Goal: Task Accomplishment & Management: Complete application form

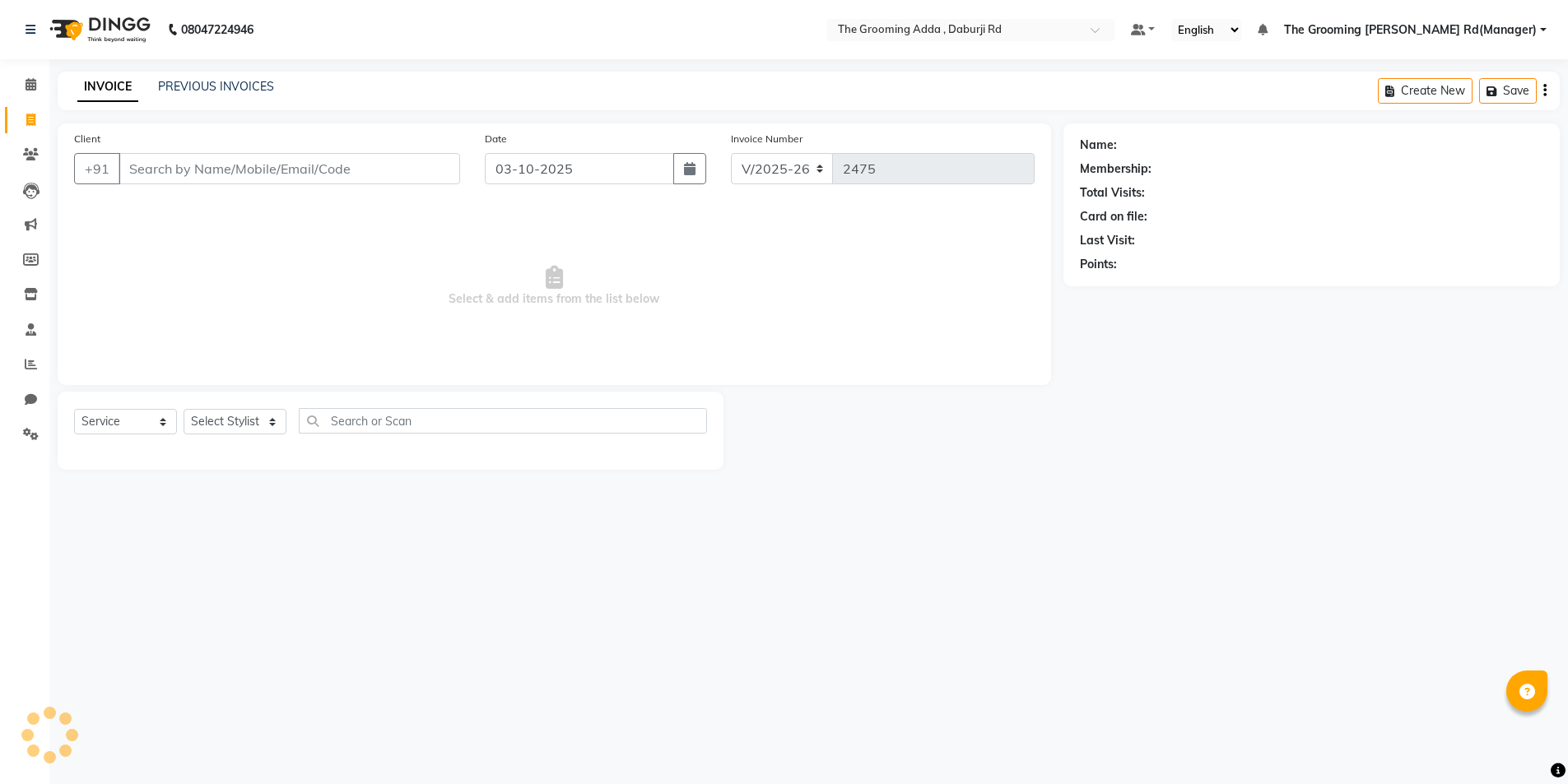
select select "8001"
select select "service"
click at [149, 172] on input "Client" at bounding box center [291, 169] width 345 height 31
type input "8437364511"
select select "1: Object"
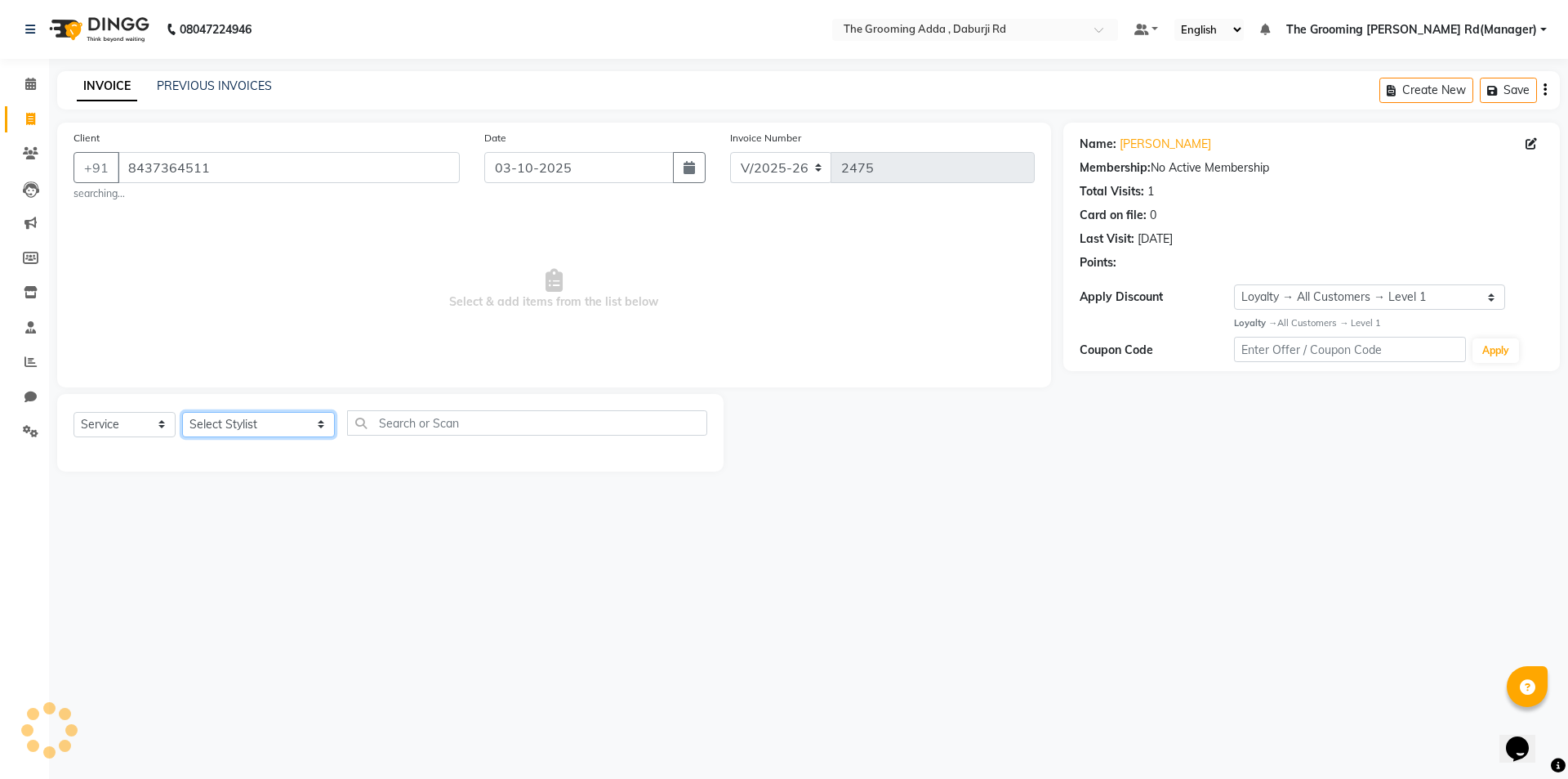
click at [240, 429] on select "Select Stylist [PERSON_NAME] [PERSON_NAME] [PERSON_NAME] [PERSON_NAME] [PERSON_…" at bounding box center [258, 425] width 153 height 26
select select "79355"
click at [182, 412] on select "Select Stylist [PERSON_NAME] [PERSON_NAME] [PERSON_NAME] [PERSON_NAME] [PERSON_…" at bounding box center [258, 425] width 153 height 26
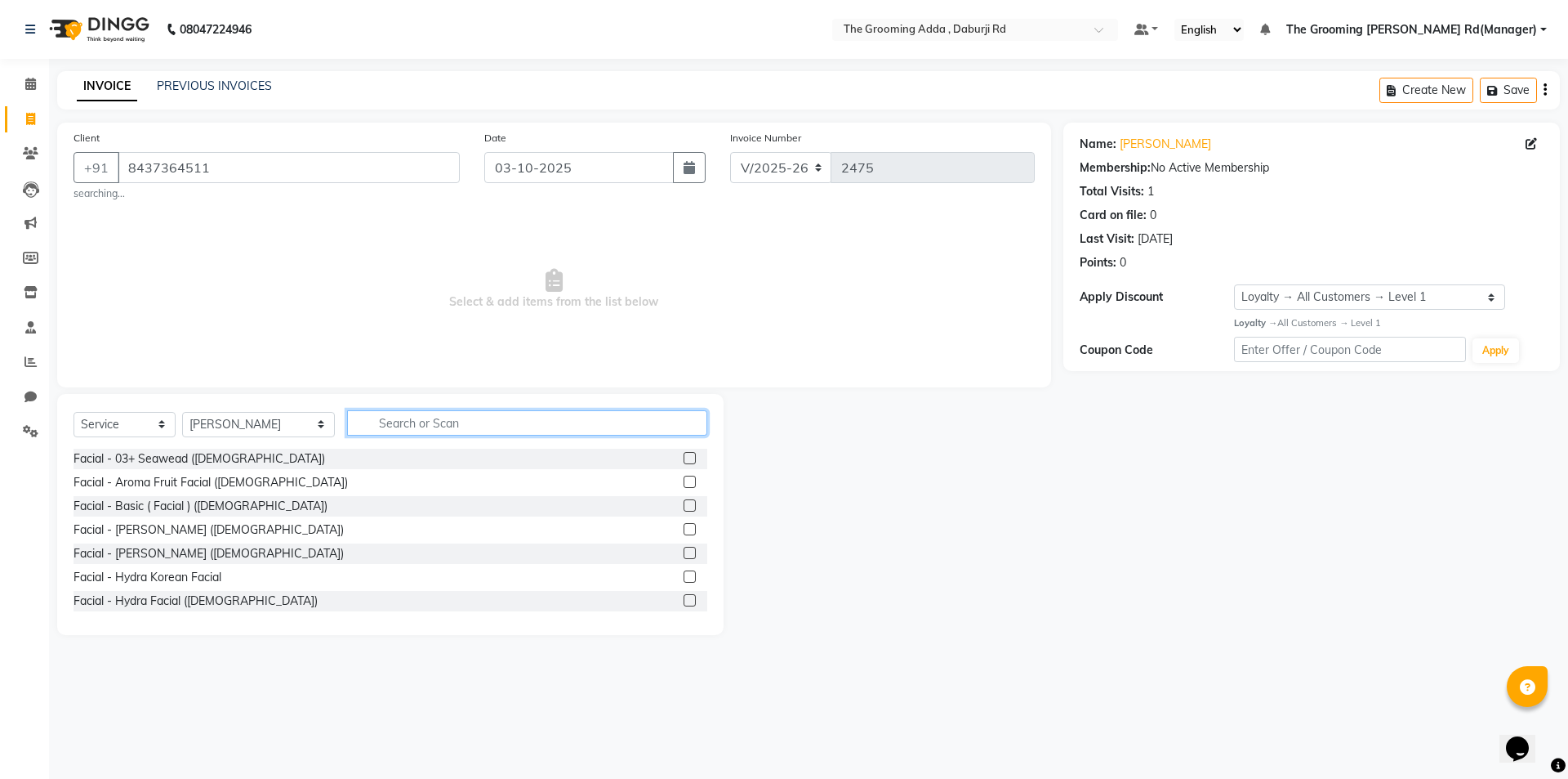
click at [408, 411] on input "text" at bounding box center [527, 423] width 360 height 26
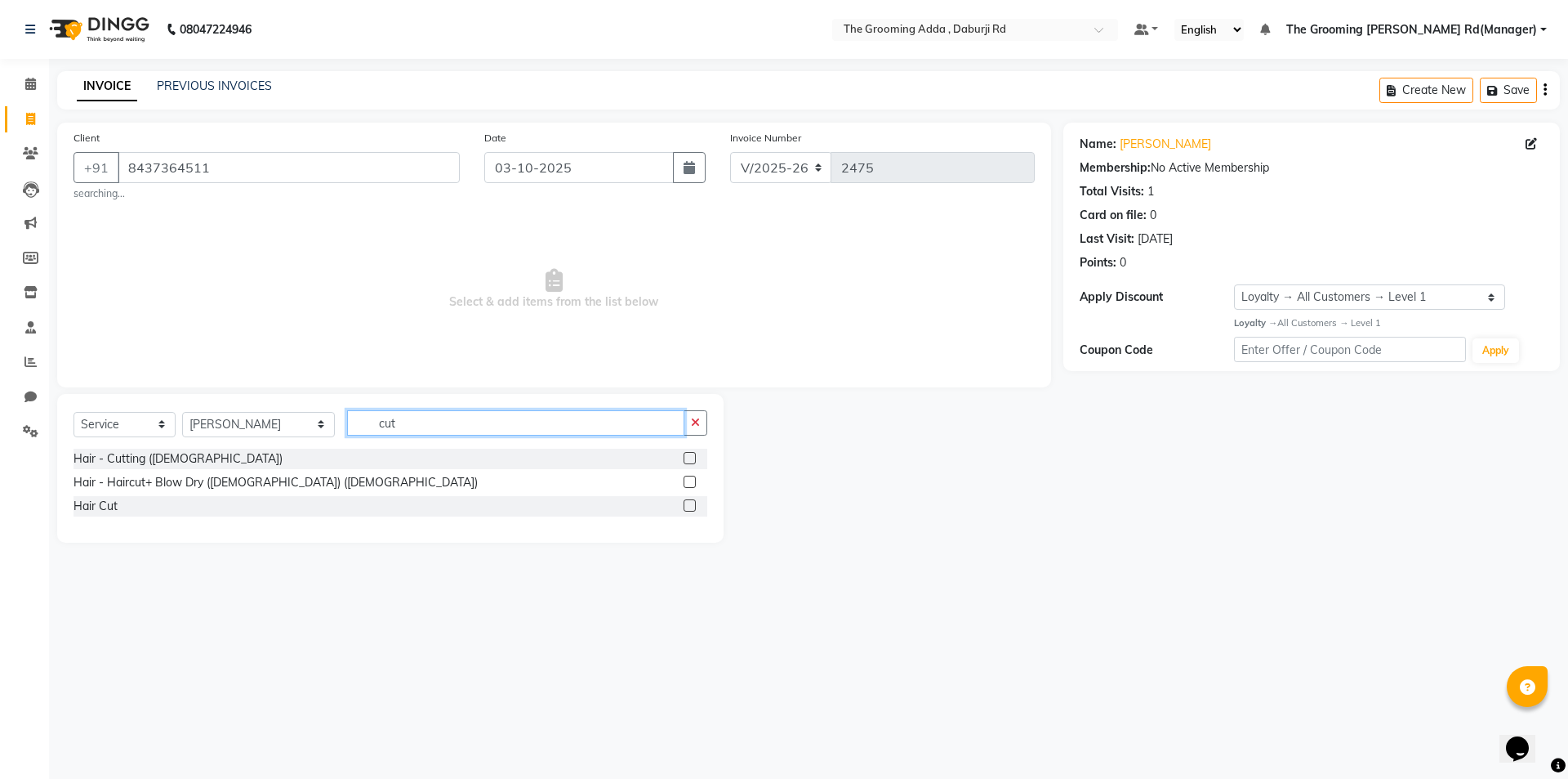
type input "cut"
drag, startPoint x: 701, startPoint y: 459, endPoint x: 686, endPoint y: 455, distance: 15.5
click at [701, 458] on div at bounding box center [695, 459] width 24 height 20
click at [685, 454] on label at bounding box center [689, 458] width 12 height 12
click at [685, 454] on input "checkbox" at bounding box center [689, 460] width 11 height 11
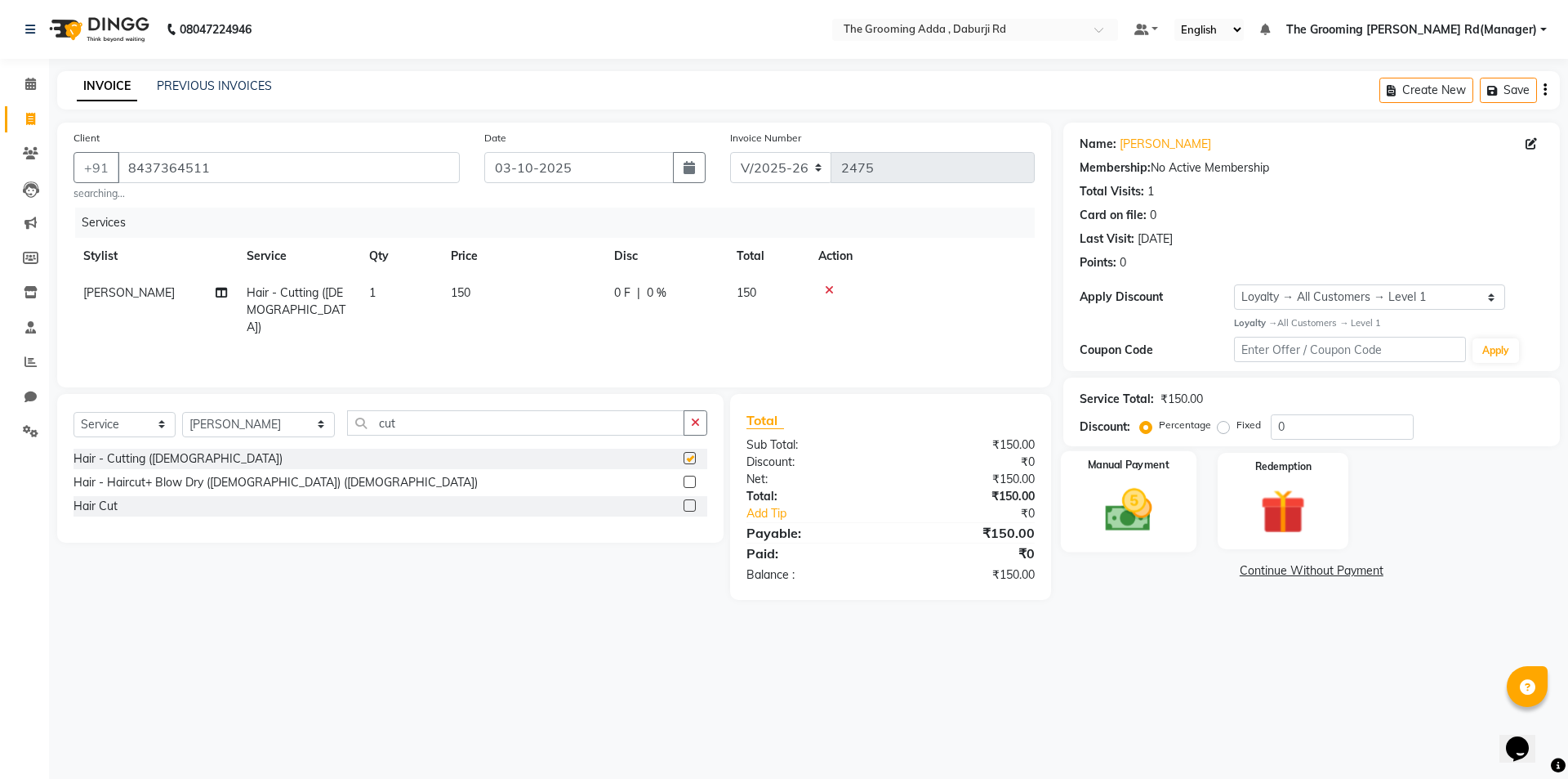
checkbox input "false"
click at [1108, 522] on img at bounding box center [1128, 510] width 76 height 54
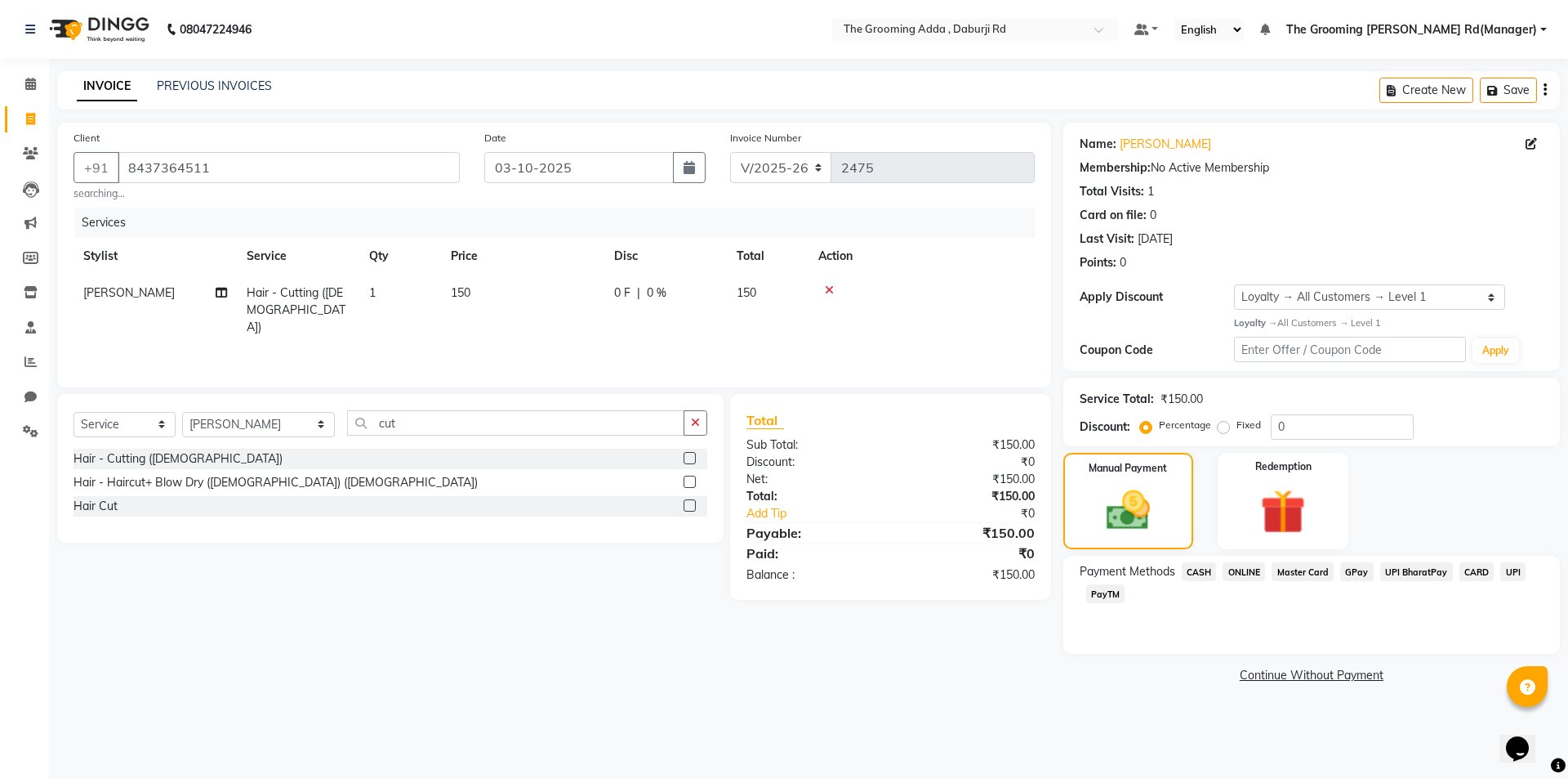
click at [1210, 570] on span "CASH" at bounding box center [1199, 571] width 35 height 19
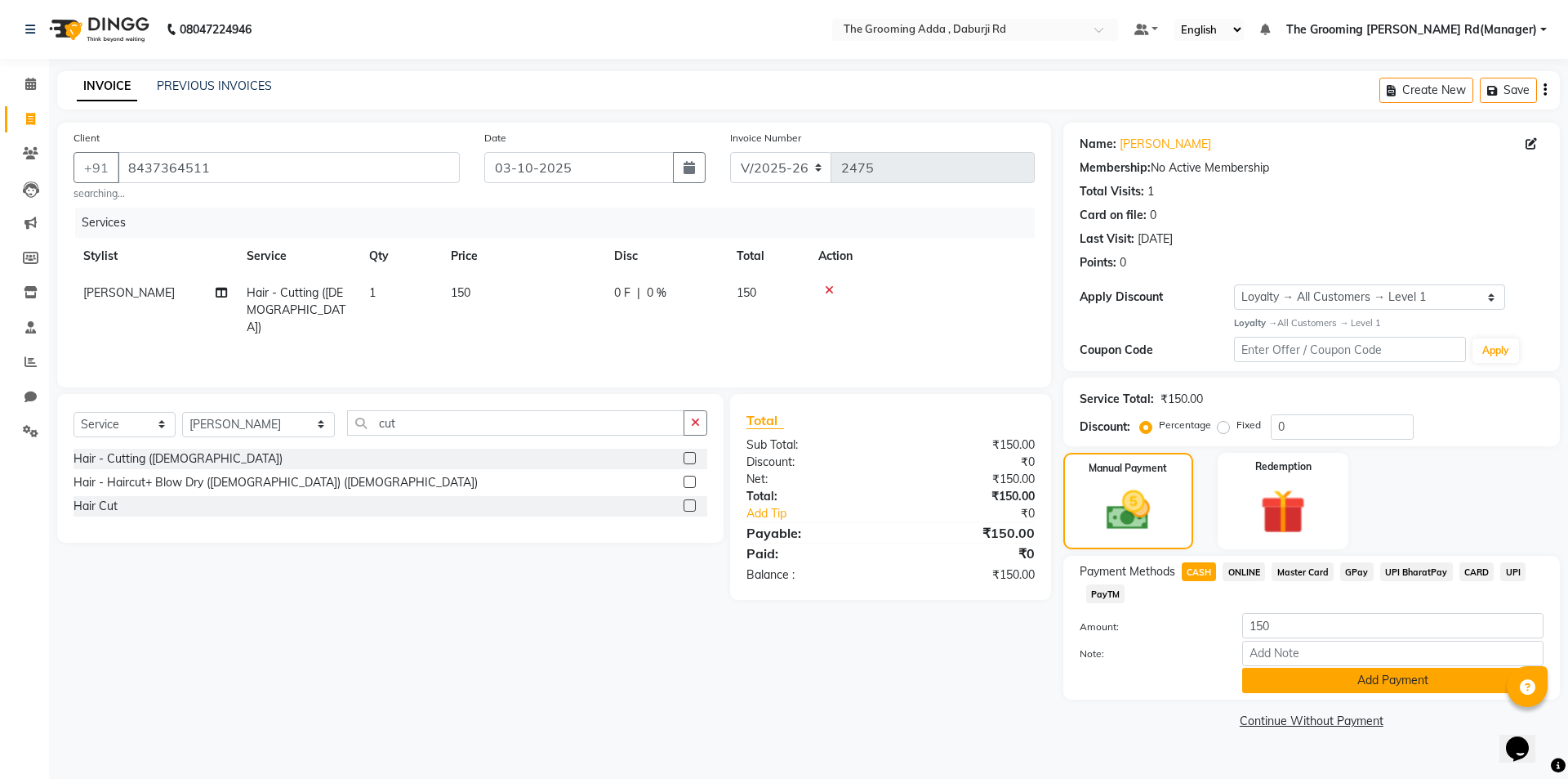
click at [1265, 690] on button "Add Payment" at bounding box center [1392, 680] width 301 height 26
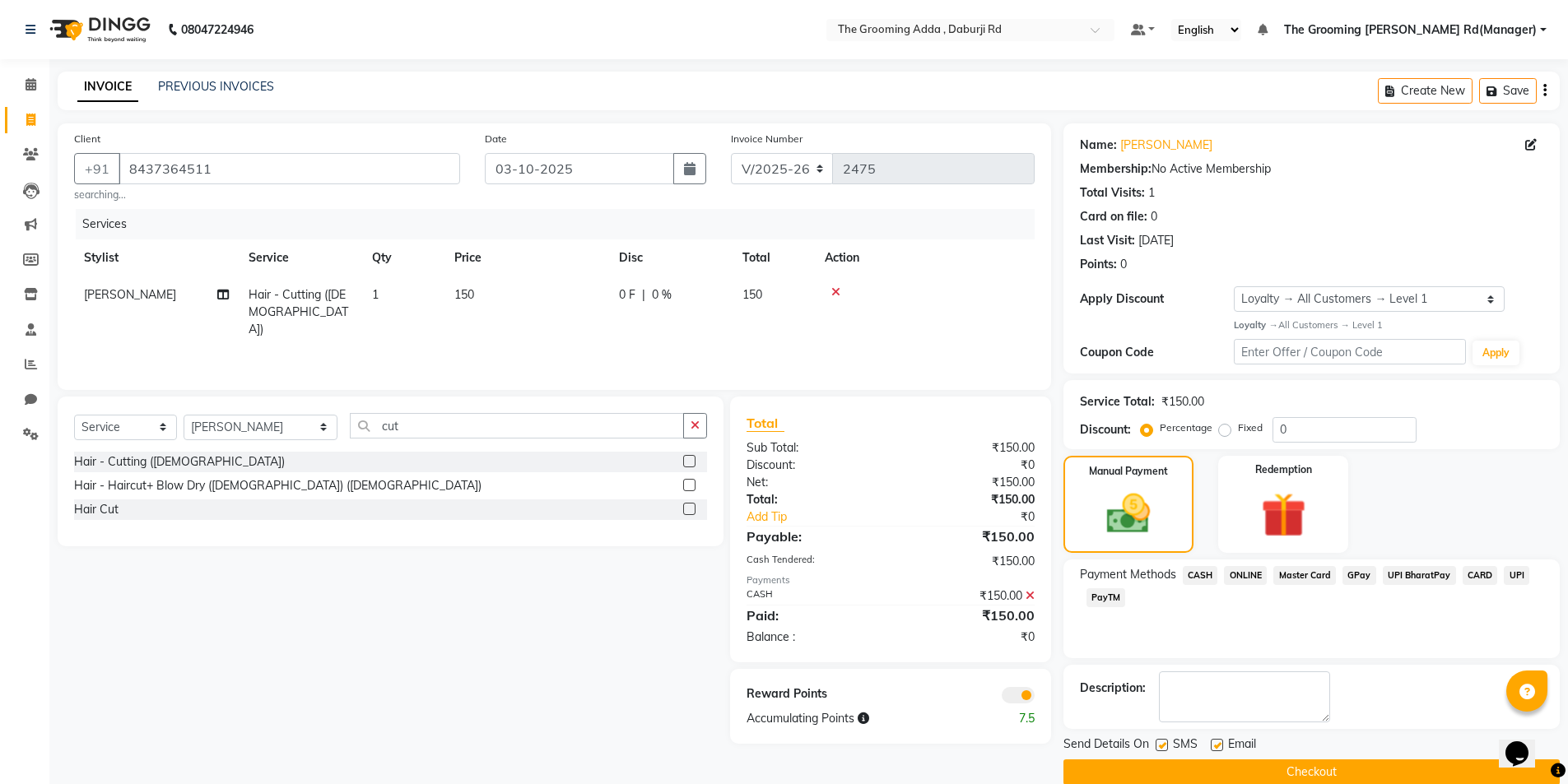
click at [1218, 740] on label at bounding box center [1216, 744] width 12 height 12
click at [1218, 741] on input "checkbox" at bounding box center [1216, 746] width 11 height 11
checkbox input "false"
click at [1156, 741] on label at bounding box center [1161, 744] width 12 height 12
click at [1156, 741] on input "checkbox" at bounding box center [1161, 746] width 11 height 11
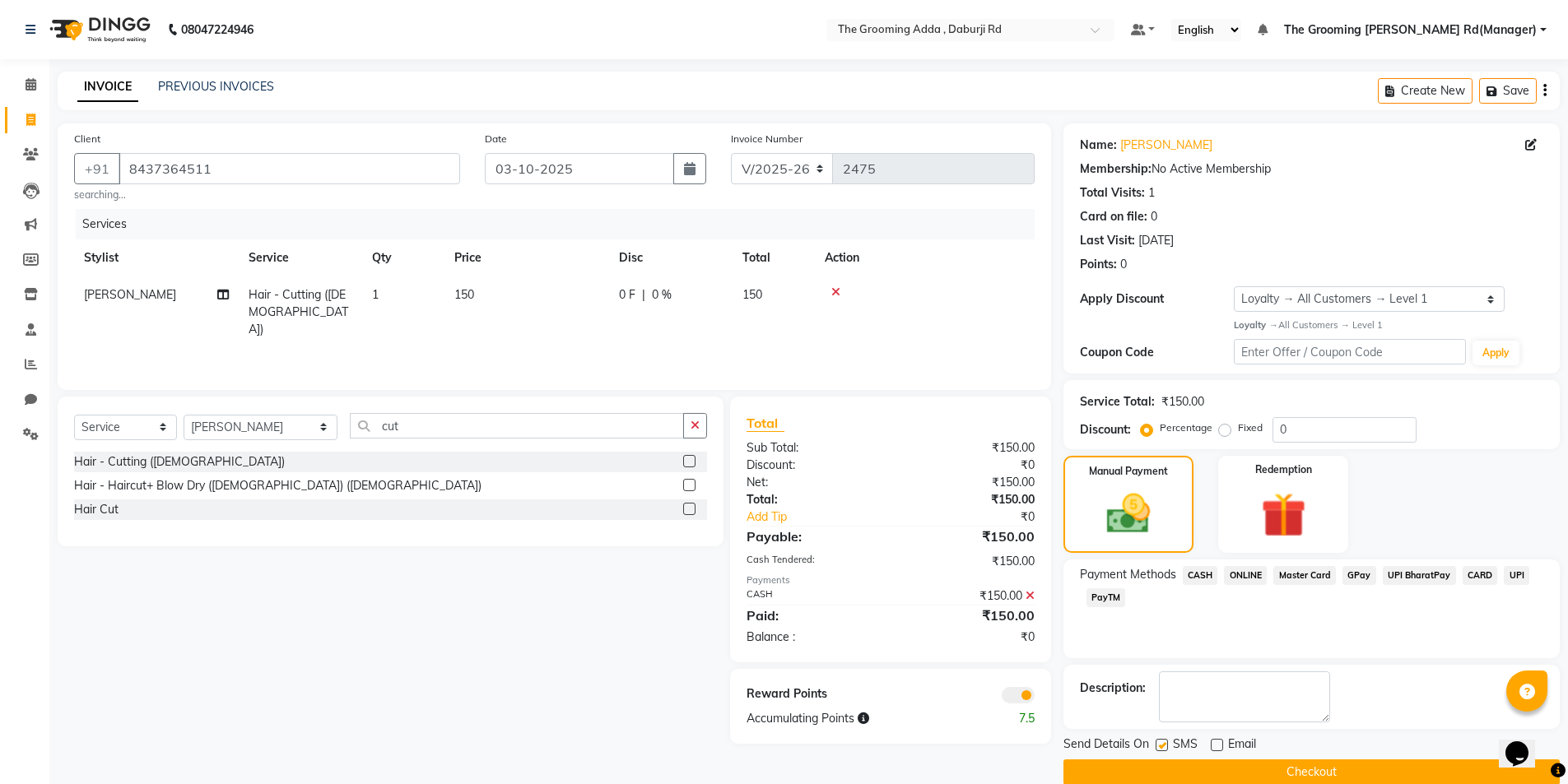
checkbox input "false"
click at [1154, 769] on button "Checkout" at bounding box center [1312, 772] width 496 height 26
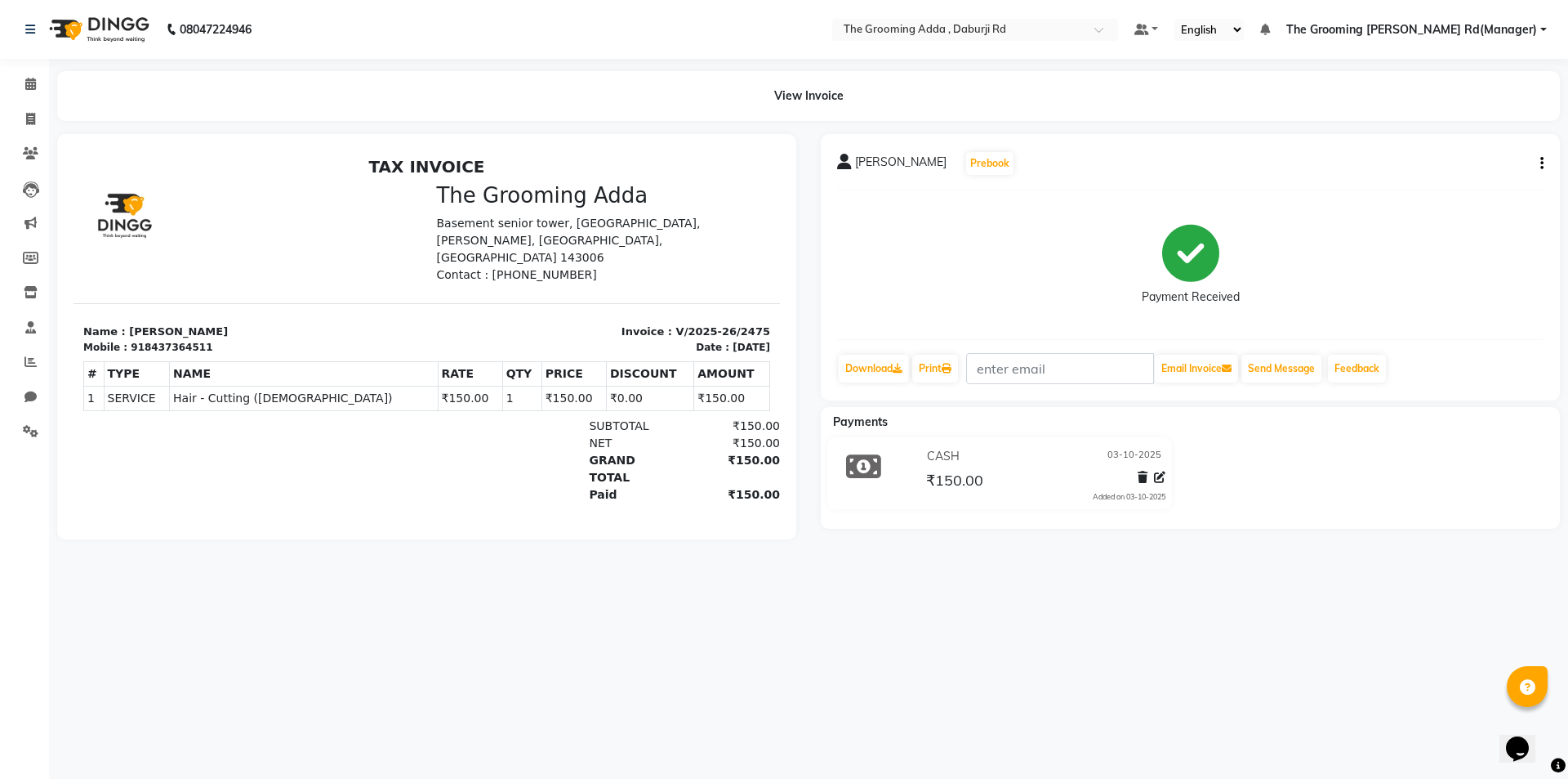
select select "service"
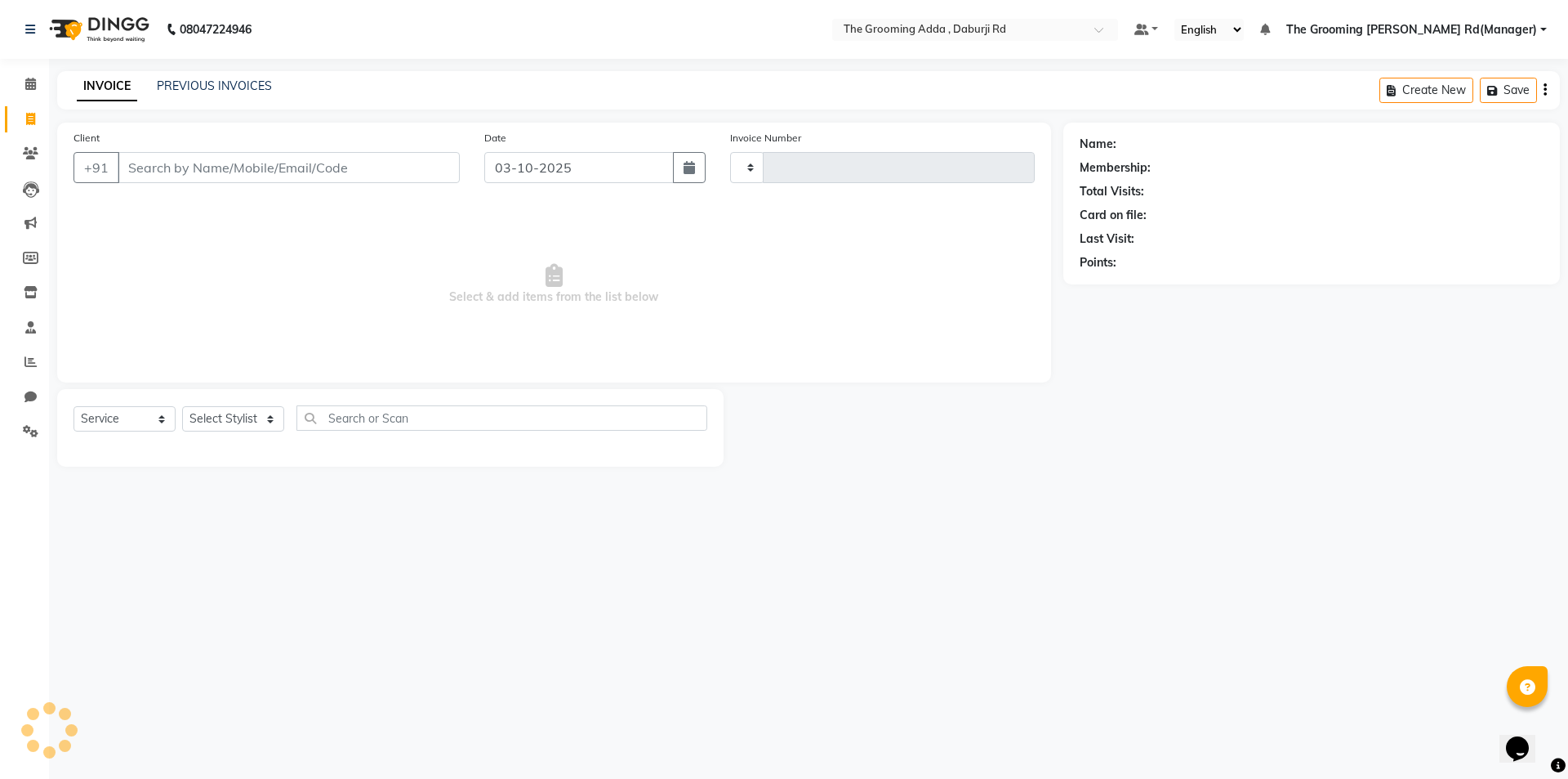
type input "2476"
select select "8001"
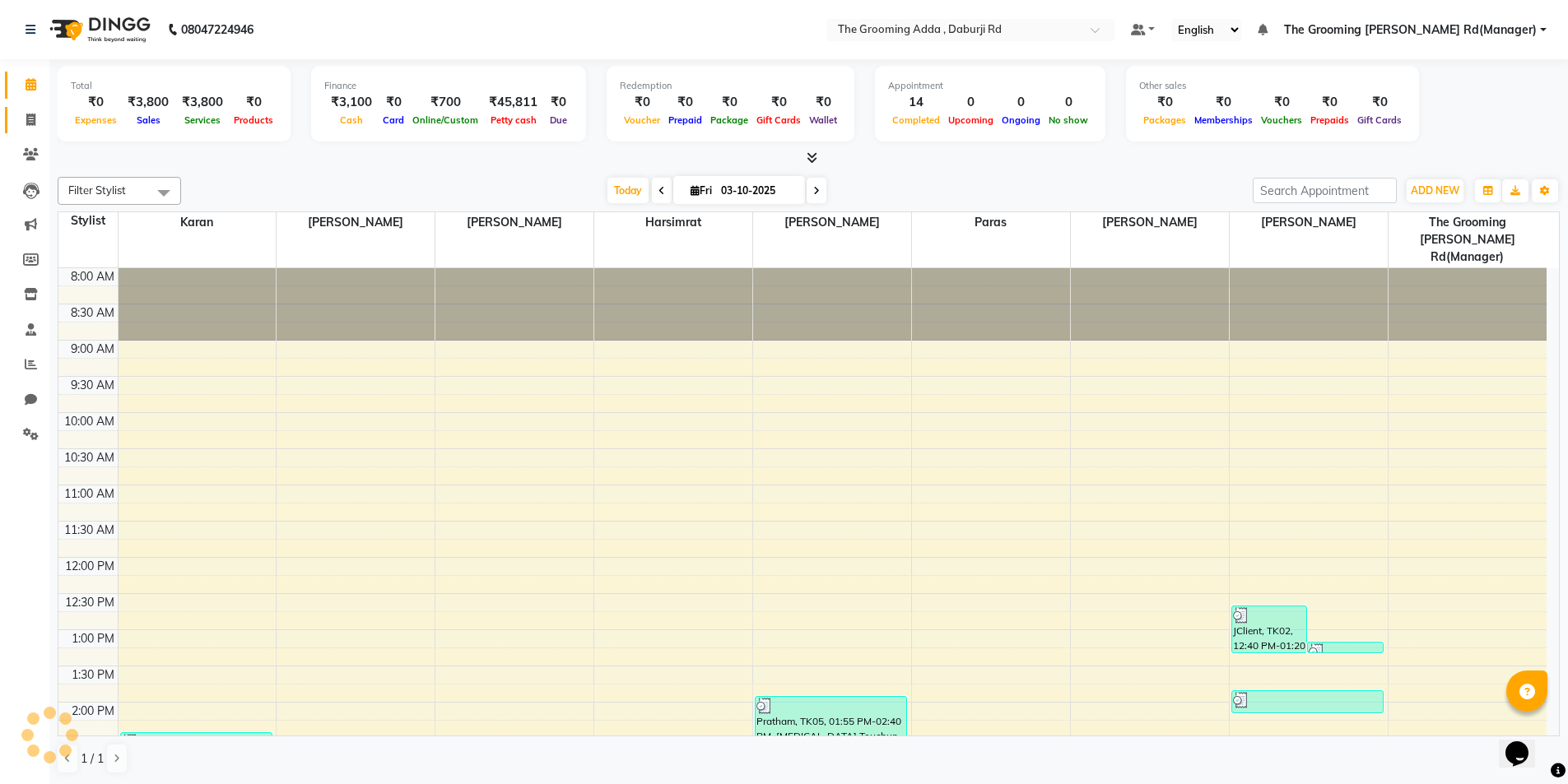
click at [33, 111] on span at bounding box center [30, 121] width 29 height 19
select select "service"
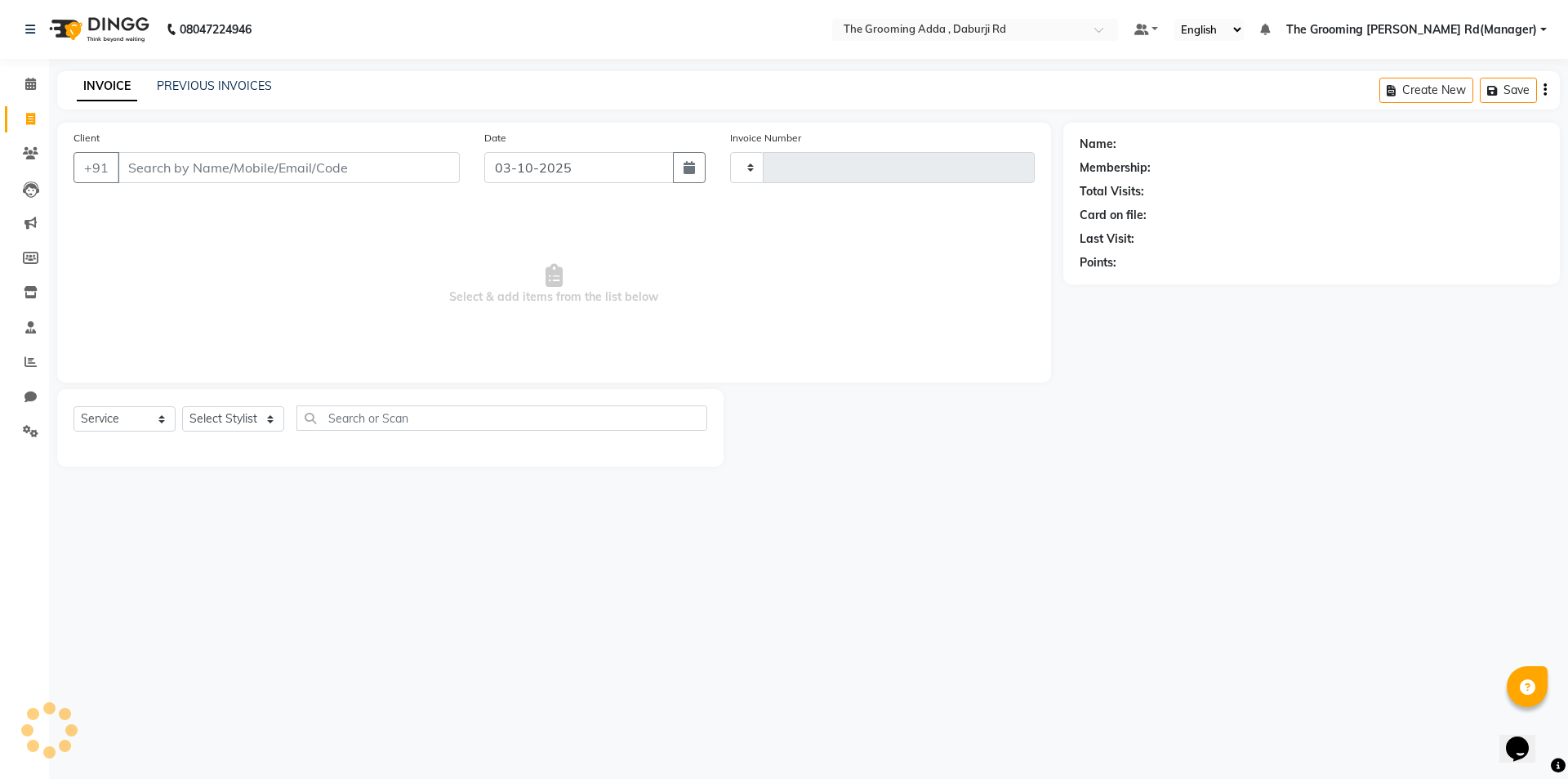
click at [150, 157] on input "Client" at bounding box center [289, 168] width 342 height 31
type input "9815535559"
type input "2476"
select select "8001"
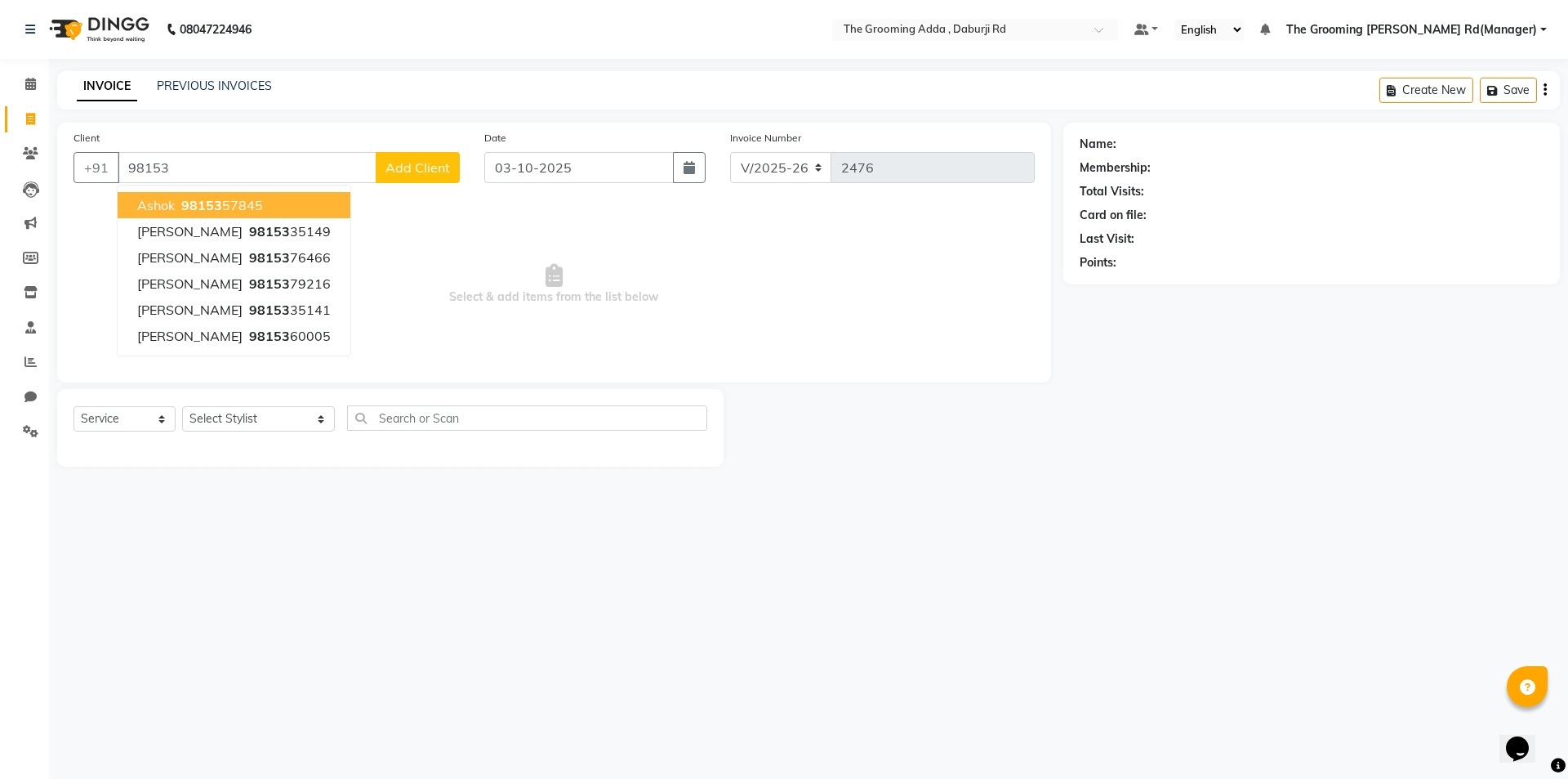
click at [212, 159] on input "98153" at bounding box center [247, 168] width 259 height 31
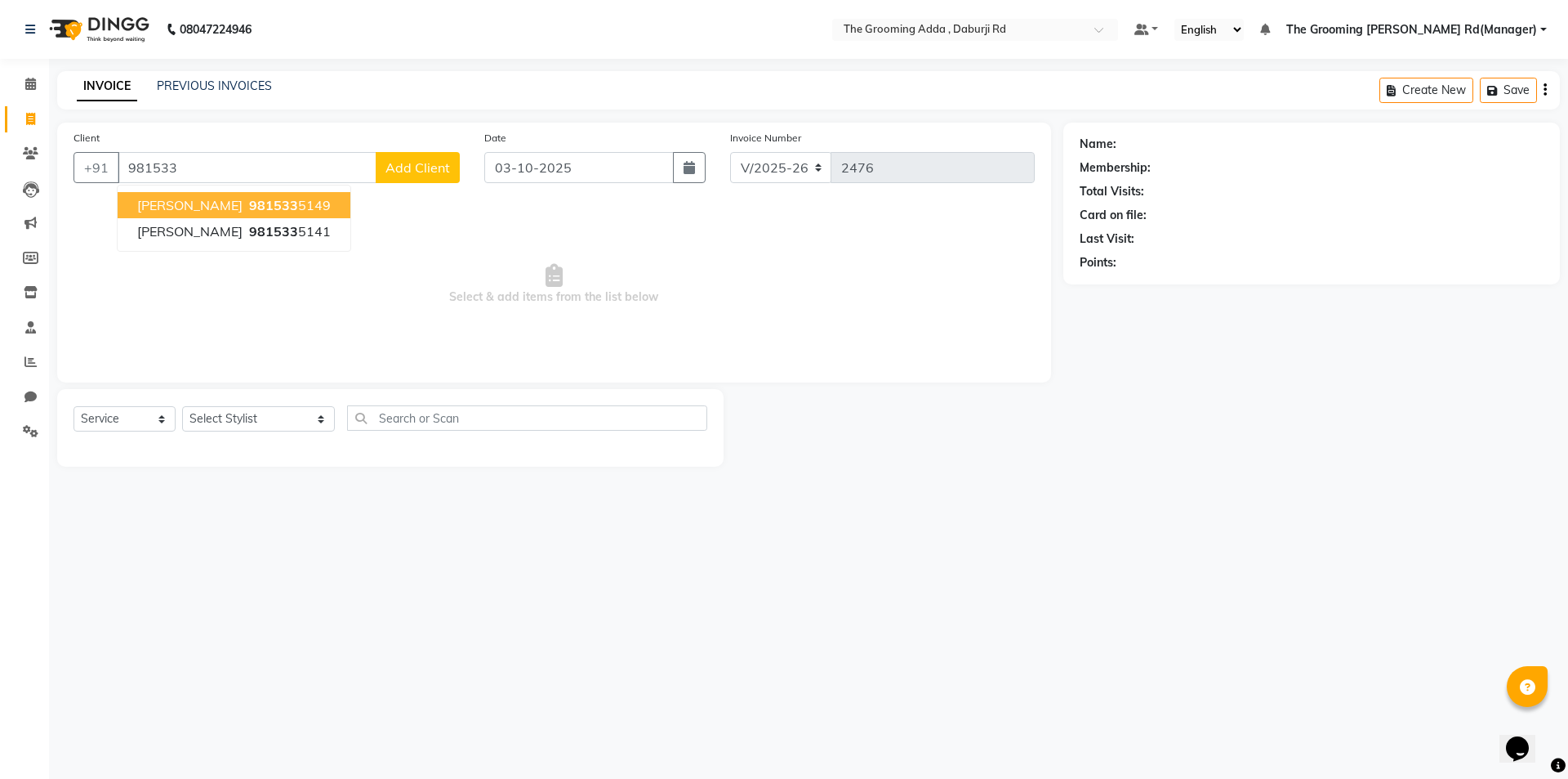
click at [250, 169] on input "981533" at bounding box center [247, 168] width 259 height 31
drag, startPoint x: 275, startPoint y: 159, endPoint x: 40, endPoint y: 169, distance: 235.2
click at [40, 169] on app-home "08047224946 Select Location × The Grooming Adda , Daburji Rd Default Panel My P…" at bounding box center [784, 245] width 1568 height 492
click at [196, 207] on ngb-highlight "1354600000022" at bounding box center [237, 205] width 106 height 16
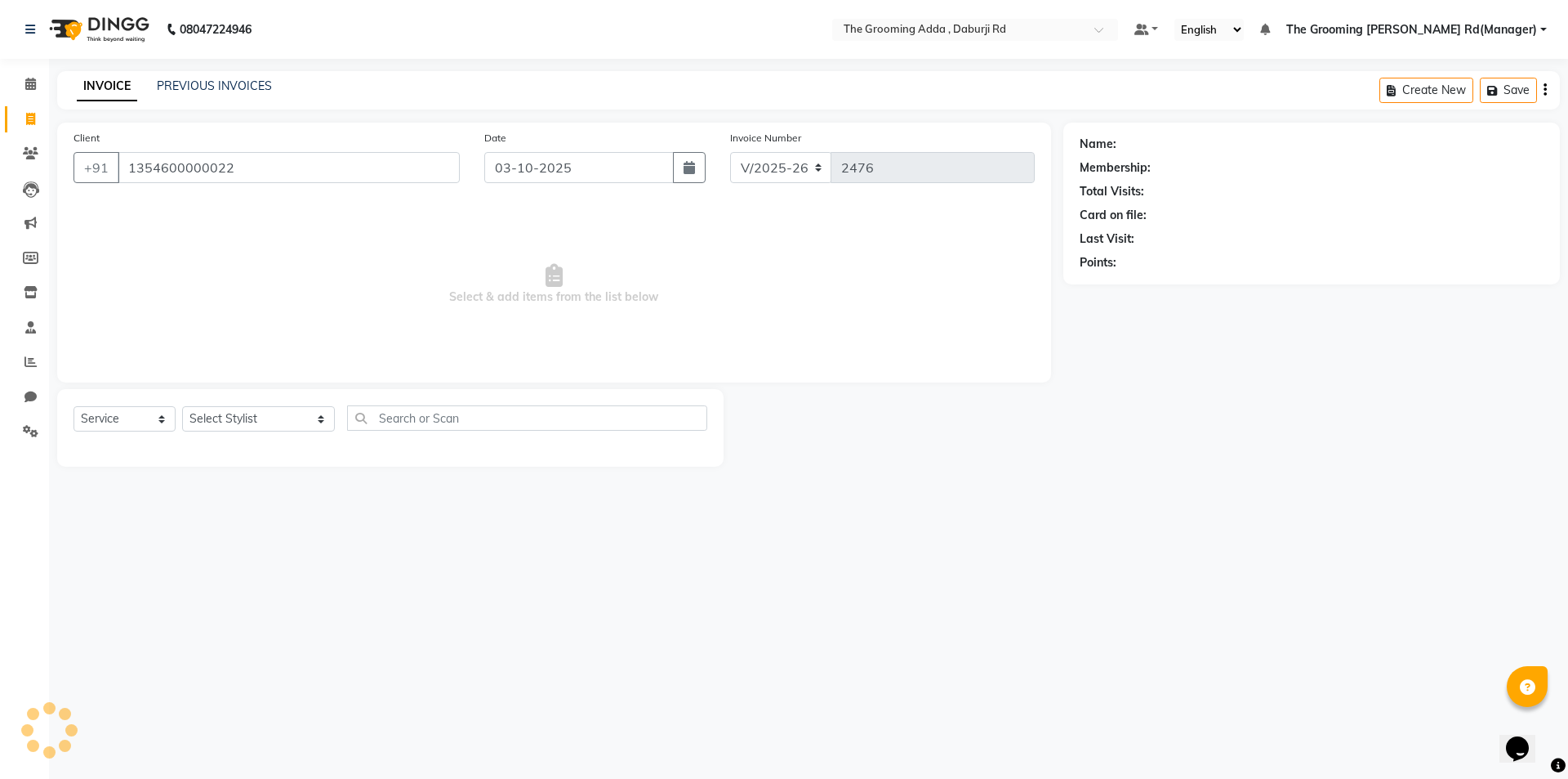
type input "1354600000022"
click at [263, 419] on select "Select Stylist [PERSON_NAME] [PERSON_NAME] [PERSON_NAME] [PERSON_NAME] [PERSON_…" at bounding box center [258, 419] width 153 height 26
select select "79352"
click at [182, 406] on select "Select Stylist [PERSON_NAME] [PERSON_NAME] [PERSON_NAME] [PERSON_NAME] [PERSON_…" at bounding box center [258, 419] width 153 height 26
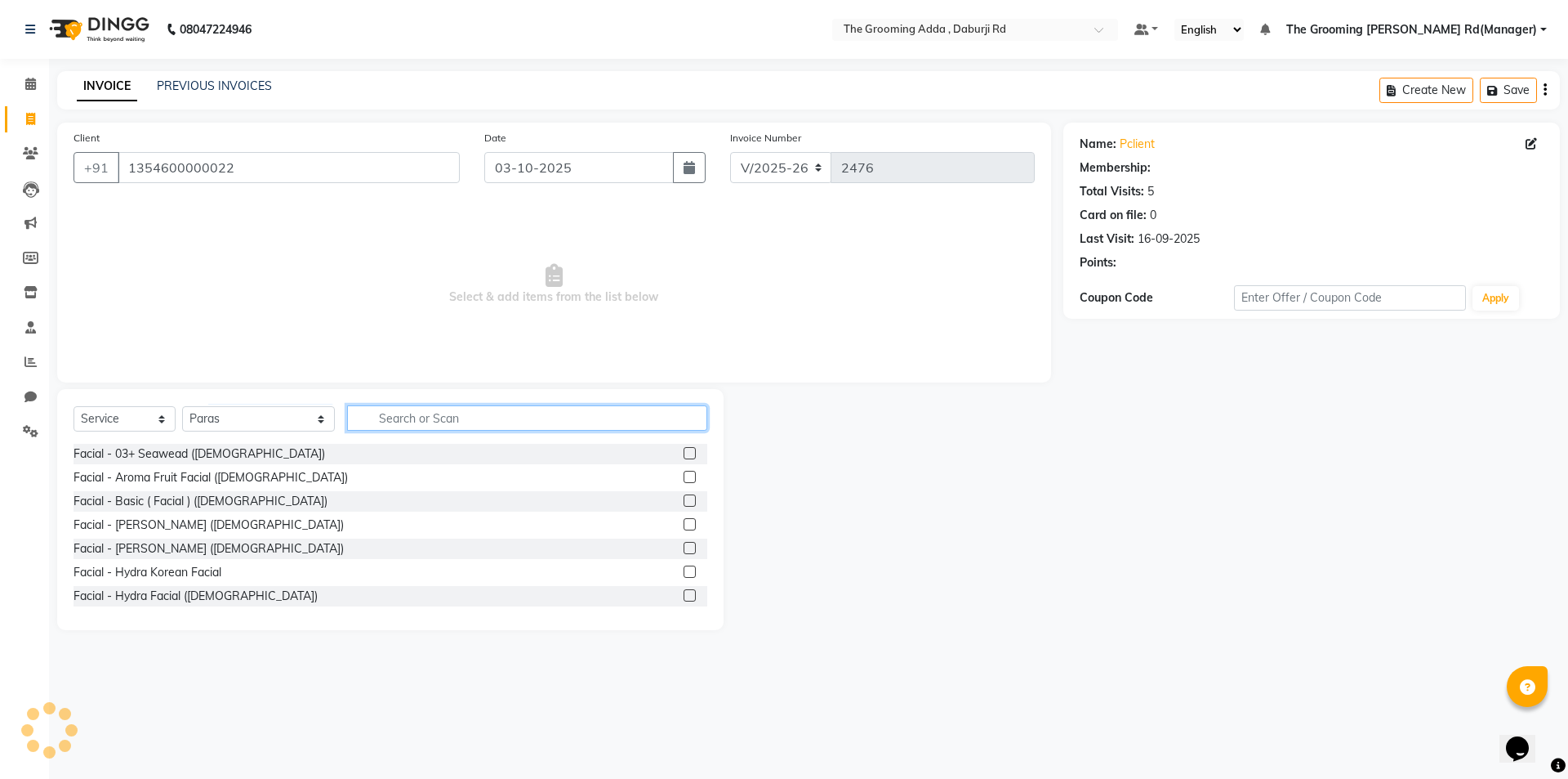
click at [400, 423] on input "text" at bounding box center [527, 418] width 360 height 26
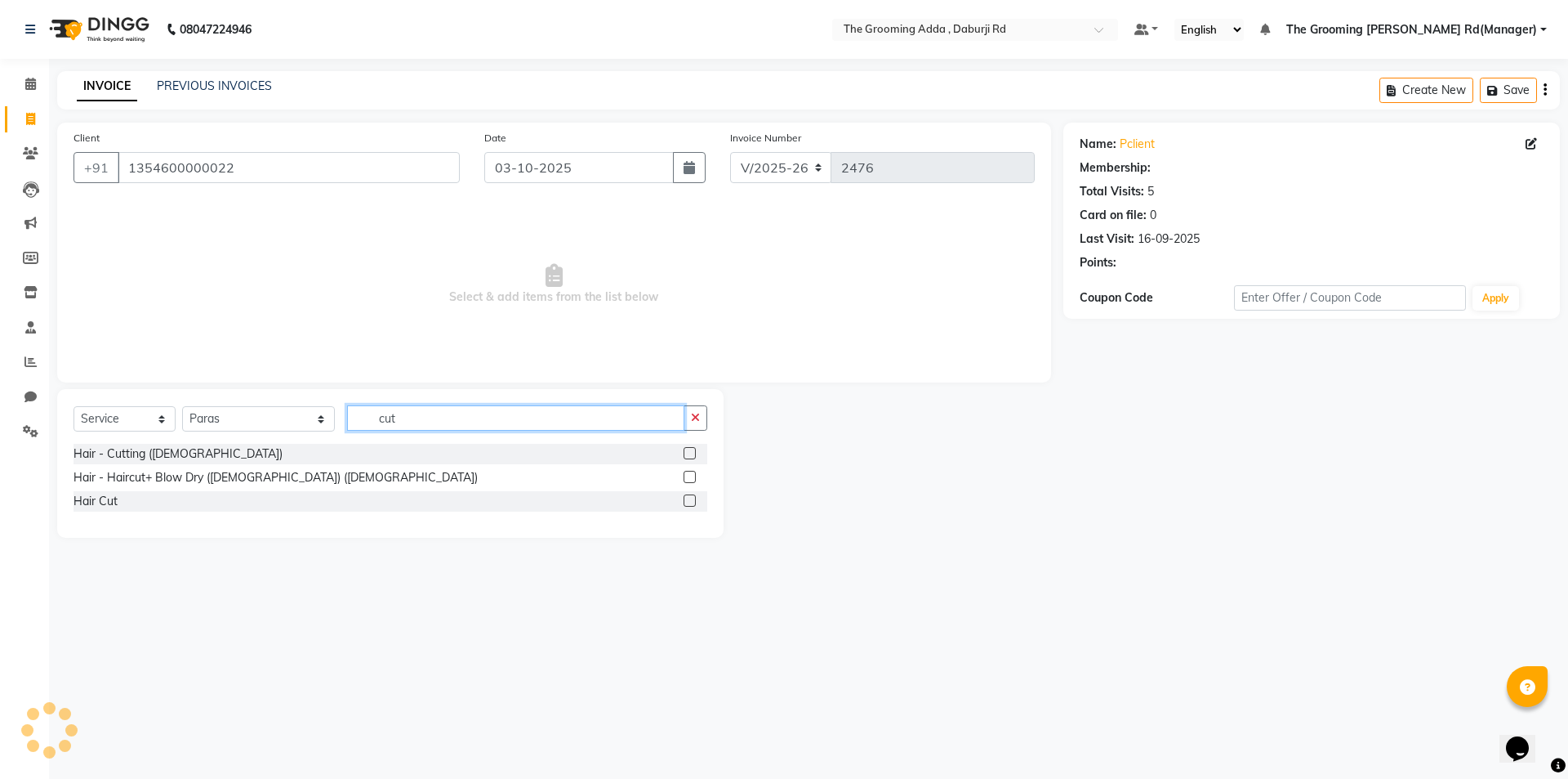
type input "cut"
click at [581, 461] on div "Hair - Cutting ([DEMOGRAPHIC_DATA])" at bounding box center [390, 454] width 634 height 20
click at [691, 453] on label at bounding box center [689, 452] width 12 height 12
click at [691, 453] on input "checkbox" at bounding box center [689, 454] width 11 height 11
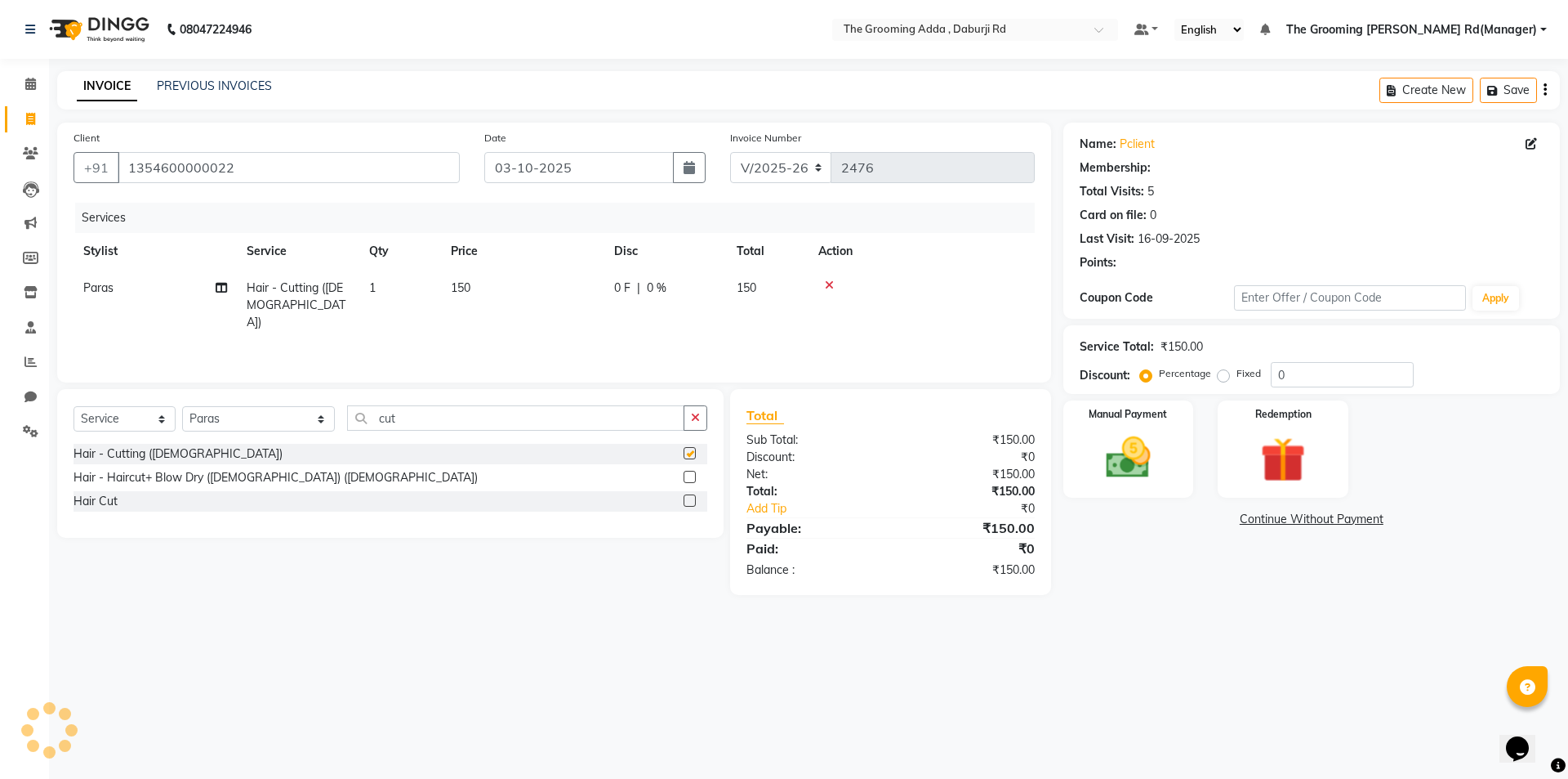
checkbox input "false"
select select "1: Object"
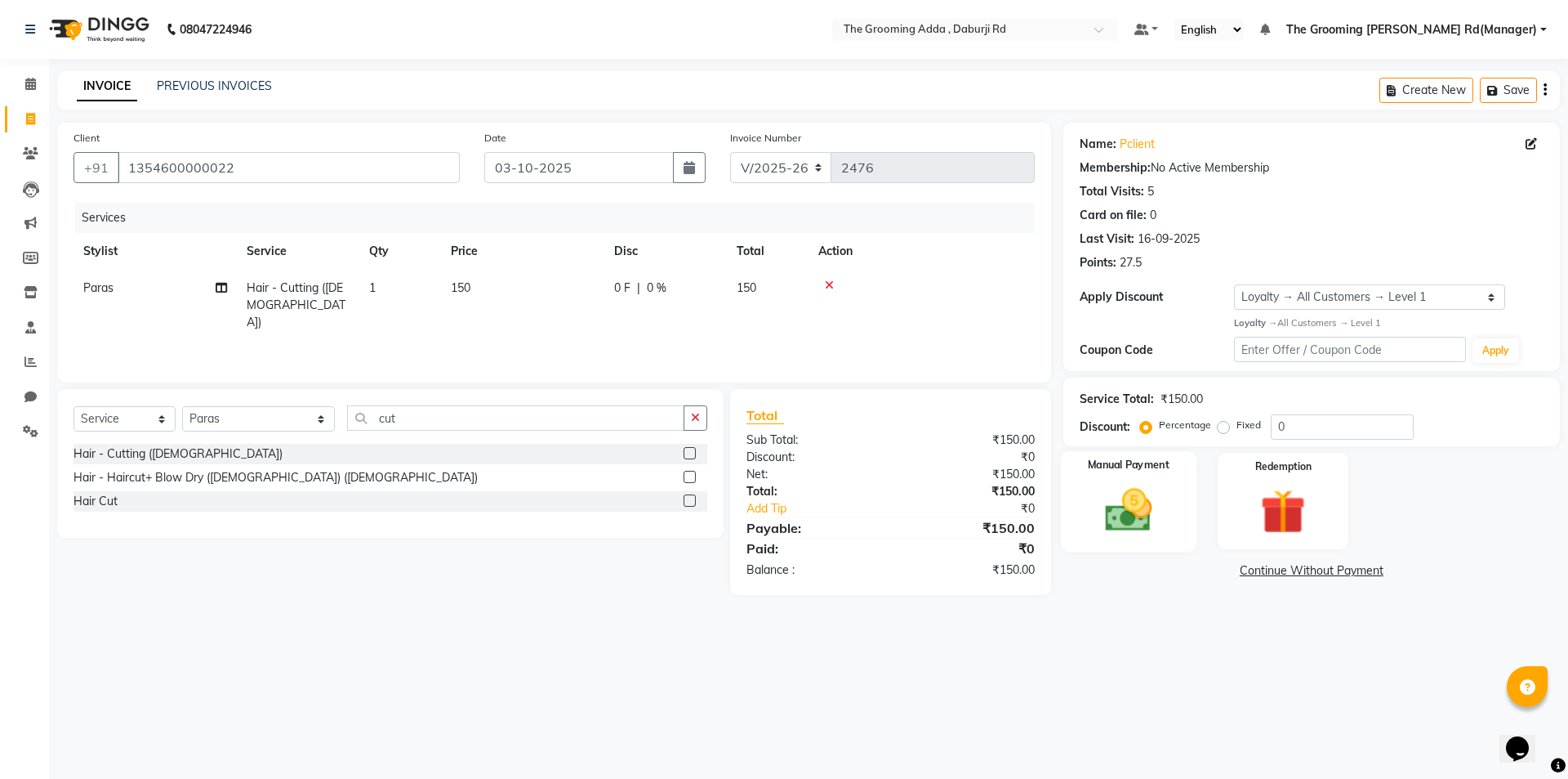
click at [1123, 490] on img at bounding box center [1128, 510] width 76 height 54
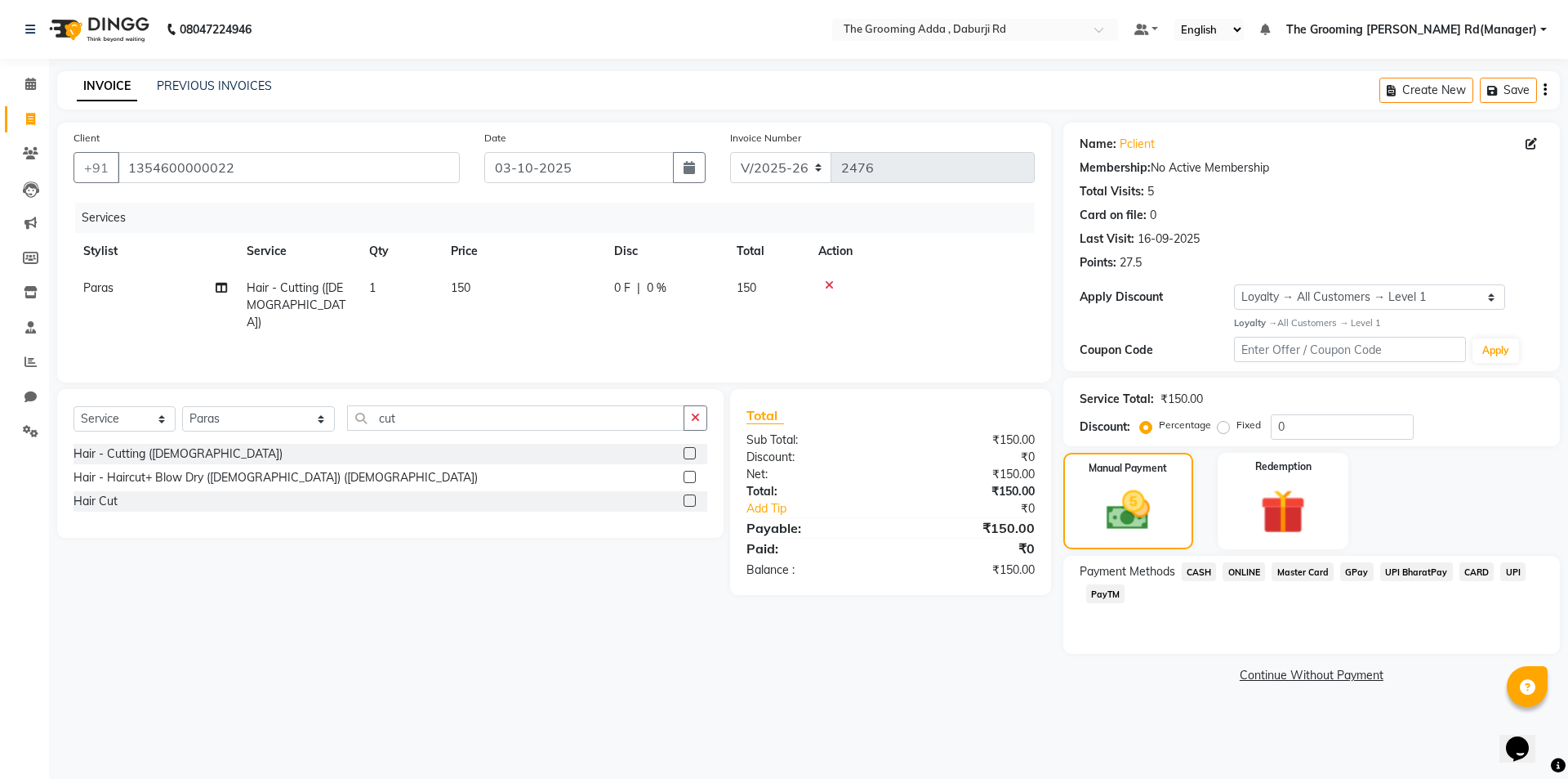
drag, startPoint x: 1193, startPoint y: 572, endPoint x: 1215, endPoint y: 606, distance: 40.5
click at [1194, 573] on span "CASH" at bounding box center [1199, 571] width 35 height 19
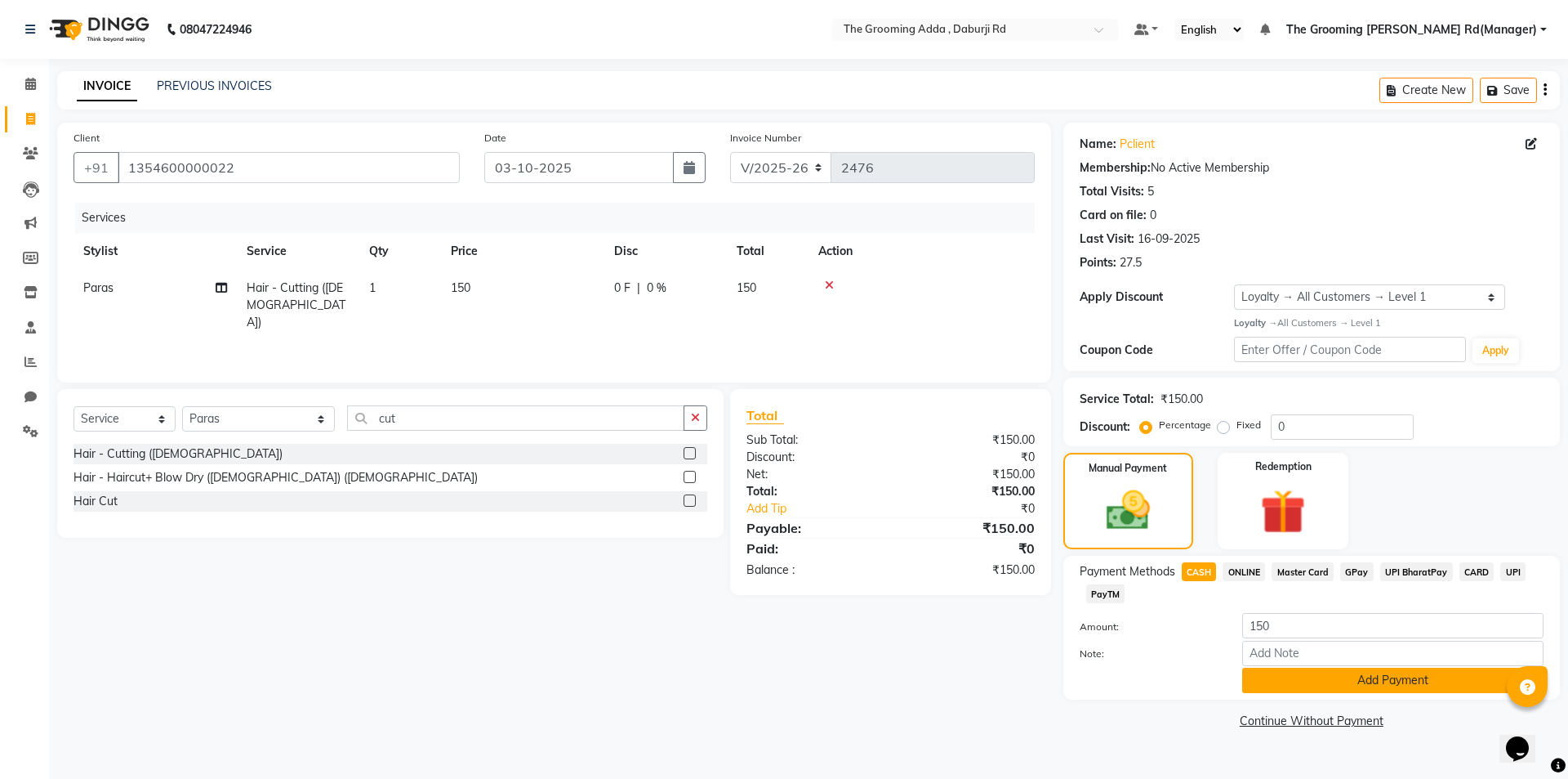
click at [1260, 684] on button "Add Payment" at bounding box center [1392, 680] width 301 height 26
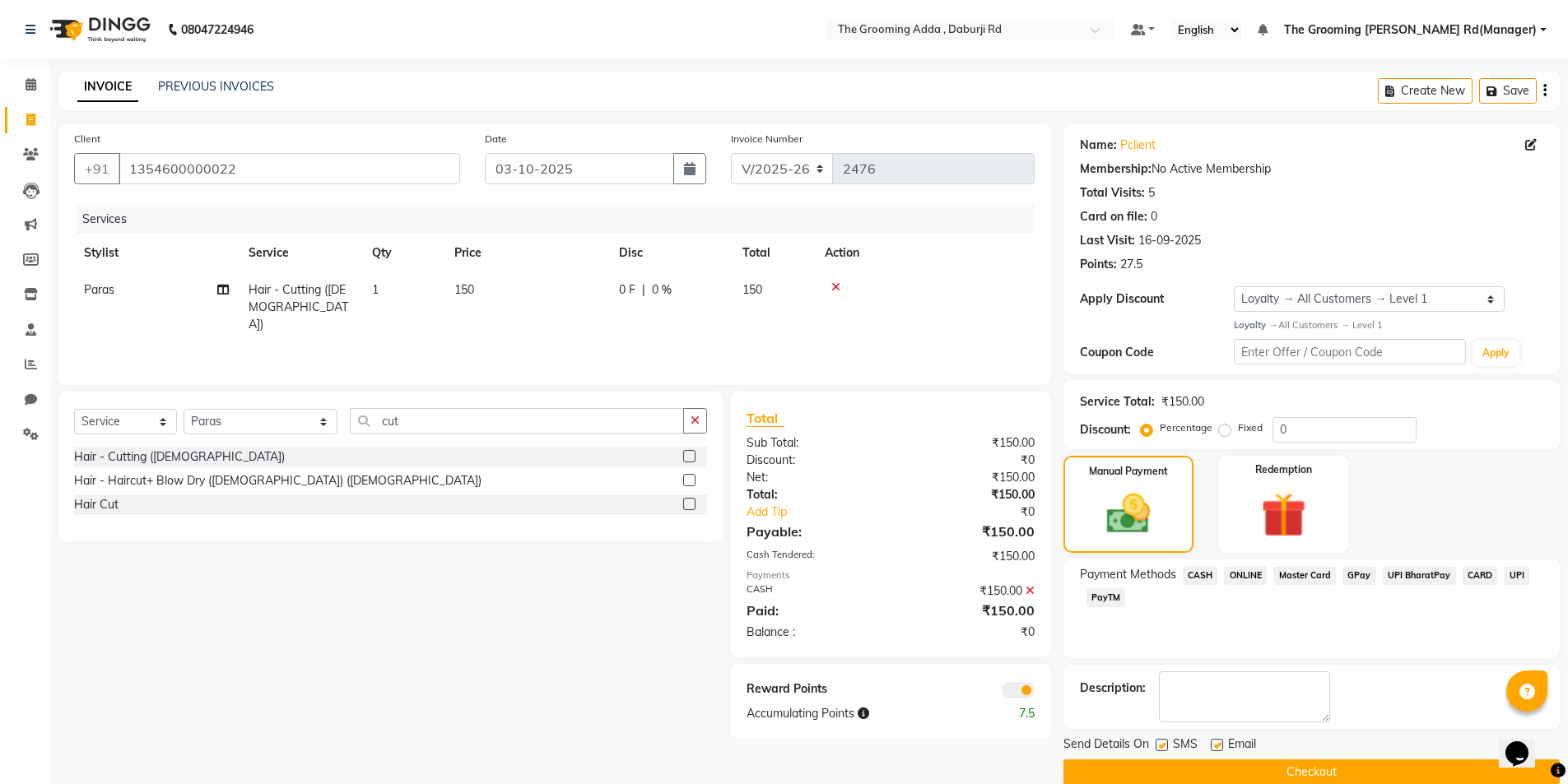
click at [1218, 741] on label at bounding box center [1216, 744] width 12 height 12
click at [1218, 741] on input "checkbox" at bounding box center [1216, 746] width 11 height 11
checkbox input "false"
click at [1159, 748] on label at bounding box center [1161, 744] width 12 height 12
click at [1159, 748] on input "checkbox" at bounding box center [1161, 746] width 11 height 11
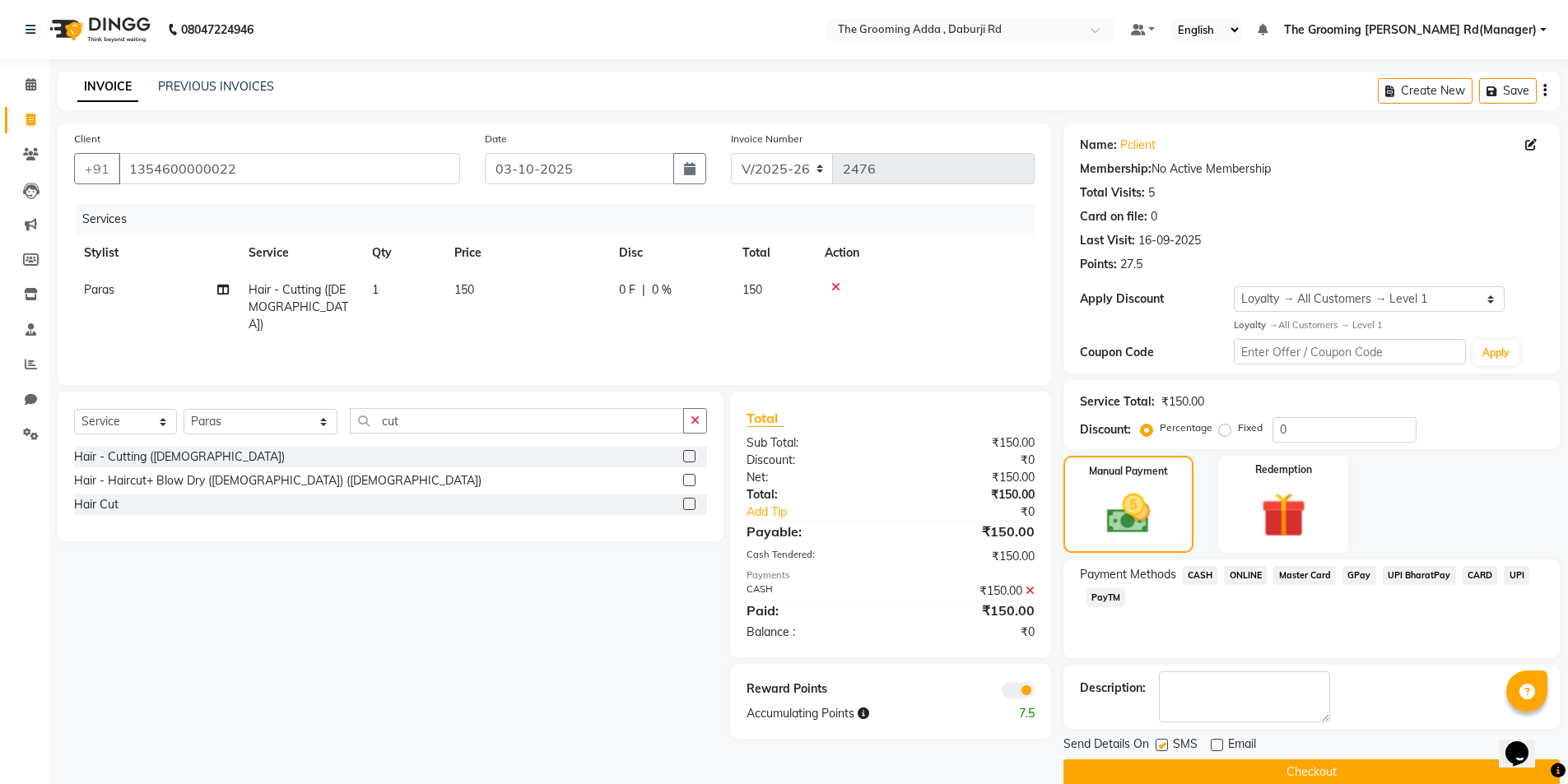
checkbox input "false"
click at [1157, 764] on button "Checkout" at bounding box center [1312, 772] width 496 height 26
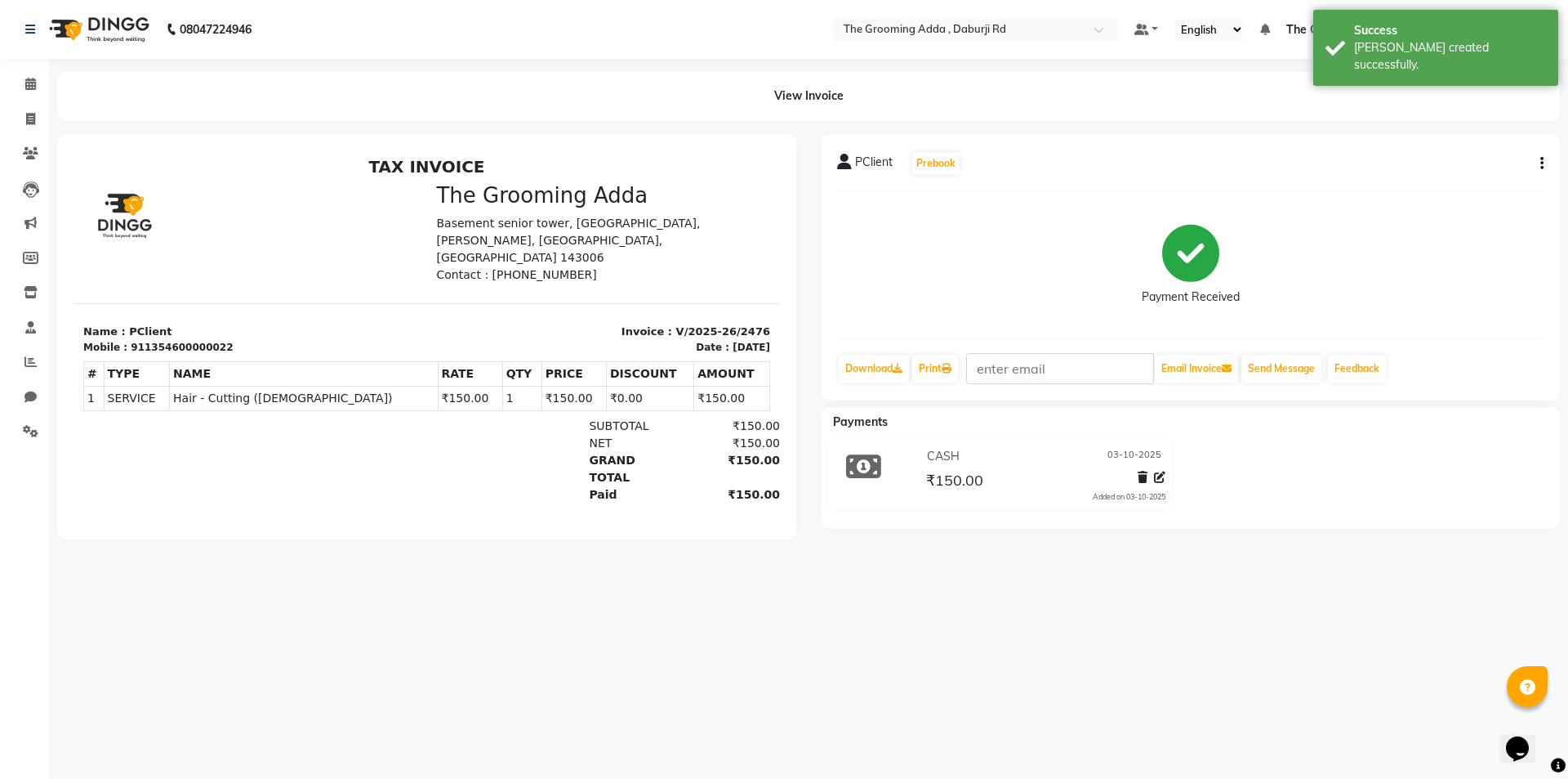
select select "service"
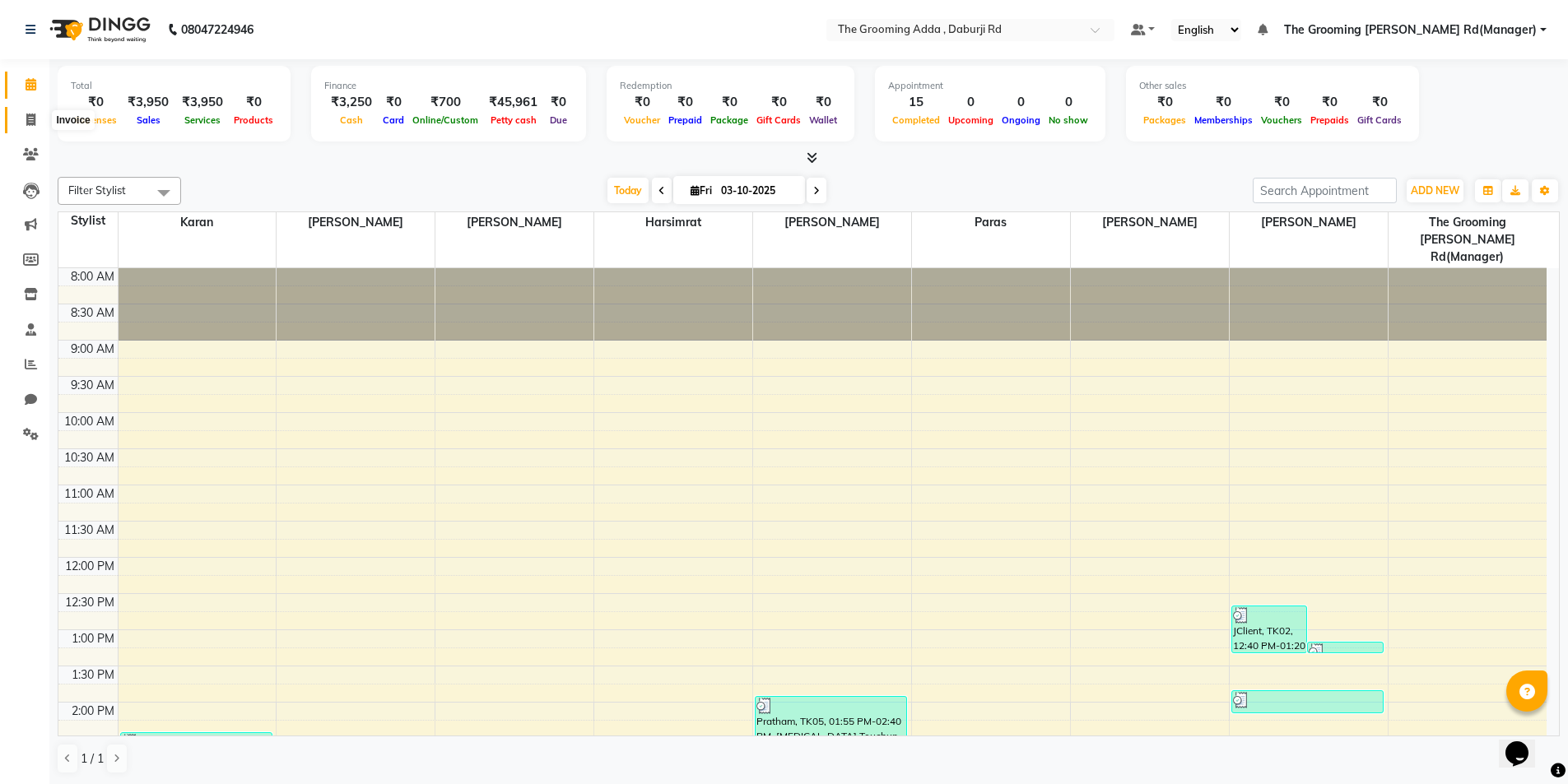
click at [29, 117] on icon at bounding box center [31, 119] width 9 height 12
select select "service"
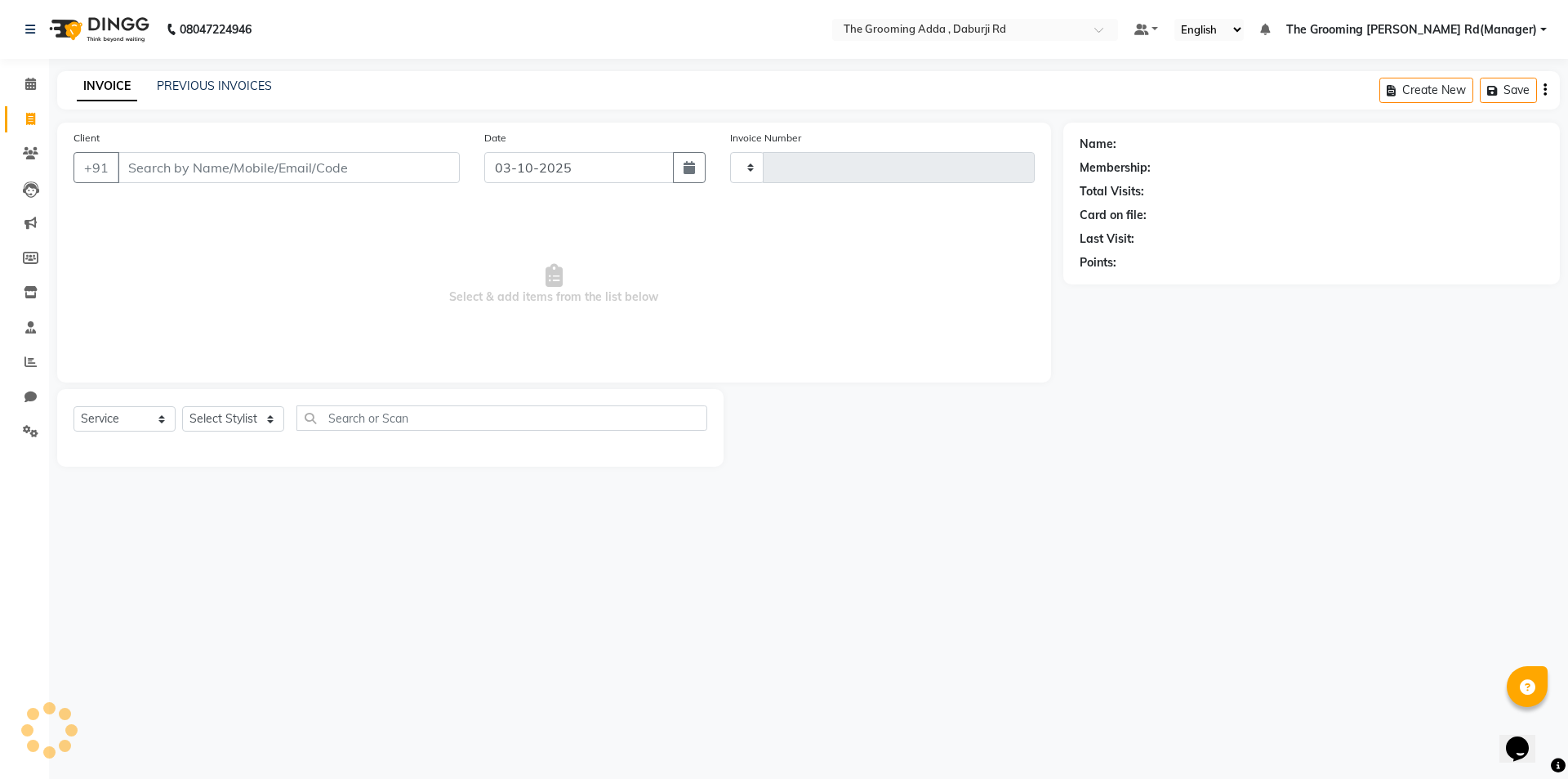
type input "2477"
select select "8001"
click at [209, 113] on main "INVOICE PREVIOUS INVOICES Create New Save Client +91 Date [DATE] Invoice Number…" at bounding box center [809, 281] width 1520 height 420
click at [203, 168] on input "Client" at bounding box center [289, 168] width 342 height 31
paste input "9815535559"
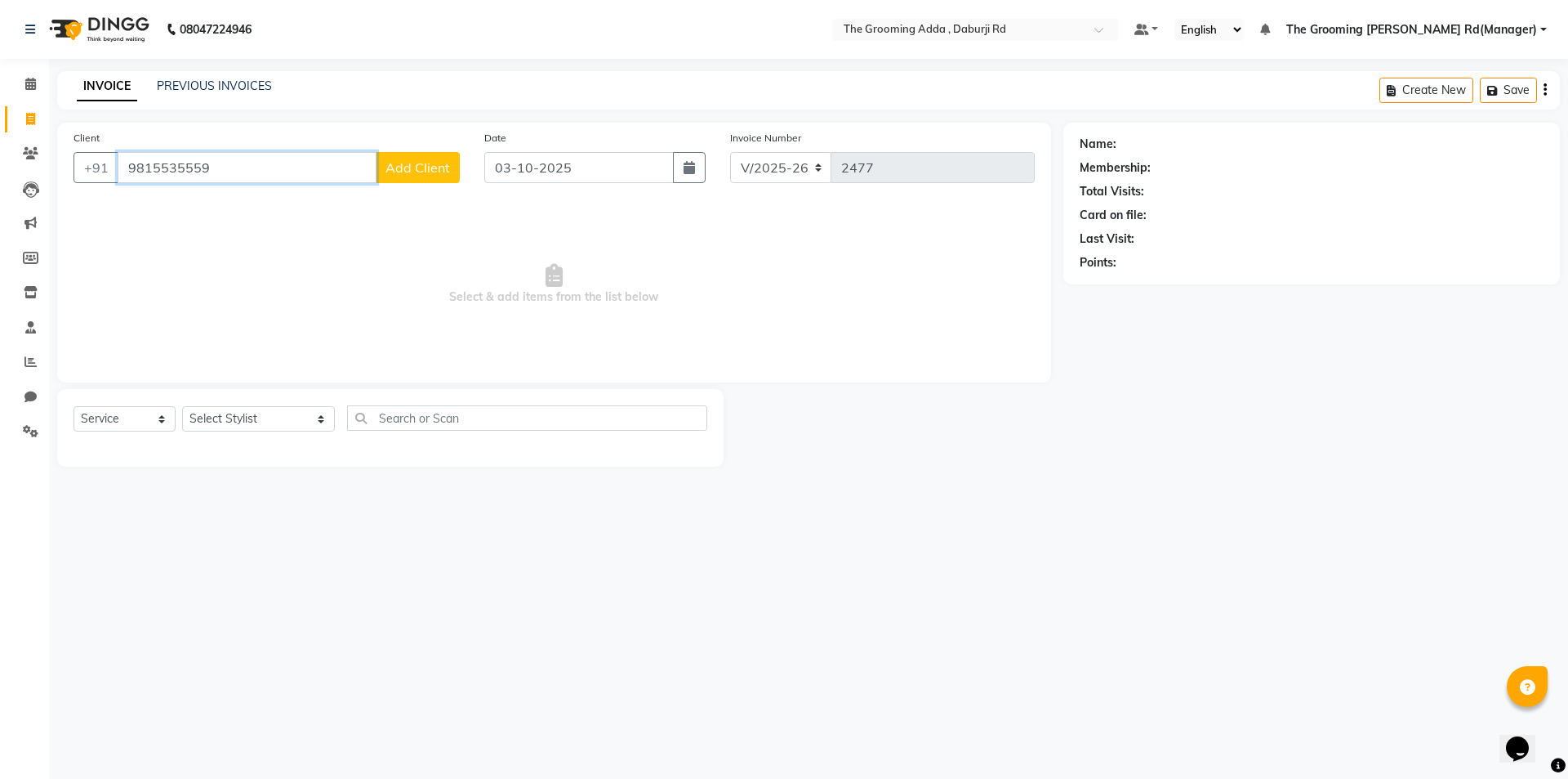
type input "9815535559"
click at [251, 423] on select "Select Stylist [PERSON_NAME] [PERSON_NAME] [PERSON_NAME] [PERSON_NAME] [PERSON_…" at bounding box center [258, 419] width 153 height 26
select select "79353"
click at [182, 406] on select "Select Stylist [PERSON_NAME] [PERSON_NAME] [PERSON_NAME] [PERSON_NAME] [PERSON_…" at bounding box center [258, 419] width 153 height 26
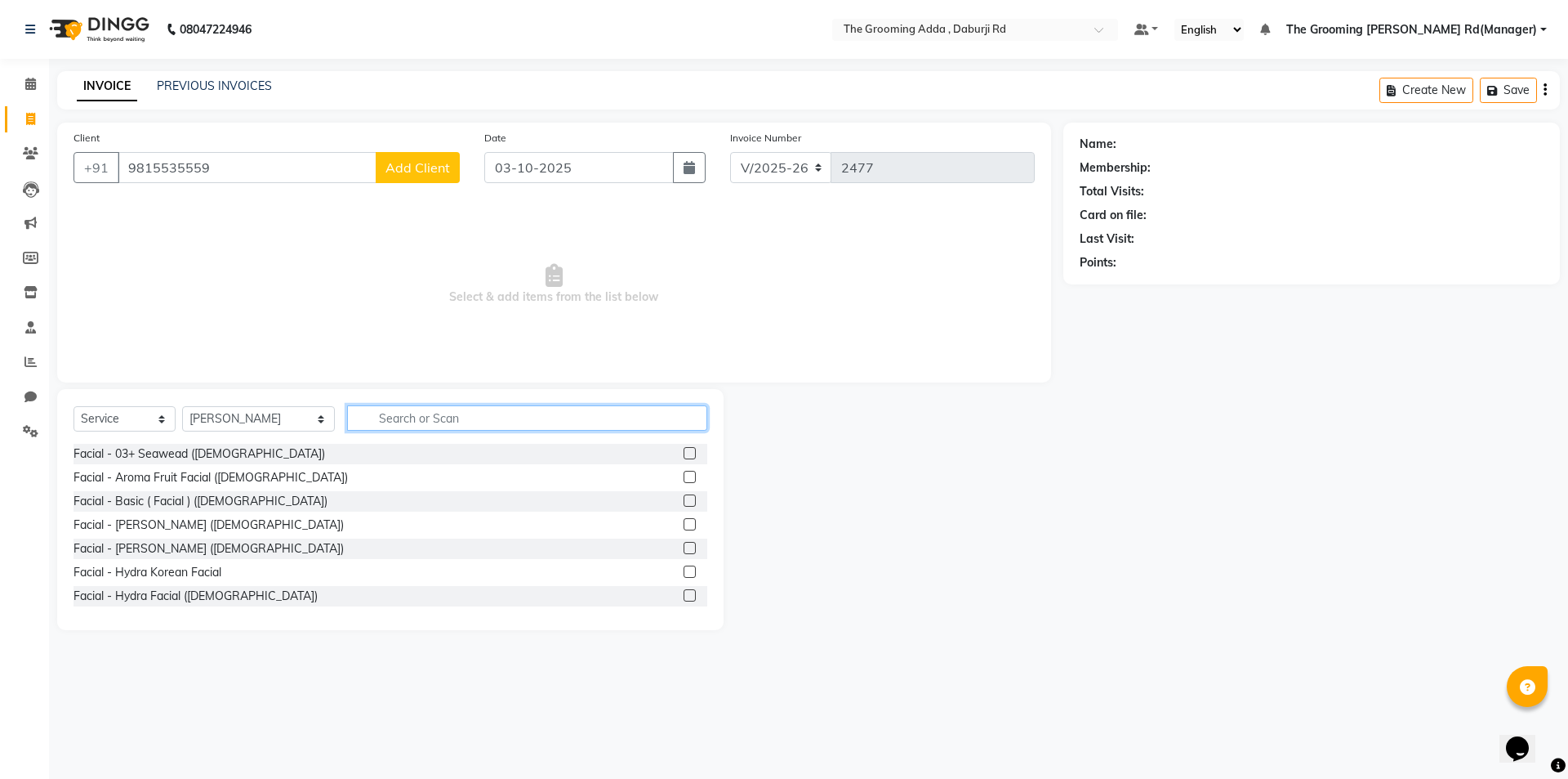
click at [437, 423] on input "text" at bounding box center [527, 418] width 360 height 26
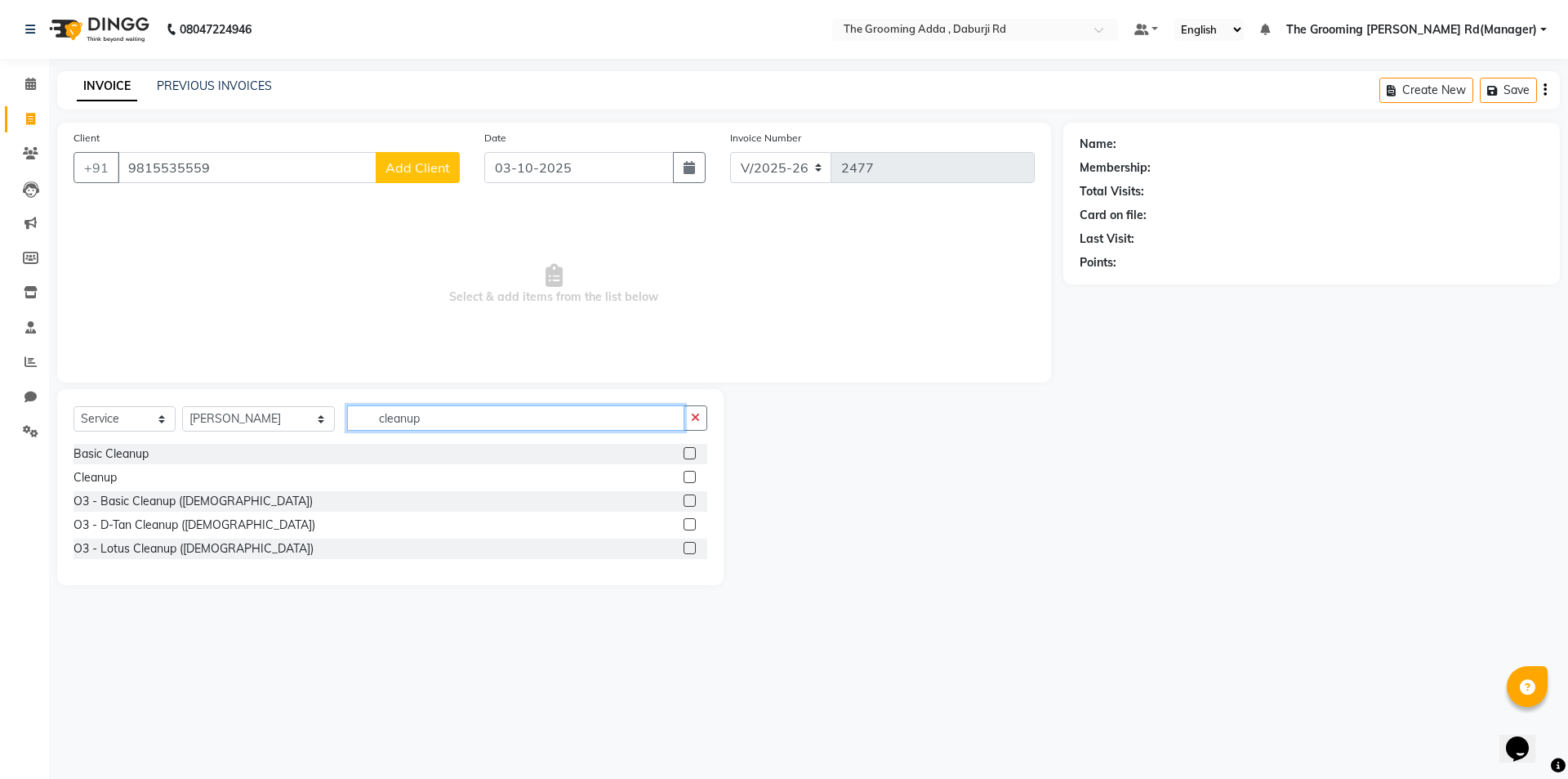
drag, startPoint x: 446, startPoint y: 413, endPoint x: 338, endPoint y: 421, distance: 108.3
click at [338, 421] on div "Select Service Product Membership Package Voucher Prepaid Gift Card Select Styl…" at bounding box center [390, 425] width 634 height 38
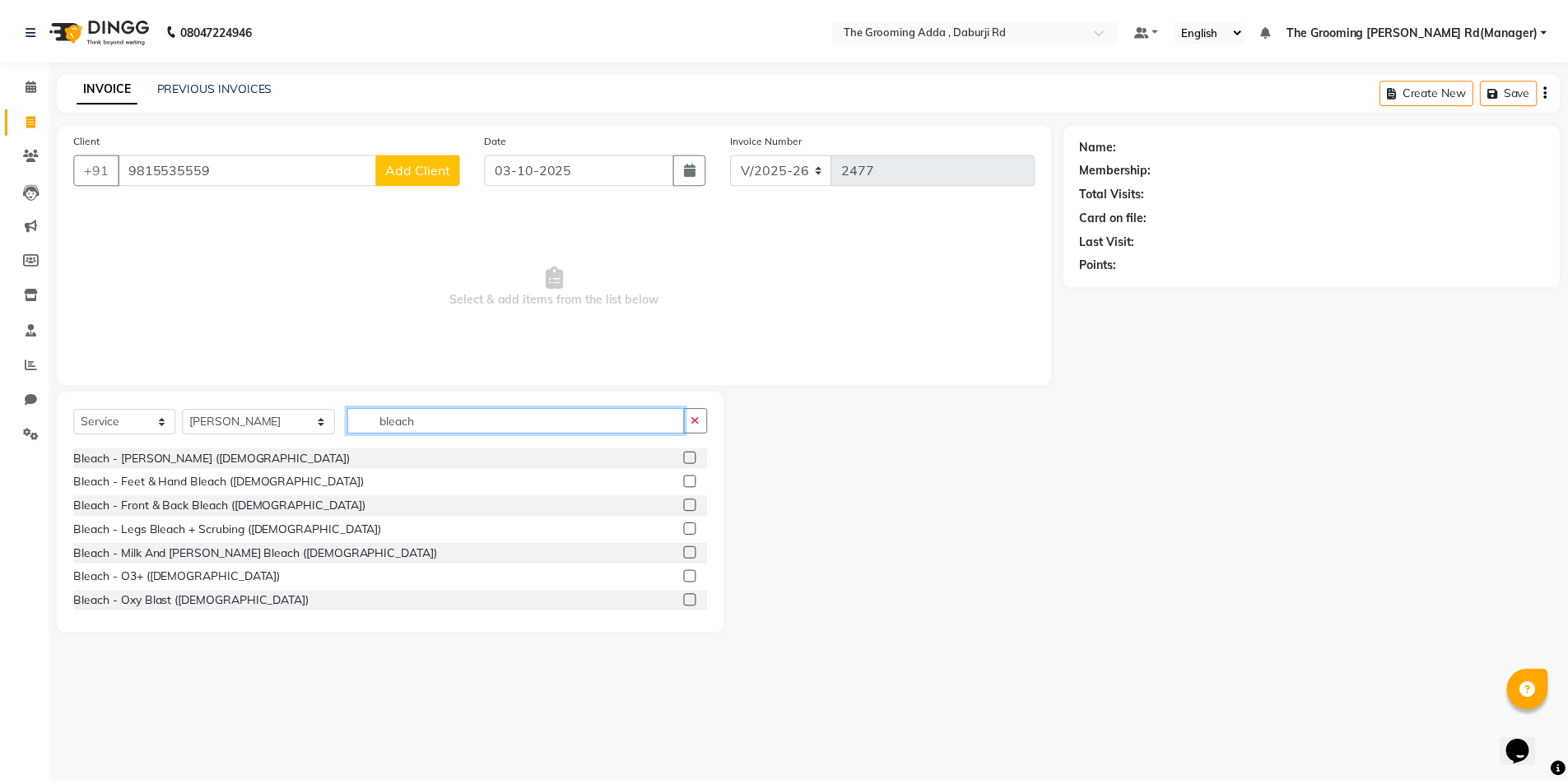
scroll to position [170, 0]
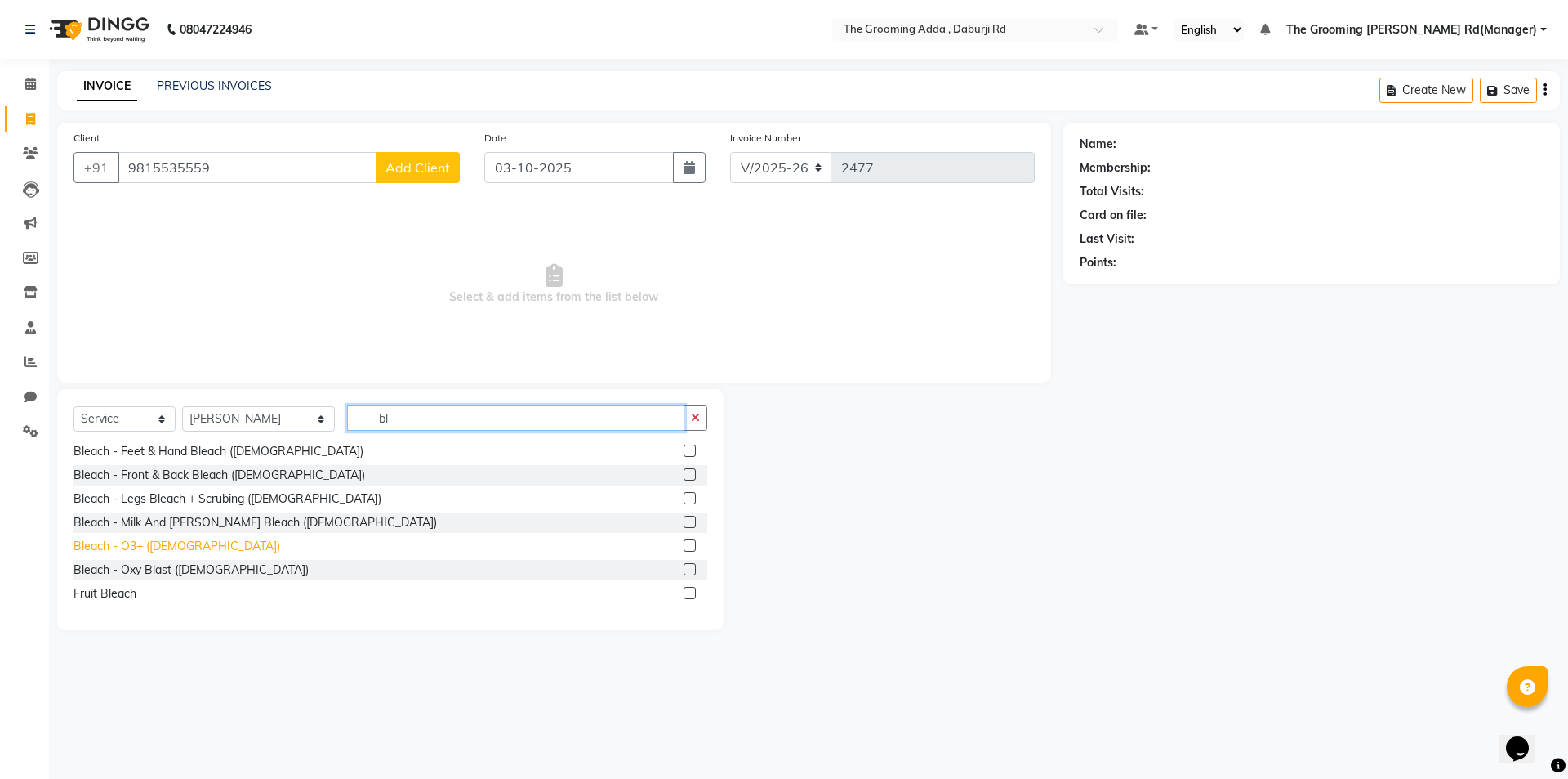
type input "b"
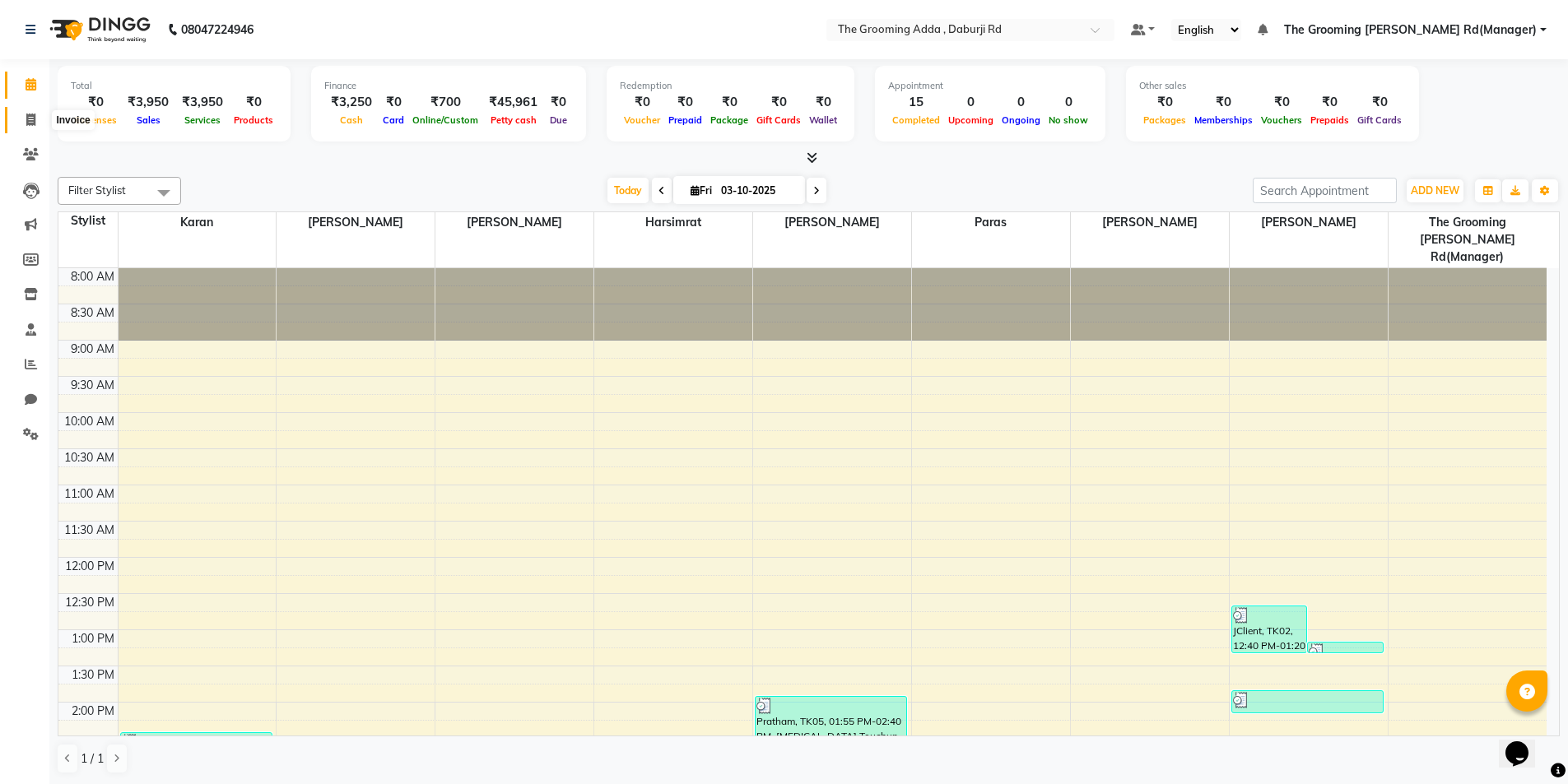
click at [25, 117] on span at bounding box center [30, 121] width 29 height 19
select select "service"
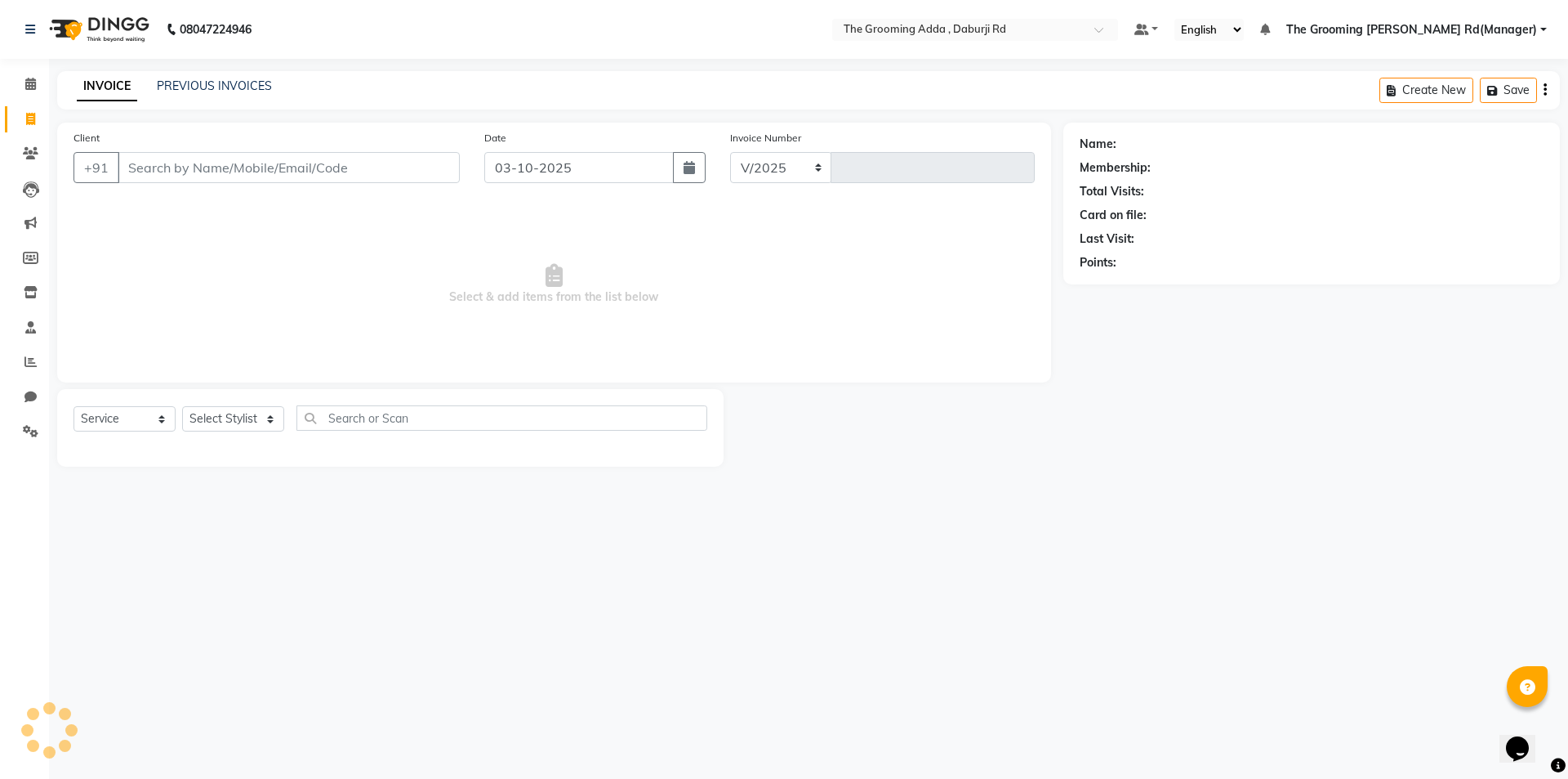
select select "8001"
type input "2477"
click at [211, 168] on input "Client" at bounding box center [289, 168] width 342 height 31
click at [184, 158] on input "Client" at bounding box center [289, 168] width 342 height 31
paste input "7973736566"
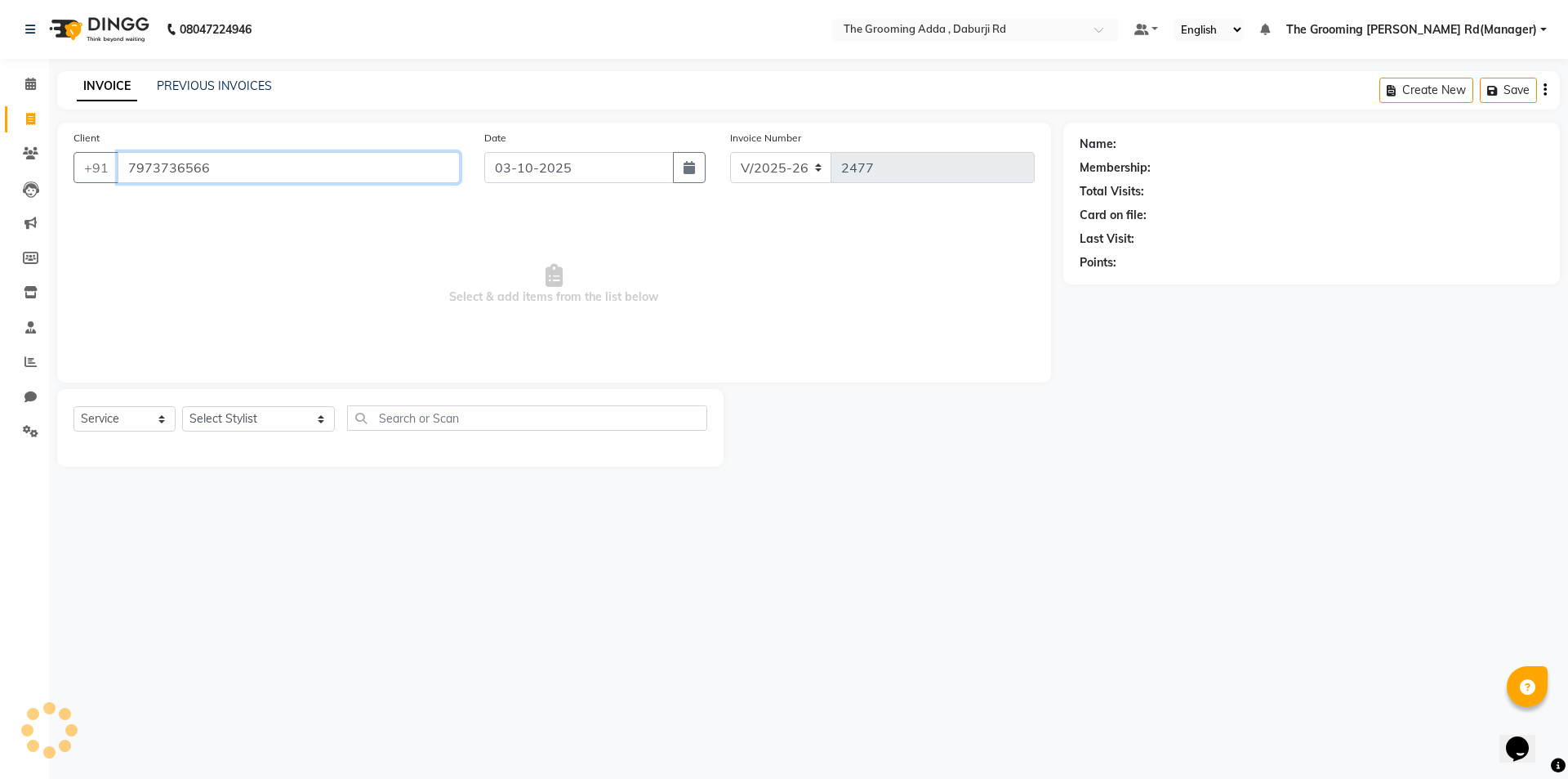
type input "7973736566"
select select "1: Object"
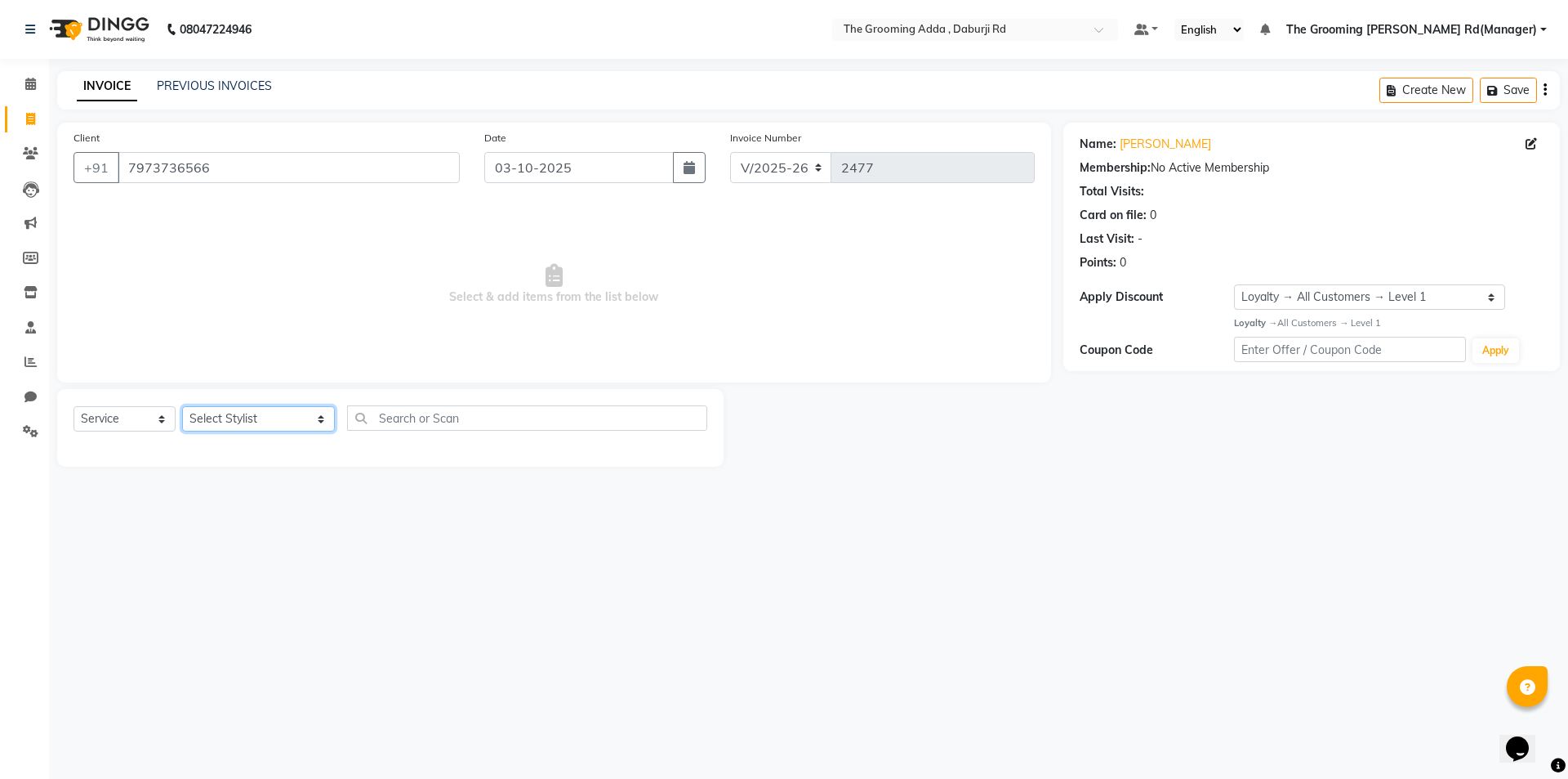
click at [259, 414] on select "Select Stylist [PERSON_NAME] [PERSON_NAME] [PERSON_NAME] [PERSON_NAME] [PERSON_…" at bounding box center [258, 419] width 153 height 26
select select "79353"
click at [182, 406] on select "Select Stylist [PERSON_NAME] [PERSON_NAME] [PERSON_NAME] [PERSON_NAME] [PERSON_…" at bounding box center [258, 419] width 153 height 26
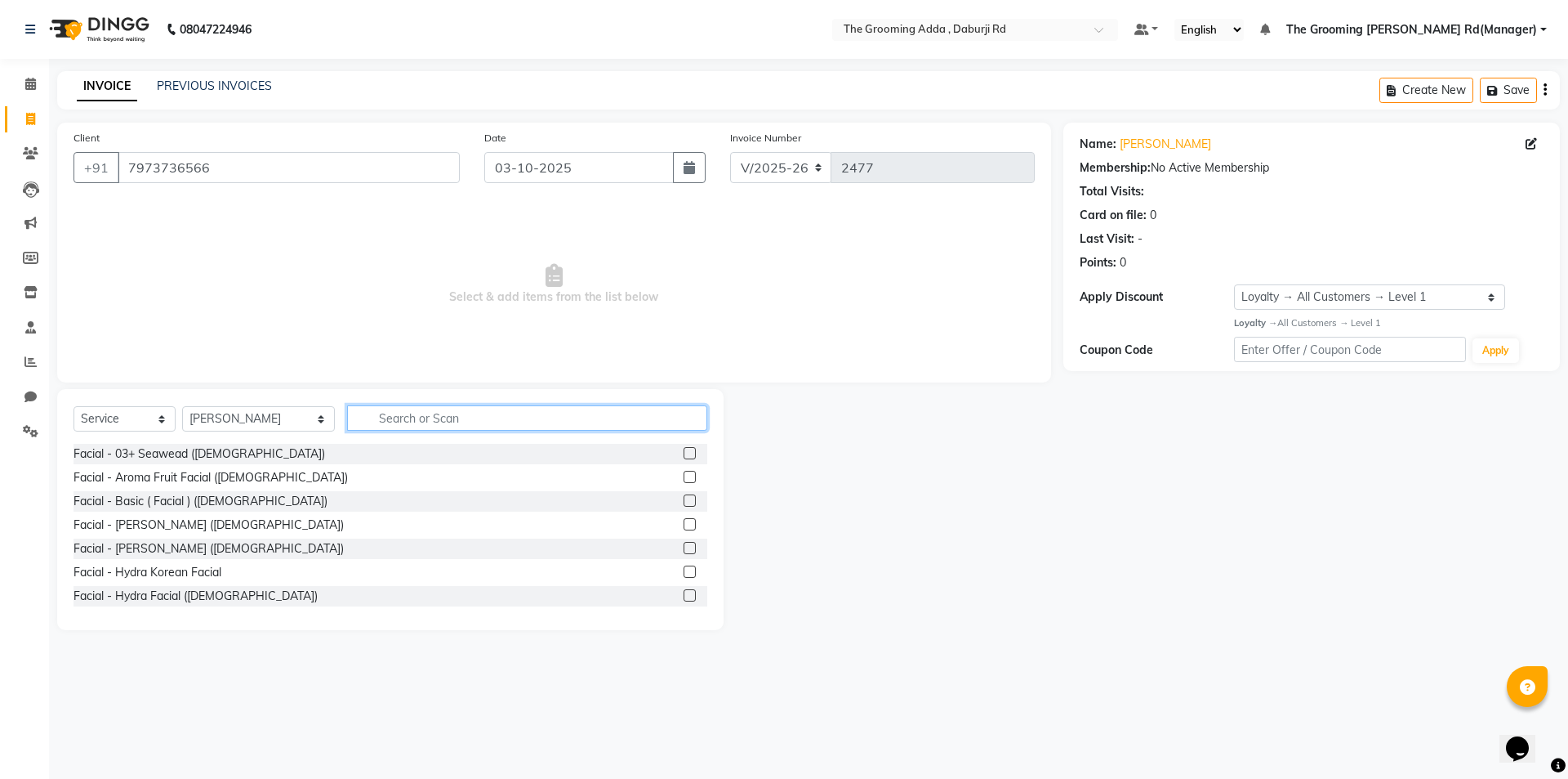
click at [374, 427] on input "text" at bounding box center [527, 418] width 360 height 26
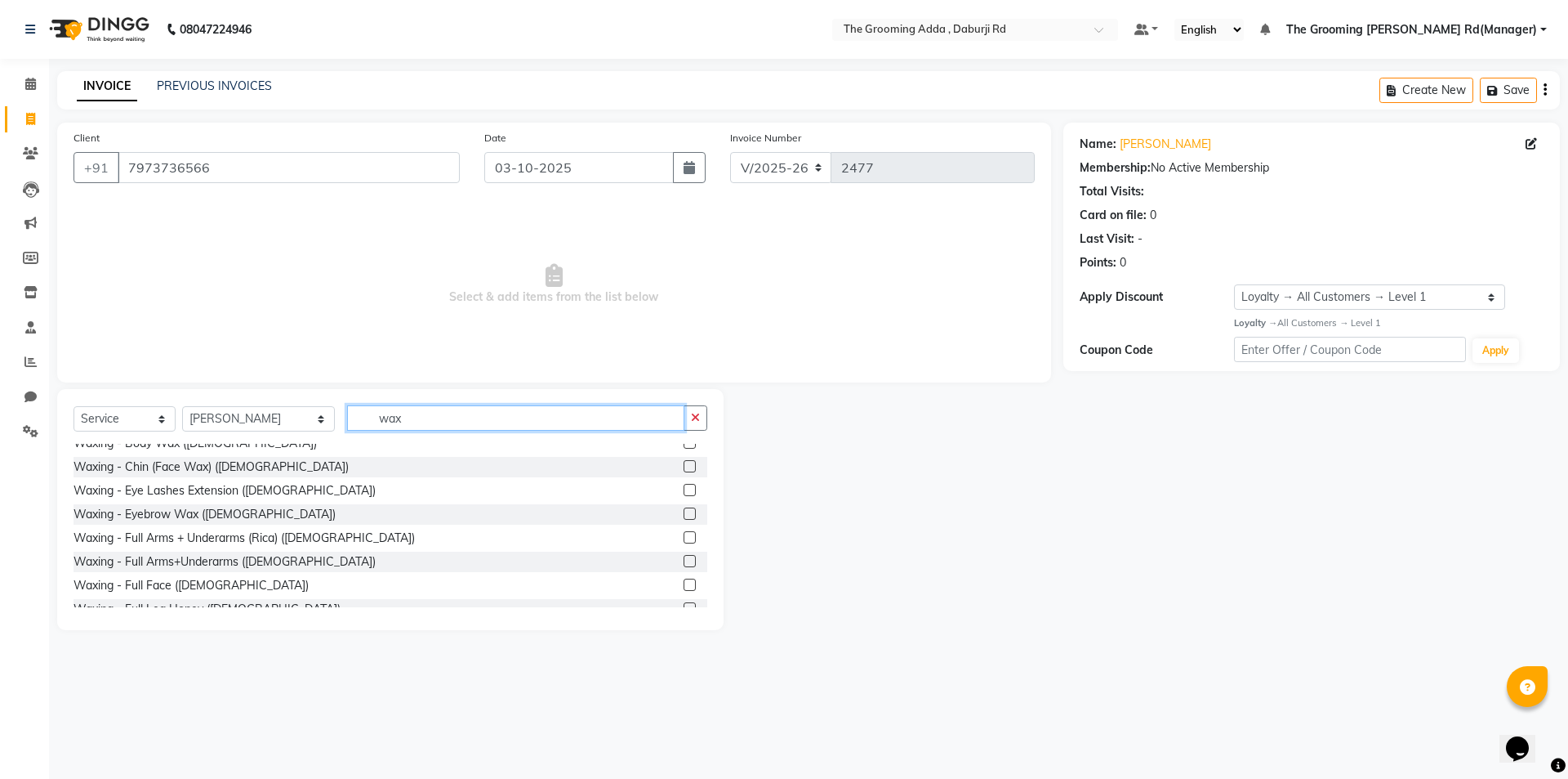
scroll to position [164, 0]
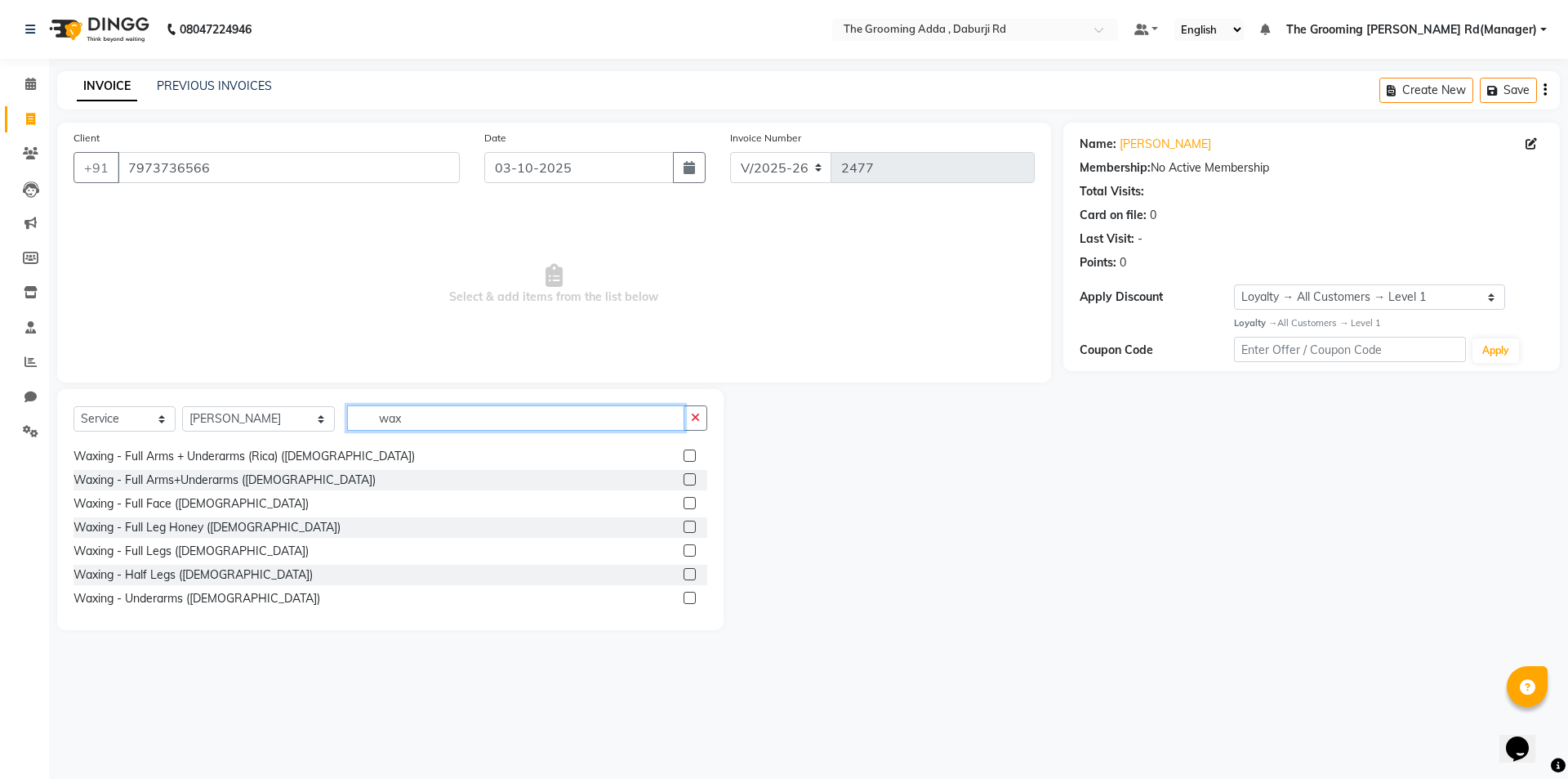
type input "wax"
click at [683, 452] on label at bounding box center [689, 455] width 12 height 12
click at [683, 452] on input "checkbox" at bounding box center [689, 457] width 11 height 11
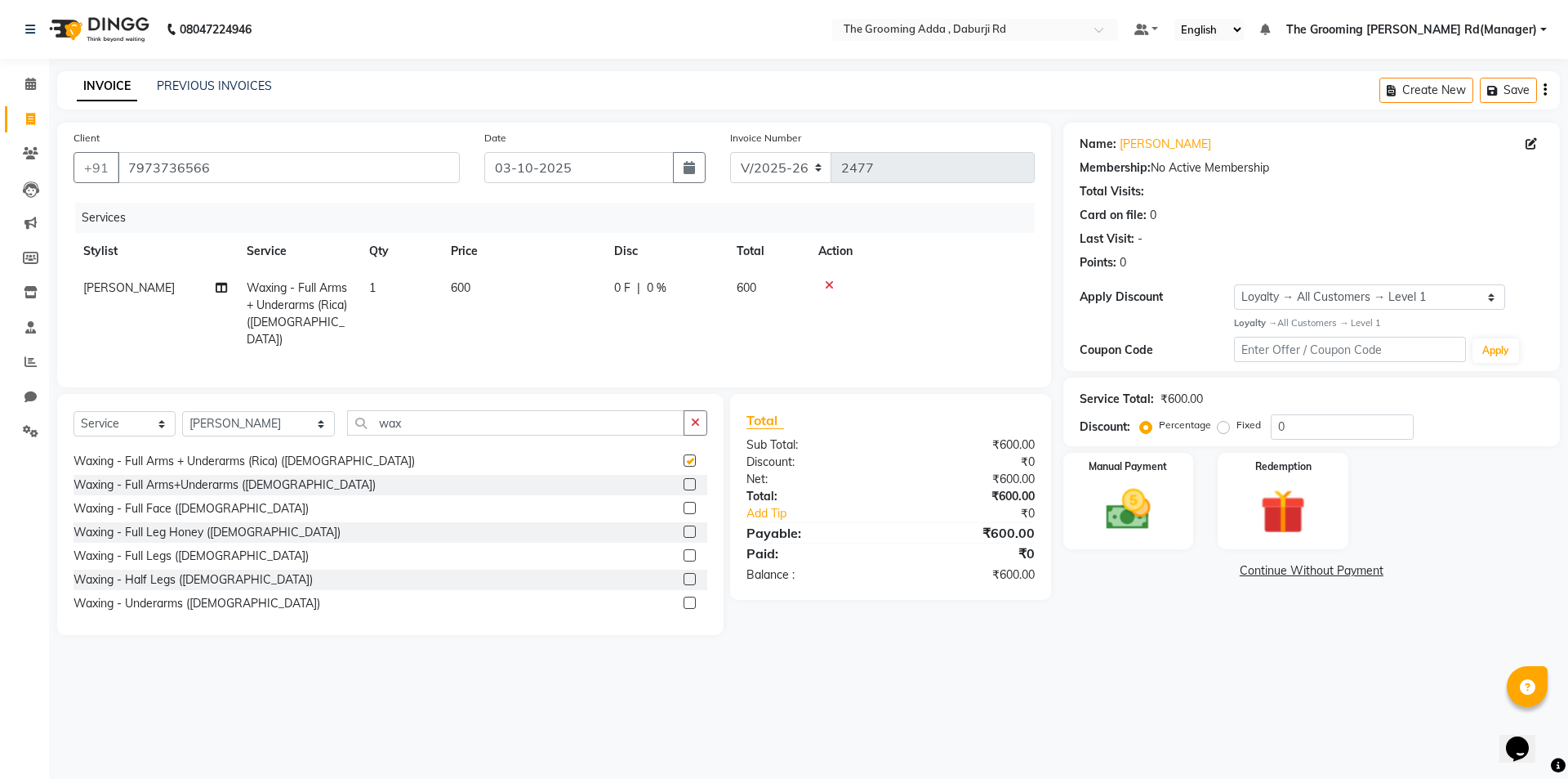
checkbox input "false"
click at [288, 423] on select "Select Stylist [PERSON_NAME] [PERSON_NAME] [PERSON_NAME] [PERSON_NAME] [PERSON_…" at bounding box center [258, 424] width 153 height 26
select select "79350"
click at [182, 411] on select "Select Stylist [PERSON_NAME] [PERSON_NAME] [PERSON_NAME] [PERSON_NAME] [PERSON_…" at bounding box center [258, 424] width 153 height 26
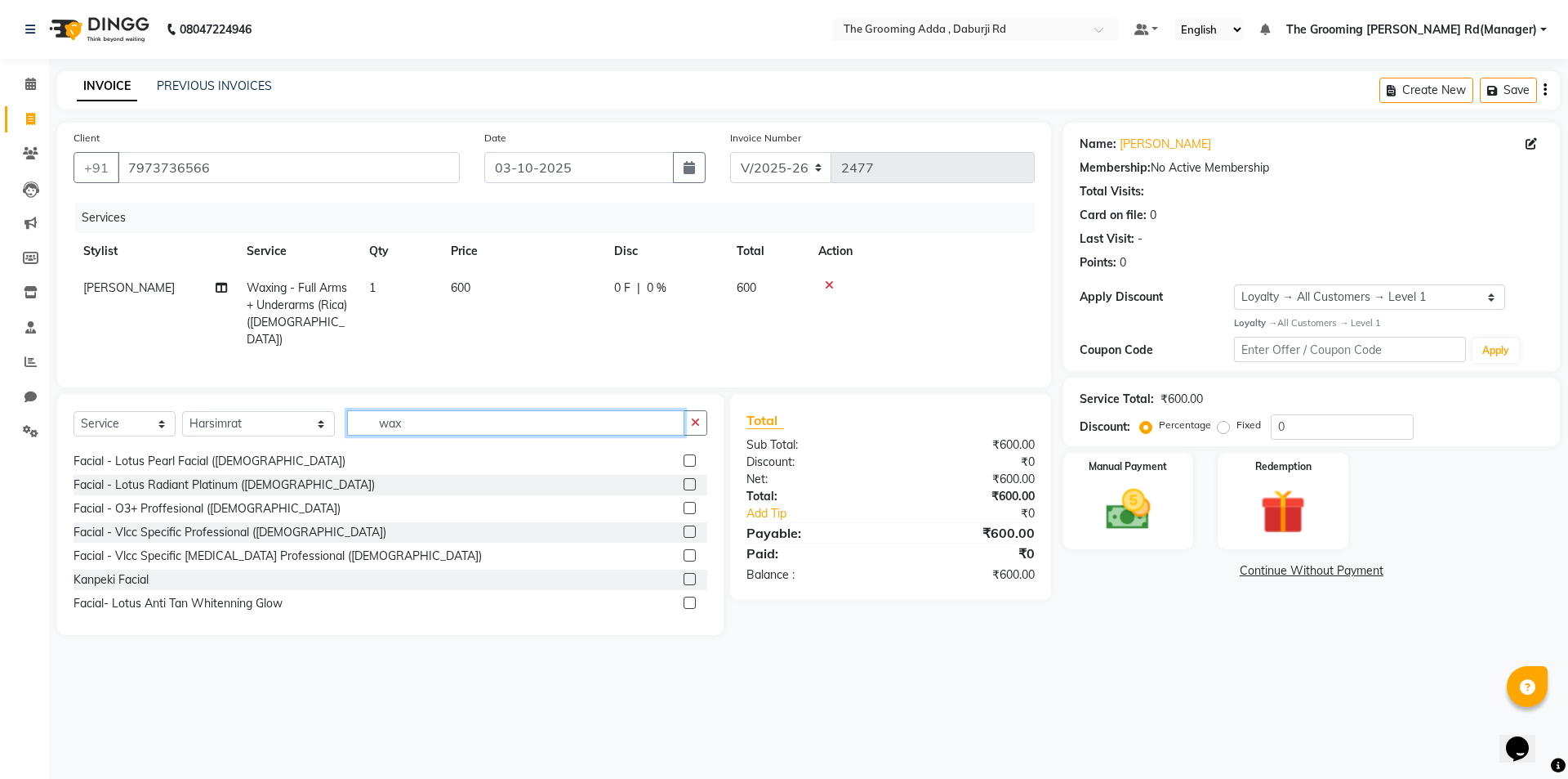
drag, startPoint x: 428, startPoint y: 426, endPoint x: 351, endPoint y: 425, distance: 77.0
click at [351, 425] on input "wax" at bounding box center [515, 423] width 338 height 26
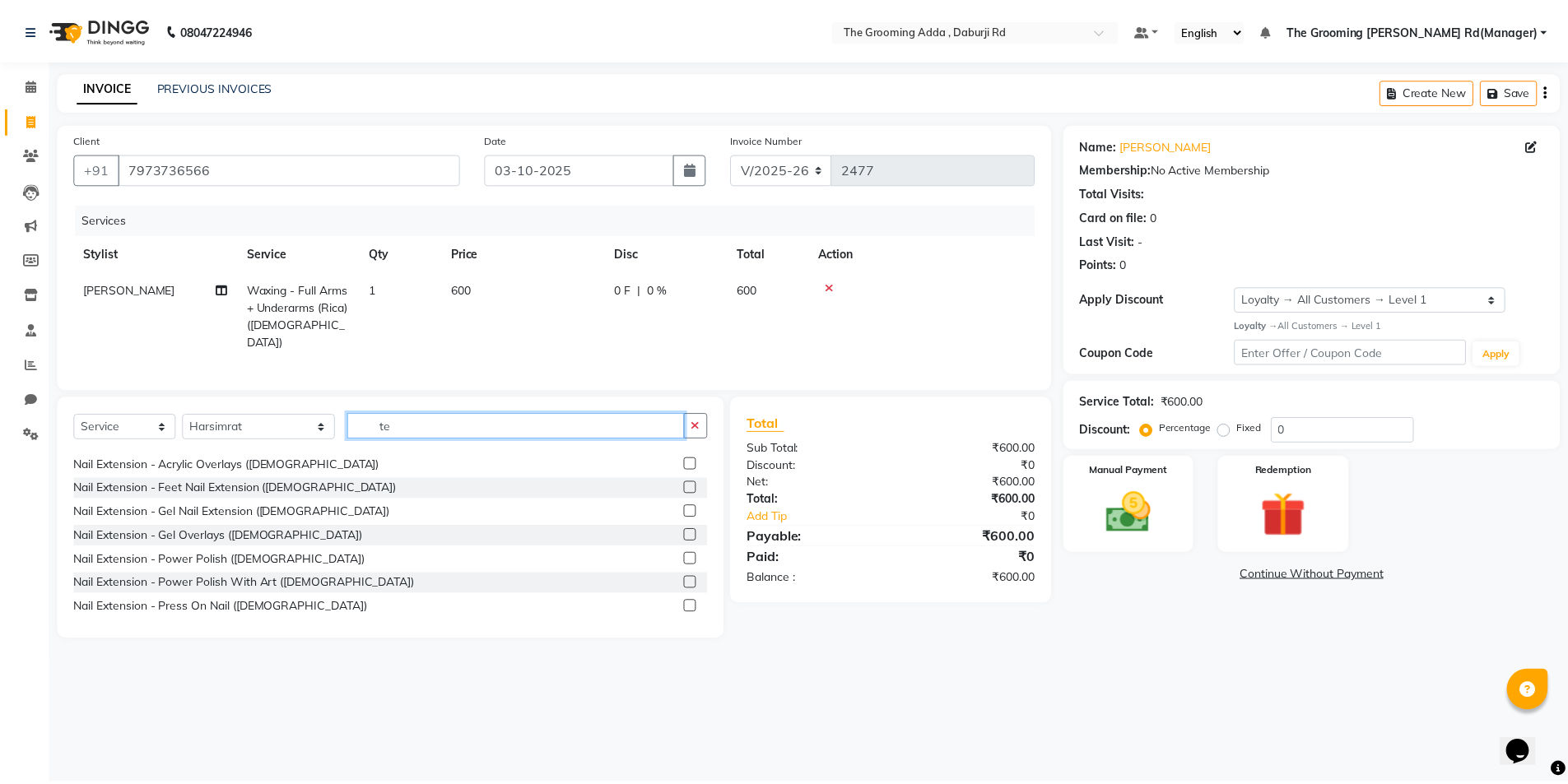
scroll to position [0, 0]
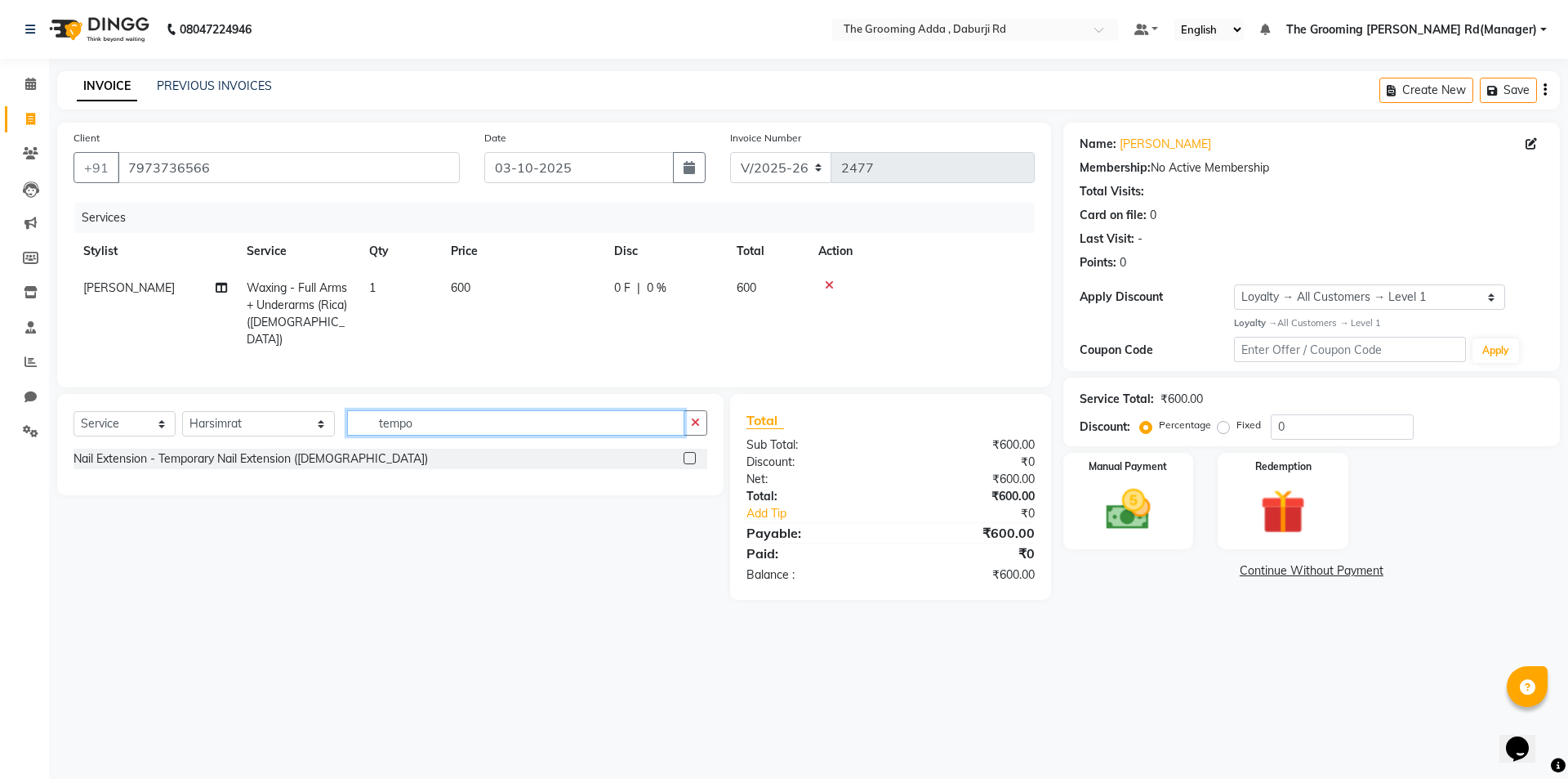
type input "tempo"
click at [682, 449] on div "Nail Extension - Temporary Nail Extension ([DEMOGRAPHIC_DATA])" at bounding box center [390, 459] width 634 height 20
click at [691, 454] on label at bounding box center [689, 458] width 12 height 12
click at [691, 454] on input "checkbox" at bounding box center [689, 460] width 11 height 11
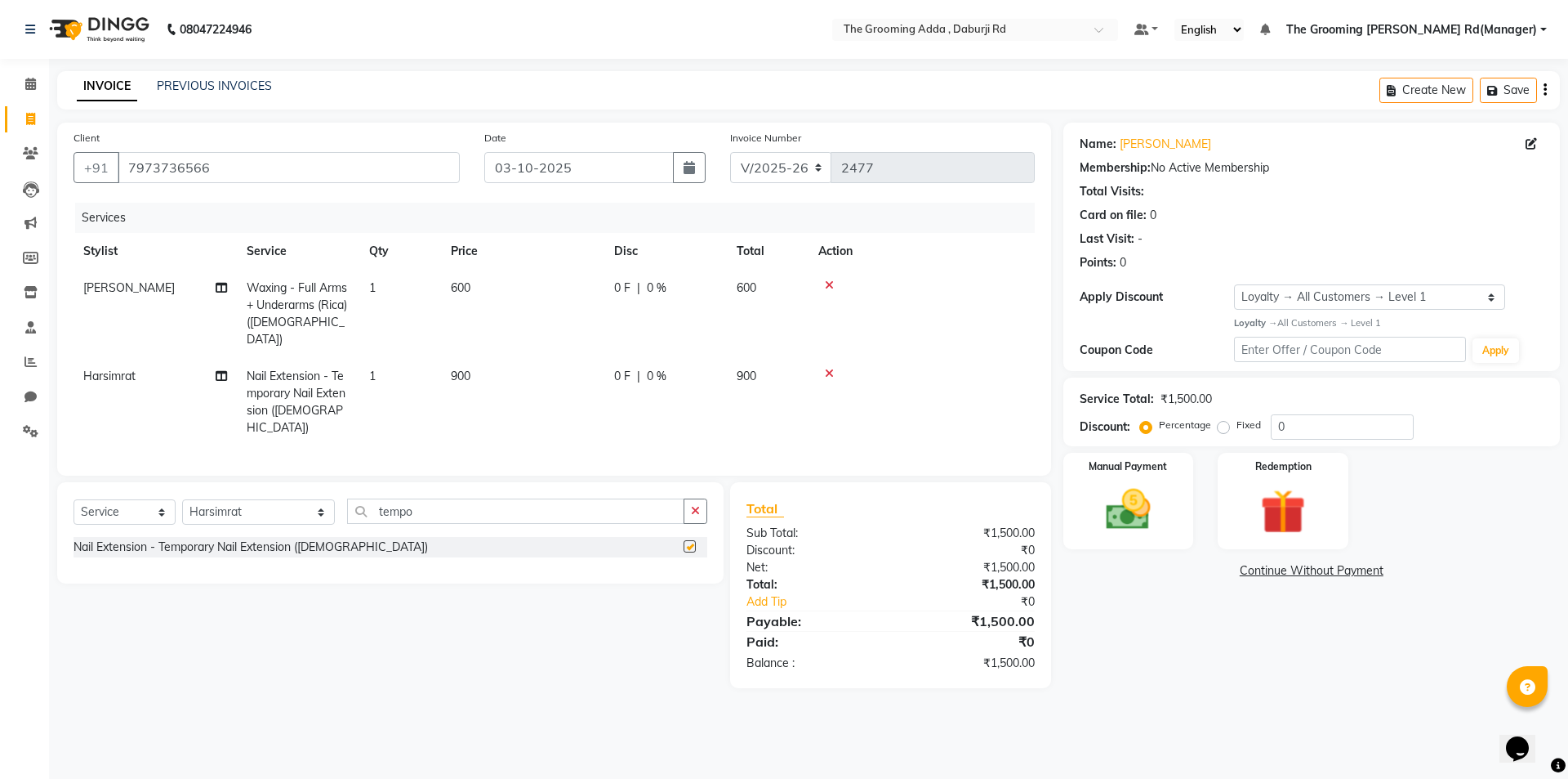
checkbox input "false"
click at [267, 500] on select "Select Stylist [PERSON_NAME] [PERSON_NAME] [PERSON_NAME] [PERSON_NAME] [PERSON_…" at bounding box center [258, 513] width 153 height 26
select select "79344"
click at [182, 500] on select "Select Stylist [PERSON_NAME] [PERSON_NAME] [PERSON_NAME] [PERSON_NAME] [PERSON_…" at bounding box center [258, 513] width 153 height 26
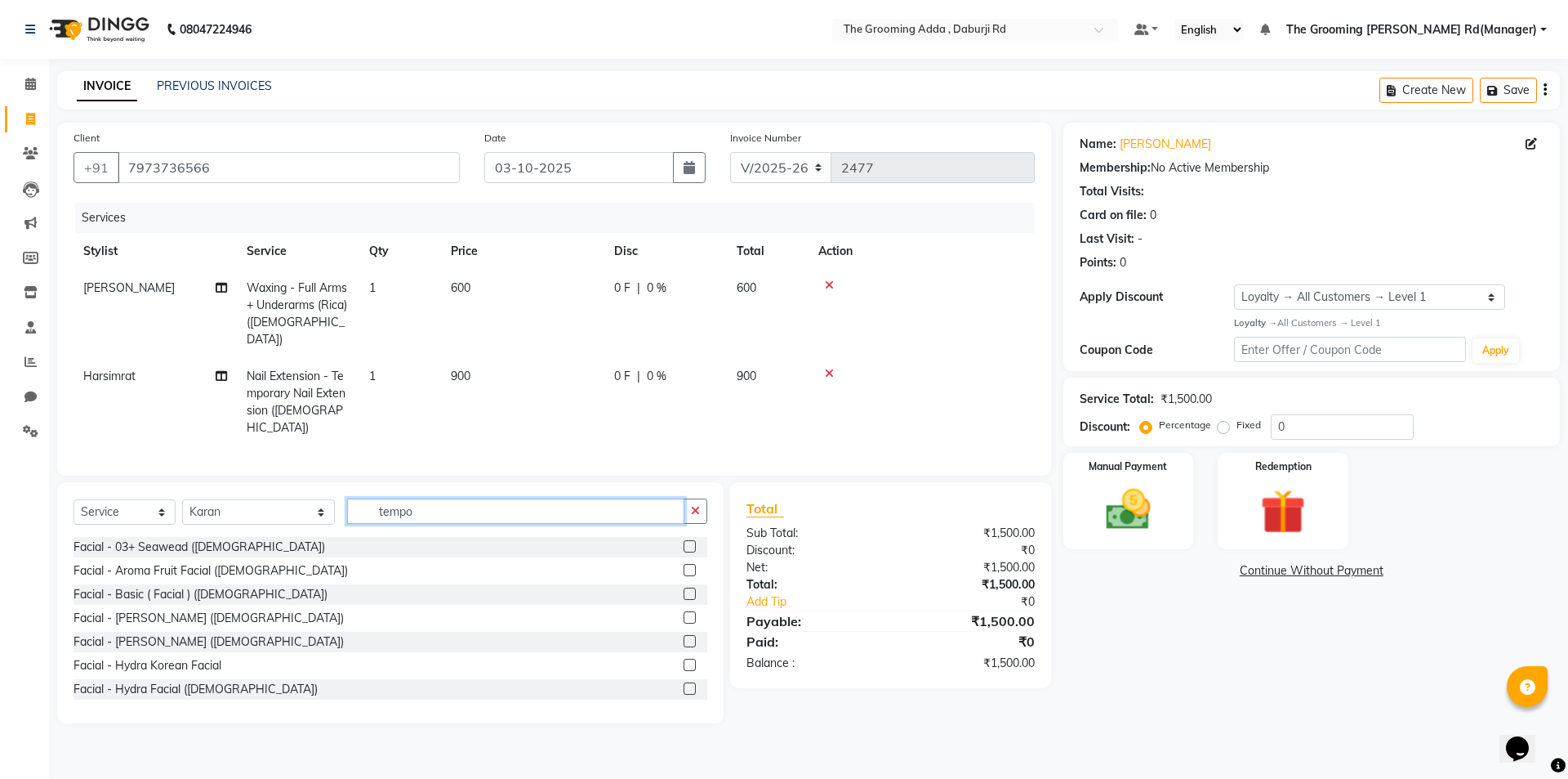
drag, startPoint x: 431, startPoint y: 497, endPoint x: 373, endPoint y: 503, distance: 58.3
click at [373, 503] on div "Select Service Product Membership Package Voucher Prepaid Gift Card Select Styl…" at bounding box center [390, 518] width 634 height 38
drag, startPoint x: 415, startPoint y: 496, endPoint x: 284, endPoint y: 507, distance: 131.5
click at [284, 507] on div "Select Service Product Membership Package Voucher Prepaid Gift Card Select Styl…" at bounding box center [390, 518] width 634 height 38
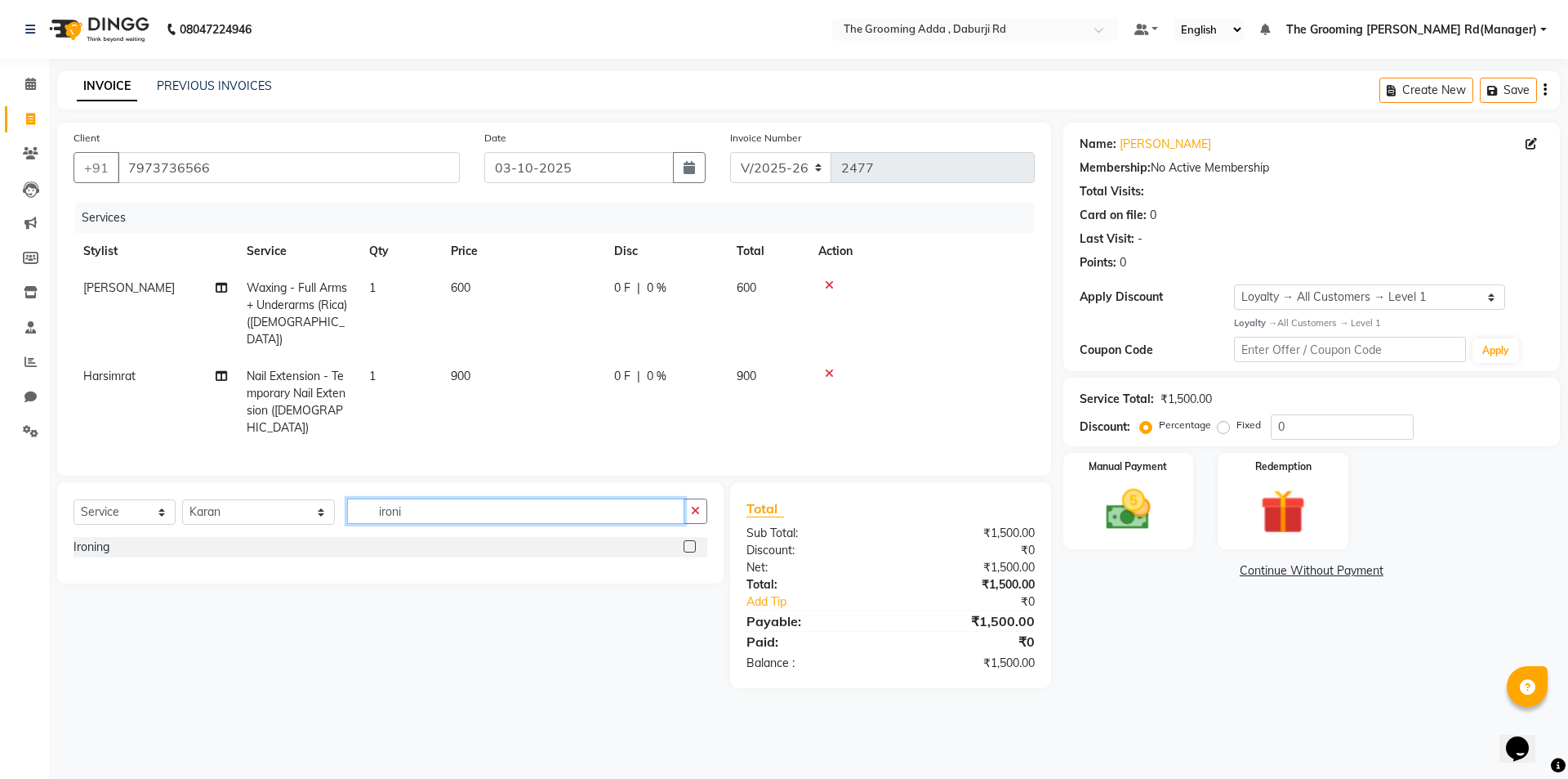
type input "ironi"
click at [692, 540] on label at bounding box center [689, 546] width 12 height 12
click at [692, 542] on input "checkbox" at bounding box center [689, 547] width 11 height 11
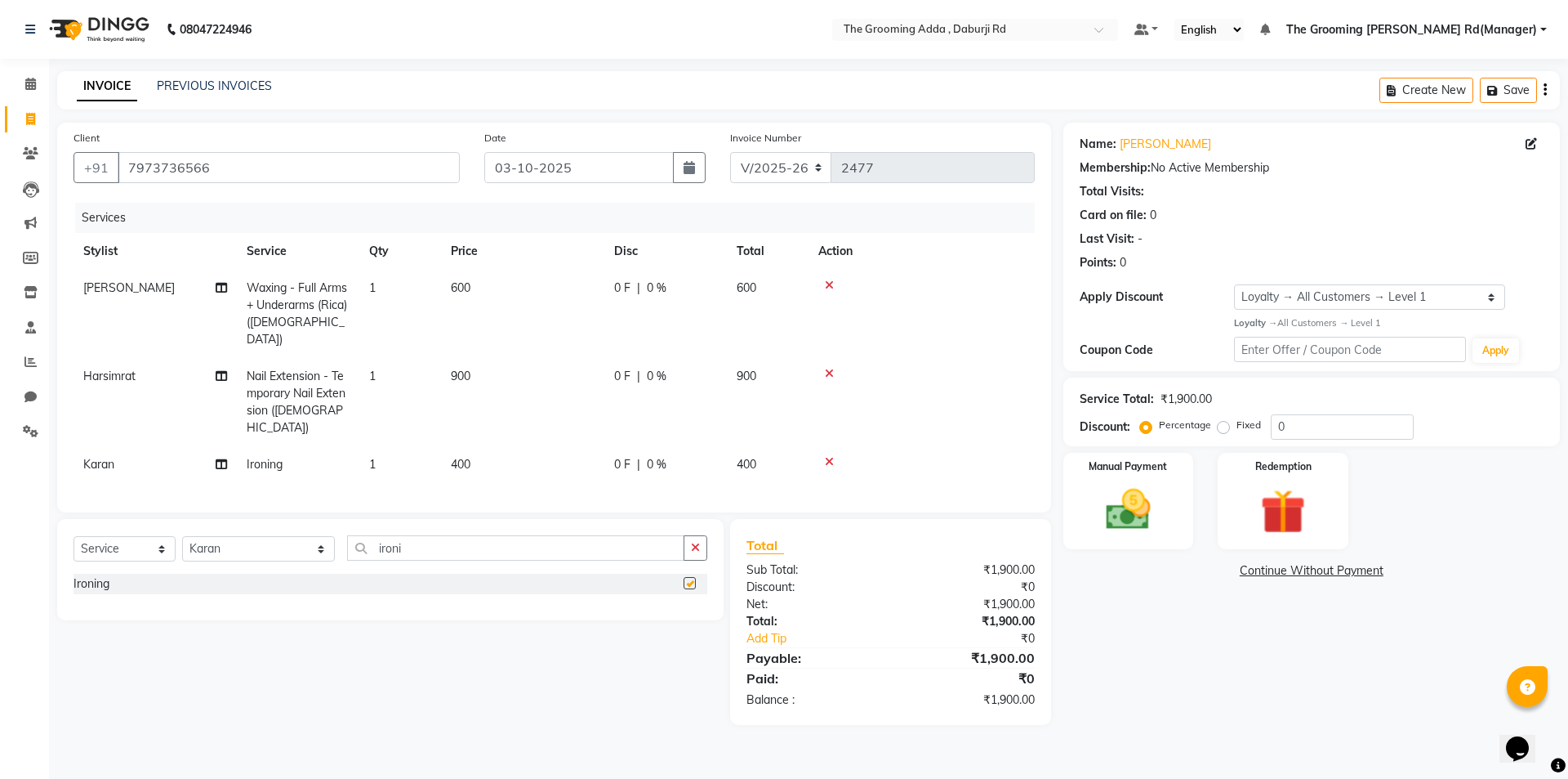
checkbox input "false"
click at [217, 459] on icon at bounding box center [221, 464] width 11 height 11
select select "79344"
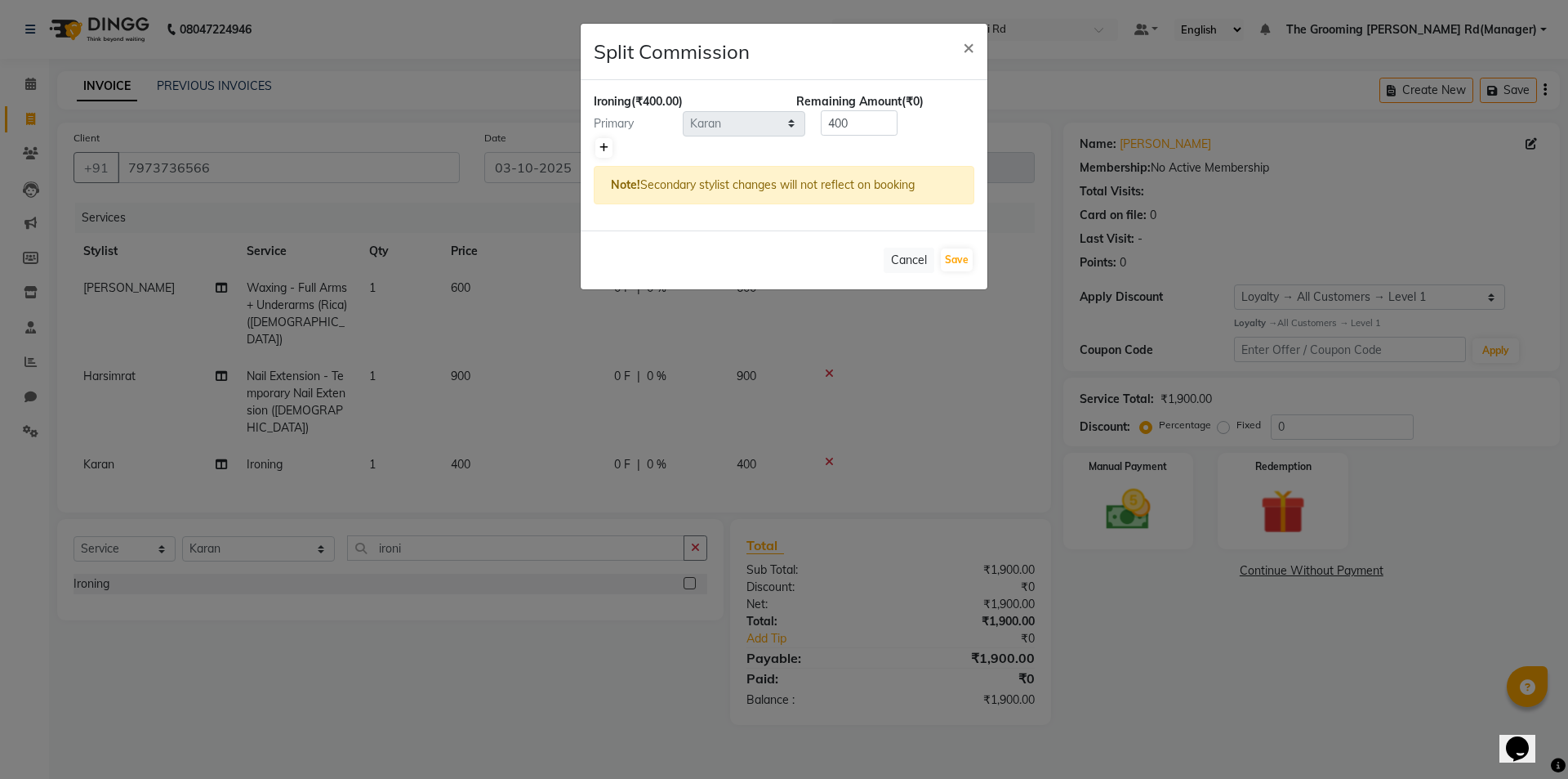
click at [603, 152] on icon at bounding box center [604, 147] width 9 height 10
type input "200"
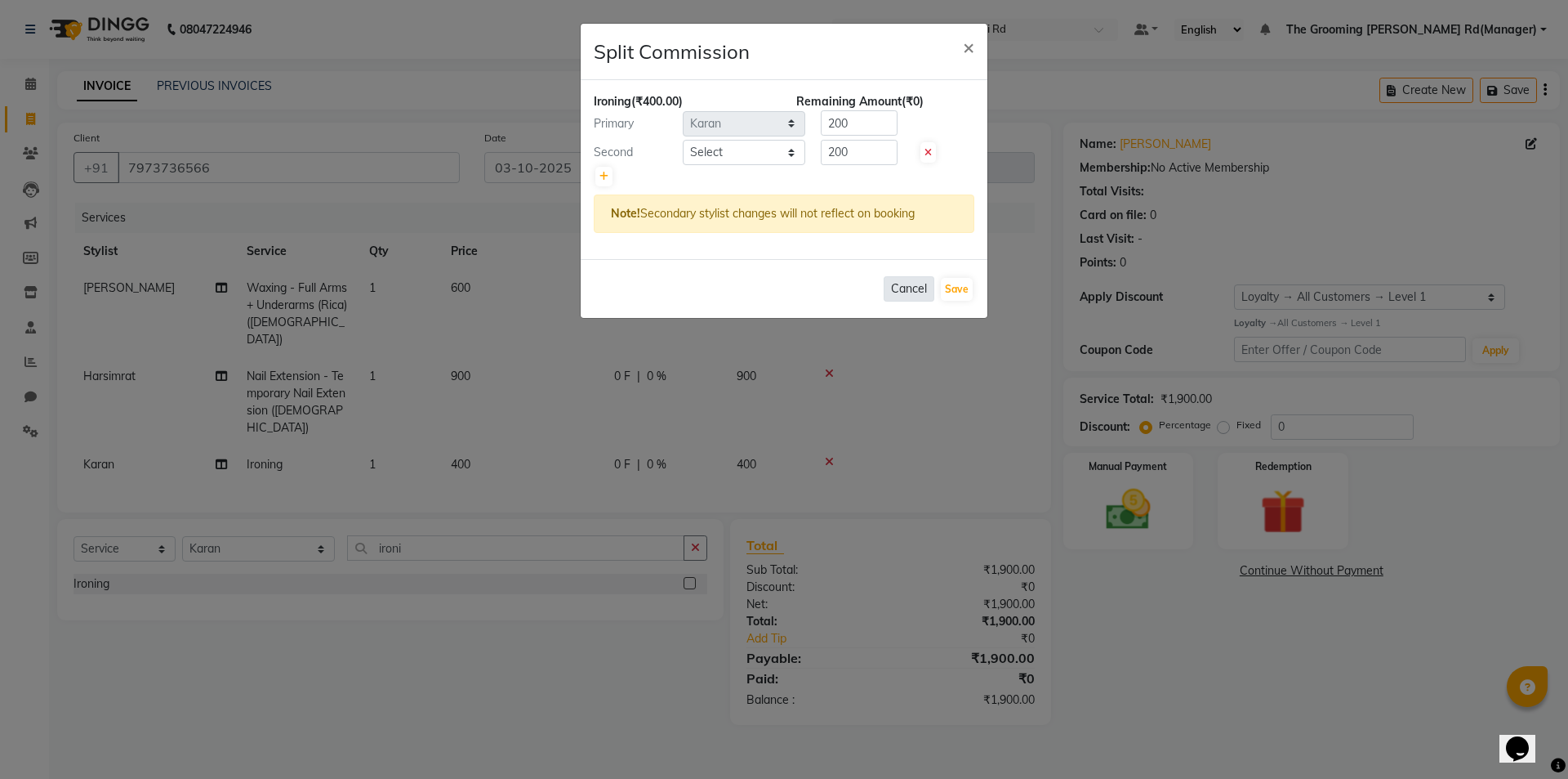
click at [897, 283] on button "Cancel" at bounding box center [908, 289] width 50 height 26
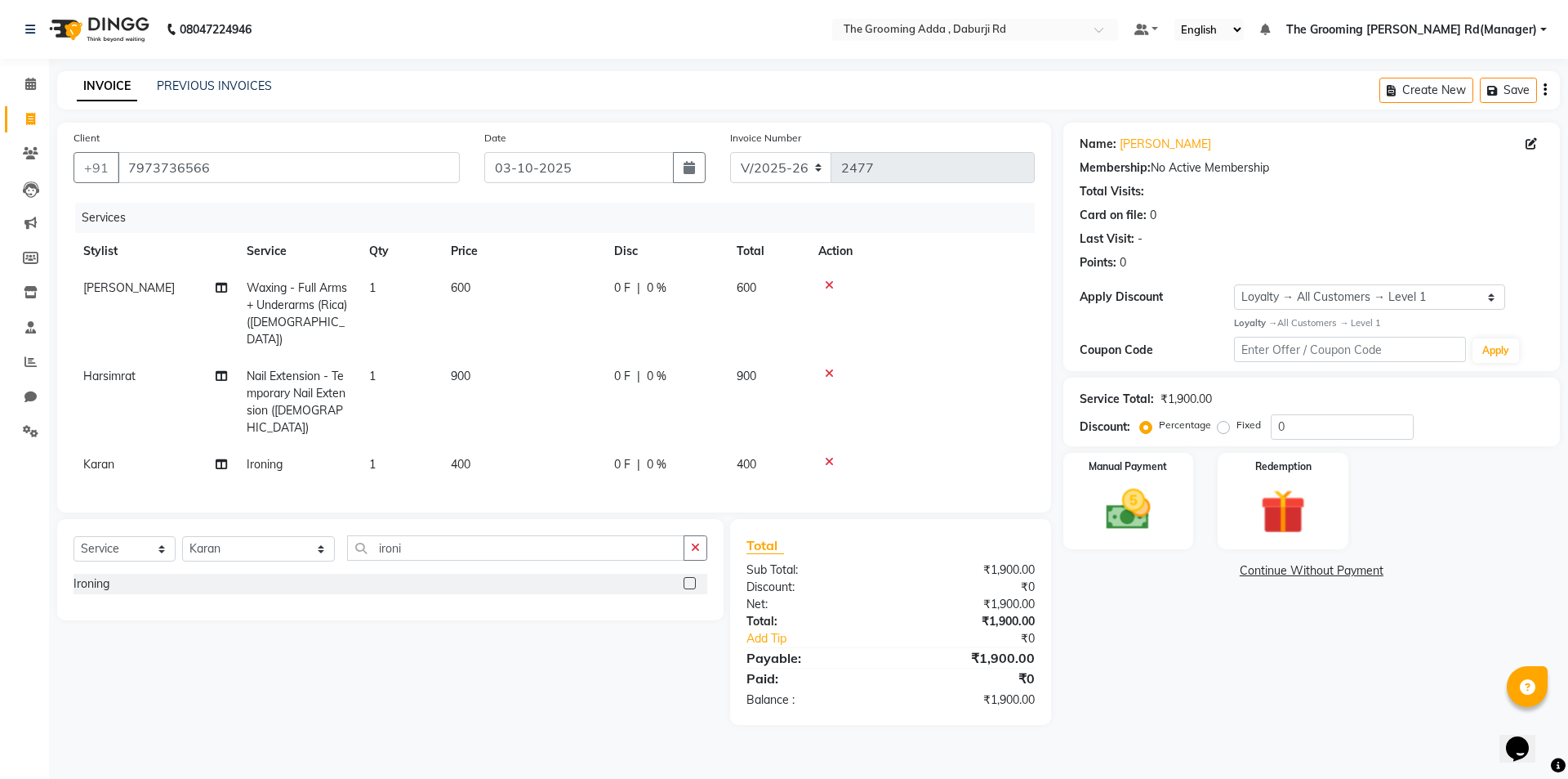
click at [455, 457] on span "400" at bounding box center [460, 464] width 19 height 15
select select "79344"
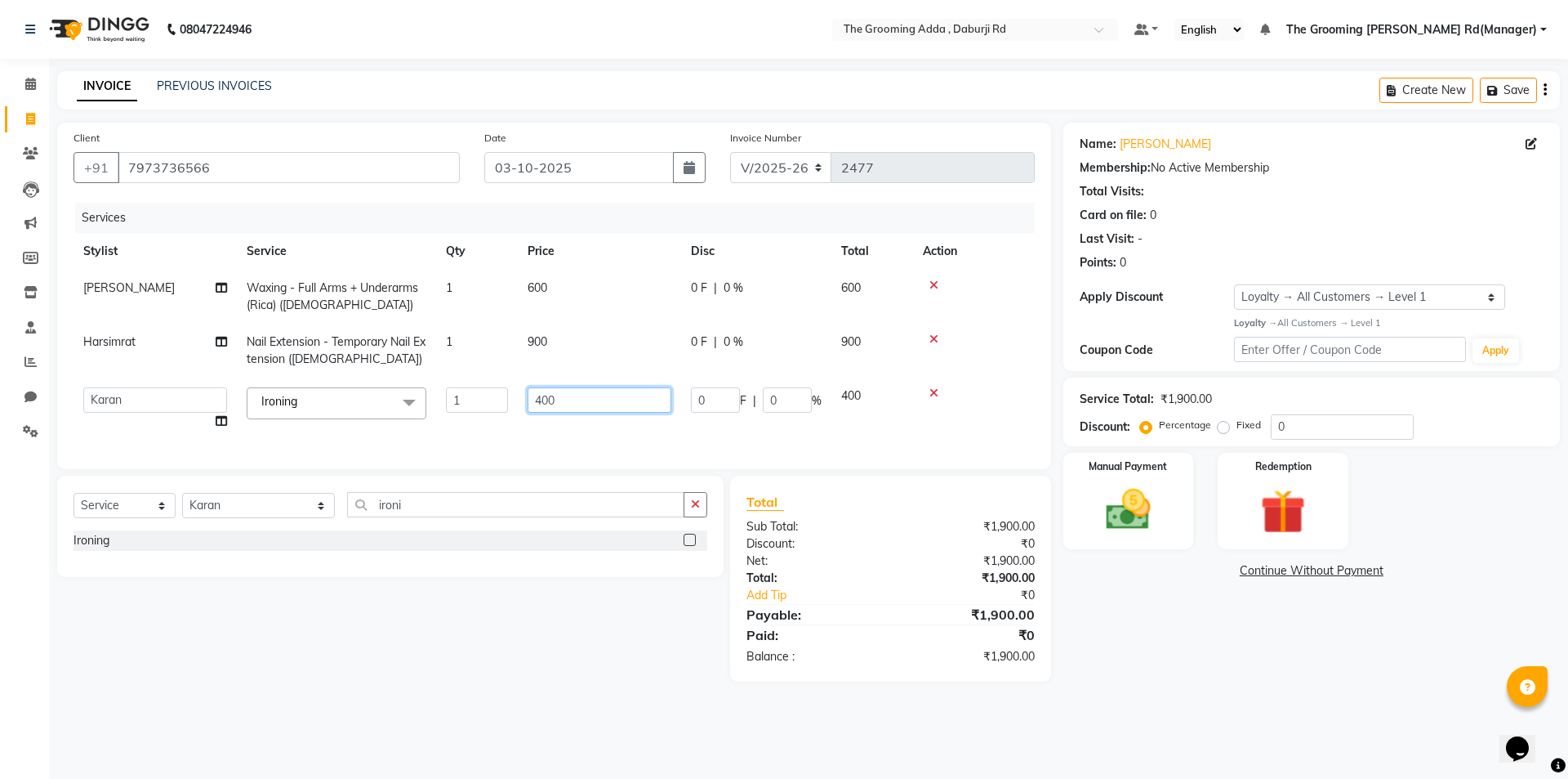
drag, startPoint x: 560, startPoint y: 400, endPoint x: 501, endPoint y: 394, distance: 59.3
click at [501, 394] on tr "[PERSON_NAME] [PERSON_NAME] [PERSON_NAME] [PERSON_NAME] [PERSON_NAME] [PERSON_N…" at bounding box center [553, 408] width 961 height 62
type input "500"
click at [258, 613] on div "Select Service Product Membership Package Voucher Prepaid Gift Card Select Styl…" at bounding box center [384, 579] width 679 height 206
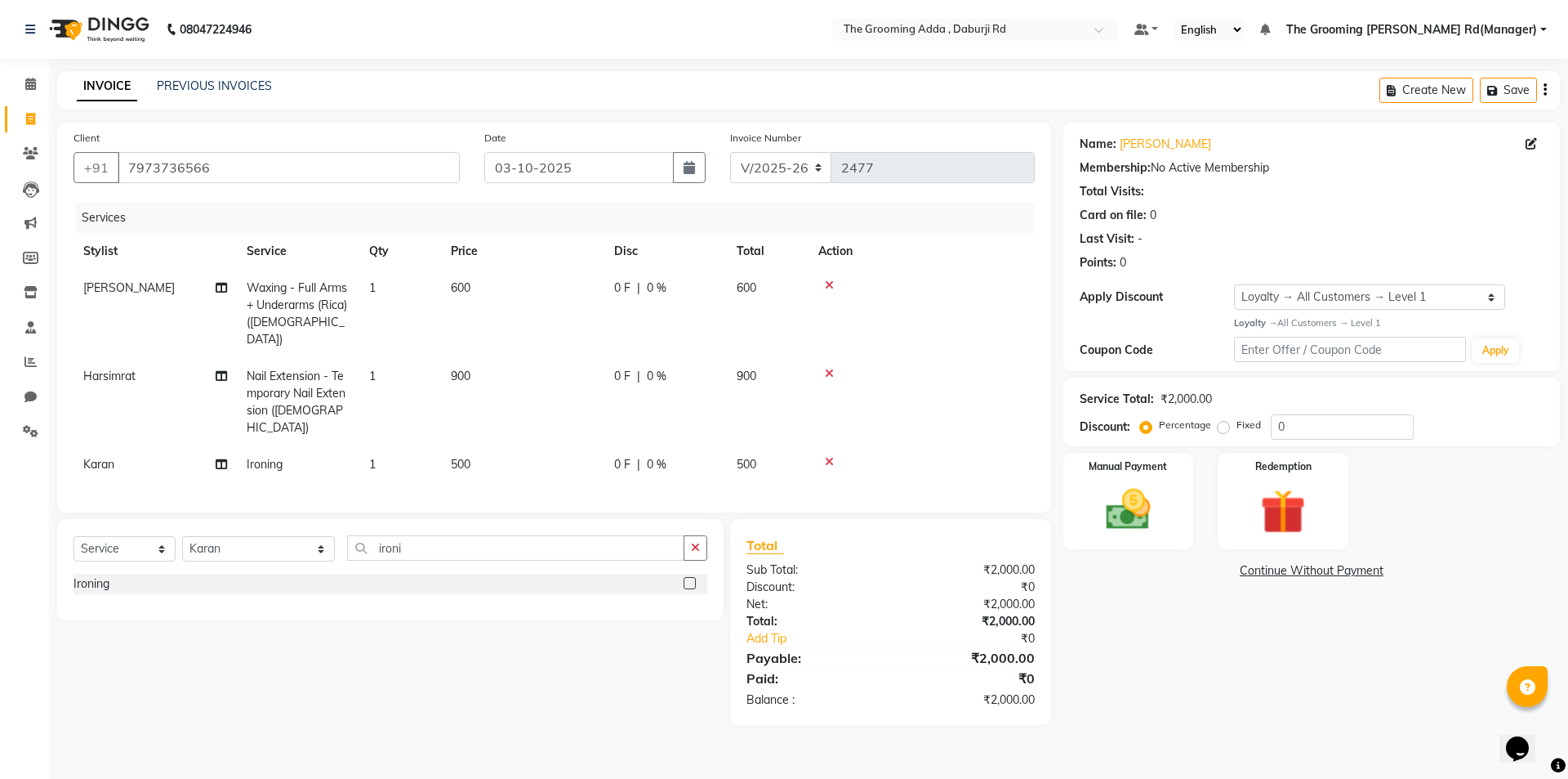
click at [214, 446] on td "Karan" at bounding box center [155, 464] width 164 height 37
select select "79344"
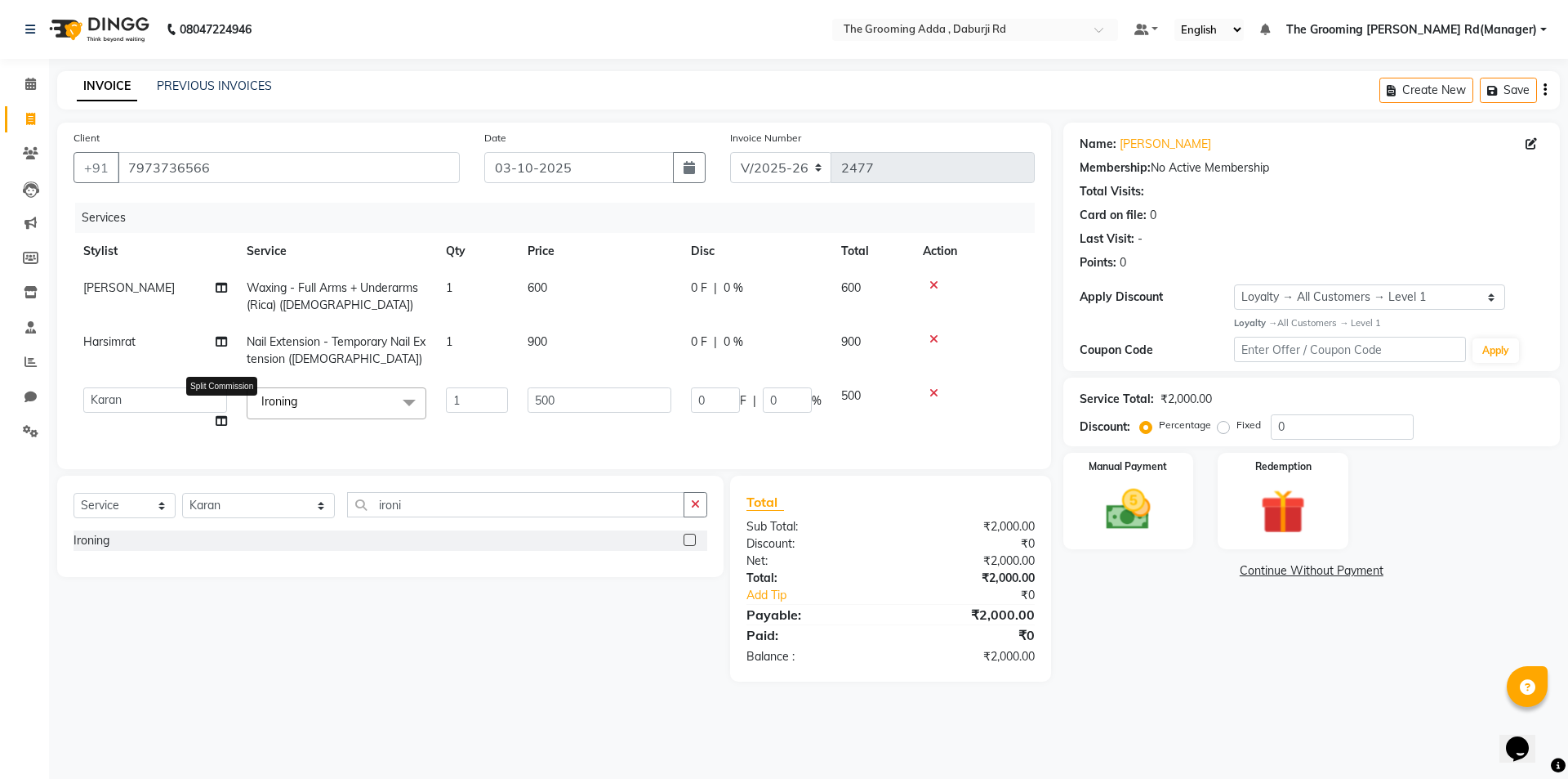
click at [220, 423] on icon at bounding box center [221, 421] width 11 height 11
select select "79344"
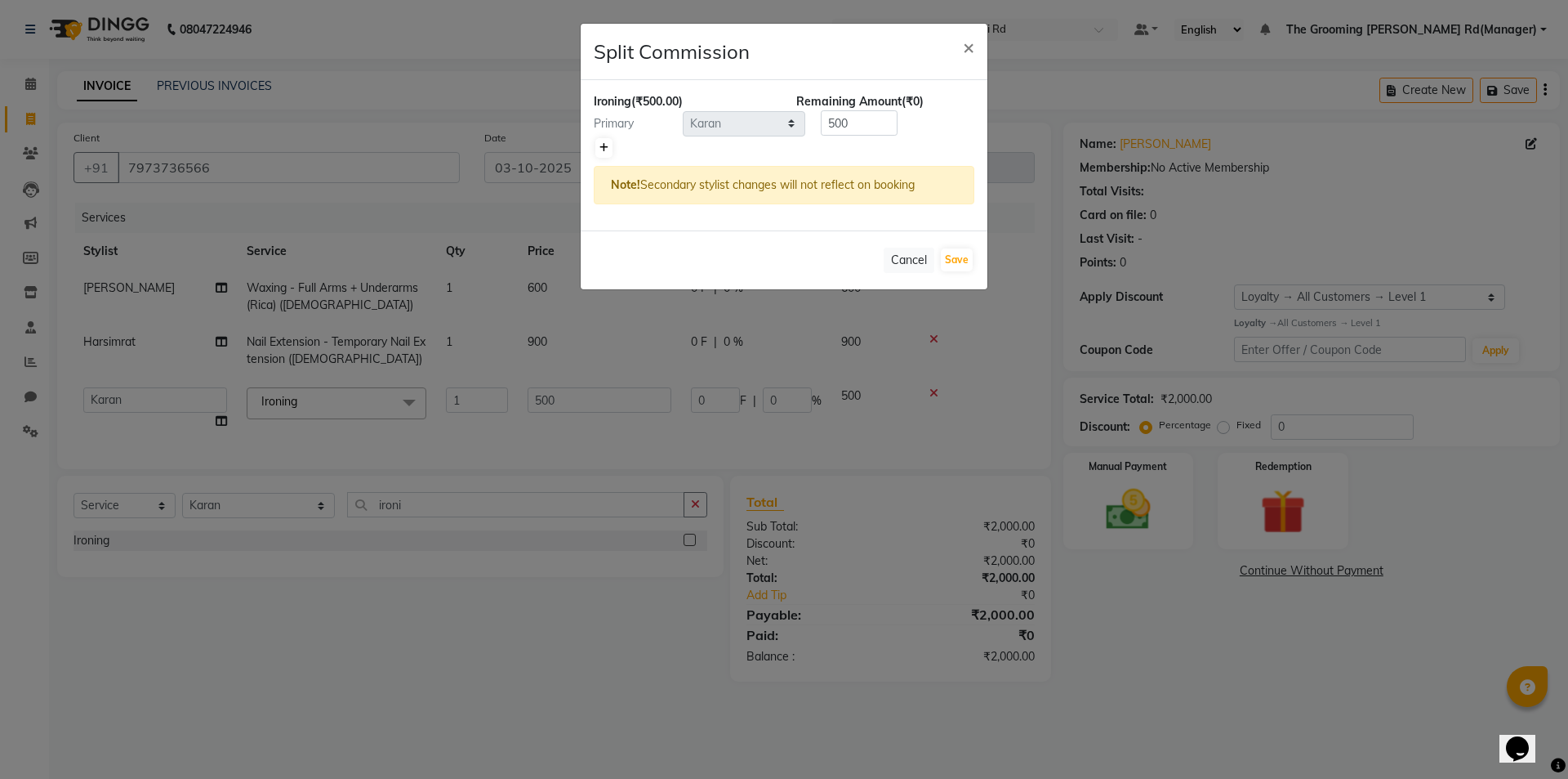
click at [601, 150] on icon at bounding box center [604, 147] width 9 height 10
type input "250"
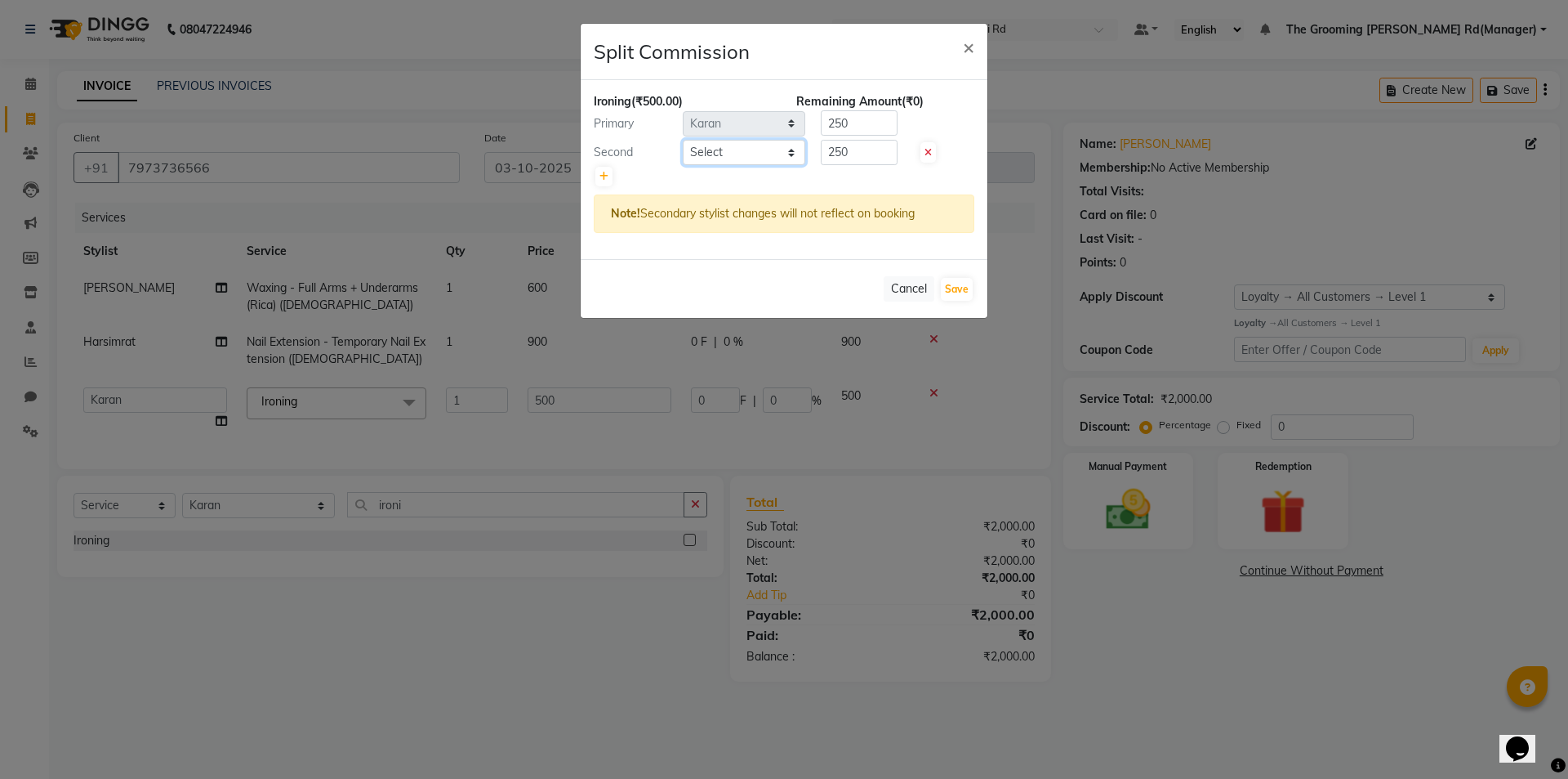
click at [697, 147] on select "Select [PERSON_NAME] [PERSON_NAME] [PERSON_NAME] [PERSON_NAME] [PERSON_NAME] [P…" at bounding box center [744, 153] width 123 height 26
select select "79352"
click at [682, 140] on select "Select [PERSON_NAME] [PERSON_NAME] [PERSON_NAME] [PERSON_NAME] [PERSON_NAME] [P…" at bounding box center [744, 153] width 123 height 26
click at [953, 287] on button "Save" at bounding box center [957, 289] width 32 height 23
select select "Select"
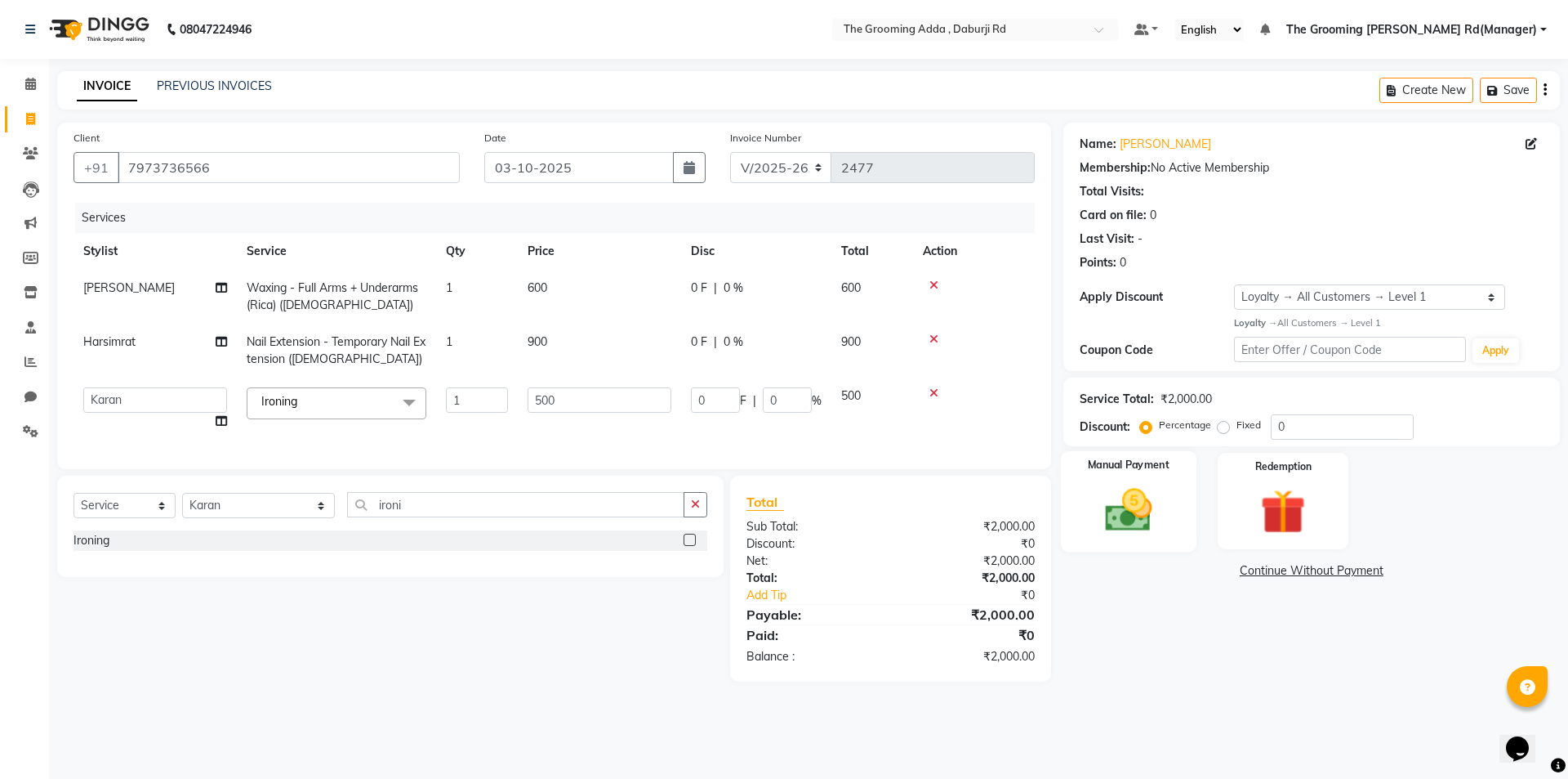
click at [1125, 510] on img at bounding box center [1128, 510] width 76 height 54
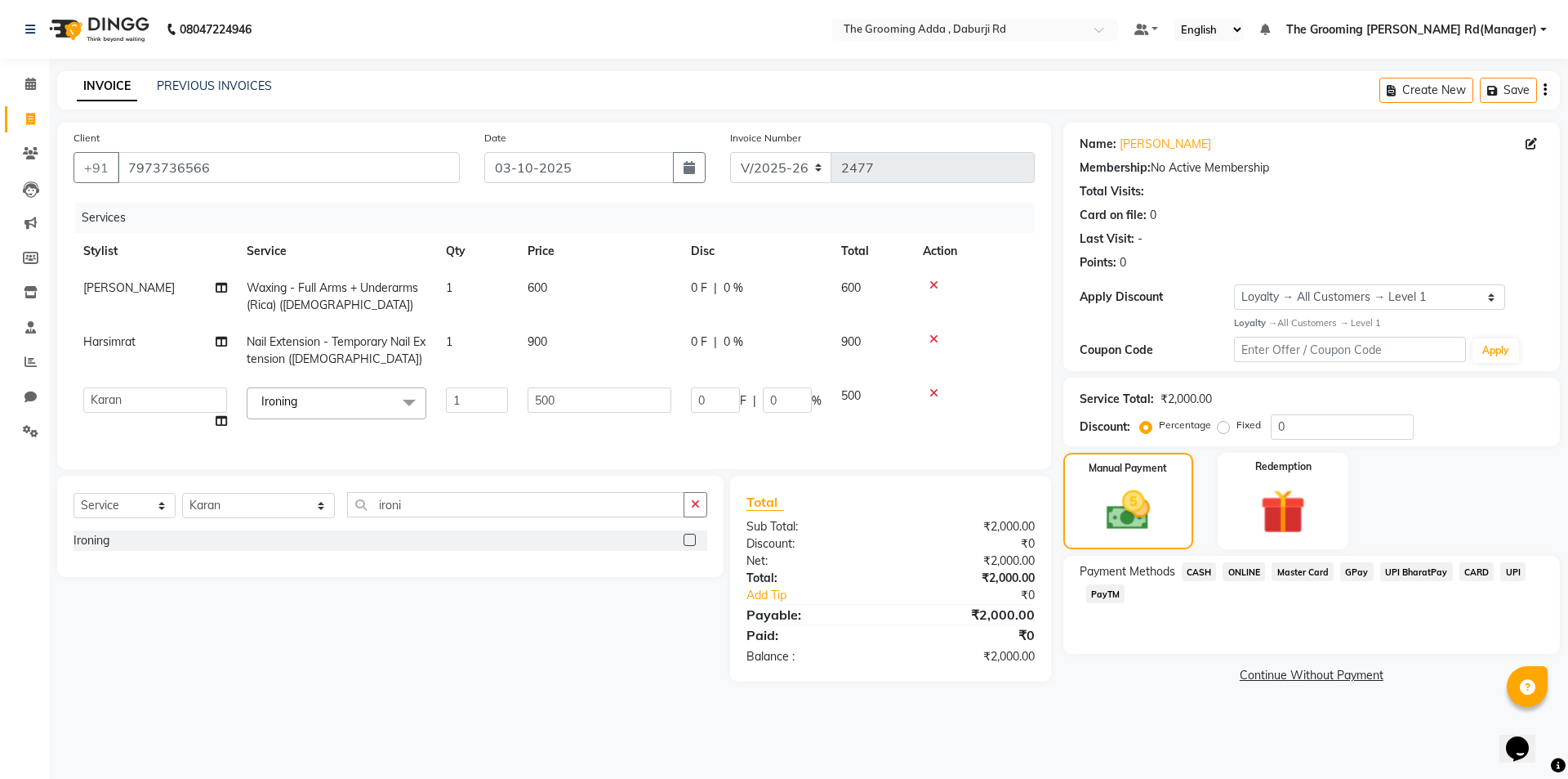
click at [1200, 571] on span "CASH" at bounding box center [1199, 571] width 35 height 19
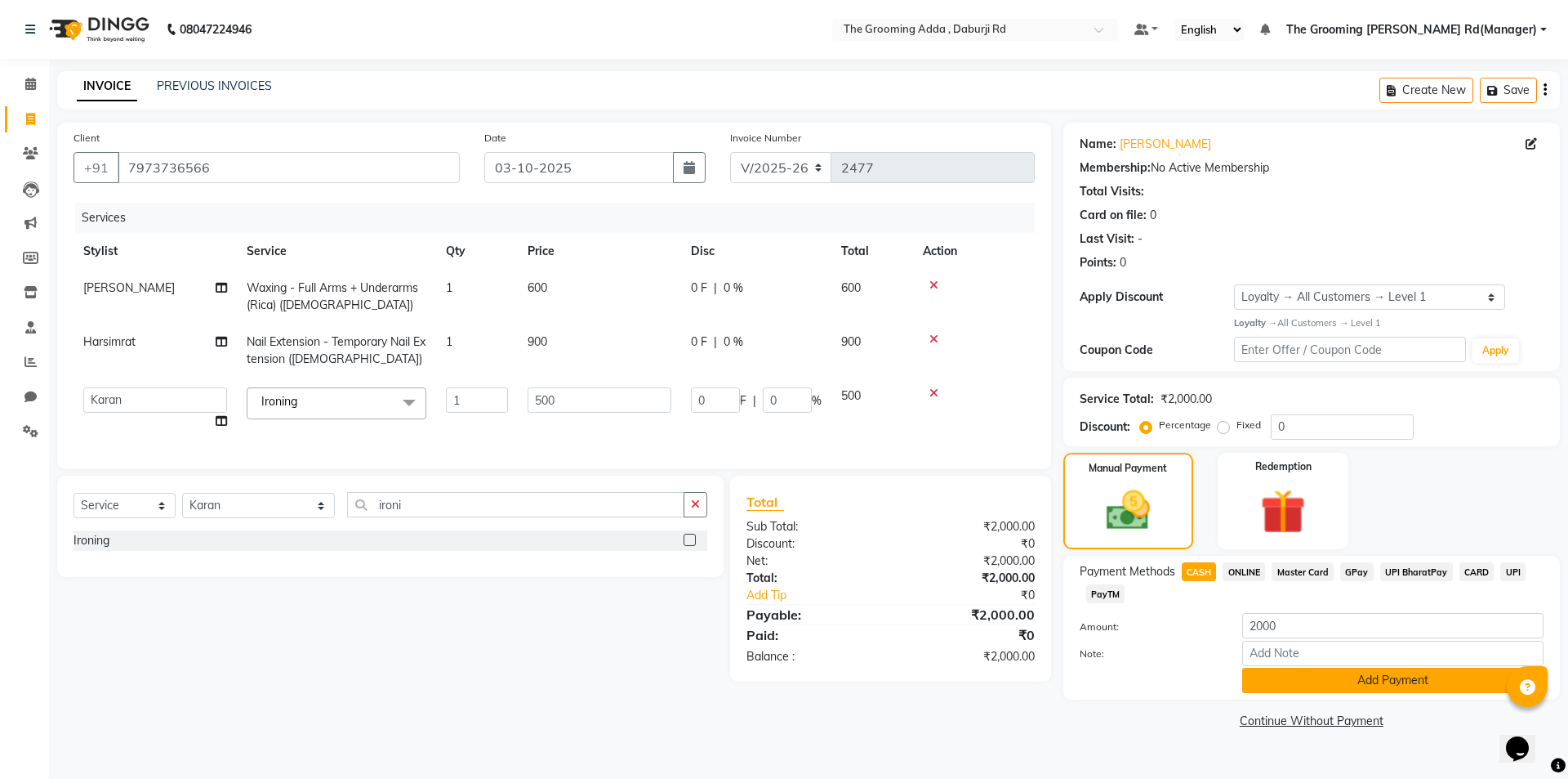
click at [1268, 683] on button "Add Payment" at bounding box center [1392, 680] width 301 height 26
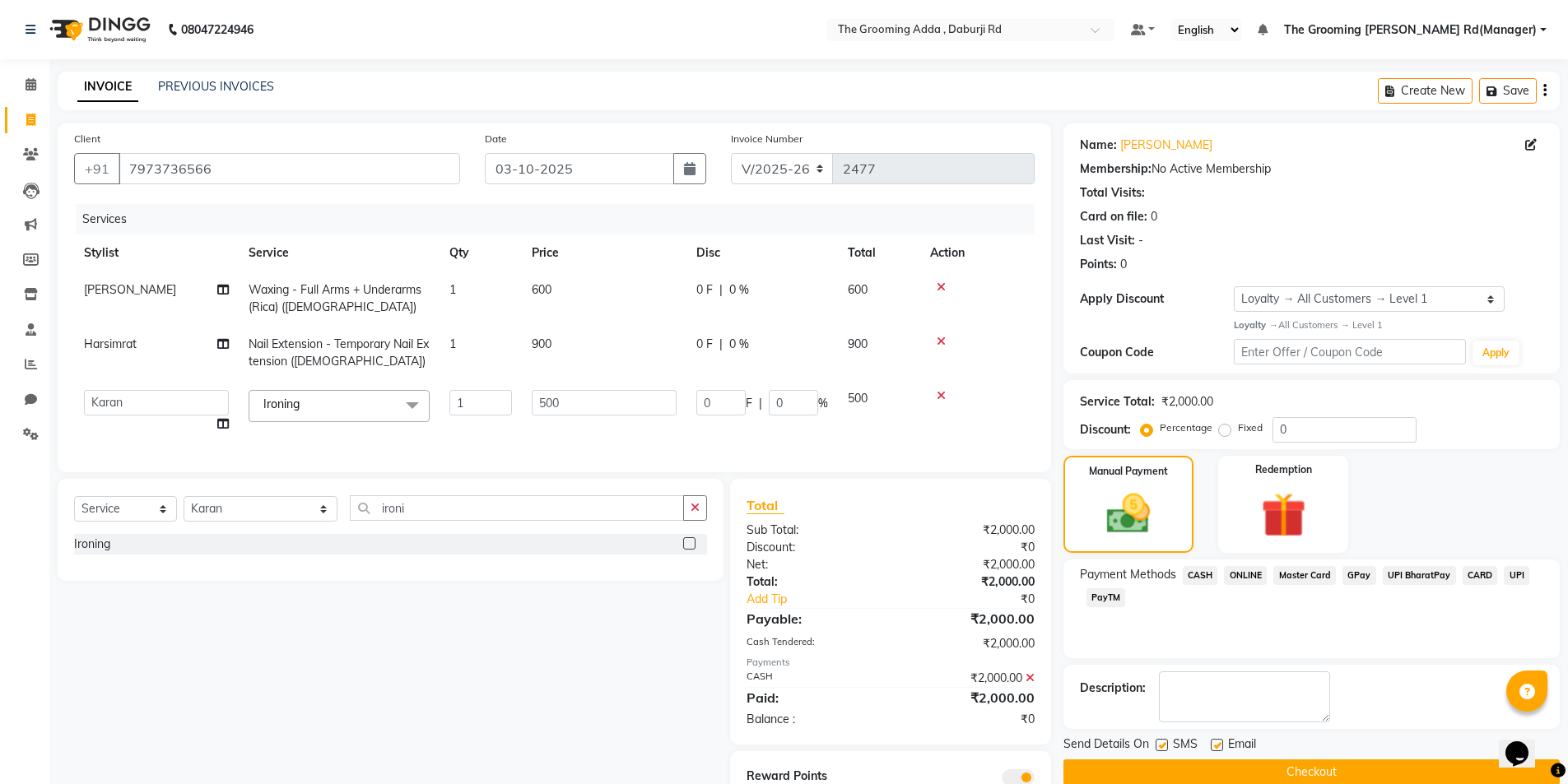
click at [1216, 748] on label at bounding box center [1216, 744] width 12 height 12
click at [1216, 748] on input "checkbox" at bounding box center [1216, 746] width 11 height 11
checkbox input "false"
click at [1162, 746] on label at bounding box center [1161, 744] width 12 height 12
click at [1162, 746] on input "checkbox" at bounding box center [1161, 746] width 11 height 11
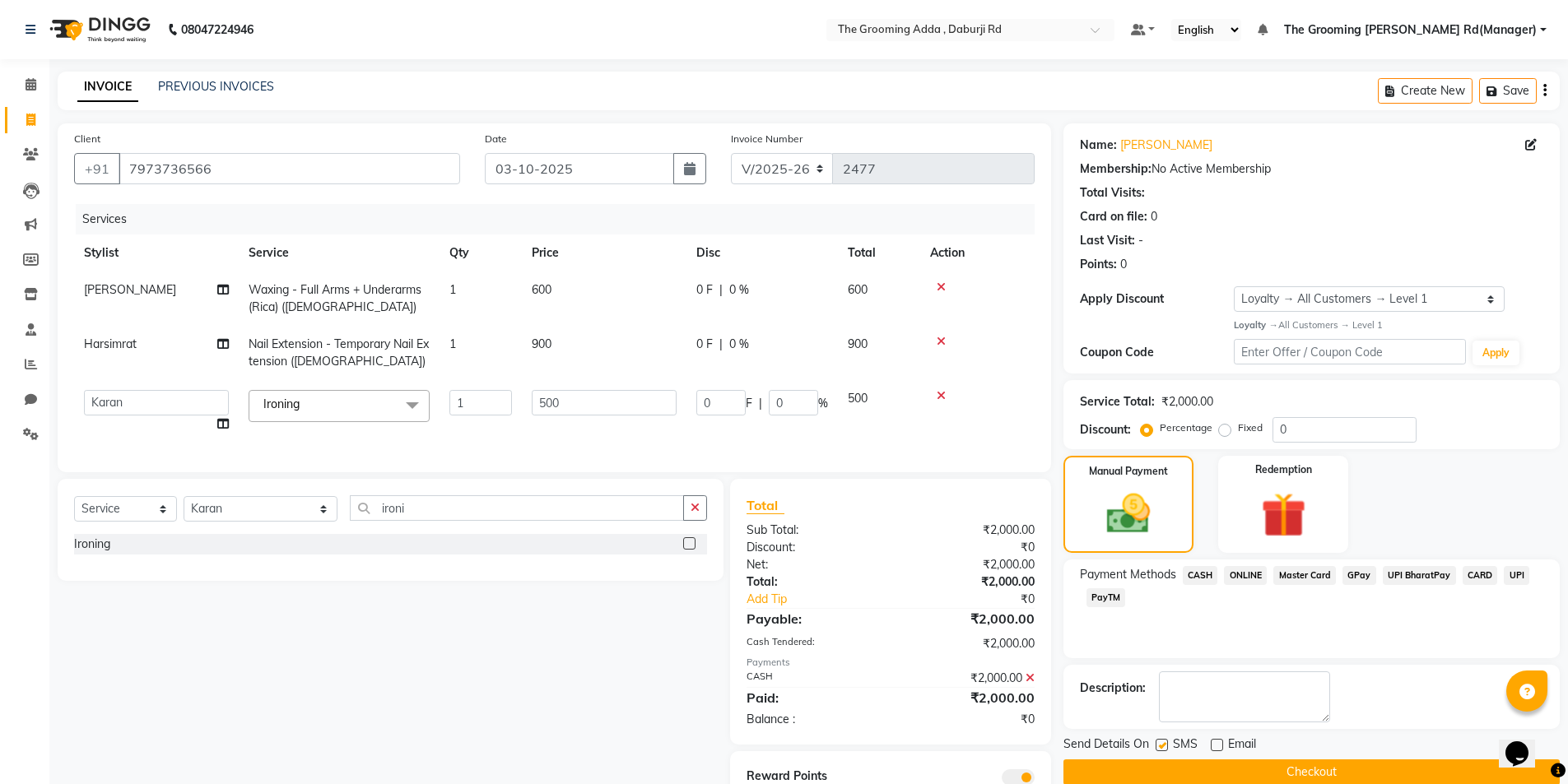
checkbox input "false"
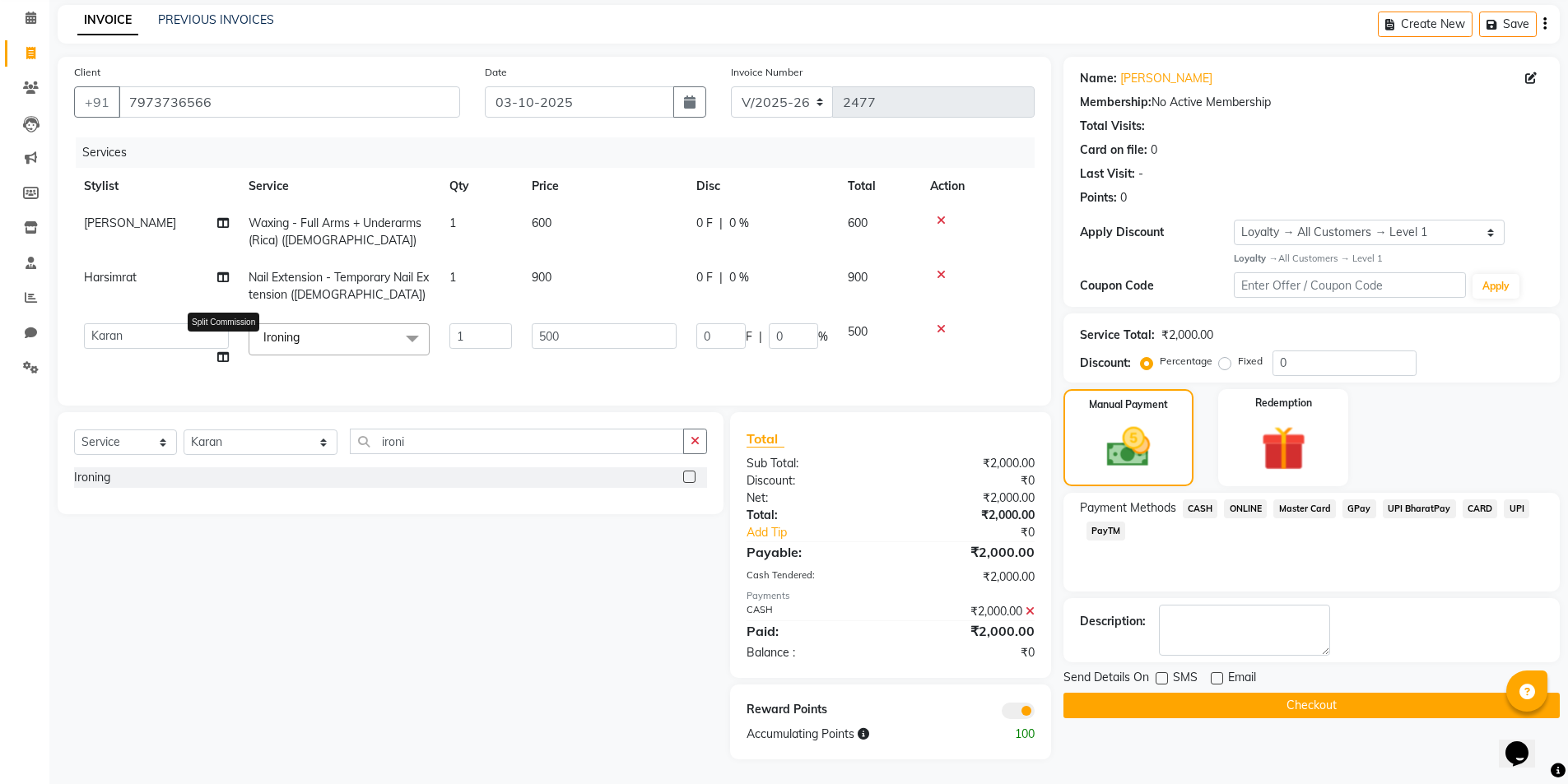
click at [219, 351] on icon at bounding box center [223, 357] width 11 height 11
select select "79344"
select select "79352"
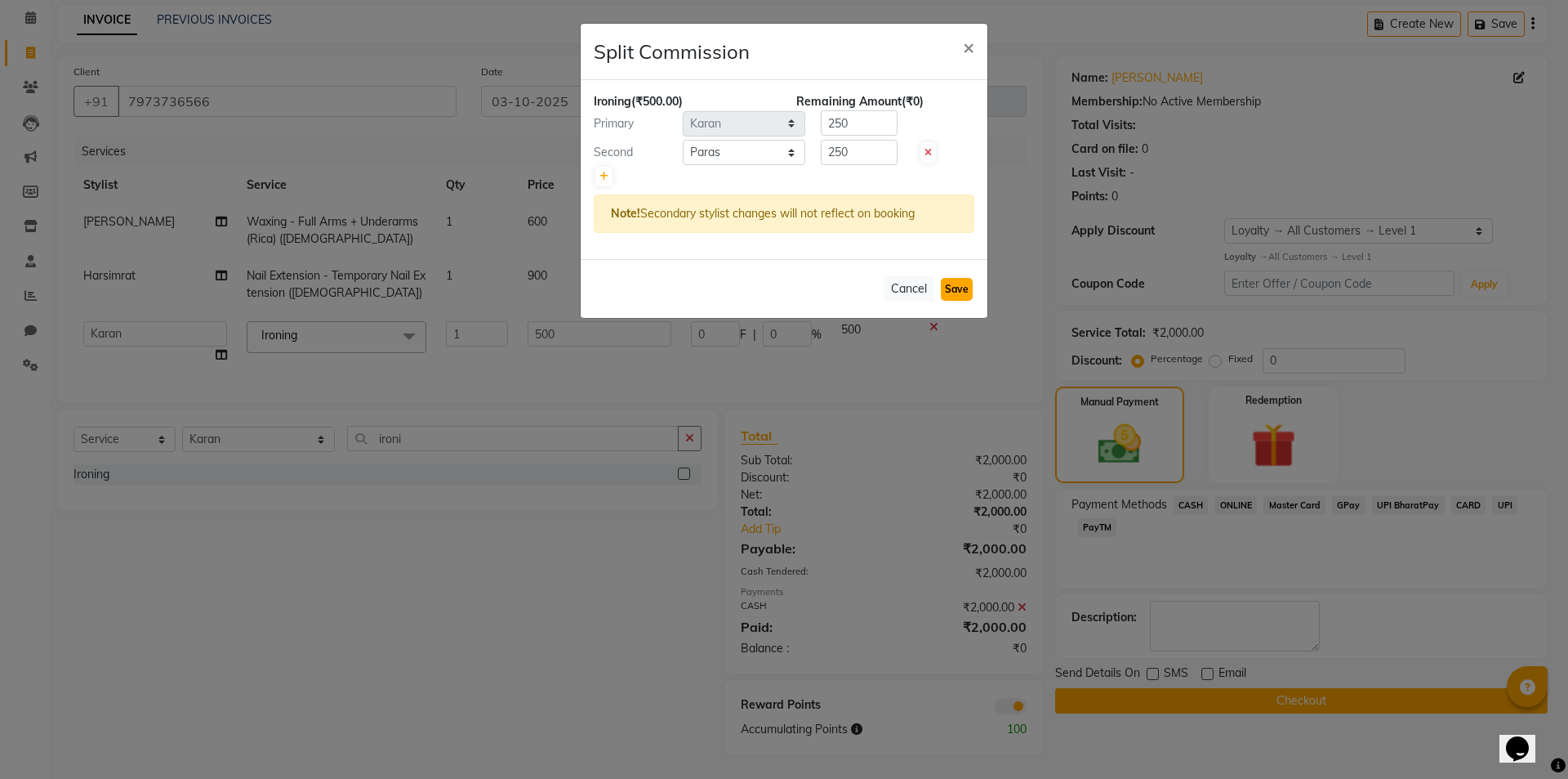
click at [953, 295] on button "Save" at bounding box center [957, 289] width 32 height 23
select select "Select"
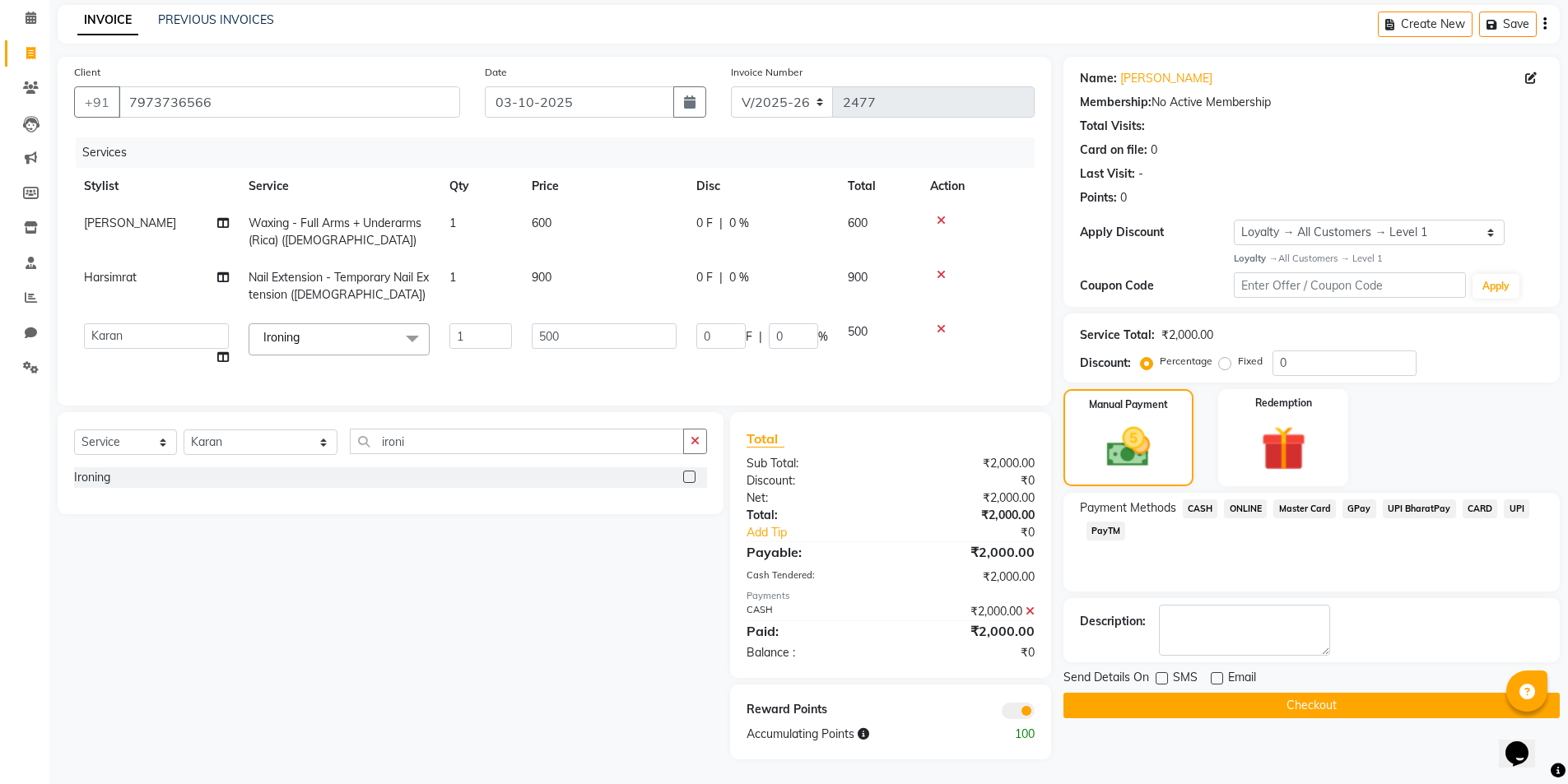
click at [1133, 693] on button "Checkout" at bounding box center [1312, 706] width 496 height 26
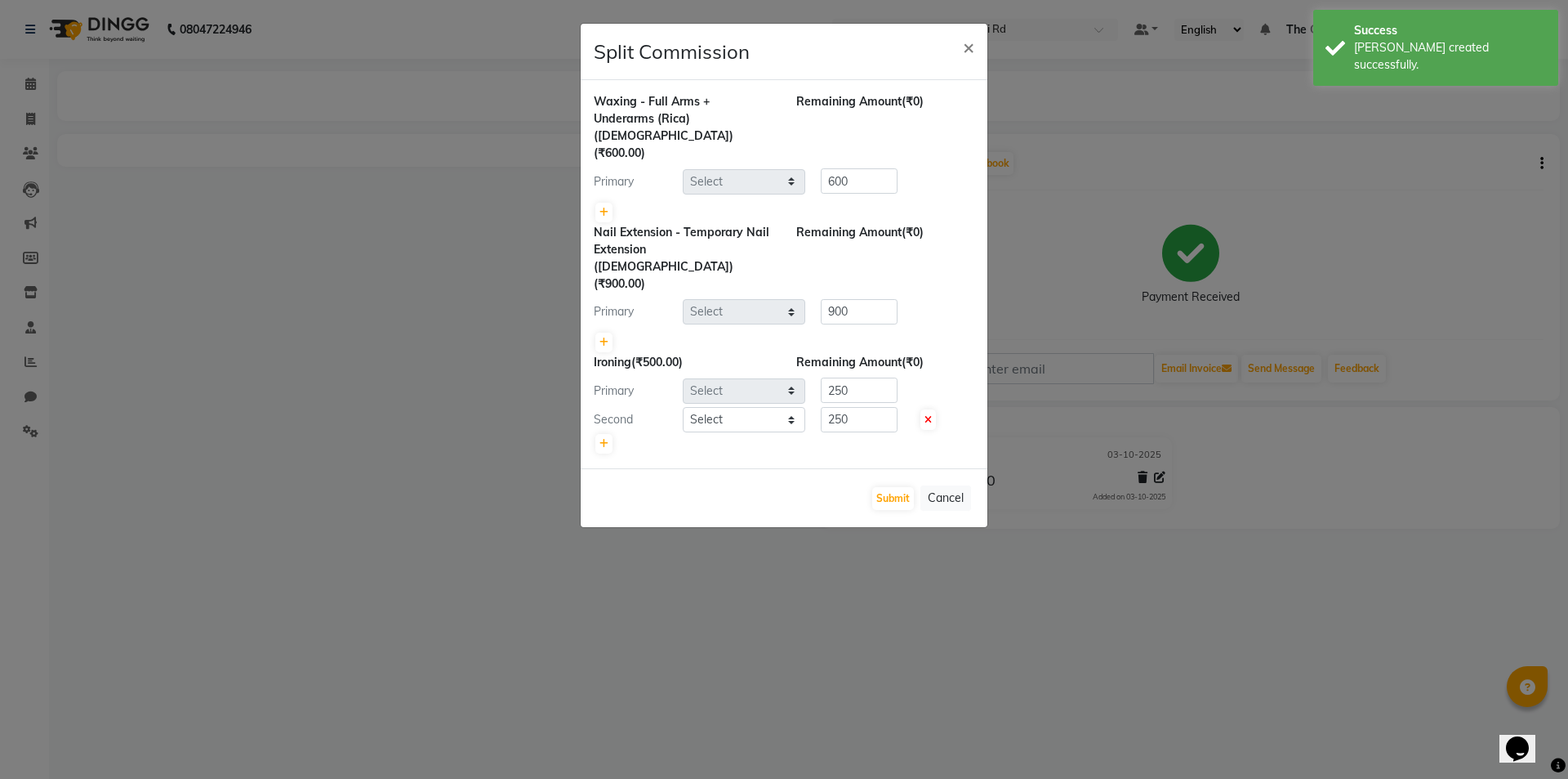
select select "79353"
select select "79350"
select select "79344"
select select "79352"
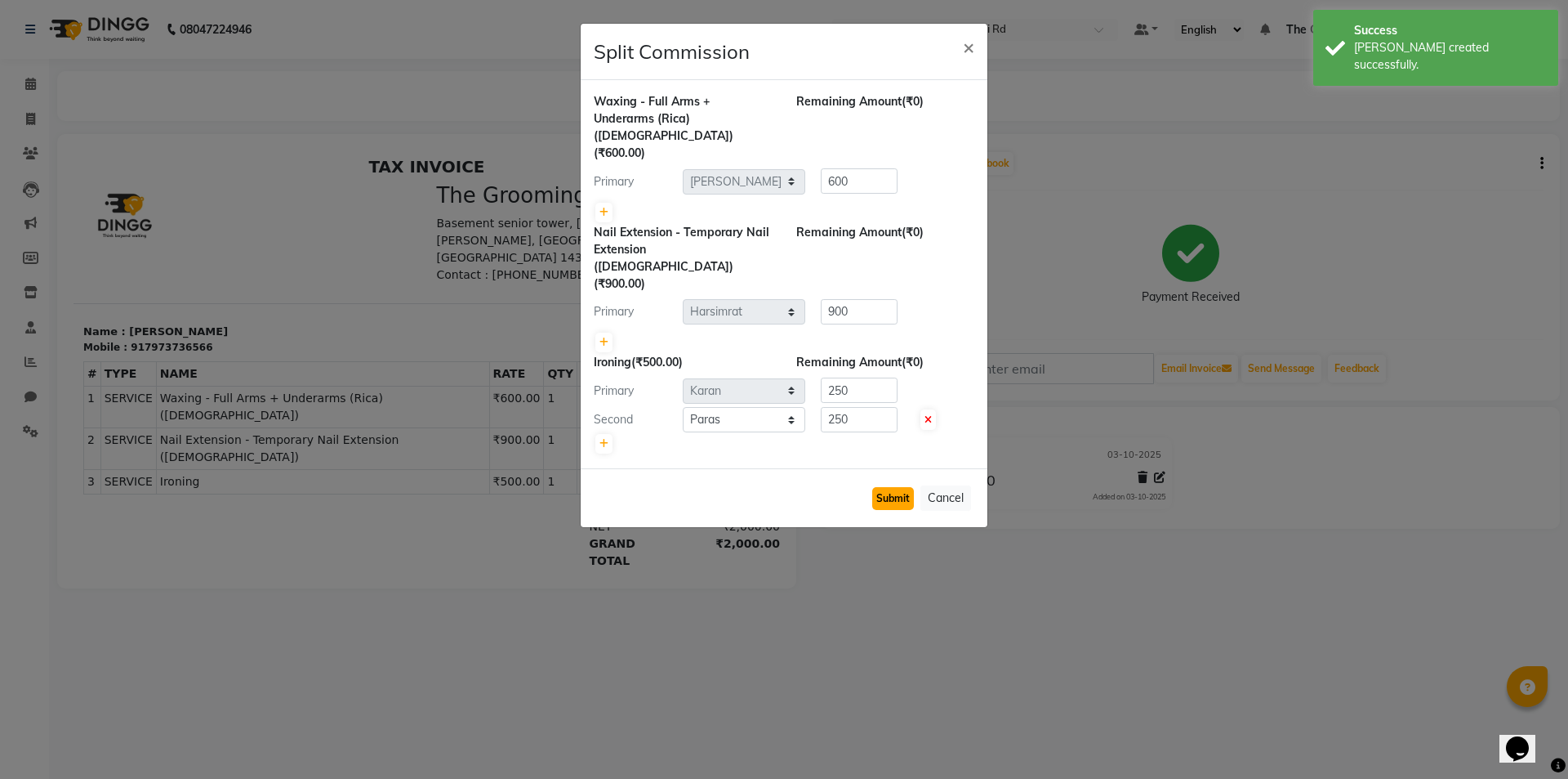
click at [908, 487] on button "Submit" at bounding box center [894, 498] width 42 height 23
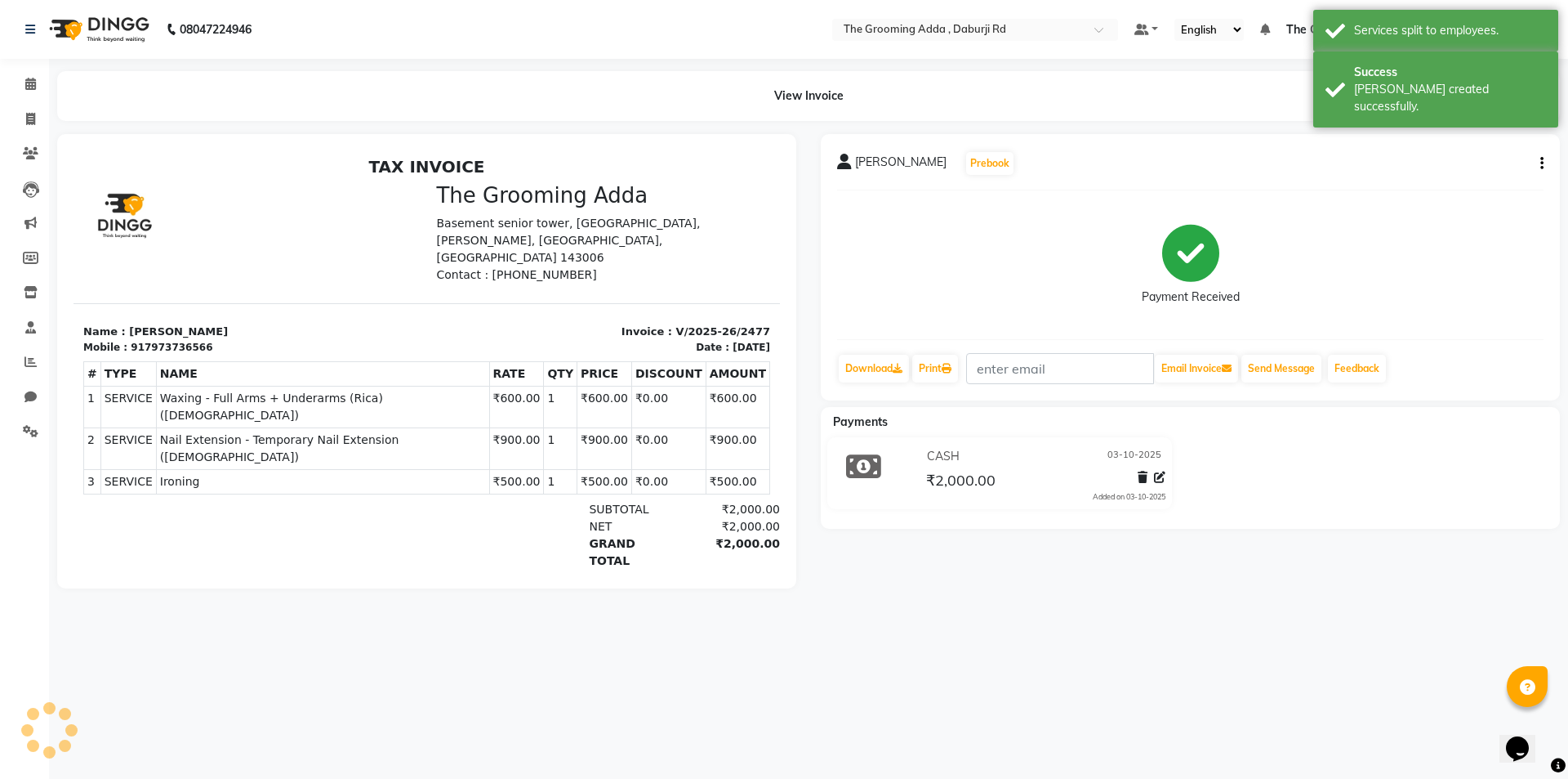
select select "service"
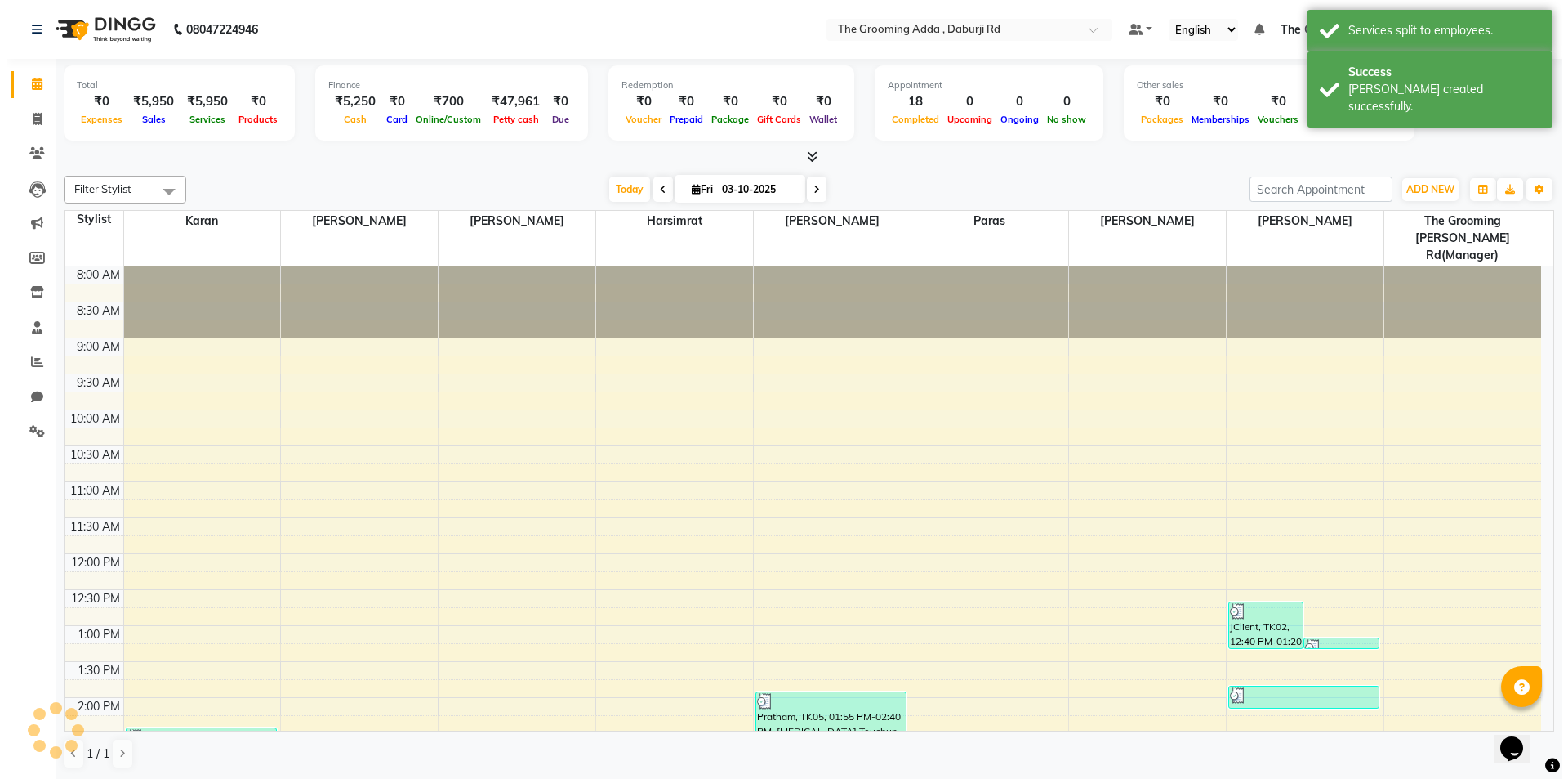
scroll to position [453, 0]
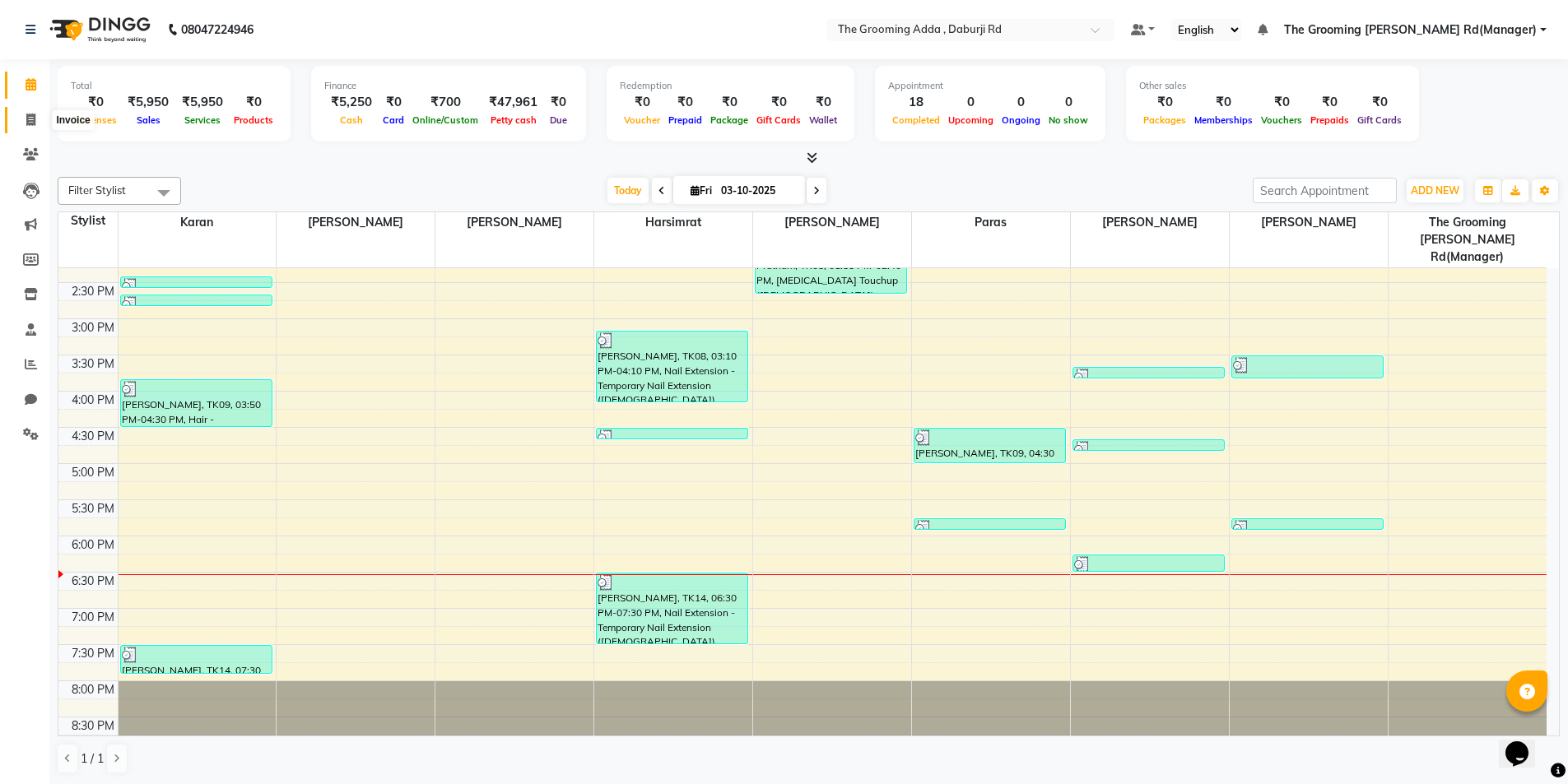
click at [22, 119] on span at bounding box center [30, 121] width 29 height 19
select select "service"
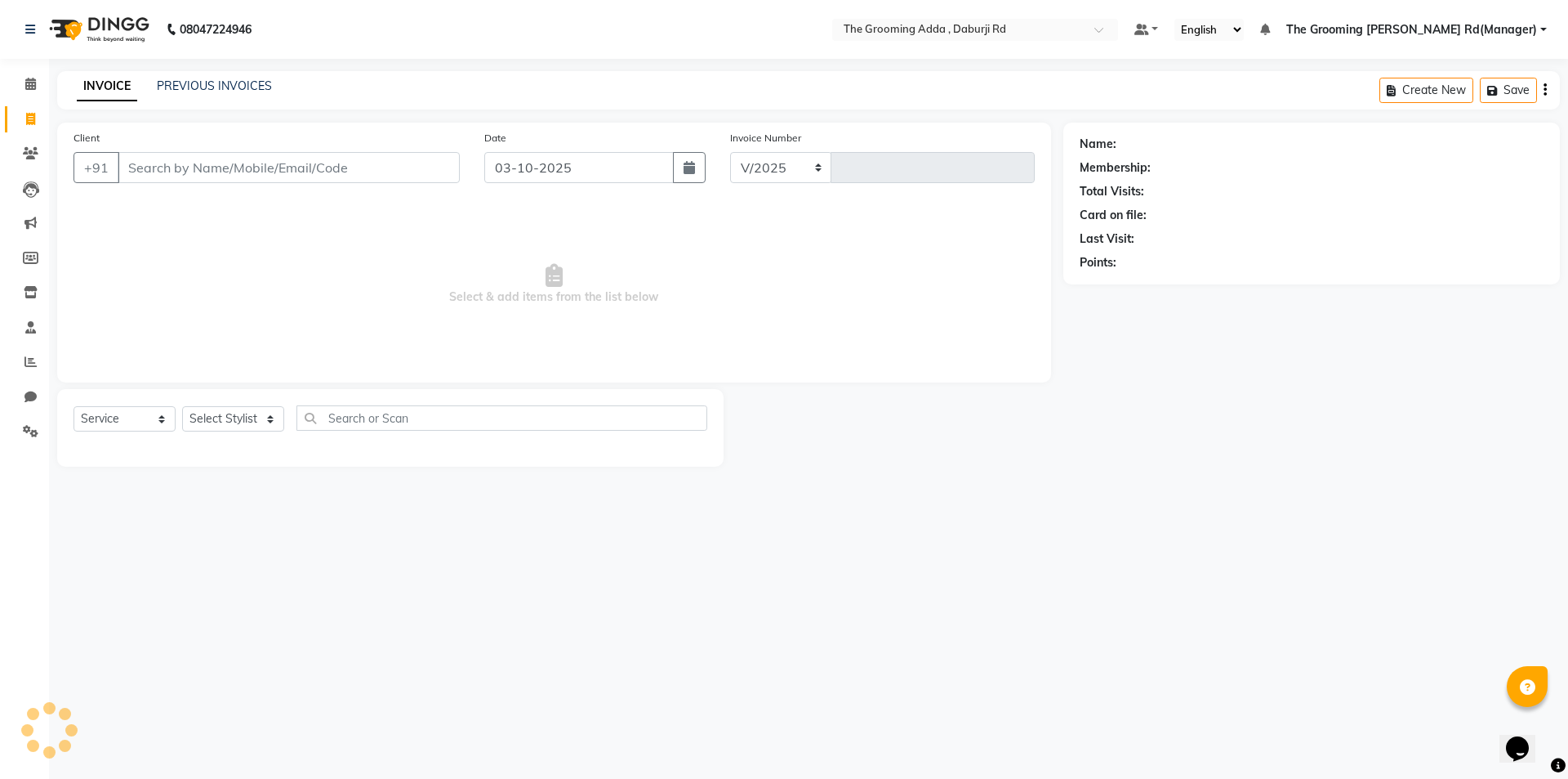
click at [136, 161] on input "Client" at bounding box center [289, 168] width 342 height 31
select select "8001"
type input "2478"
type input "7087644069"
select select "1: Object"
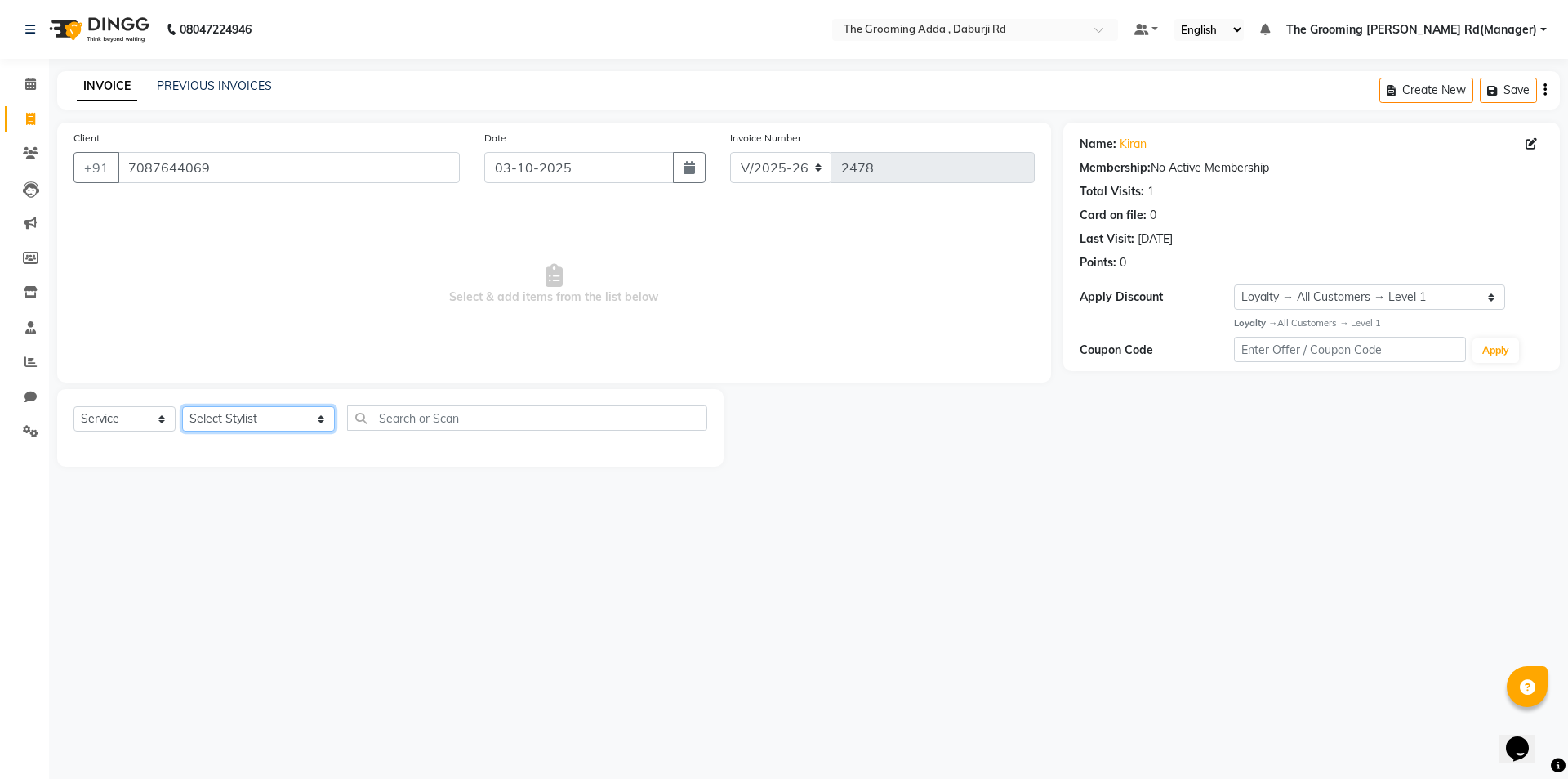
click at [215, 411] on select "Select Stylist [PERSON_NAME] [PERSON_NAME] [PERSON_NAME] [PERSON_NAME] [PERSON_…" at bounding box center [258, 419] width 153 height 26
select select "79353"
click at [182, 406] on select "Select Stylist [PERSON_NAME] [PERSON_NAME] [PERSON_NAME] [PERSON_NAME] [PERSON_…" at bounding box center [258, 419] width 153 height 26
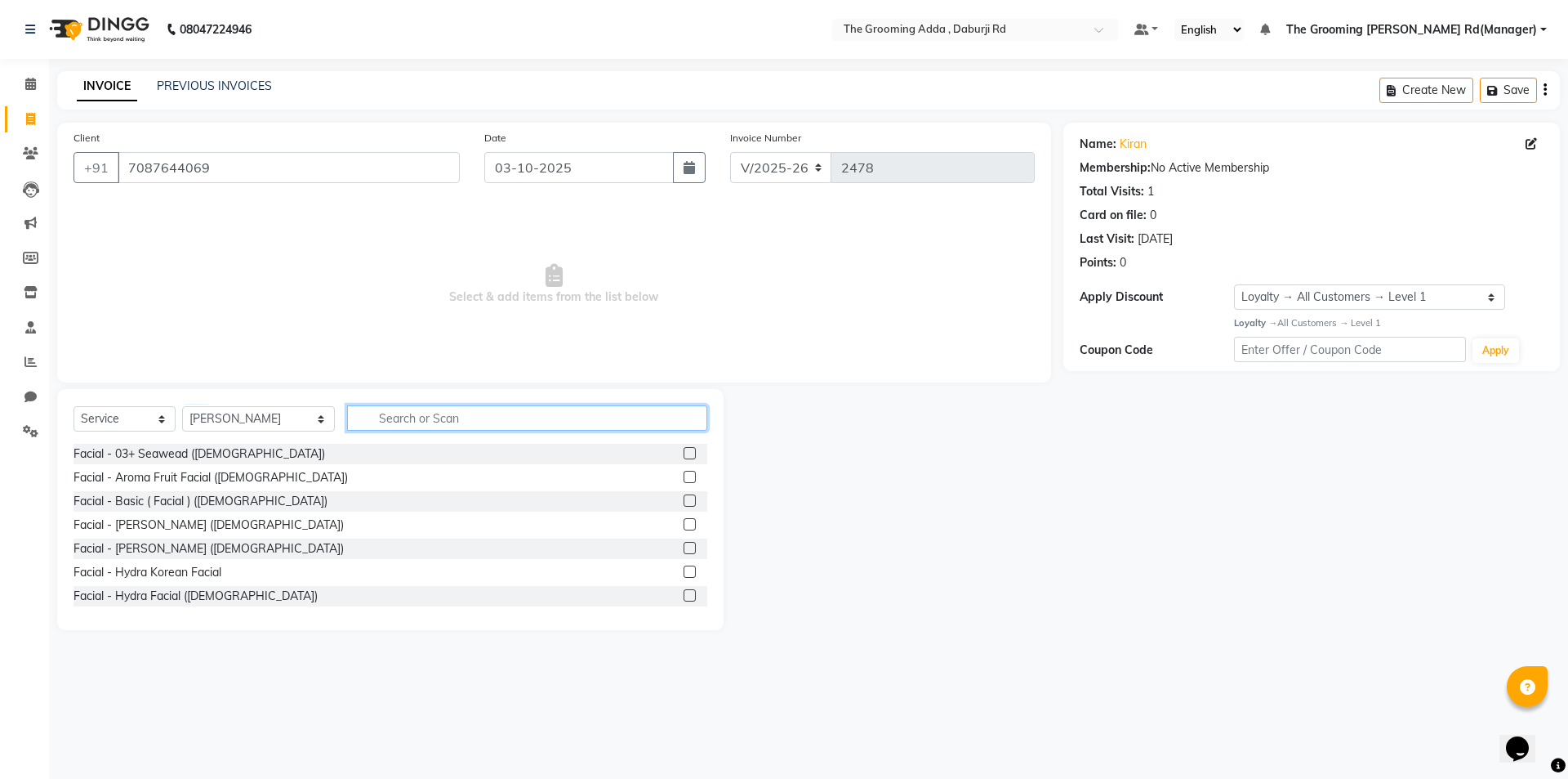
click at [369, 417] on input "text" at bounding box center [527, 418] width 360 height 26
type input "thread"
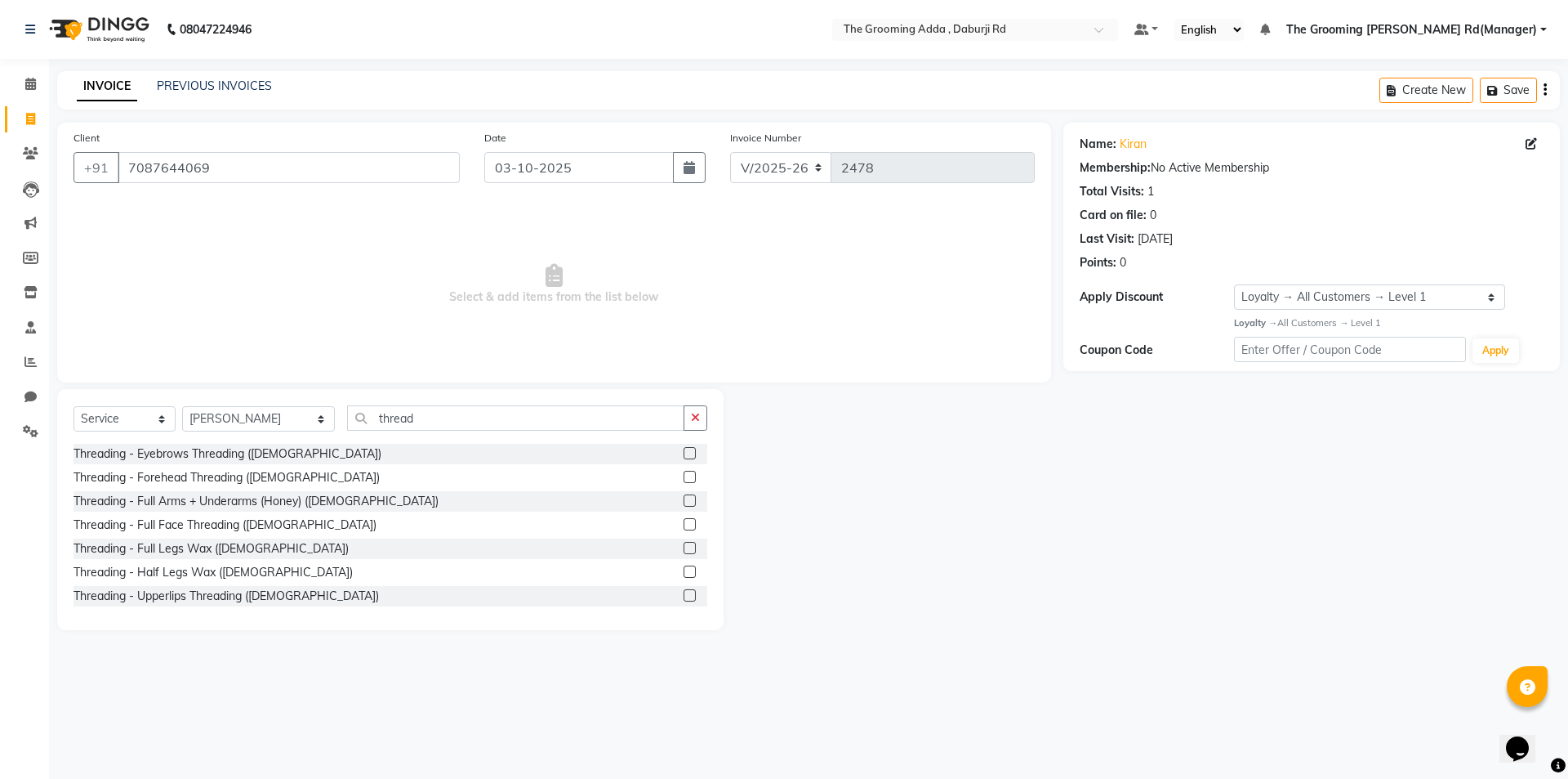
click at [683, 525] on label at bounding box center [689, 524] width 12 height 12
click at [683, 525] on input "checkbox" at bounding box center [689, 525] width 11 height 11
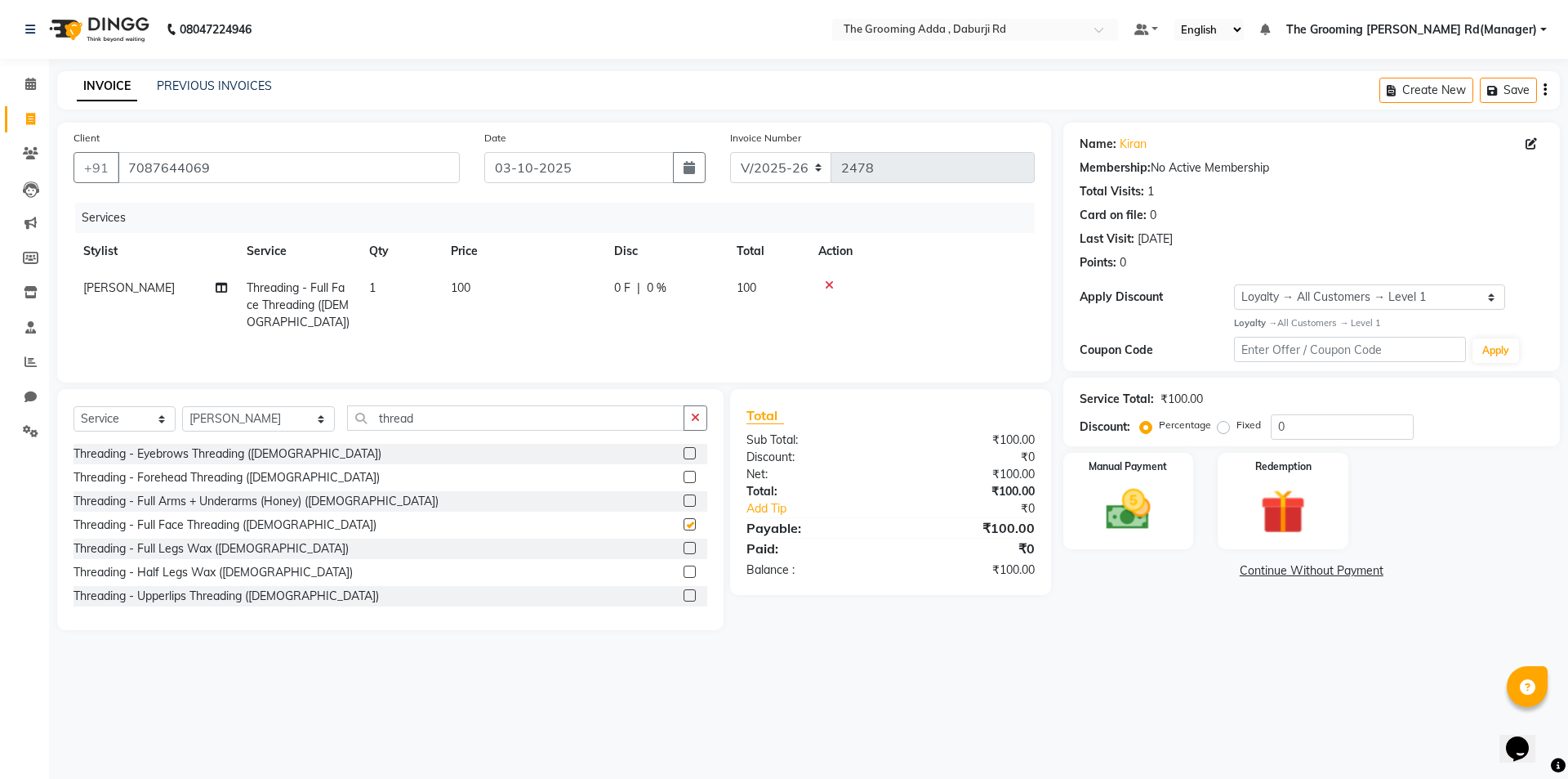
checkbox input "false"
click at [1060, 508] on div "Manual Payment Redemption" at bounding box center [1312, 502] width 521 height 97
click at [1129, 525] on img at bounding box center [1128, 510] width 76 height 54
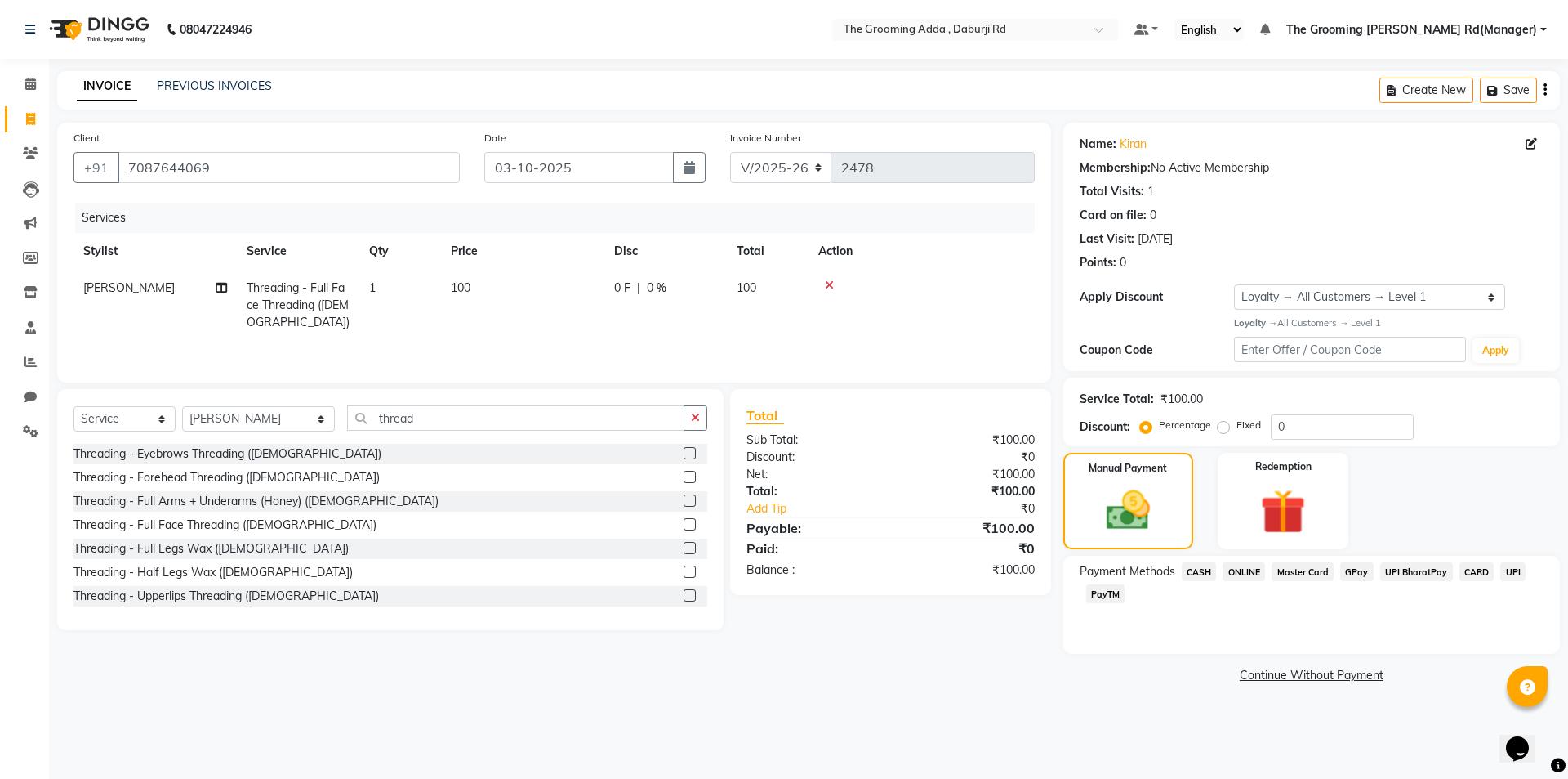
click at [1208, 577] on span "CASH" at bounding box center [1199, 571] width 35 height 19
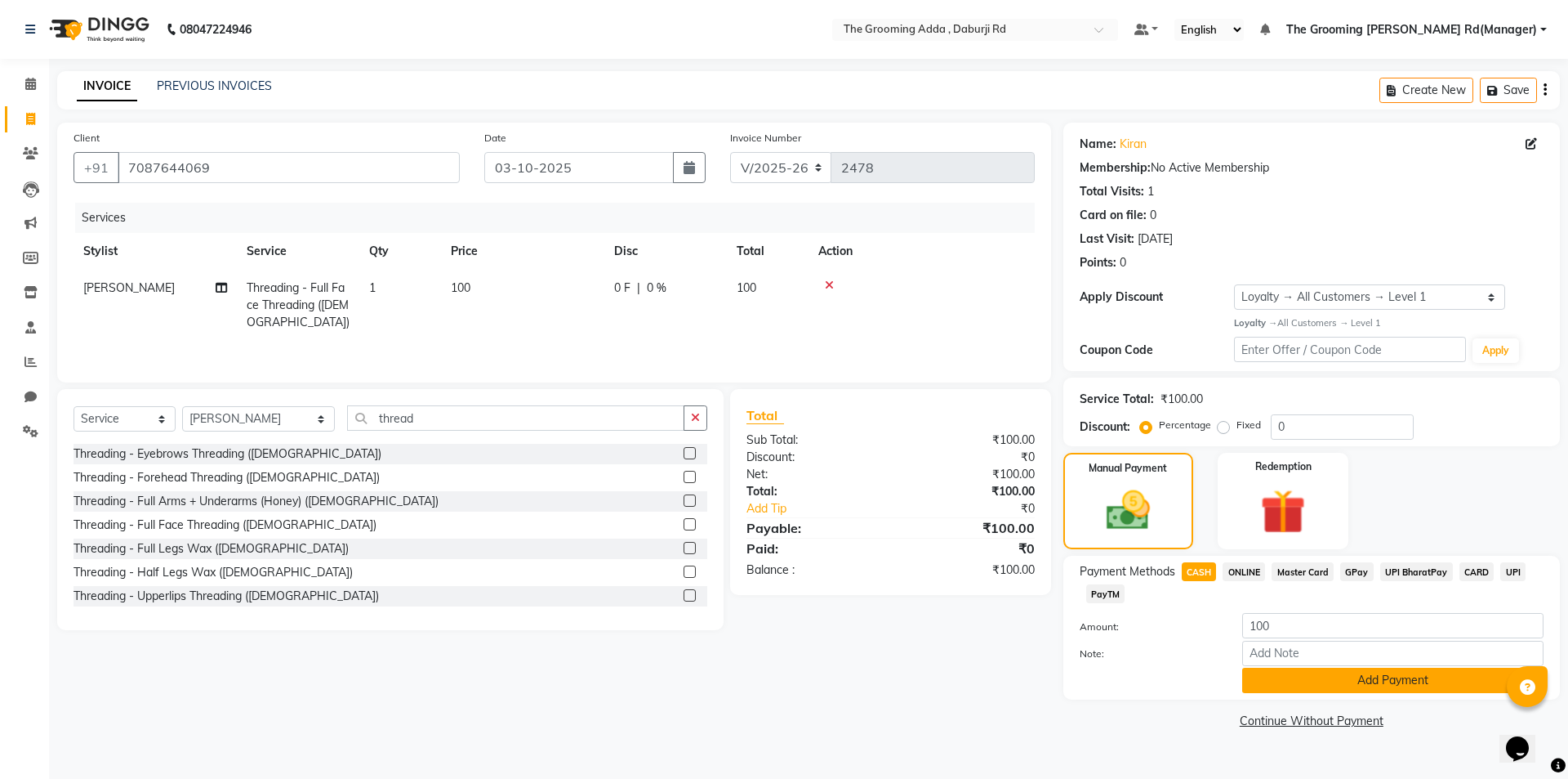
click at [1258, 681] on button "Add Payment" at bounding box center [1392, 680] width 301 height 26
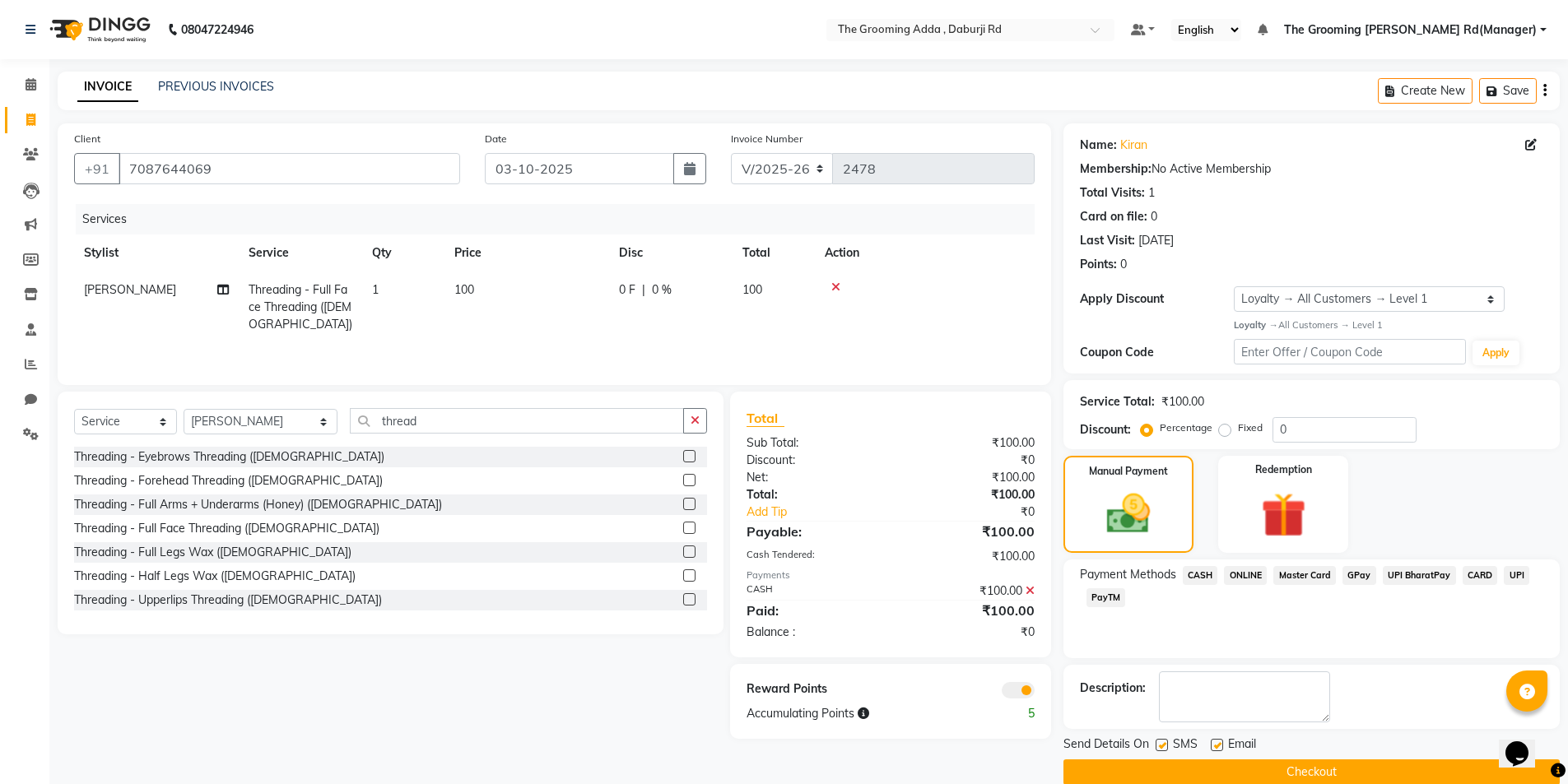
click at [1218, 744] on label at bounding box center [1216, 744] width 12 height 12
click at [1218, 744] on input "checkbox" at bounding box center [1216, 746] width 11 height 11
checkbox input "false"
click at [1162, 743] on label at bounding box center [1161, 744] width 12 height 12
click at [1162, 743] on input "checkbox" at bounding box center [1161, 746] width 11 height 11
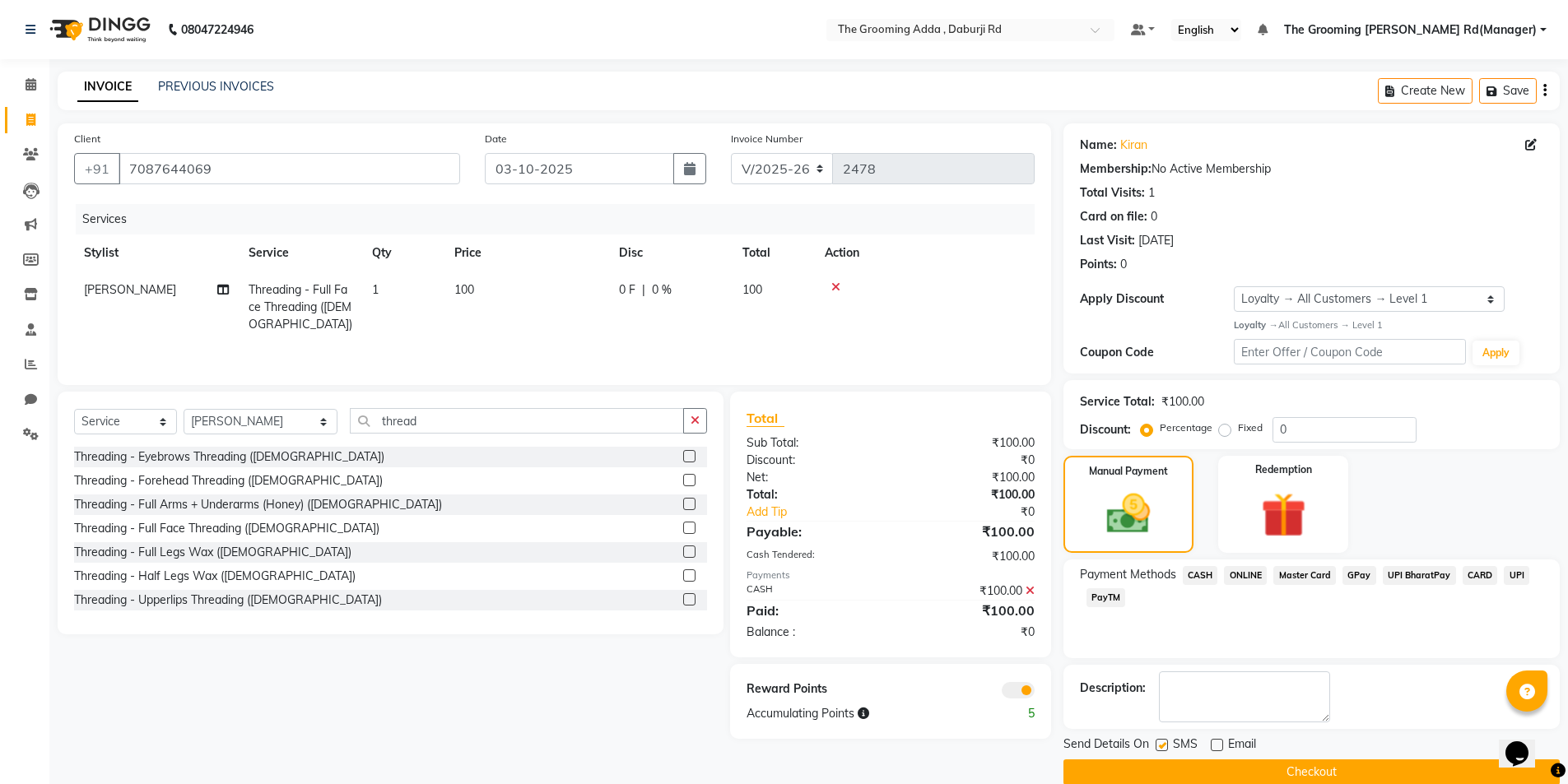
checkbox input "false"
click at [1173, 774] on button "Checkout" at bounding box center [1312, 772] width 496 height 26
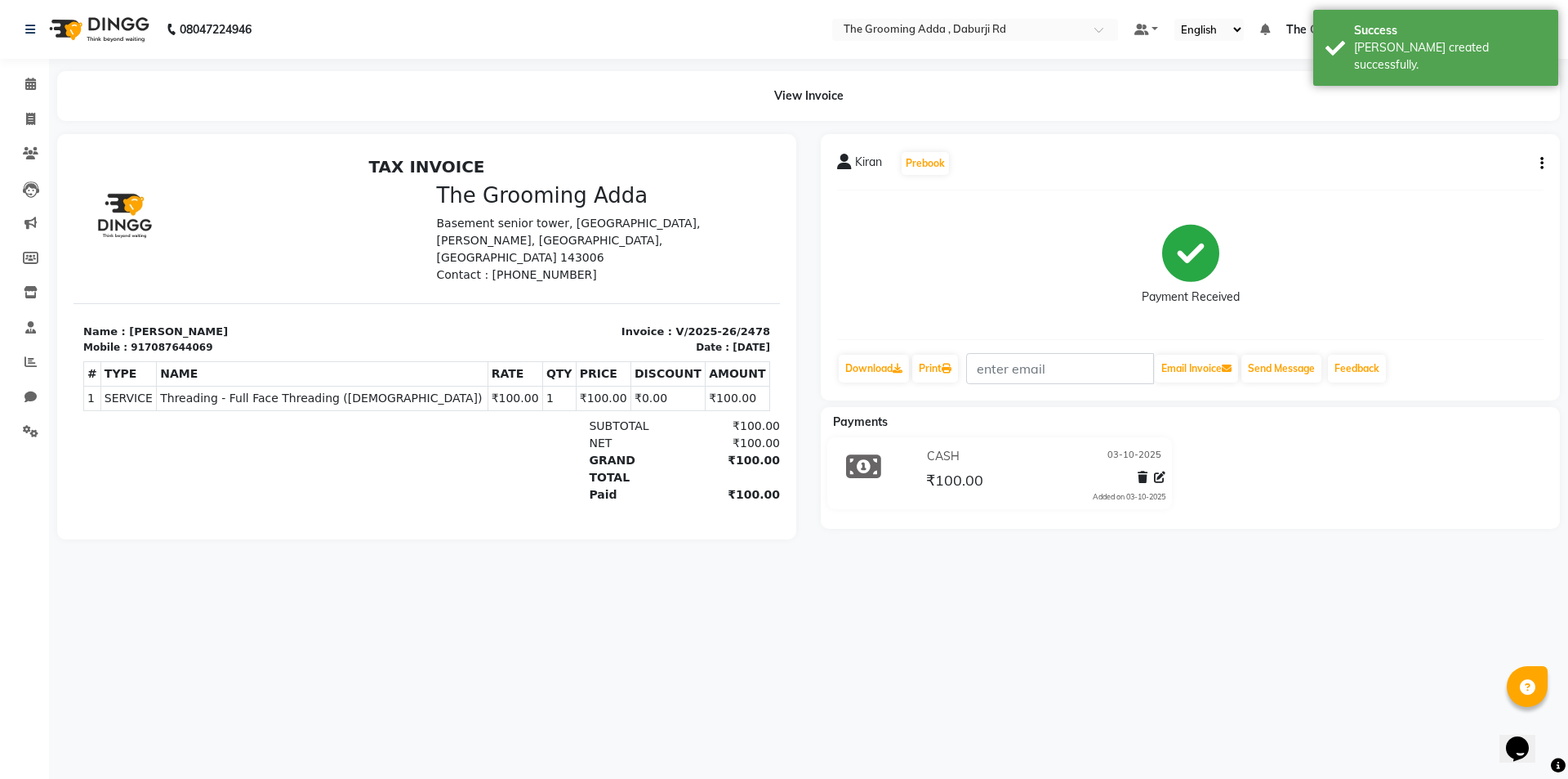
select select "service"
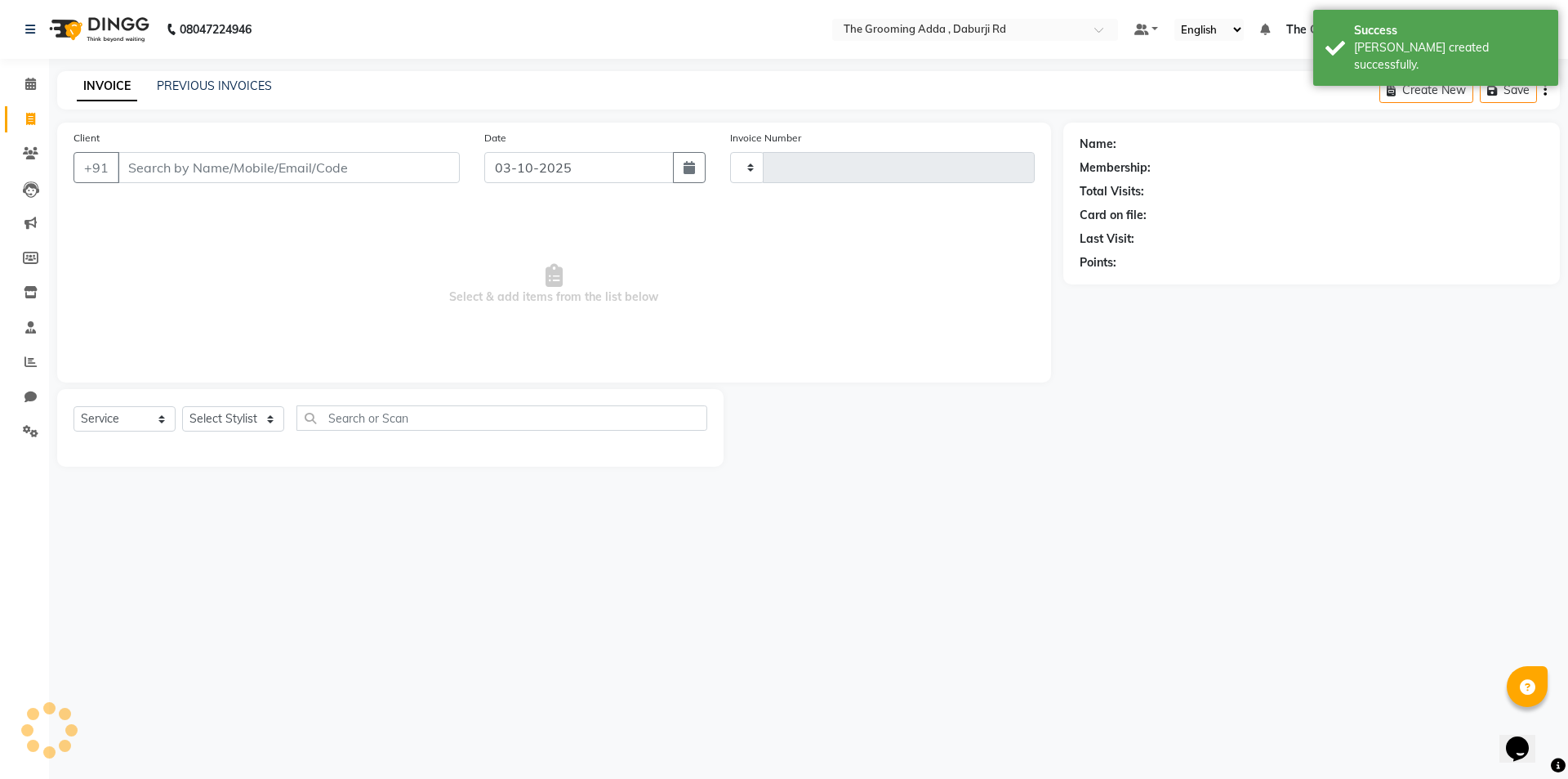
type input "2479"
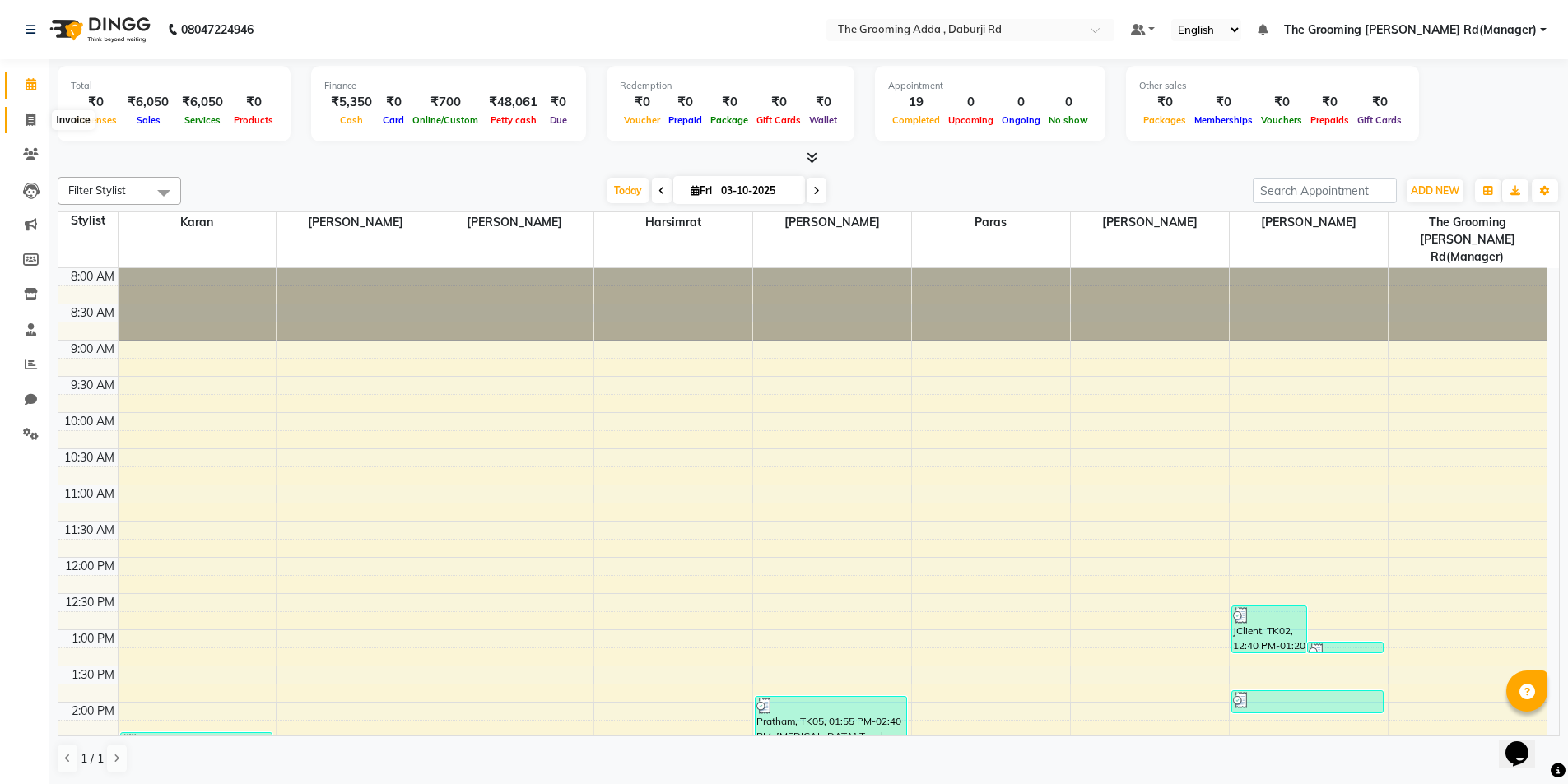
click at [33, 122] on icon at bounding box center [31, 119] width 9 height 12
select select "service"
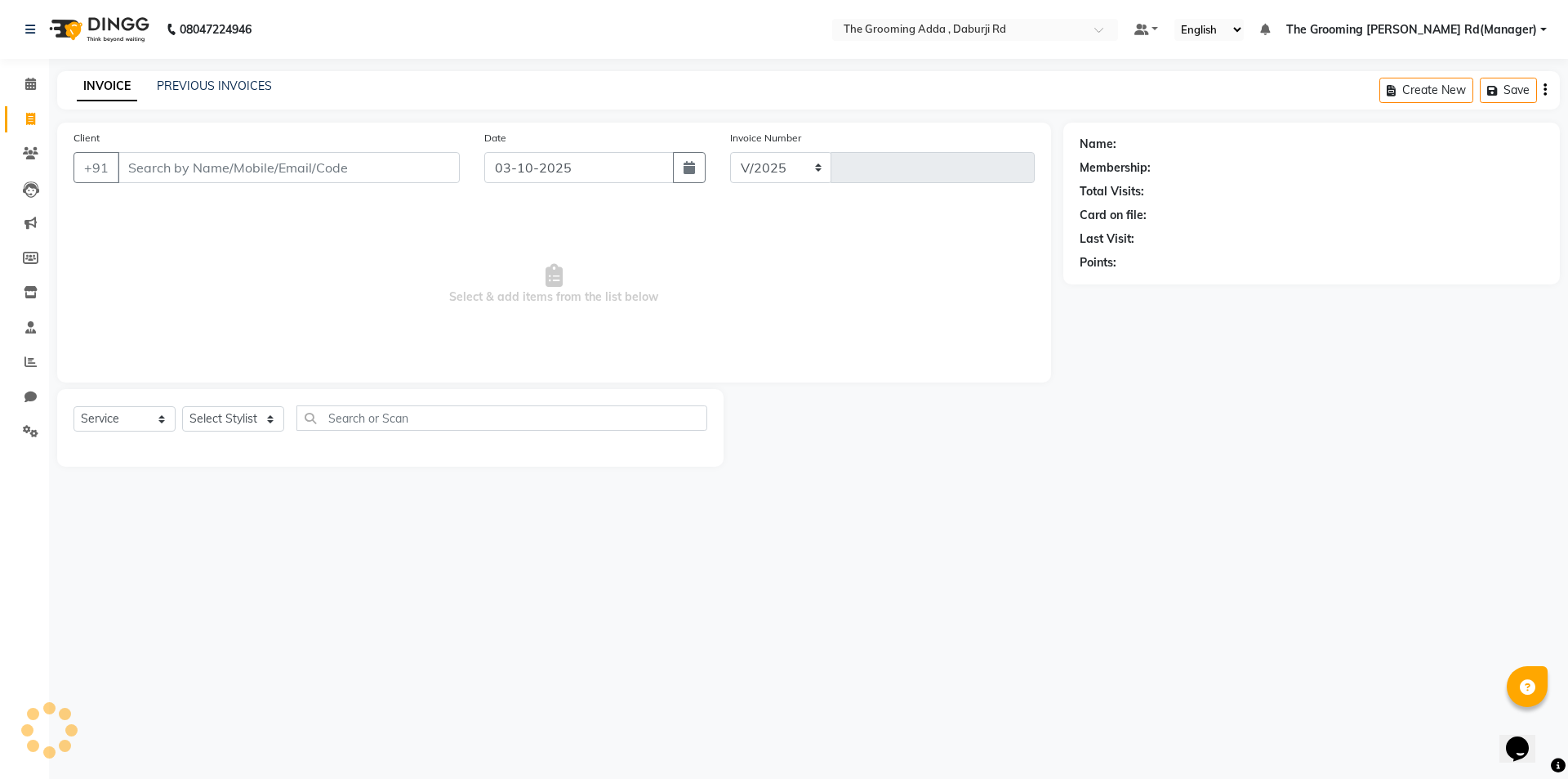
select select "8001"
type input "2479"
click at [138, 168] on input "Client" at bounding box center [289, 168] width 342 height 31
type input "9096296786"
select select "1: Object"
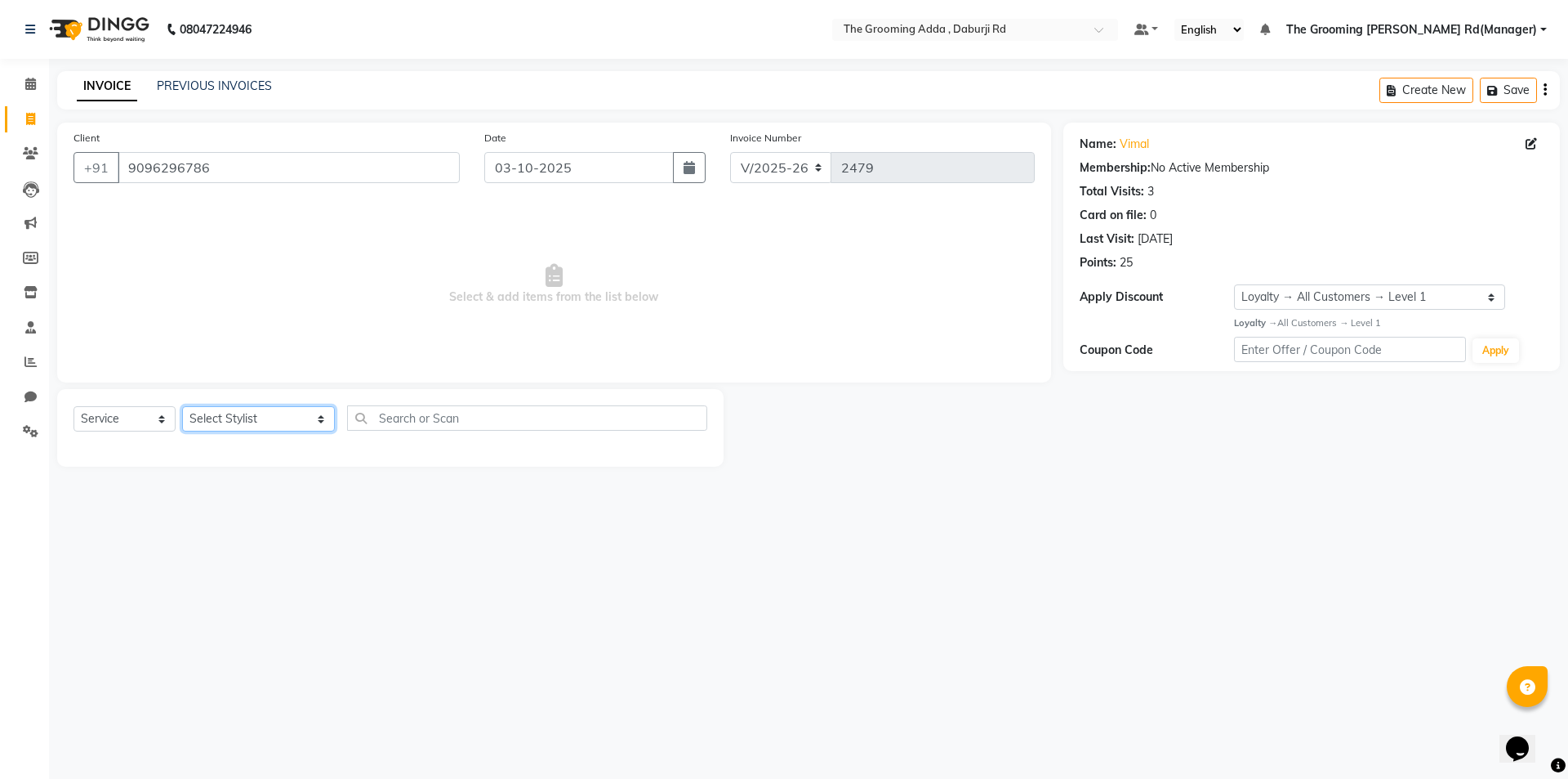
drag, startPoint x: 226, startPoint y: 420, endPoint x: 237, endPoint y: 430, distance: 14.9
click at [226, 420] on select "Select Stylist [PERSON_NAME] [PERSON_NAME] [PERSON_NAME] [PERSON_NAME] [PERSON_…" at bounding box center [258, 419] width 153 height 26
select select "79352"
click at [182, 406] on select "Select Stylist [PERSON_NAME] [PERSON_NAME] [PERSON_NAME] [PERSON_NAME] [PERSON_…" at bounding box center [258, 419] width 153 height 26
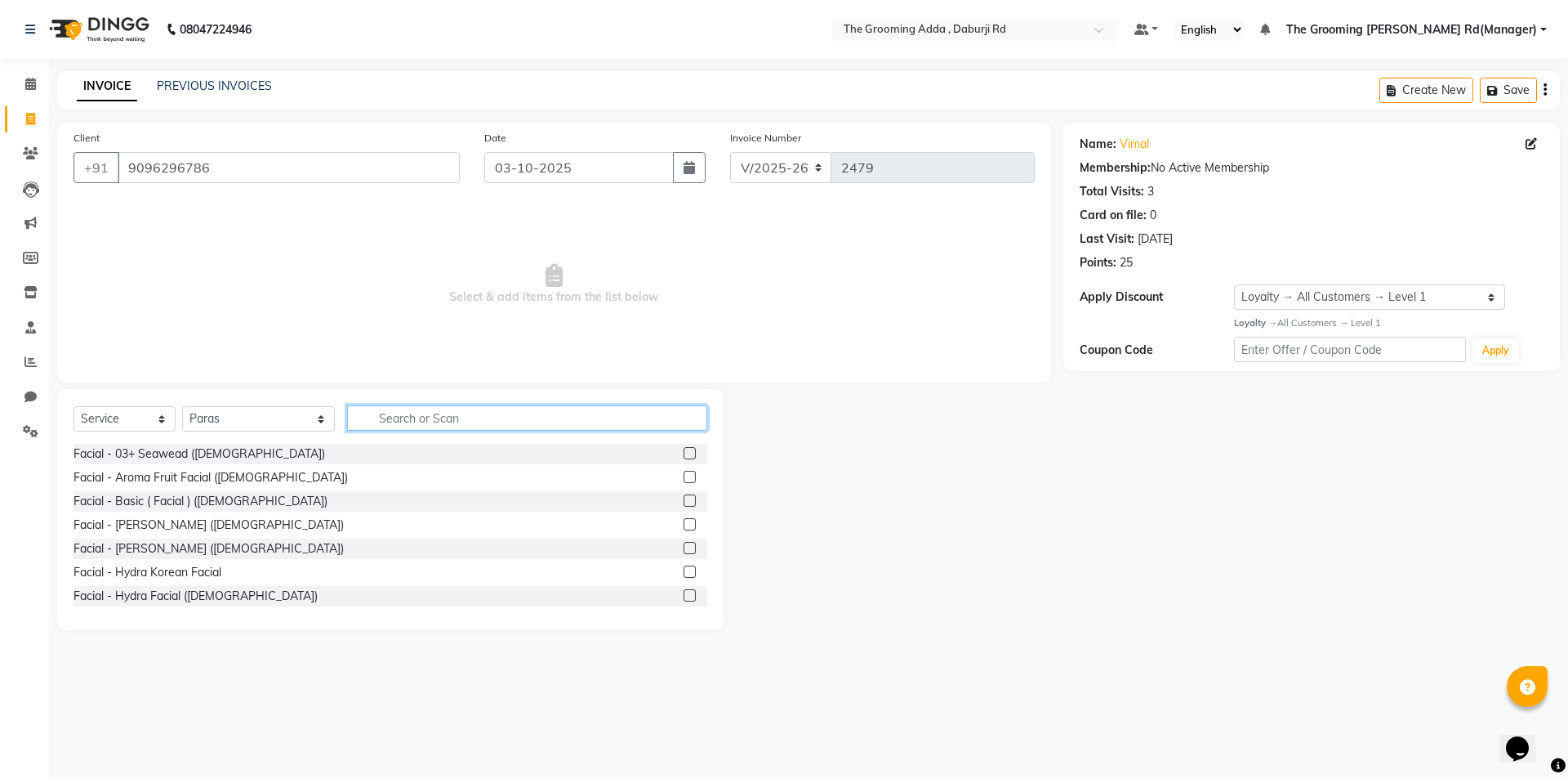
click at [367, 410] on input "text" at bounding box center [527, 418] width 360 height 26
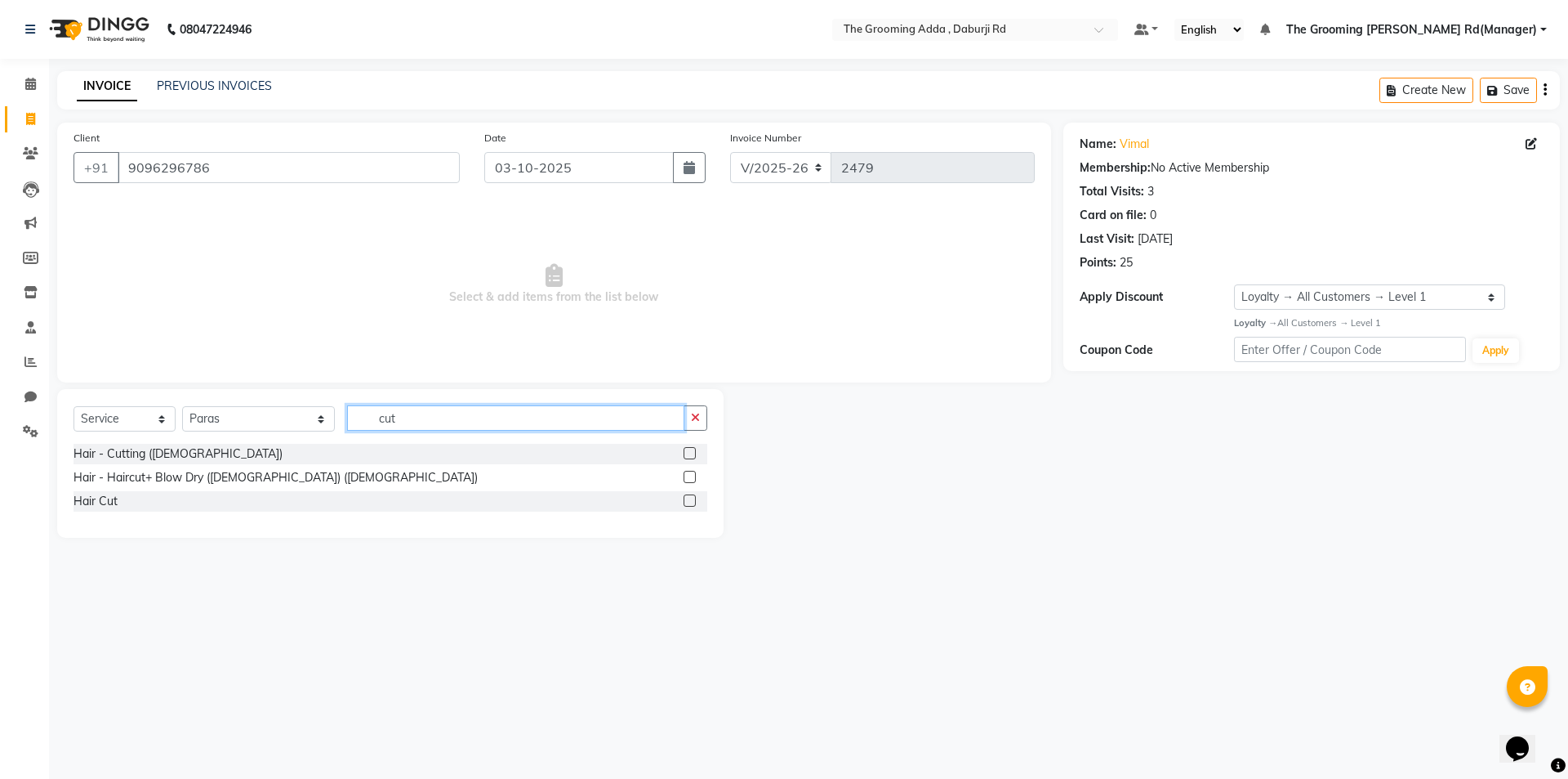
type input "cut"
click at [687, 453] on label at bounding box center [689, 452] width 12 height 12
click at [687, 453] on input "checkbox" at bounding box center [689, 454] width 11 height 11
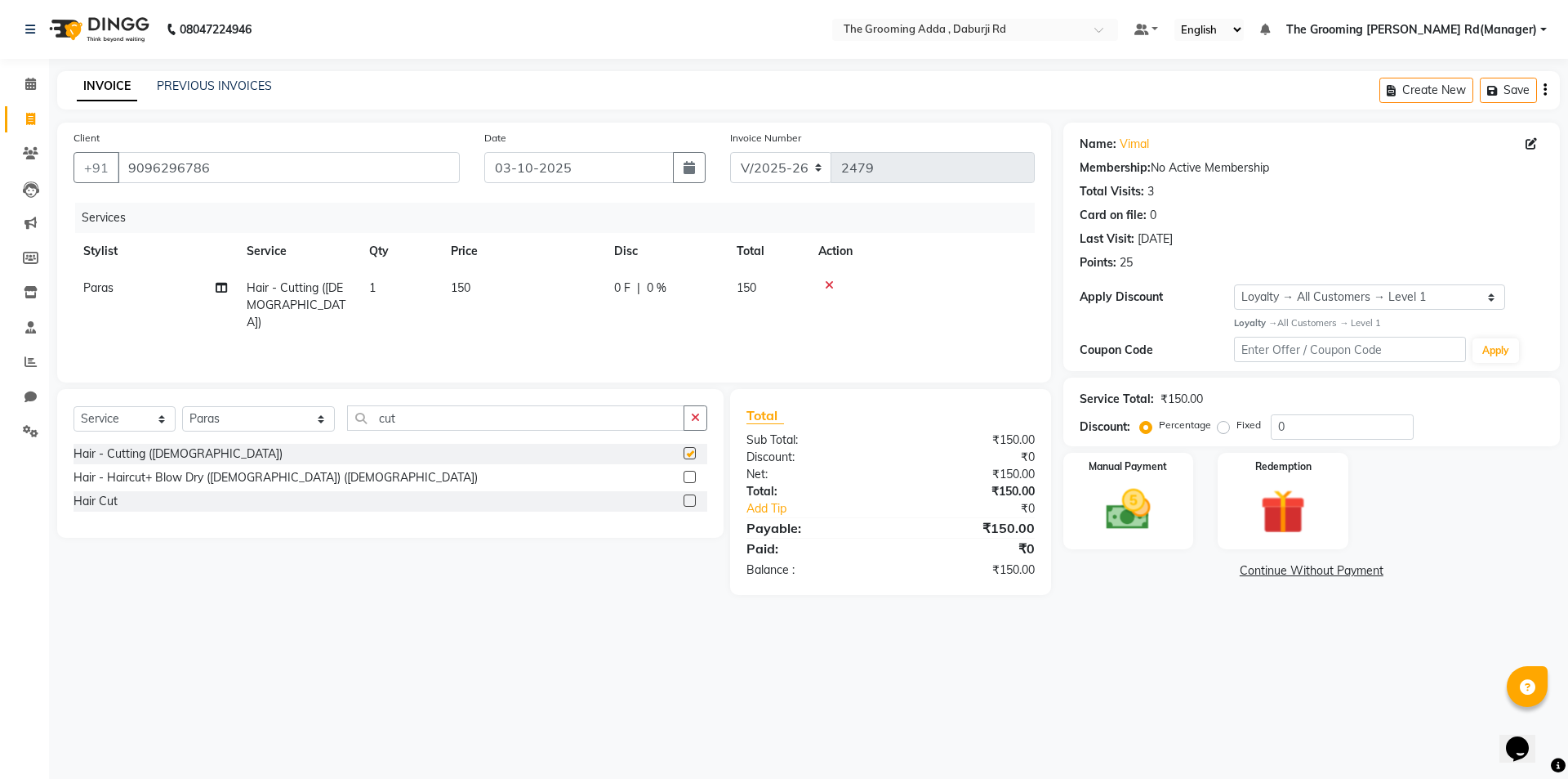
checkbox input "false"
click at [687, 500] on label at bounding box center [689, 500] width 12 height 12
click at [687, 500] on input "checkbox" at bounding box center [689, 502] width 11 height 11
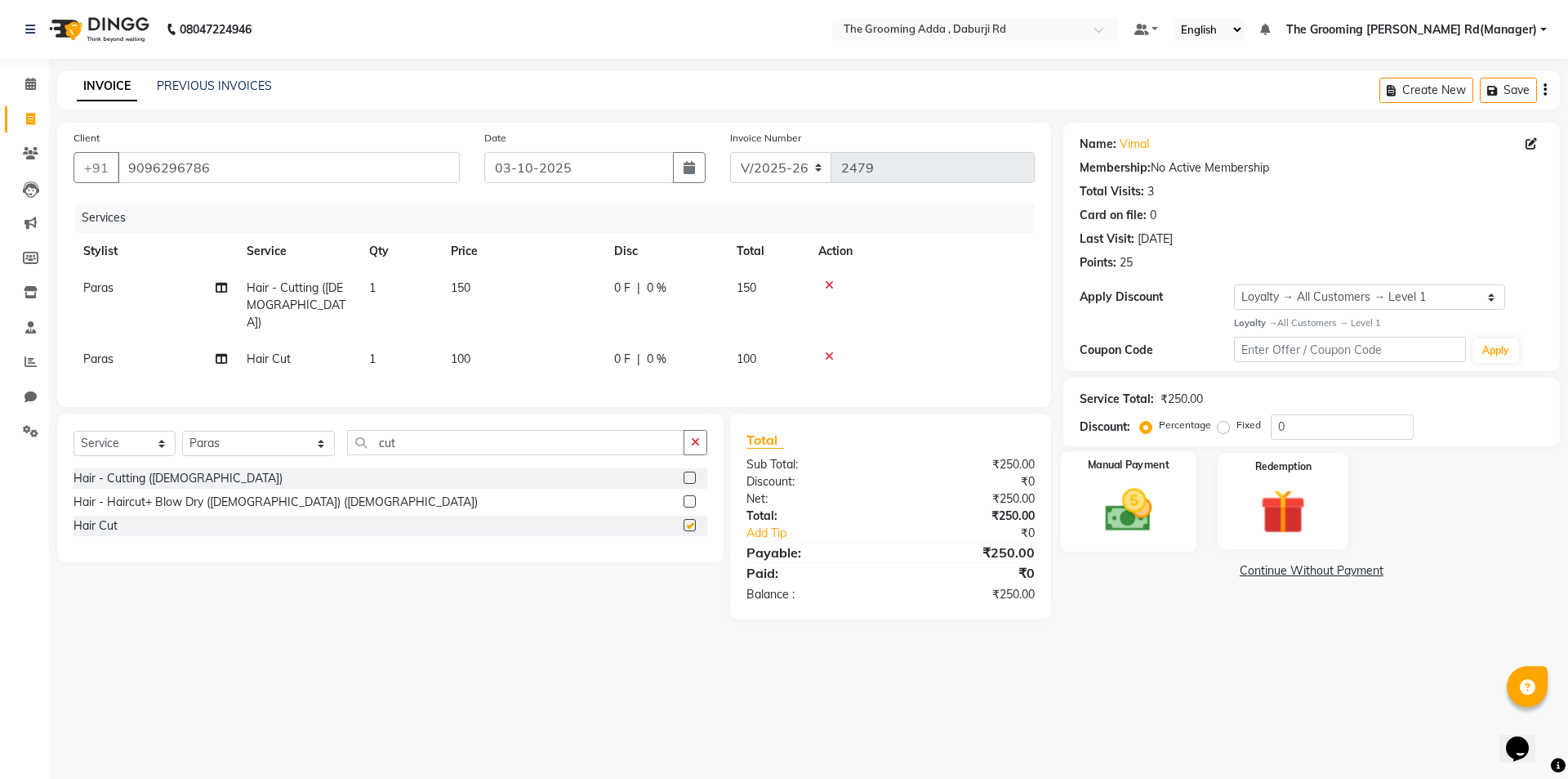
checkbox input "false"
click at [1102, 512] on img at bounding box center [1128, 510] width 76 height 54
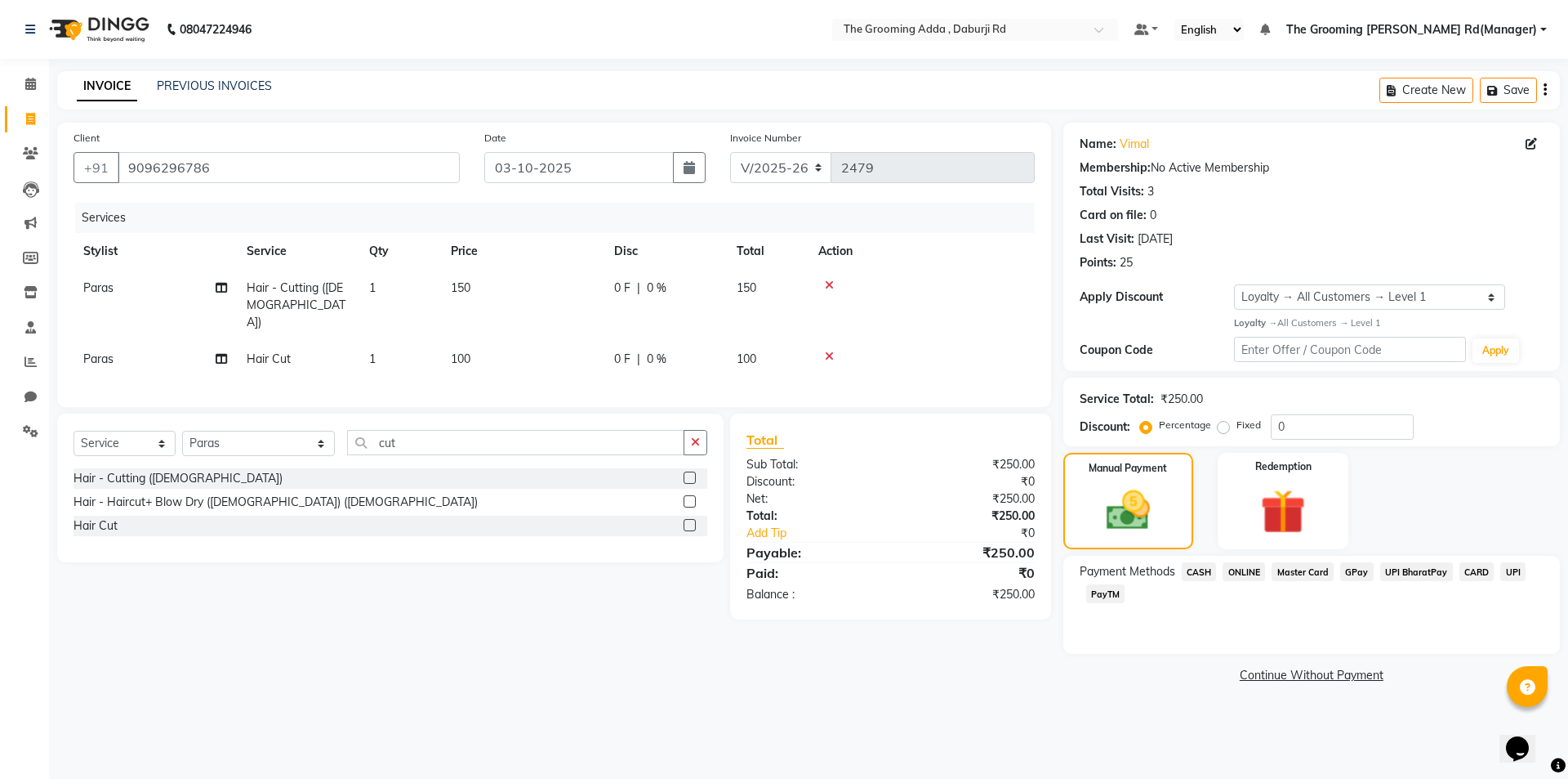
drag, startPoint x: 1232, startPoint y: 568, endPoint x: 1245, endPoint y: 592, distance: 27.3
click at [1232, 570] on span "ONLINE" at bounding box center [1244, 571] width 42 height 19
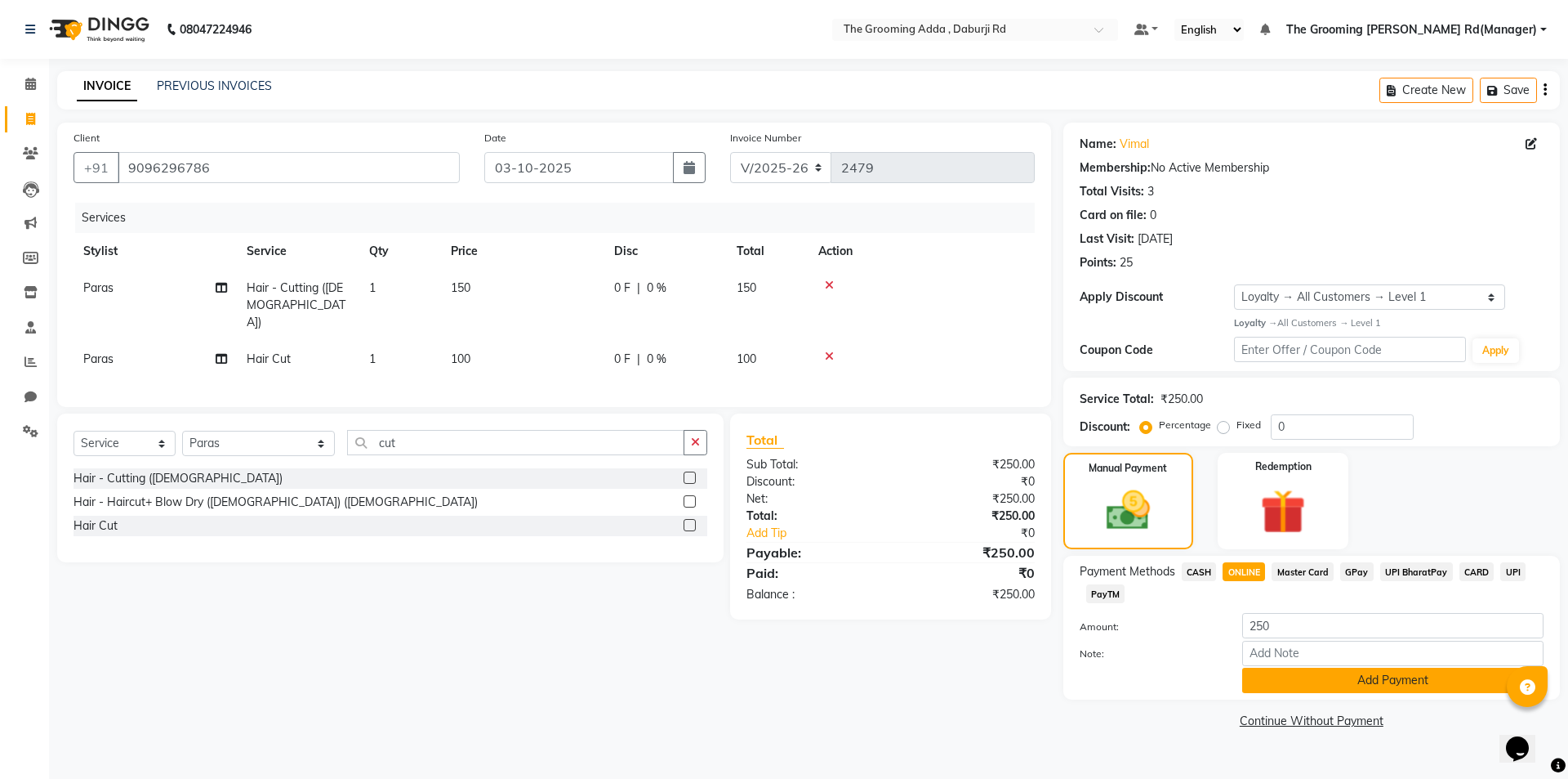
click at [1281, 681] on button "Add Payment" at bounding box center [1392, 680] width 301 height 26
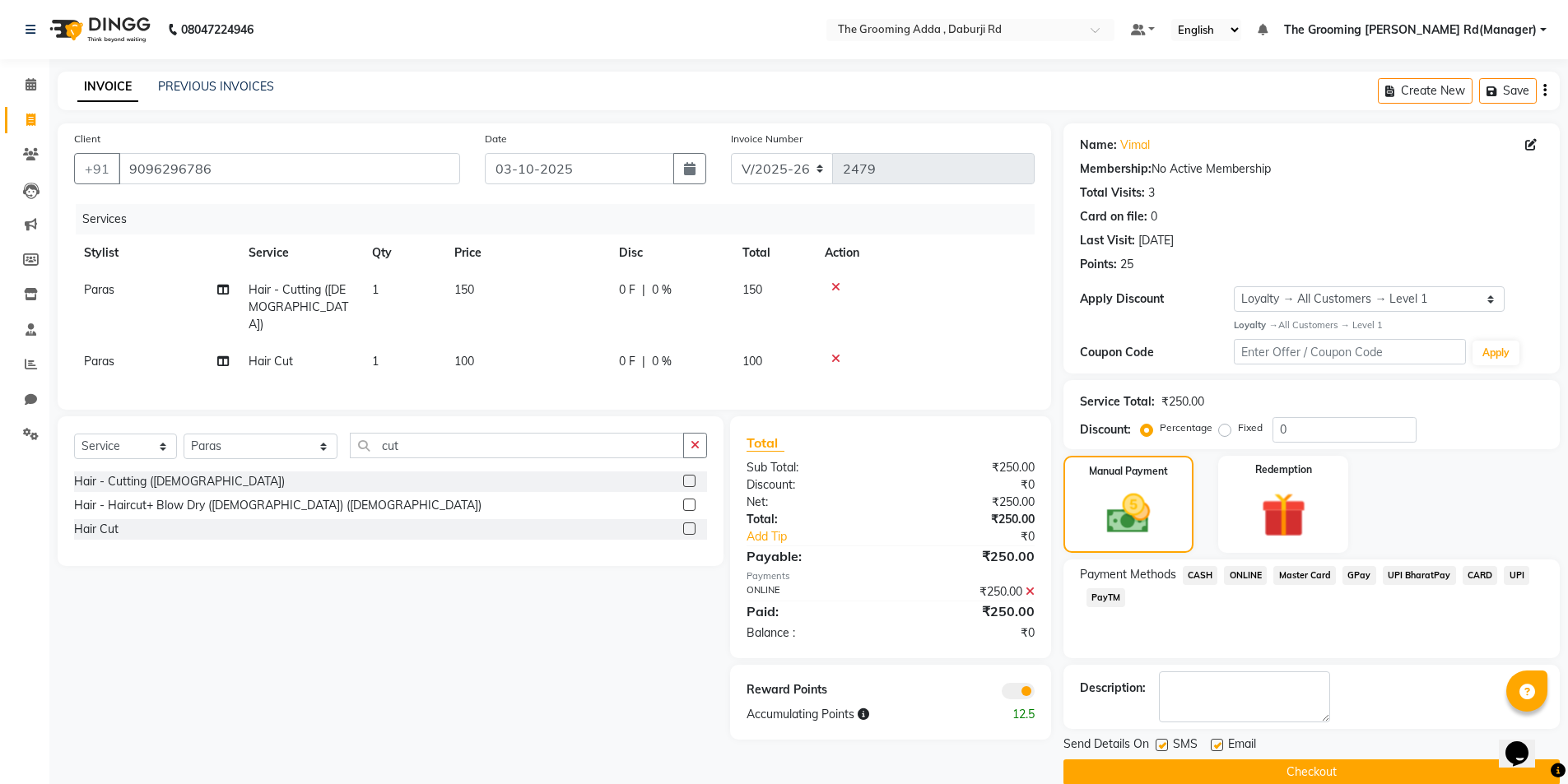
click at [1217, 745] on label at bounding box center [1216, 744] width 12 height 12
click at [1217, 745] on input "checkbox" at bounding box center [1216, 746] width 11 height 11
checkbox input "false"
click at [1161, 743] on label at bounding box center [1161, 744] width 12 height 12
click at [1161, 743] on input "checkbox" at bounding box center [1161, 746] width 11 height 11
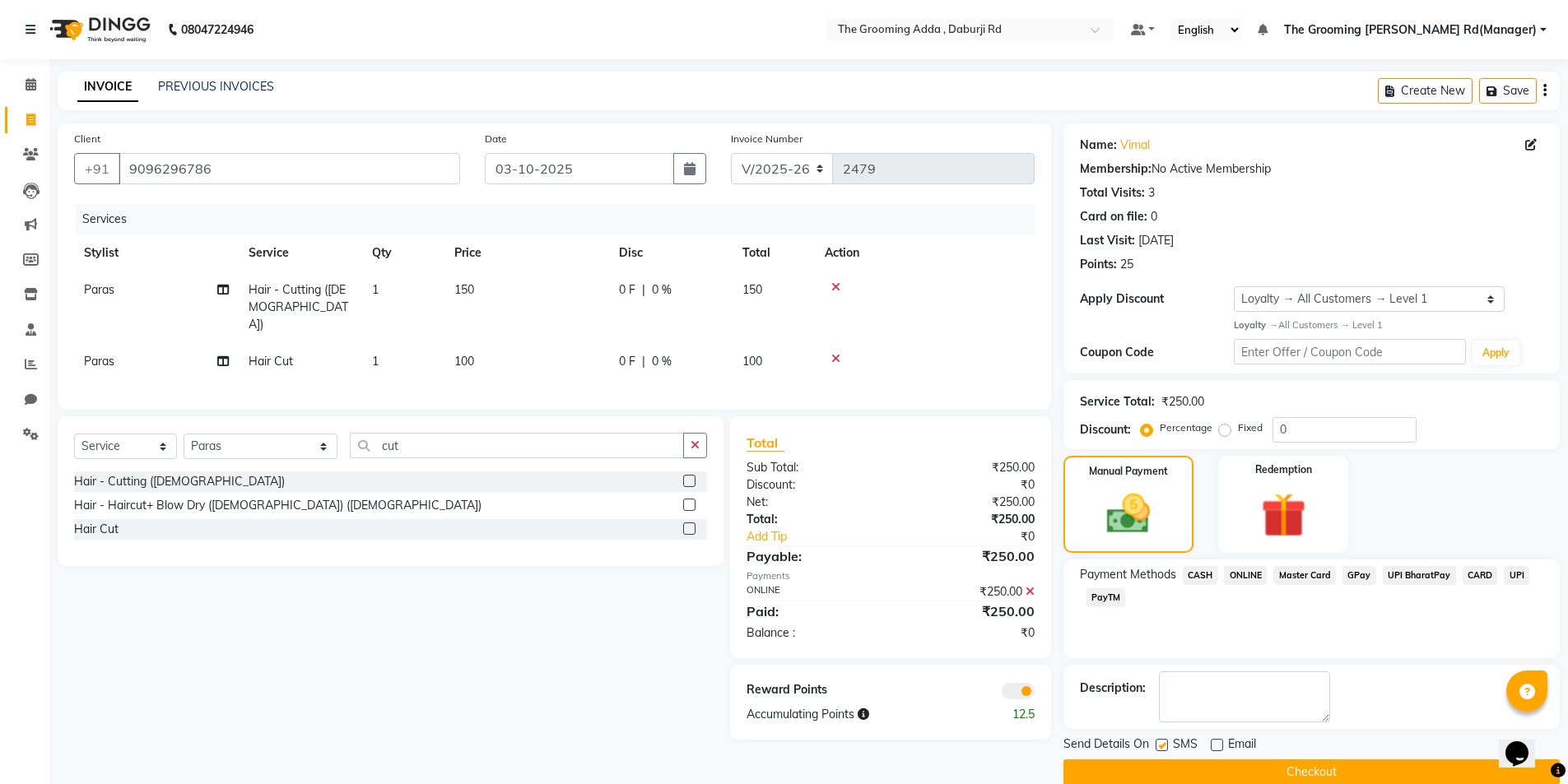
checkbox input "false"
click at [1152, 768] on button "Checkout" at bounding box center [1312, 772] width 496 height 26
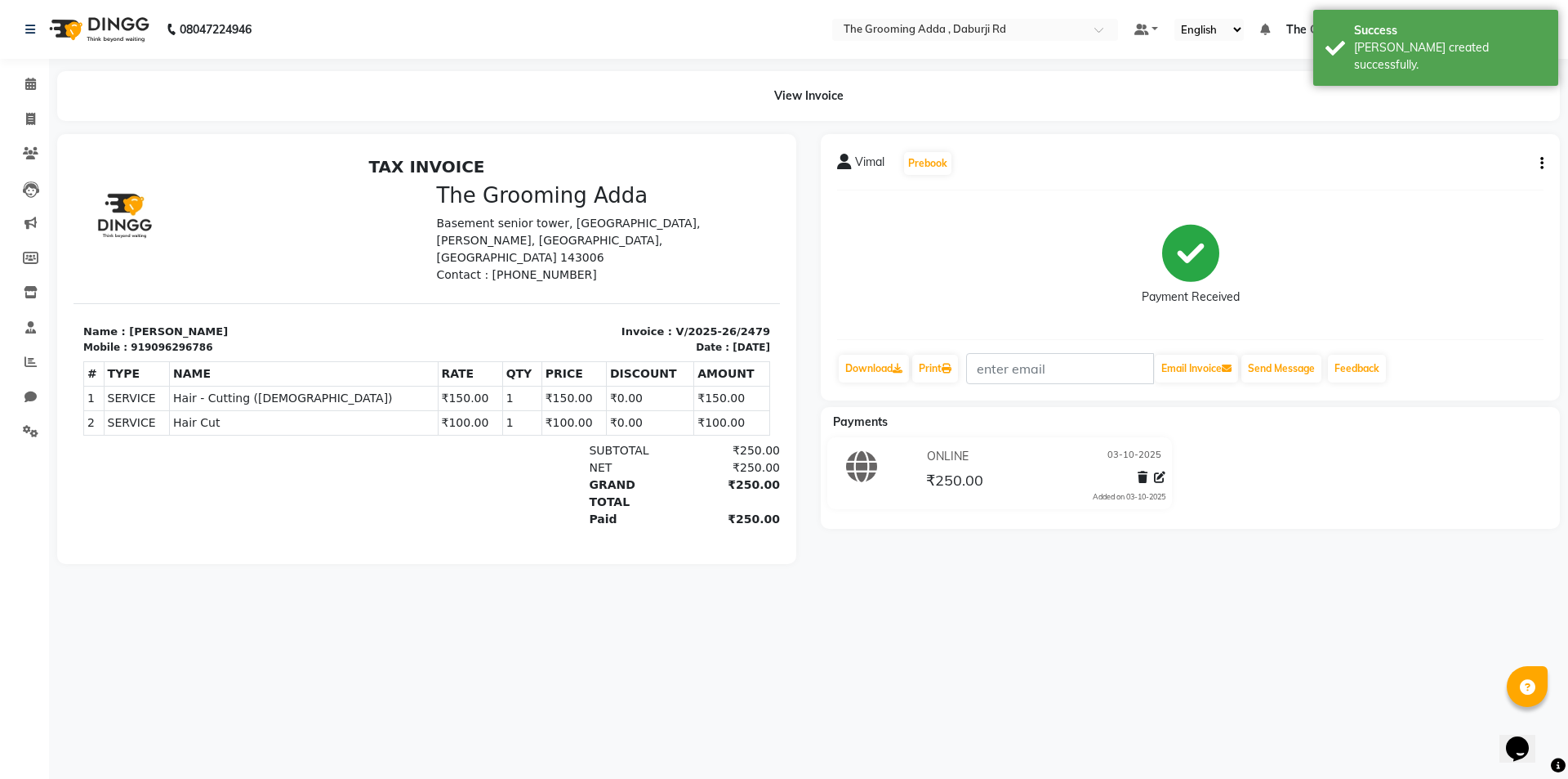
select select "service"
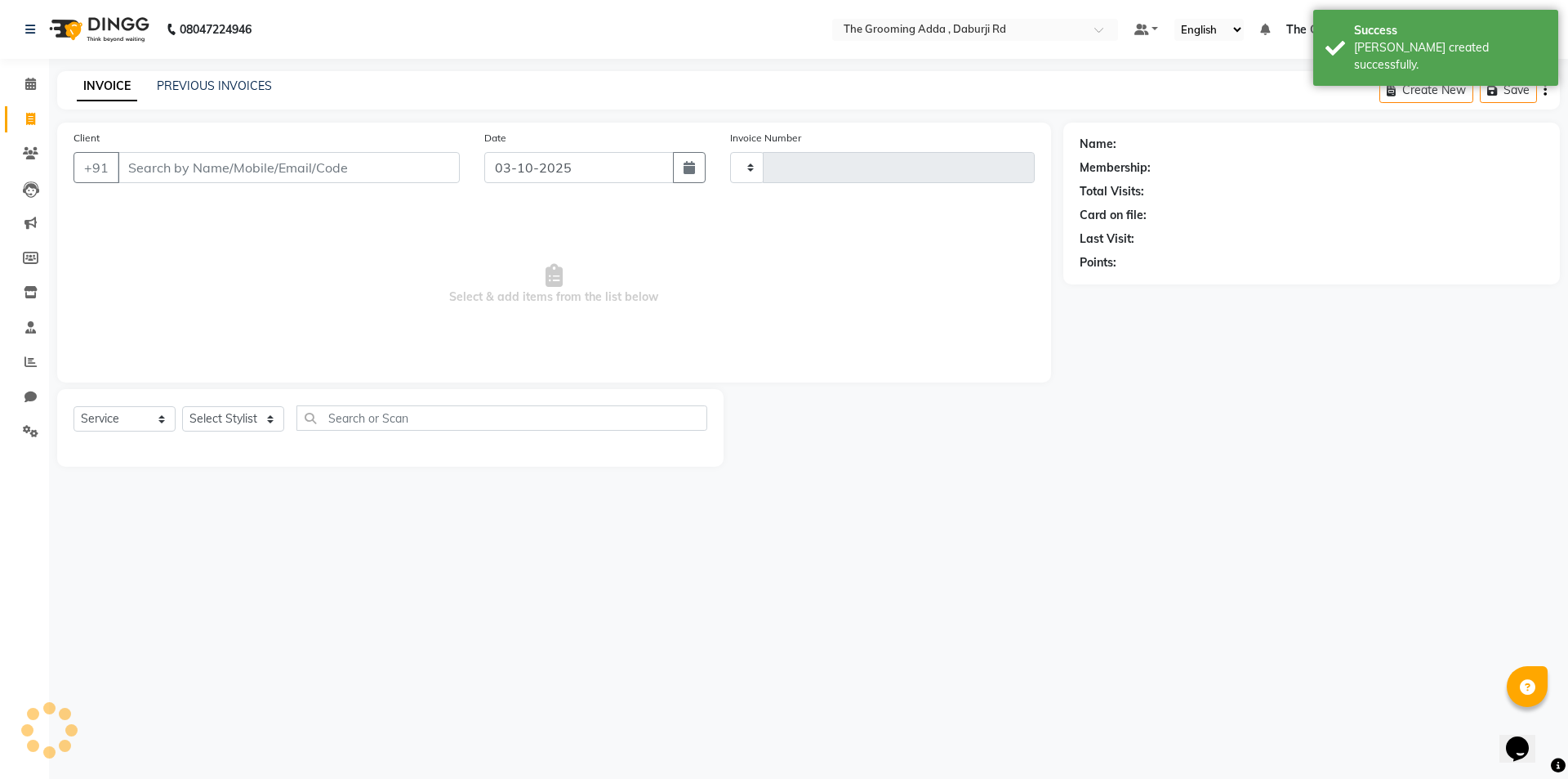
type input "2480"
select select "8001"
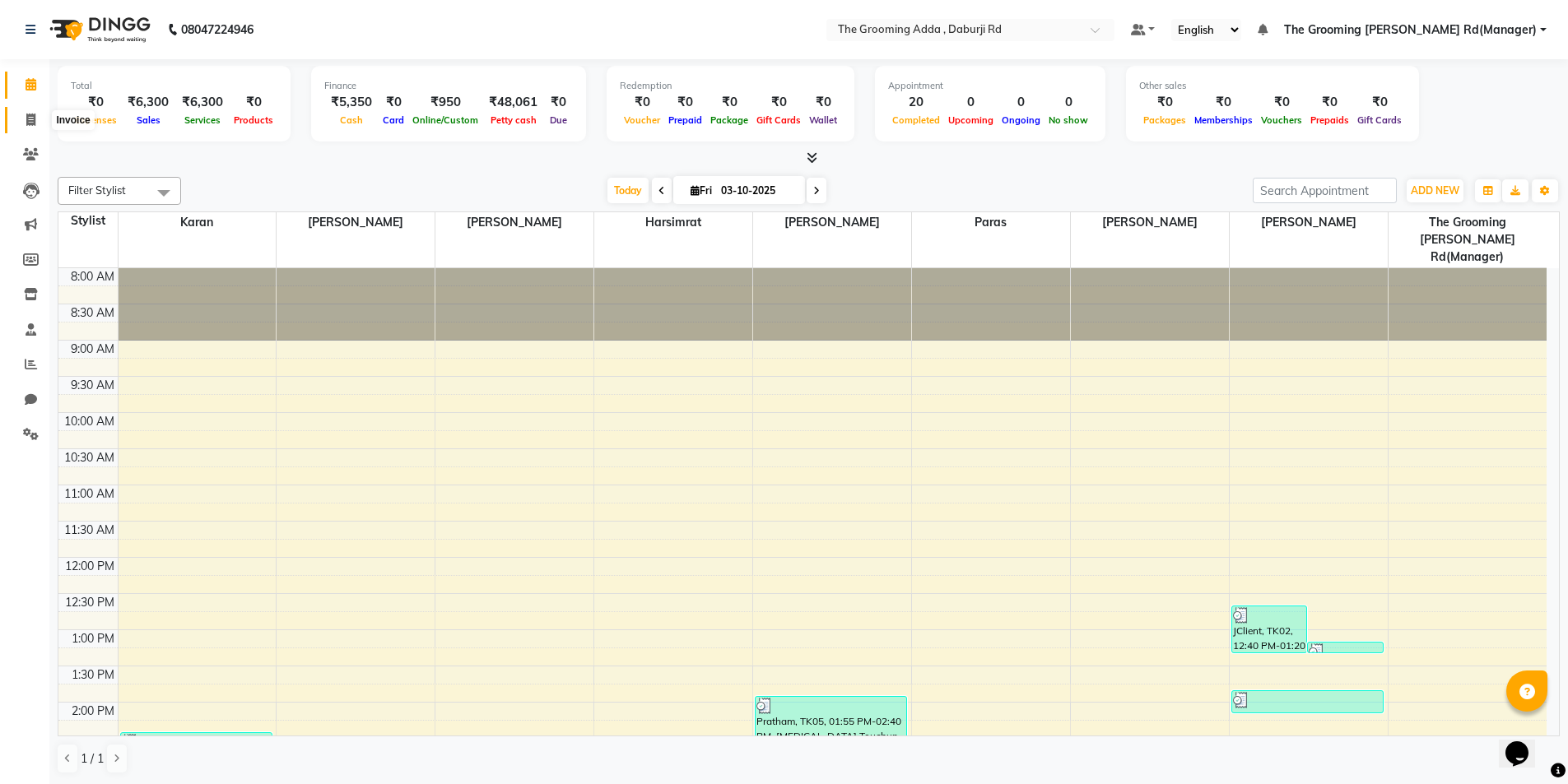
click at [29, 128] on span at bounding box center [30, 121] width 29 height 19
select select "service"
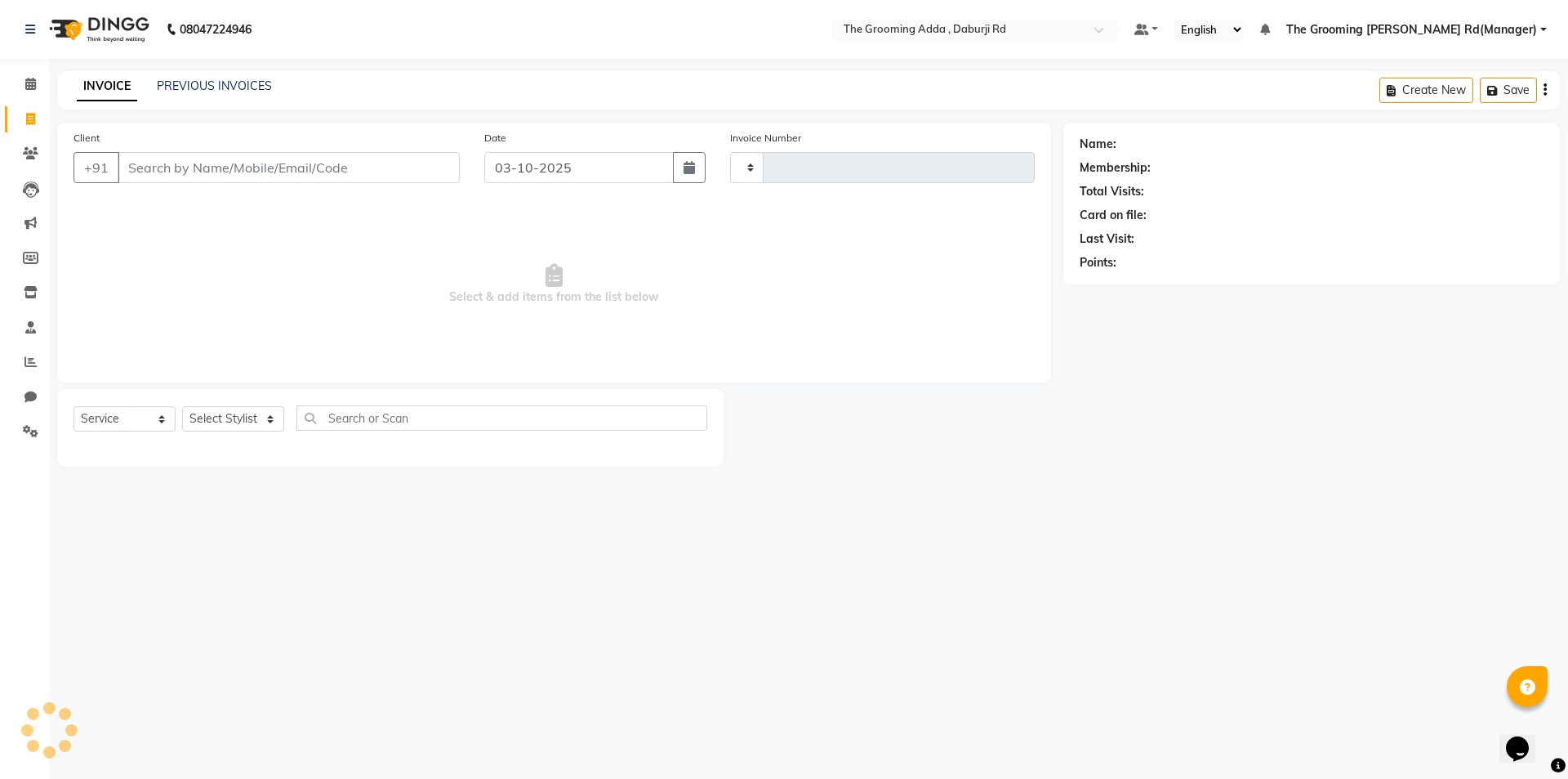
click at [205, 53] on nav "08047224946 Select Location × The Grooming Adda , Daburji Rd Default Panel My P…" at bounding box center [784, 29] width 1568 height 59
type input "2480"
select select "8001"
click at [219, 72] on div "INVOICE PREVIOUS INVOICES Create New Save" at bounding box center [808, 91] width 1503 height 38
click at [218, 80] on link "PREVIOUS INVOICES" at bounding box center [214, 86] width 115 height 15
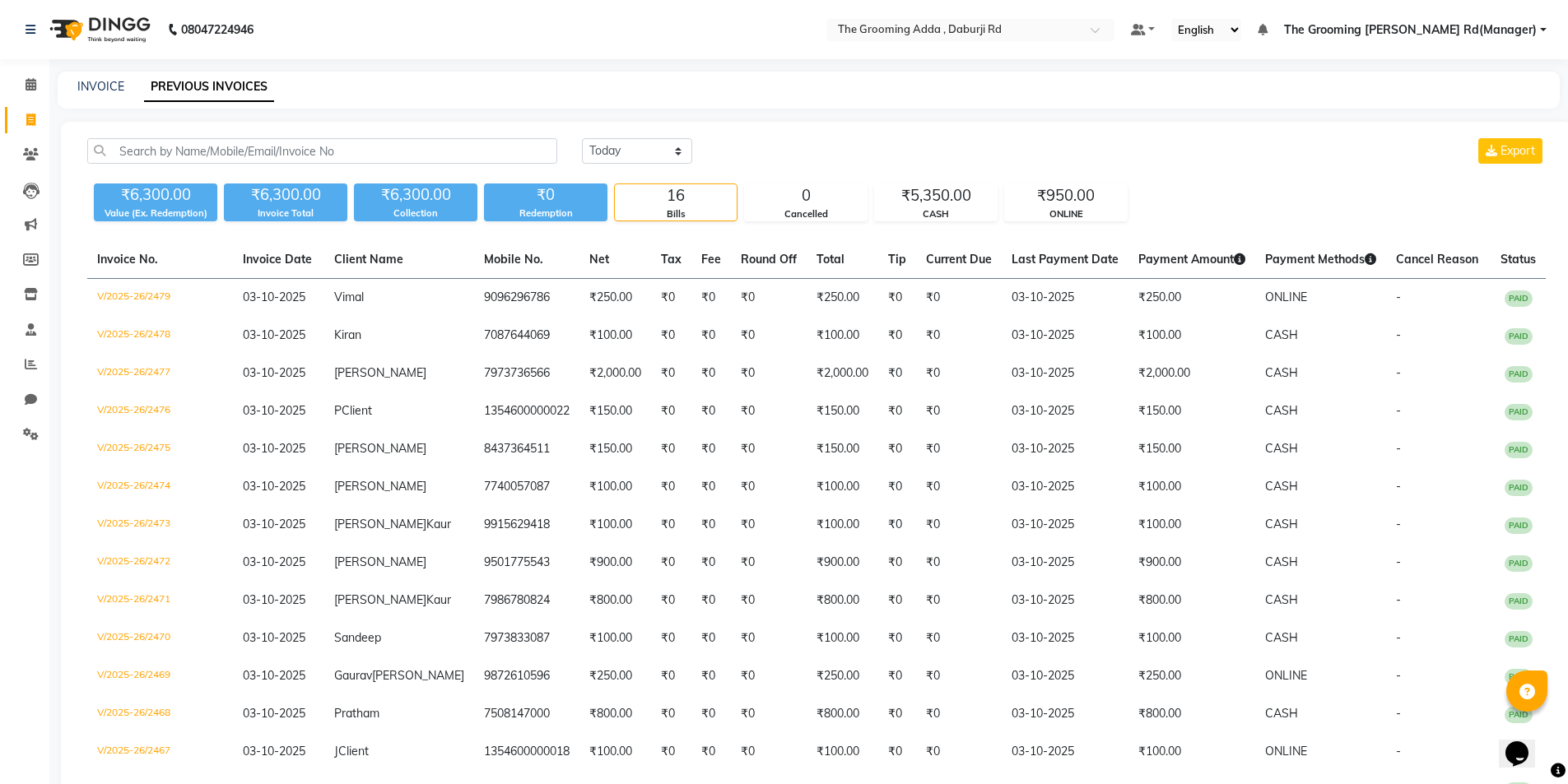
select select "service"
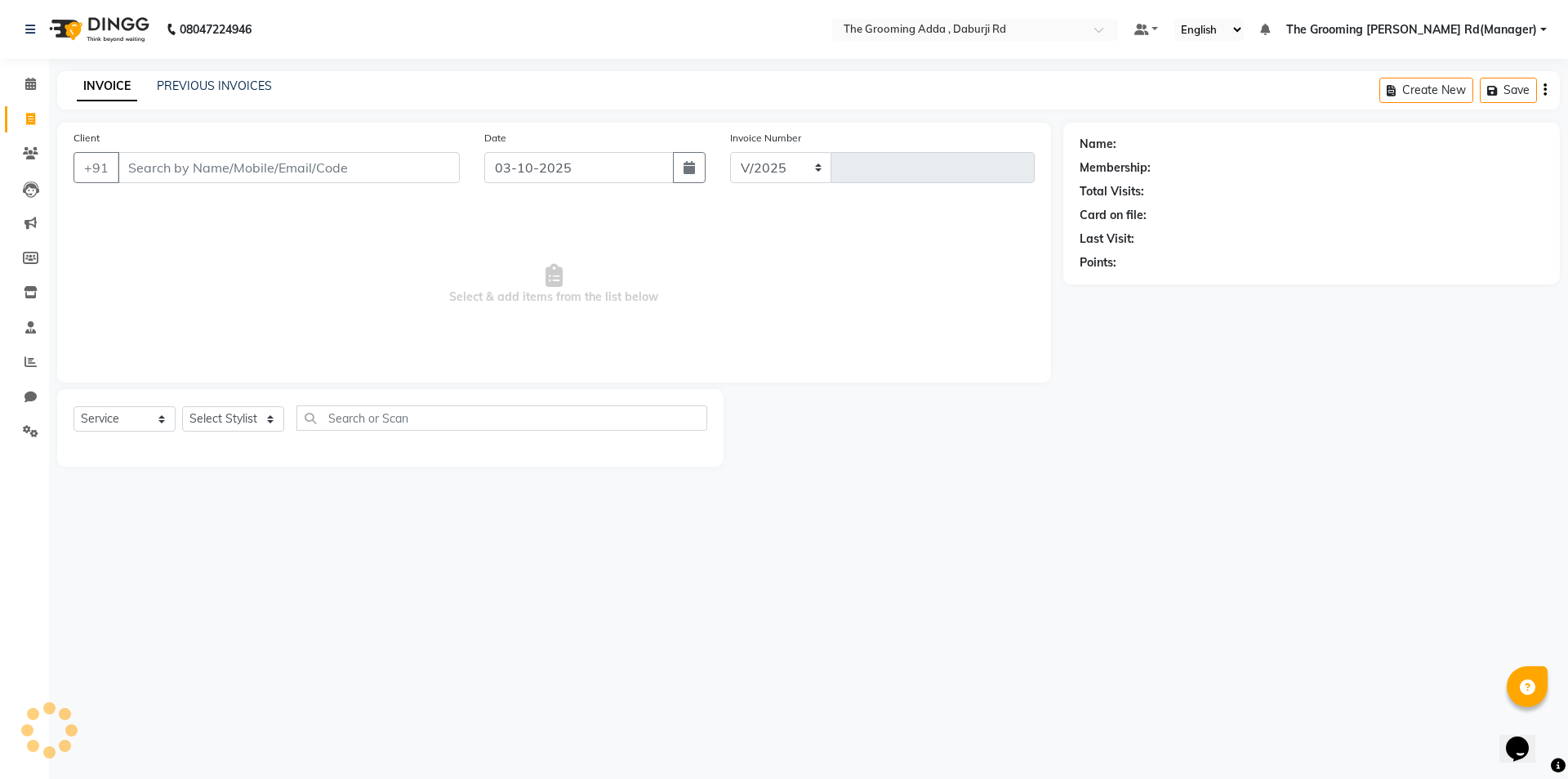
select select "8001"
type input "2480"
click at [166, 157] on input "Client" at bounding box center [289, 168] width 342 height 31
paste input "7009167047"
type input "7009167047"
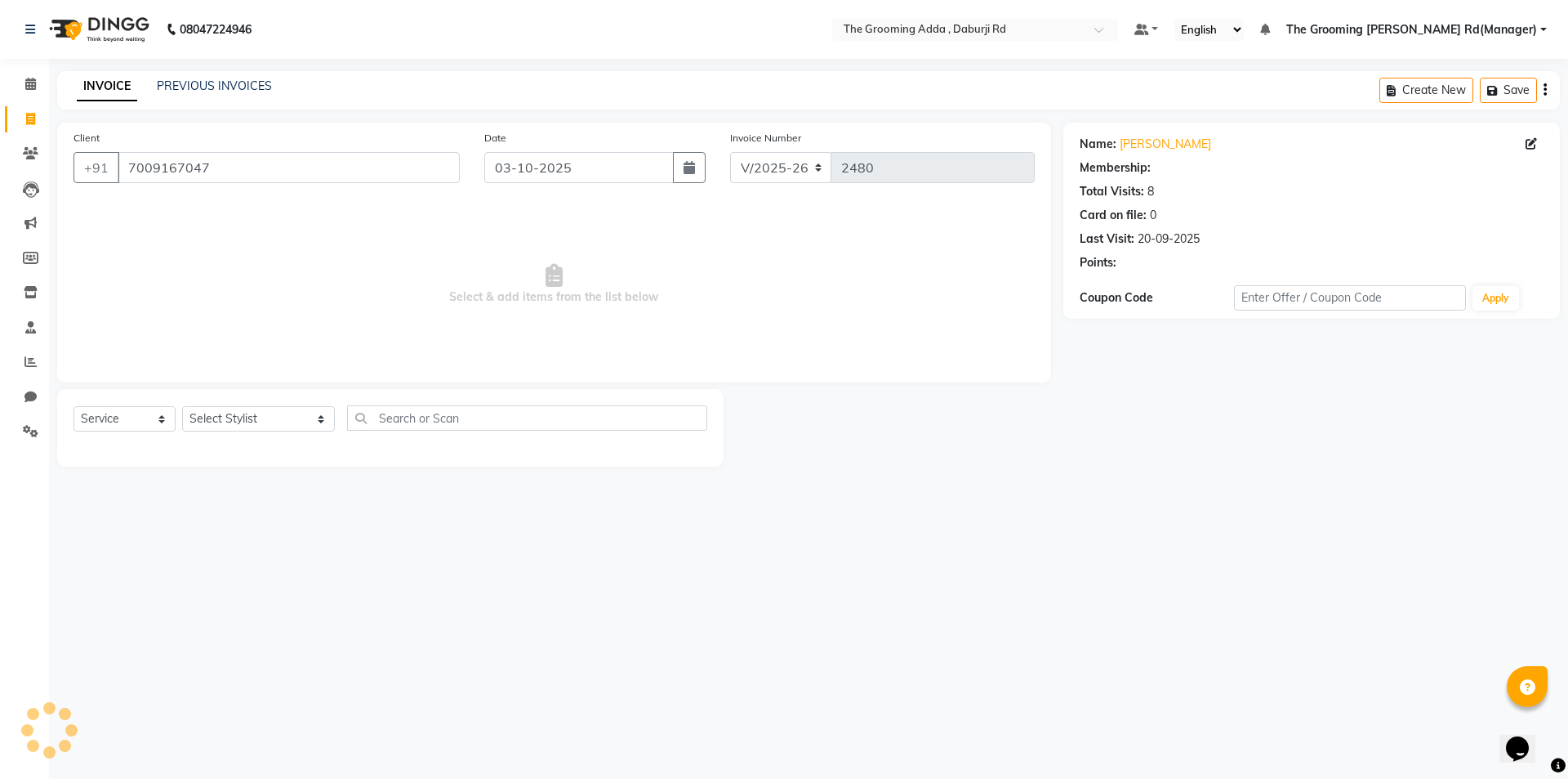
select select "1: Object"
drag, startPoint x: 216, startPoint y: 415, endPoint x: 221, endPoint y: 430, distance: 15.8
click at [216, 415] on select "Select Stylist [PERSON_NAME] [PERSON_NAME] [PERSON_NAME] [PERSON_NAME] [PERSON_…" at bounding box center [258, 419] width 153 height 26
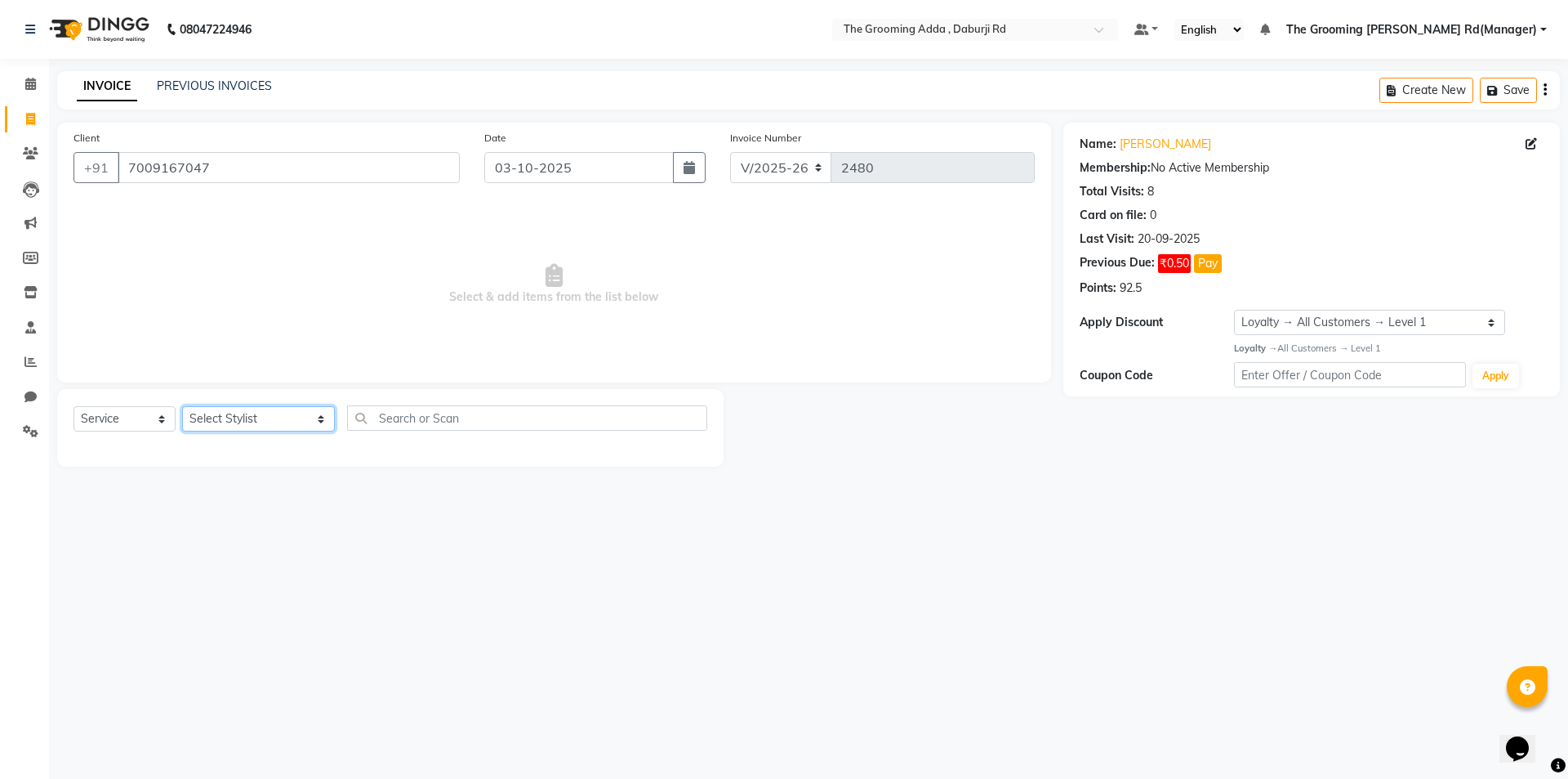
select select "79351"
click at [182, 406] on select "Select Stylist [PERSON_NAME] [PERSON_NAME] [PERSON_NAME] [PERSON_NAME] [PERSON_…" at bounding box center [258, 419] width 153 height 26
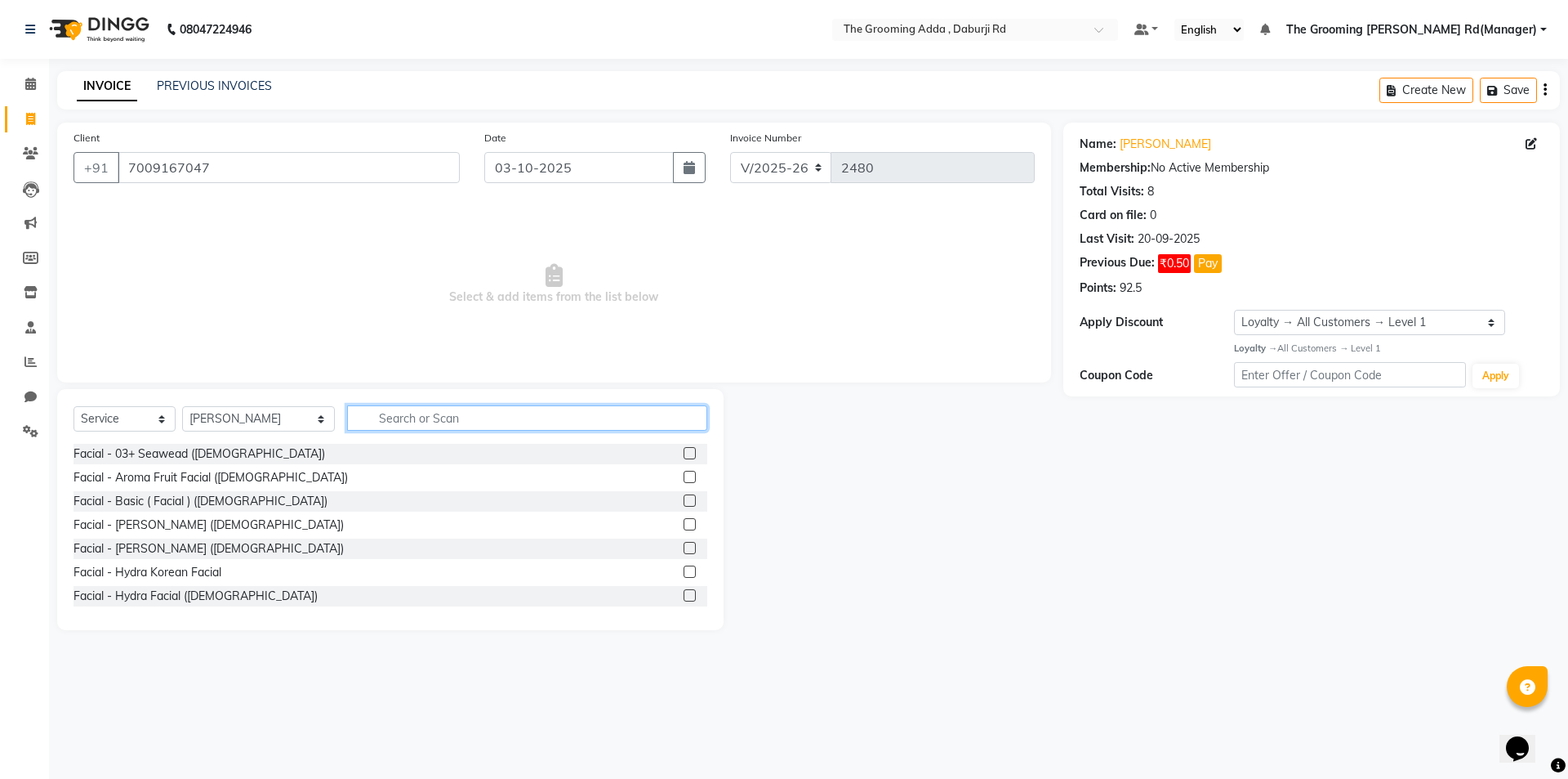
click at [385, 424] on input "text" at bounding box center [527, 418] width 360 height 26
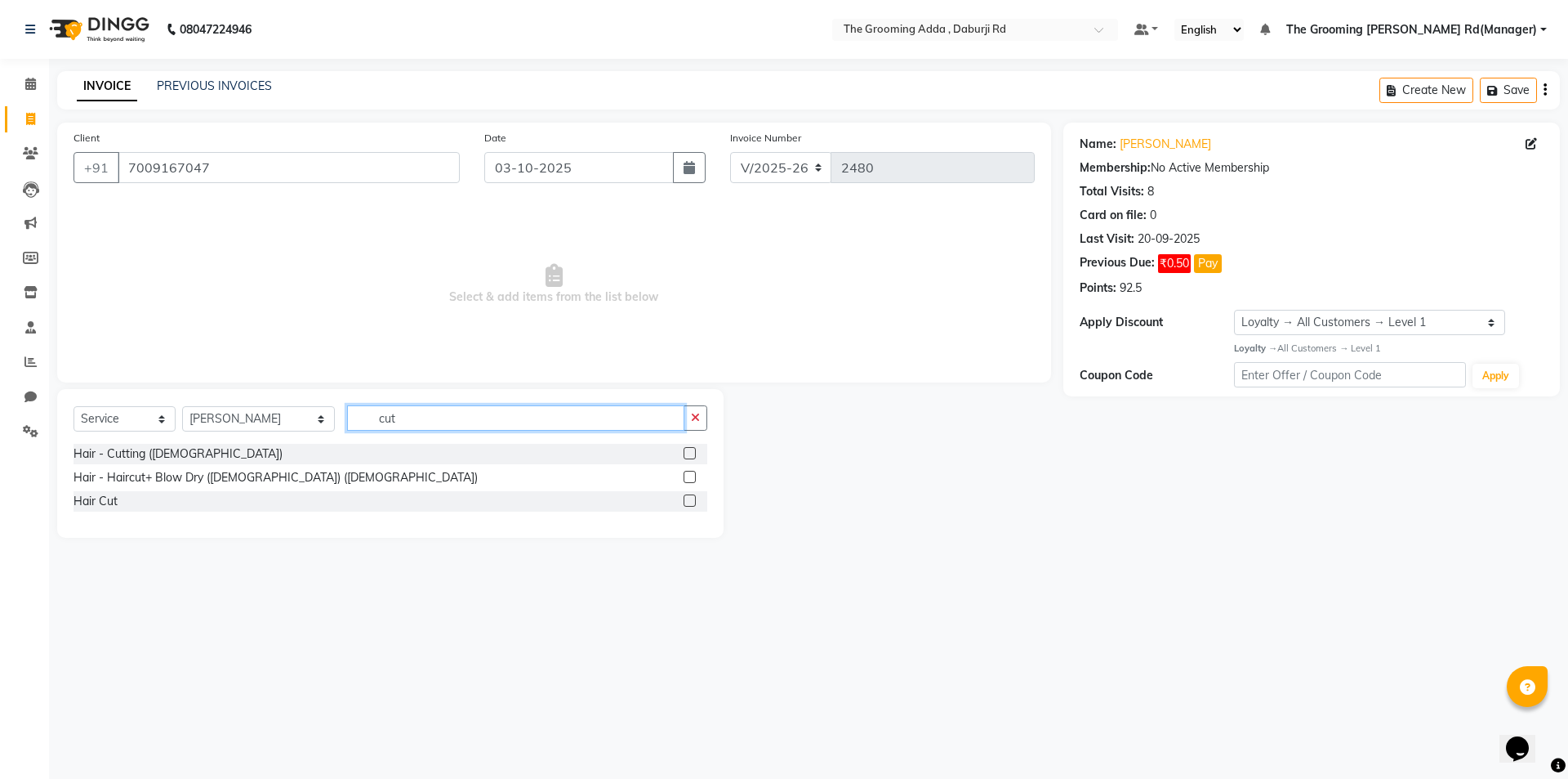
type input "cut"
click at [693, 453] on label at bounding box center [689, 452] width 12 height 12
click at [693, 453] on input "checkbox" at bounding box center [689, 454] width 11 height 11
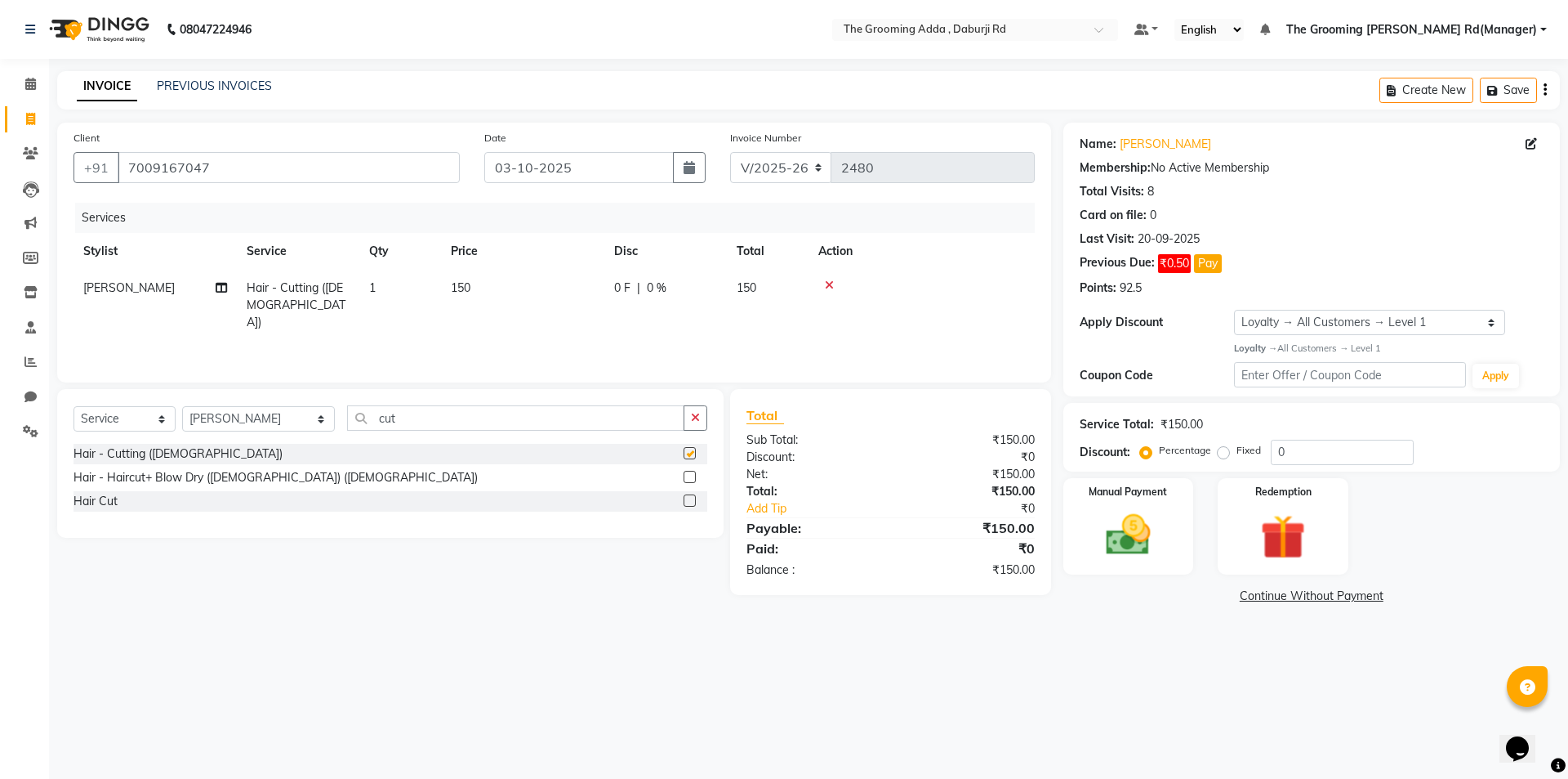
checkbox input "false"
drag, startPoint x: 490, startPoint y: 421, endPoint x: 280, endPoint y: 407, distance: 210.5
click at [280, 407] on div "Select Service Product Membership Package Voucher Prepaid Gift Card Select Styl…" at bounding box center [390, 425] width 634 height 38
type input "be"
click at [693, 448] on label at bounding box center [689, 452] width 12 height 12
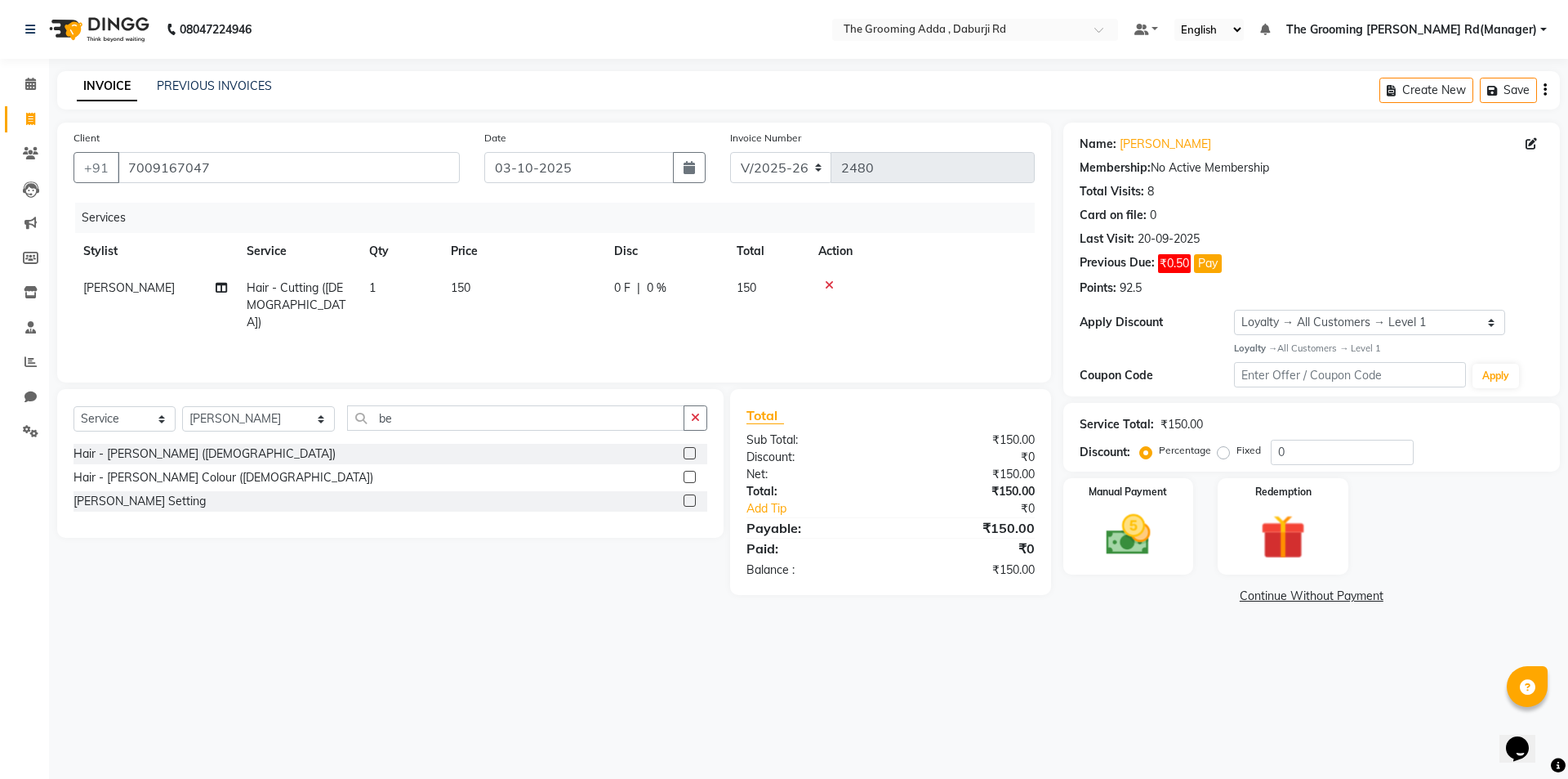
click at [693, 449] on input "checkbox" at bounding box center [689, 454] width 11 height 11
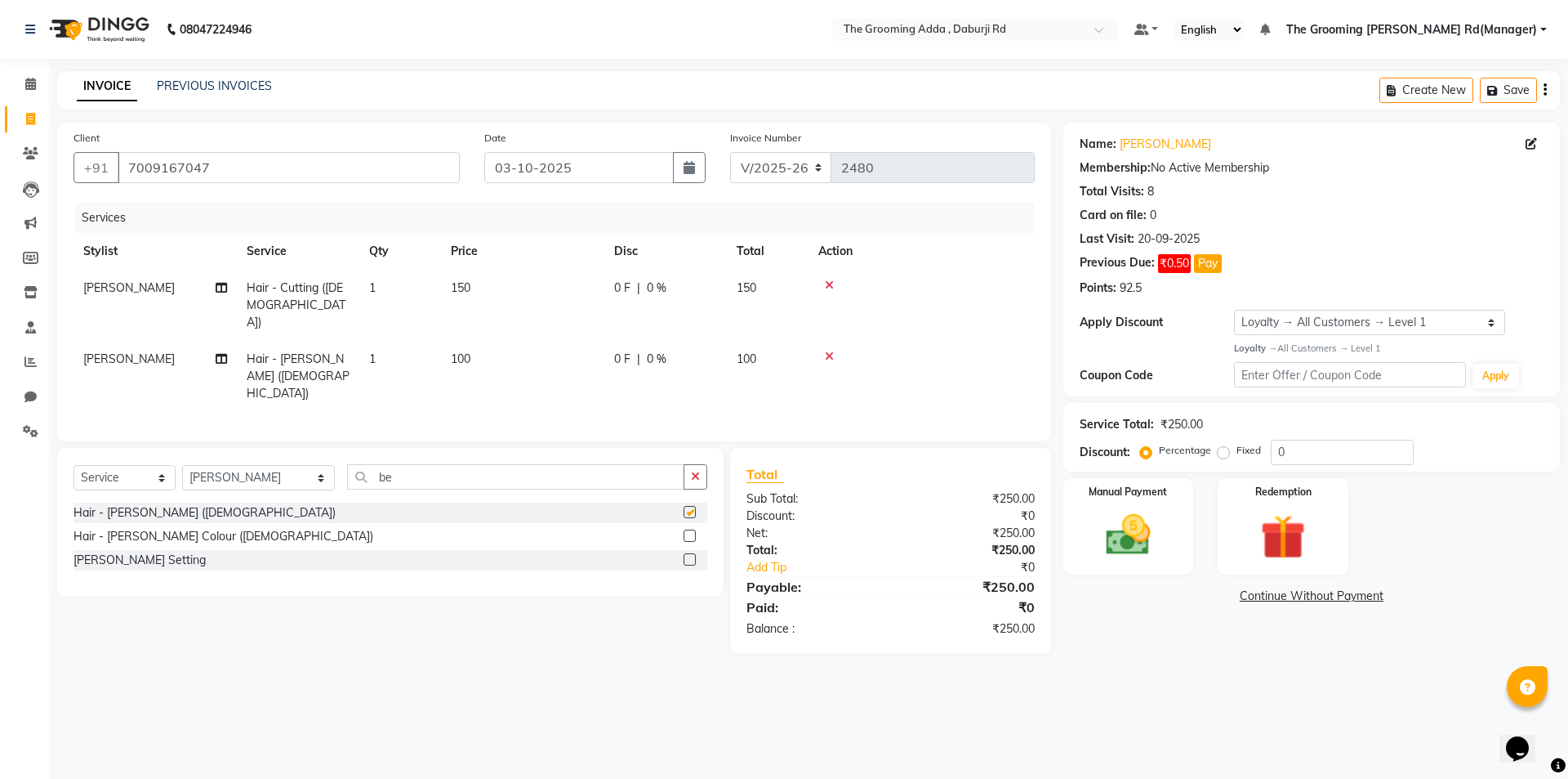
checkbox input "false"
click at [1093, 542] on img at bounding box center [1128, 535] width 76 height 54
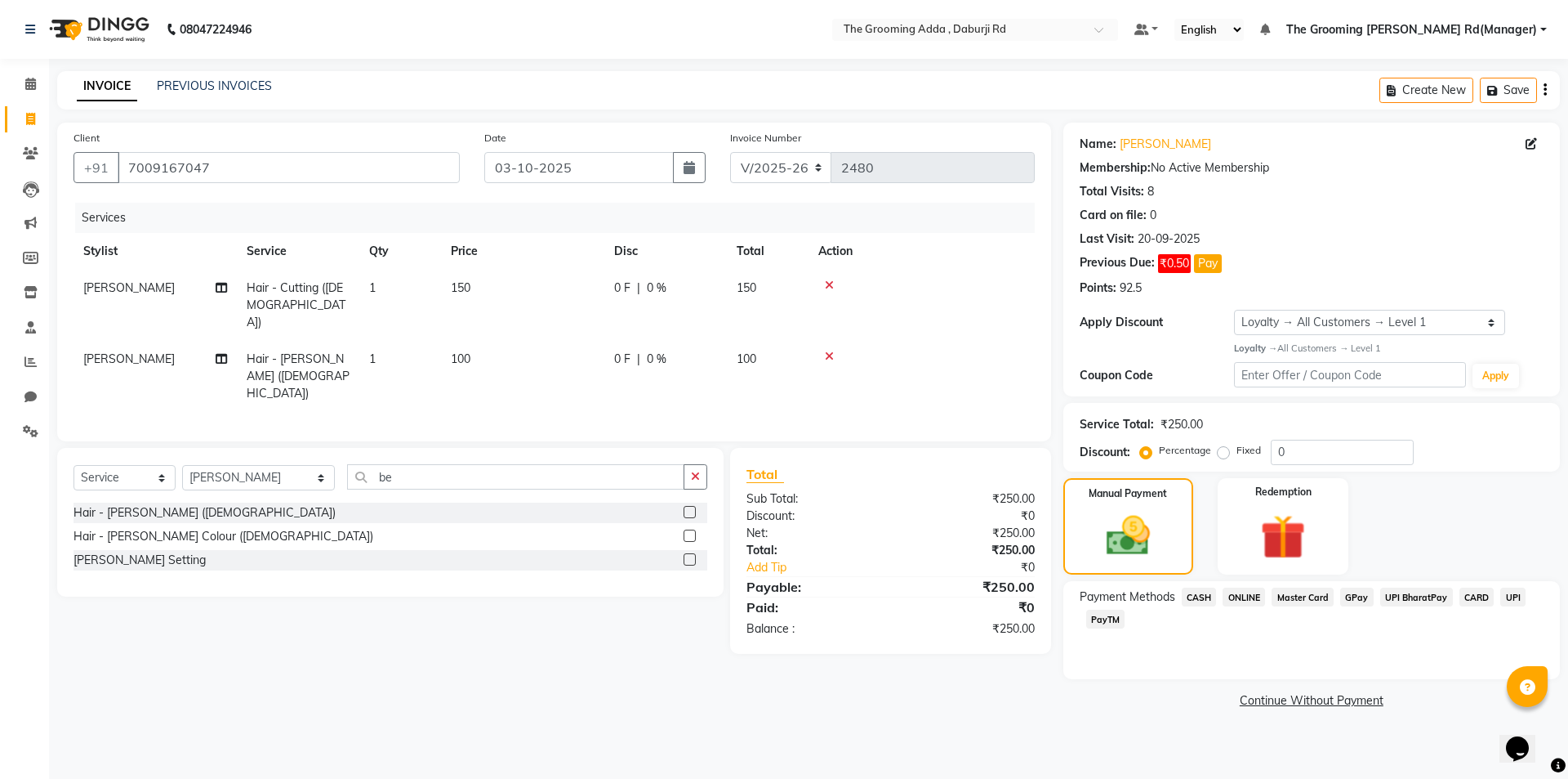
click at [1204, 594] on span "CASH" at bounding box center [1199, 597] width 35 height 19
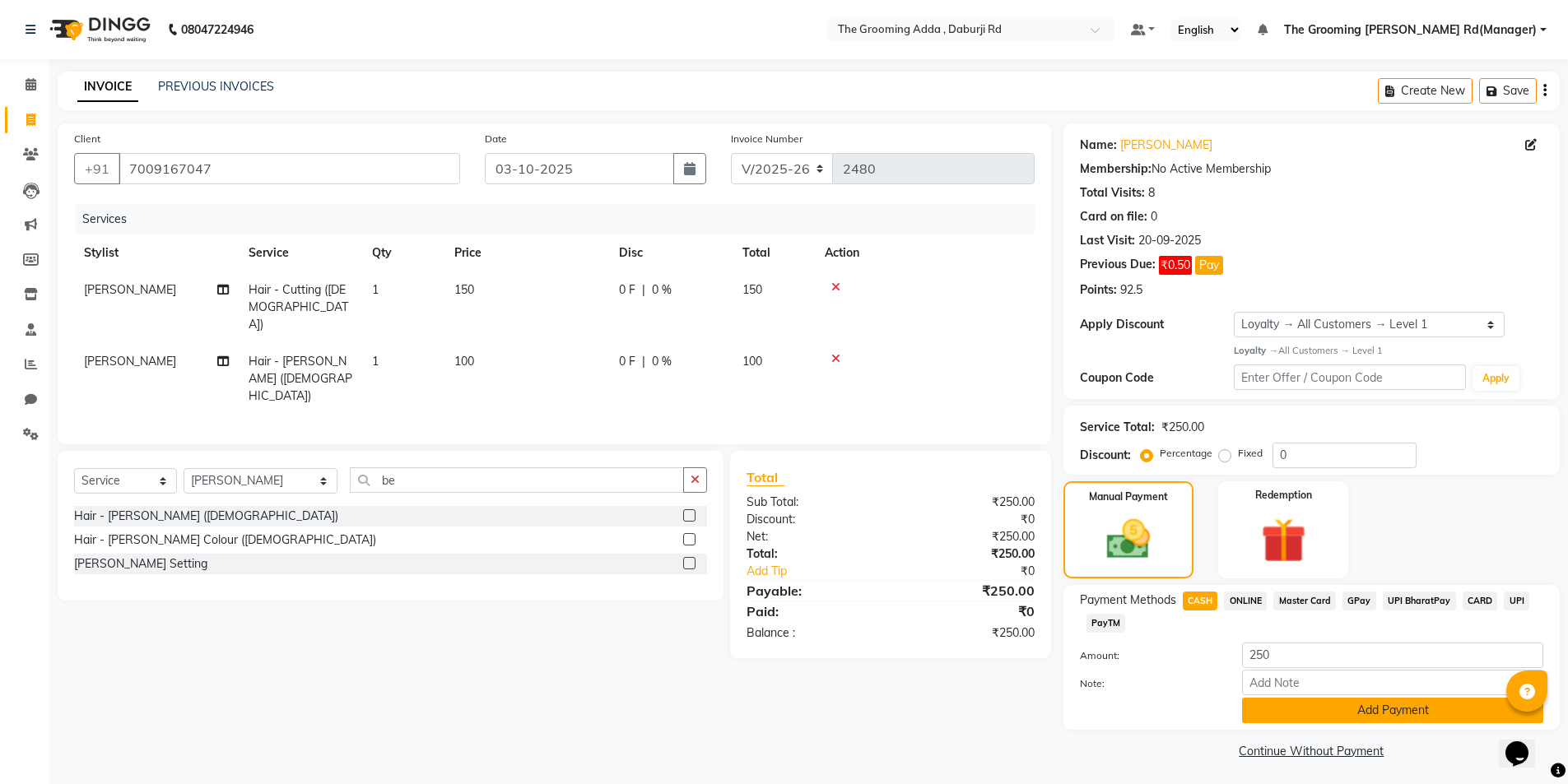
click at [1269, 706] on button "Add Payment" at bounding box center [1392, 710] width 301 height 26
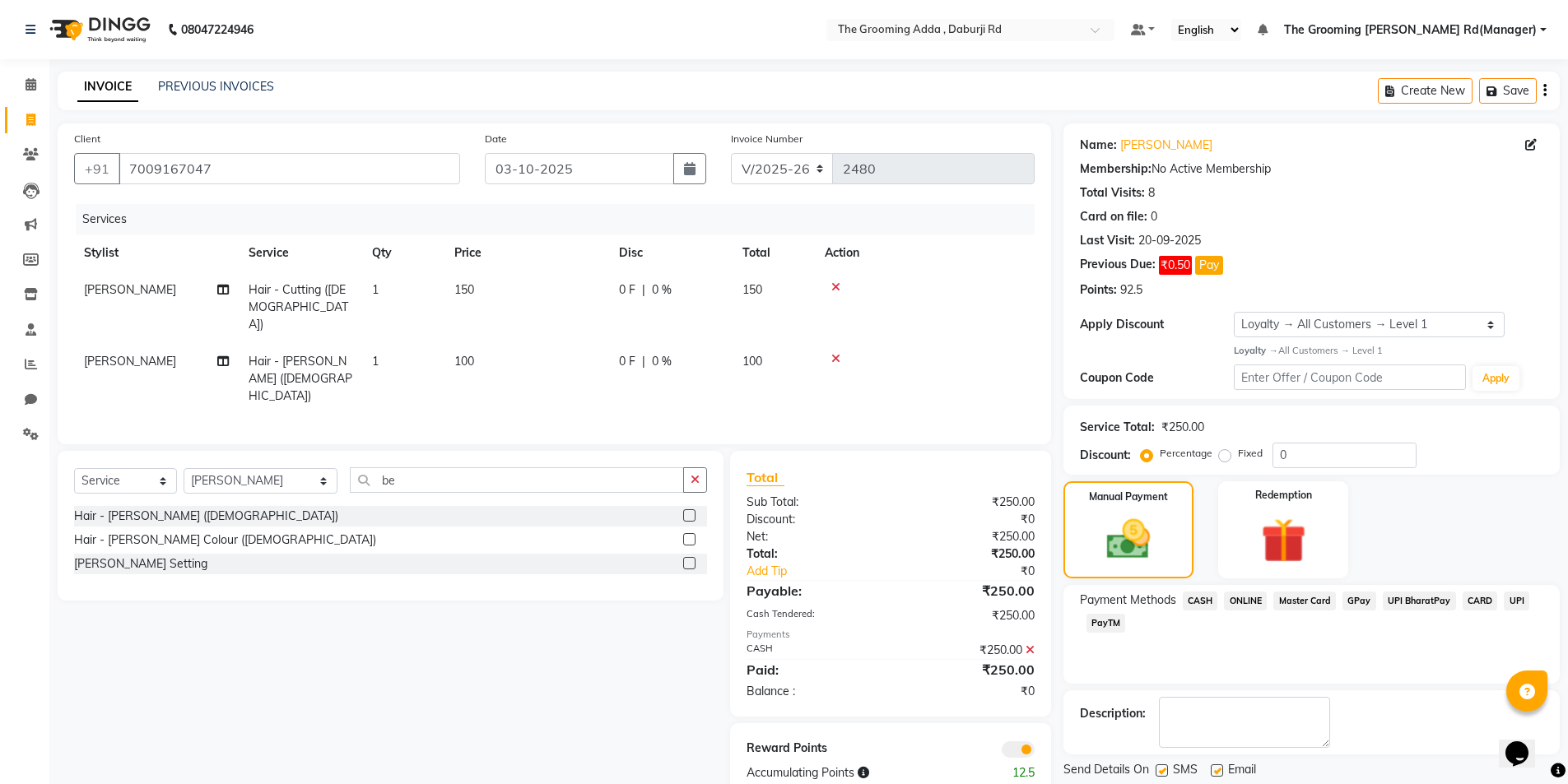
click at [1220, 772] on label at bounding box center [1216, 769] width 12 height 12
click at [1220, 772] on input "checkbox" at bounding box center [1216, 771] width 11 height 11
checkbox input "false"
click at [1158, 771] on label at bounding box center [1161, 769] width 12 height 12
click at [1158, 771] on input "checkbox" at bounding box center [1161, 771] width 11 height 11
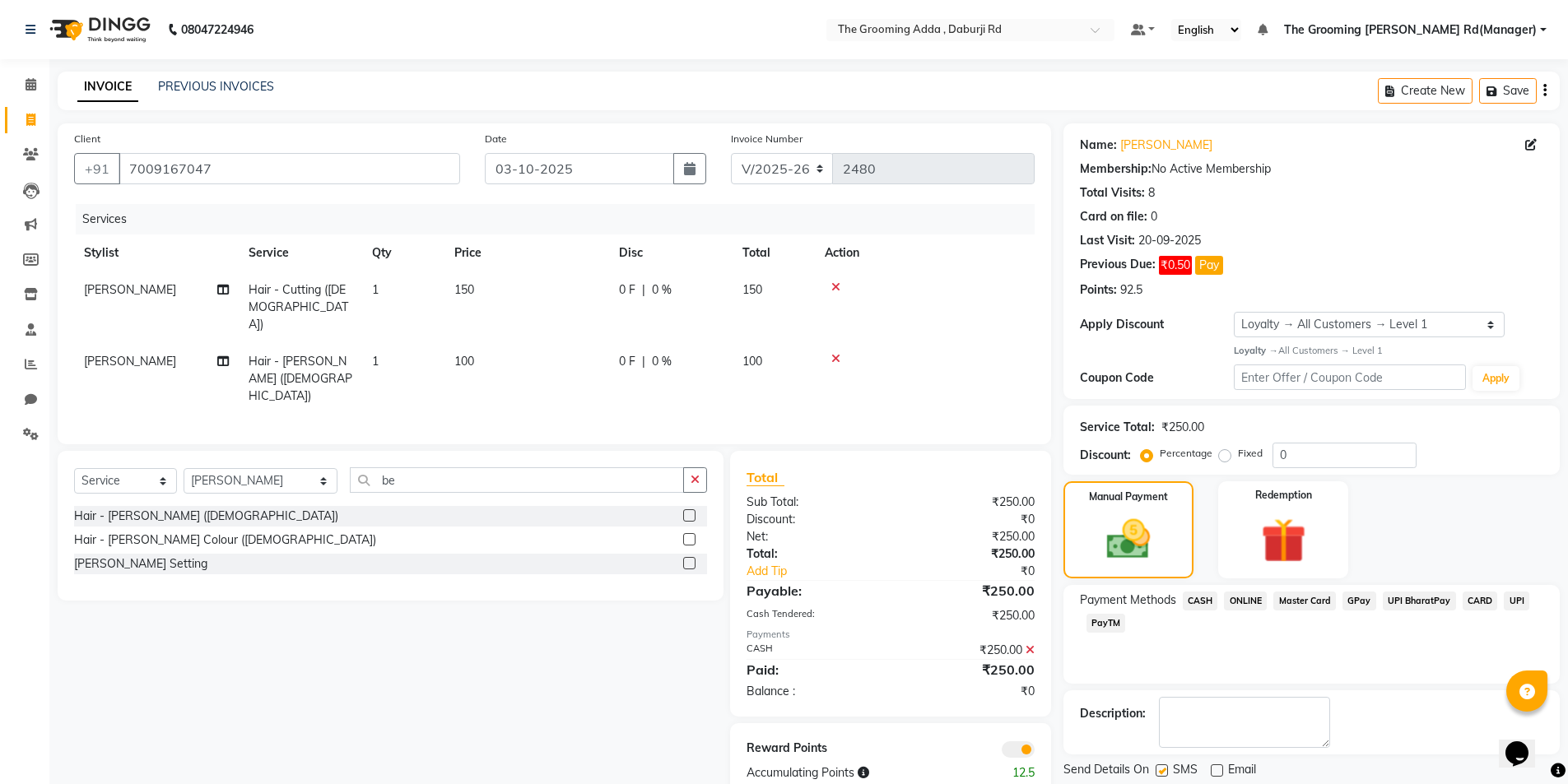
checkbox input "false"
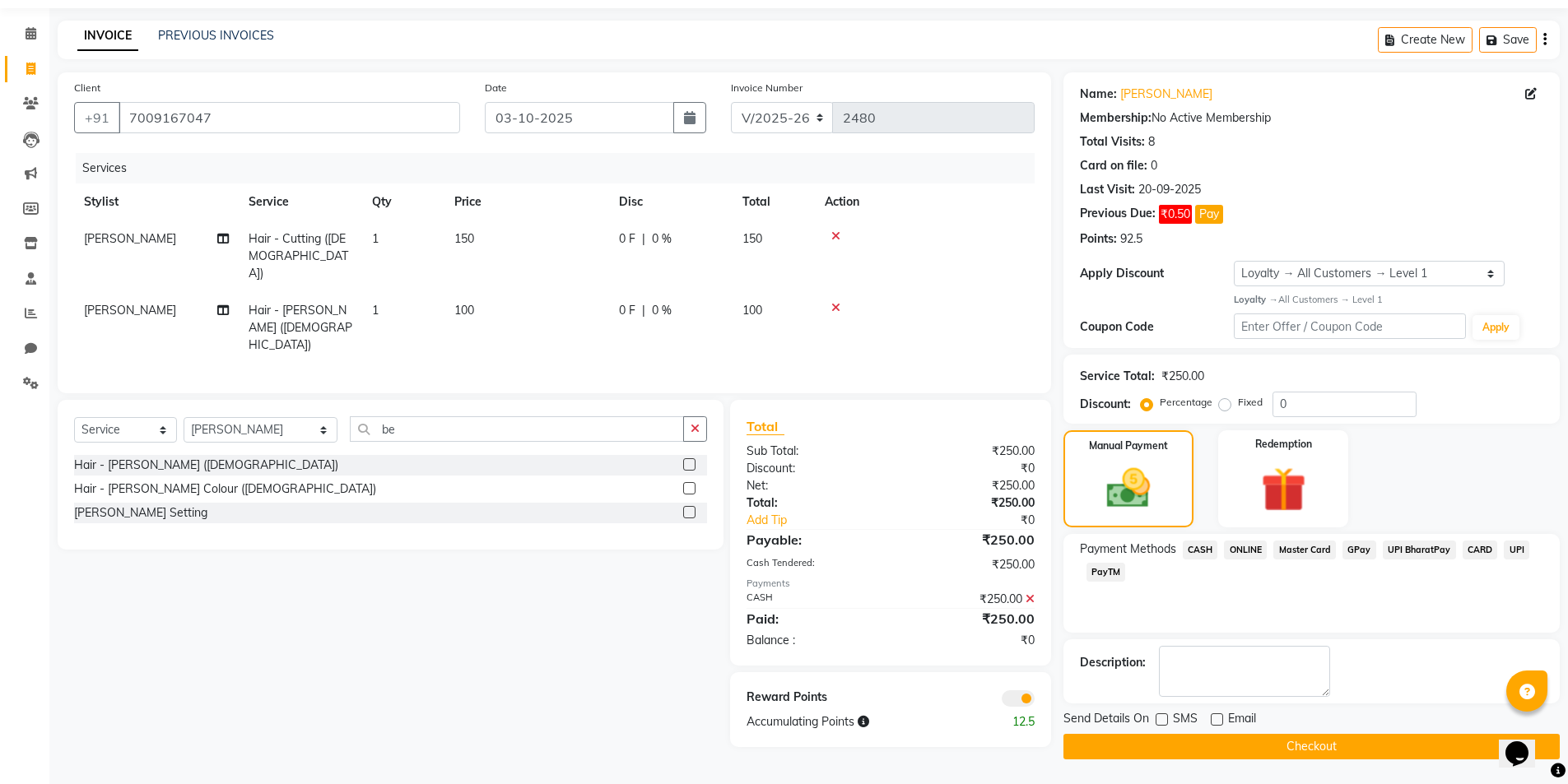
click at [1226, 741] on button "Checkout" at bounding box center [1312, 746] width 496 height 26
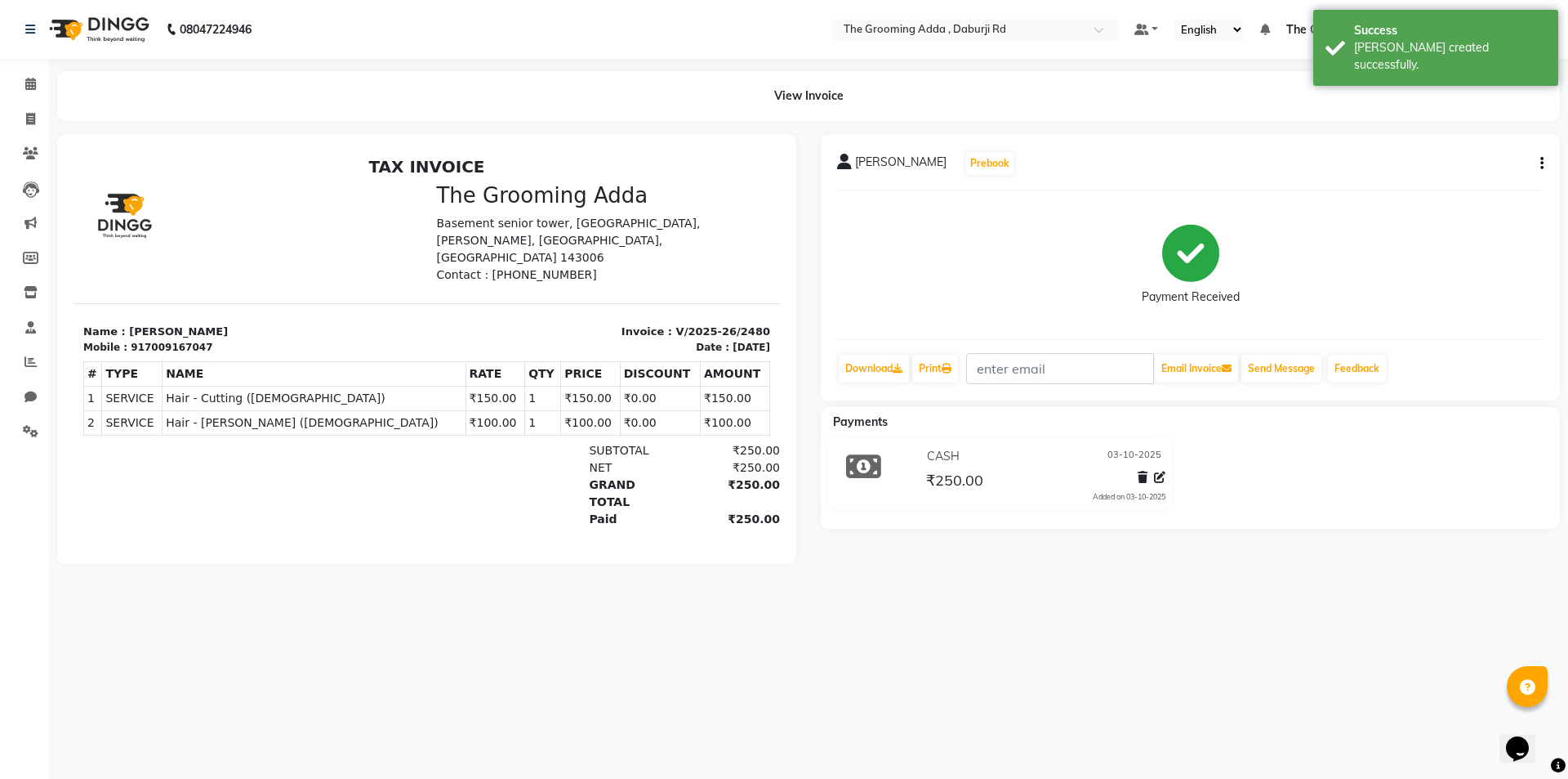
select select "service"
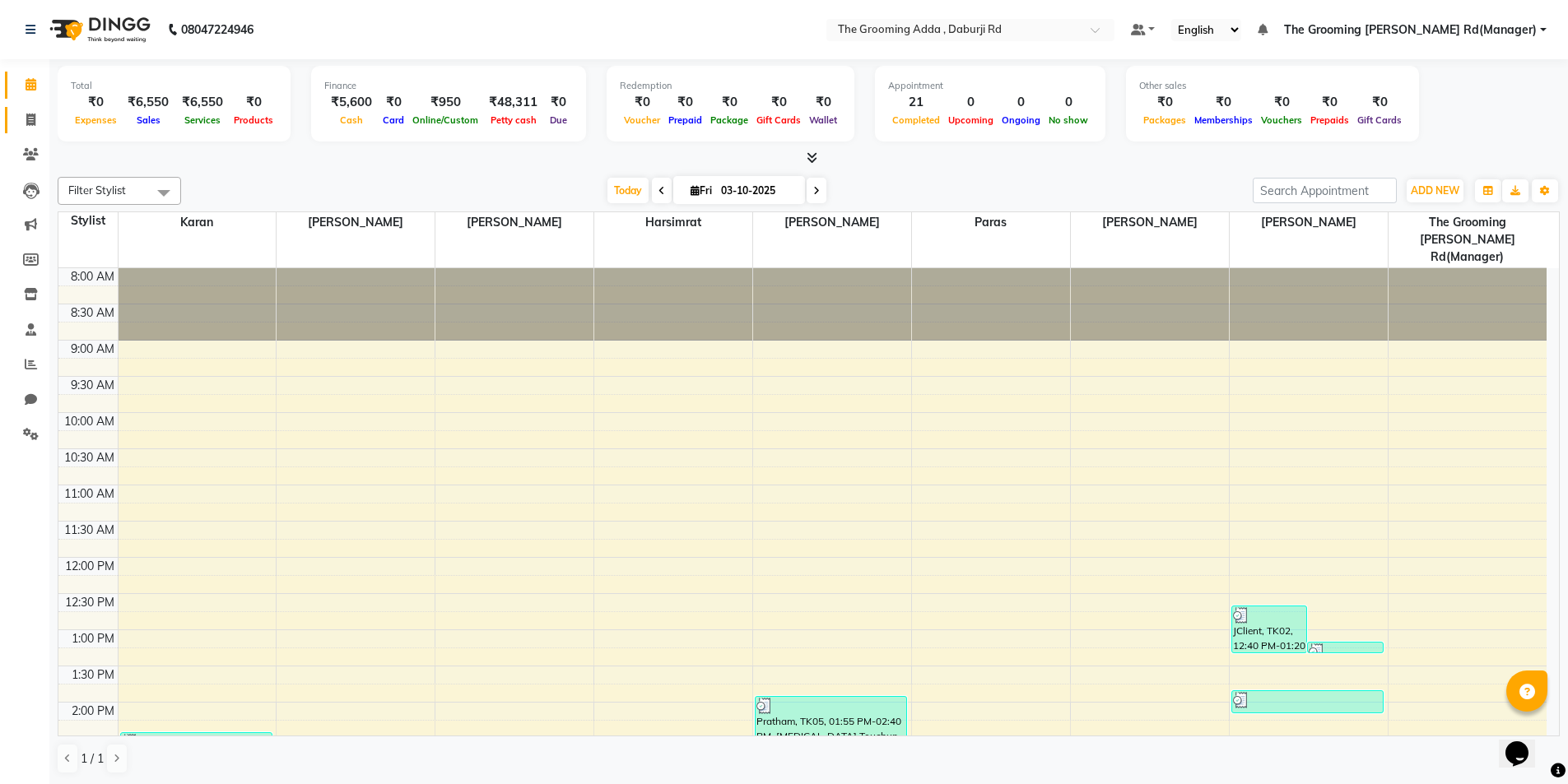
click at [16, 126] on link "Invoice" at bounding box center [24, 120] width 40 height 27
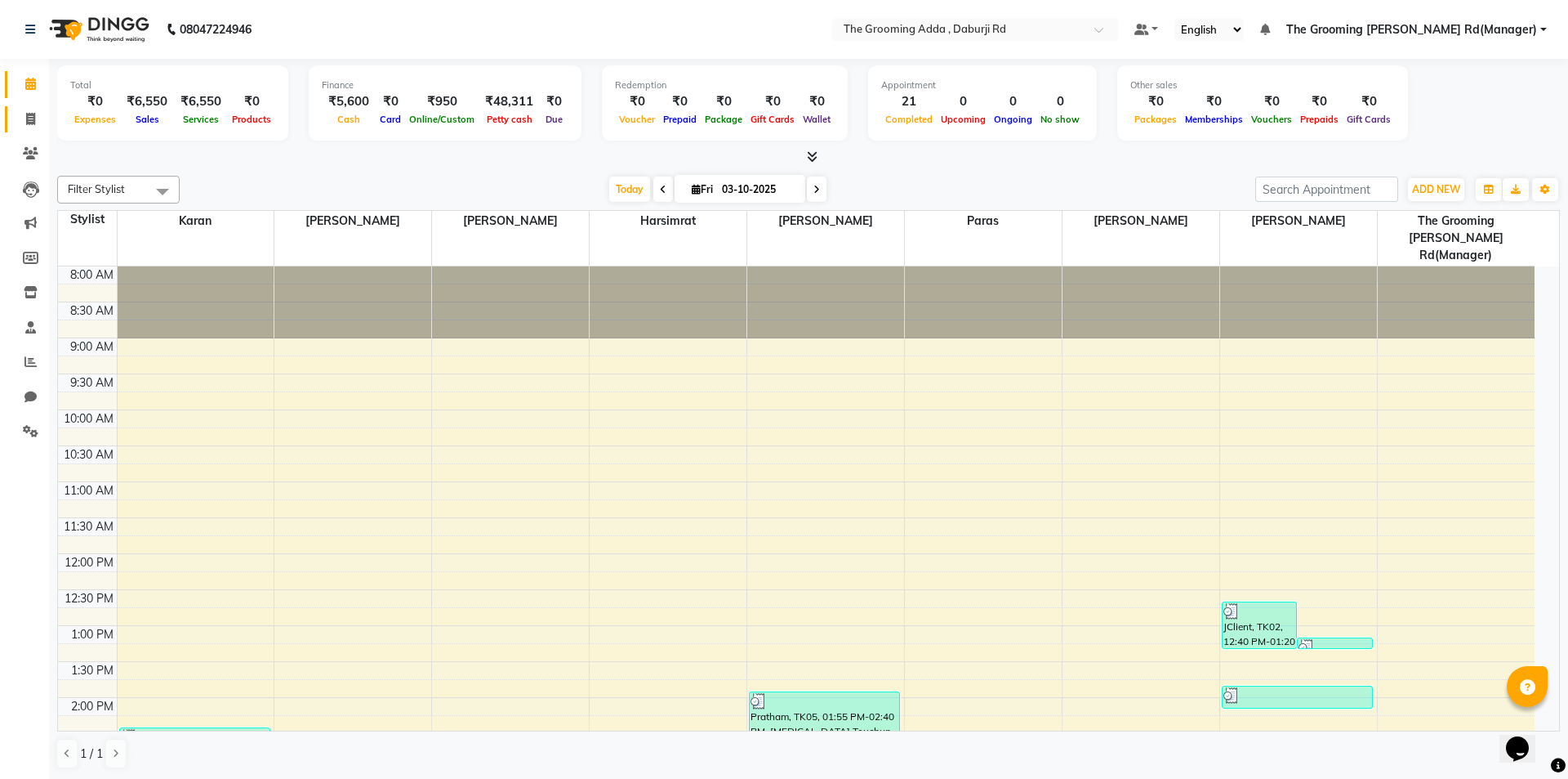
select select "service"
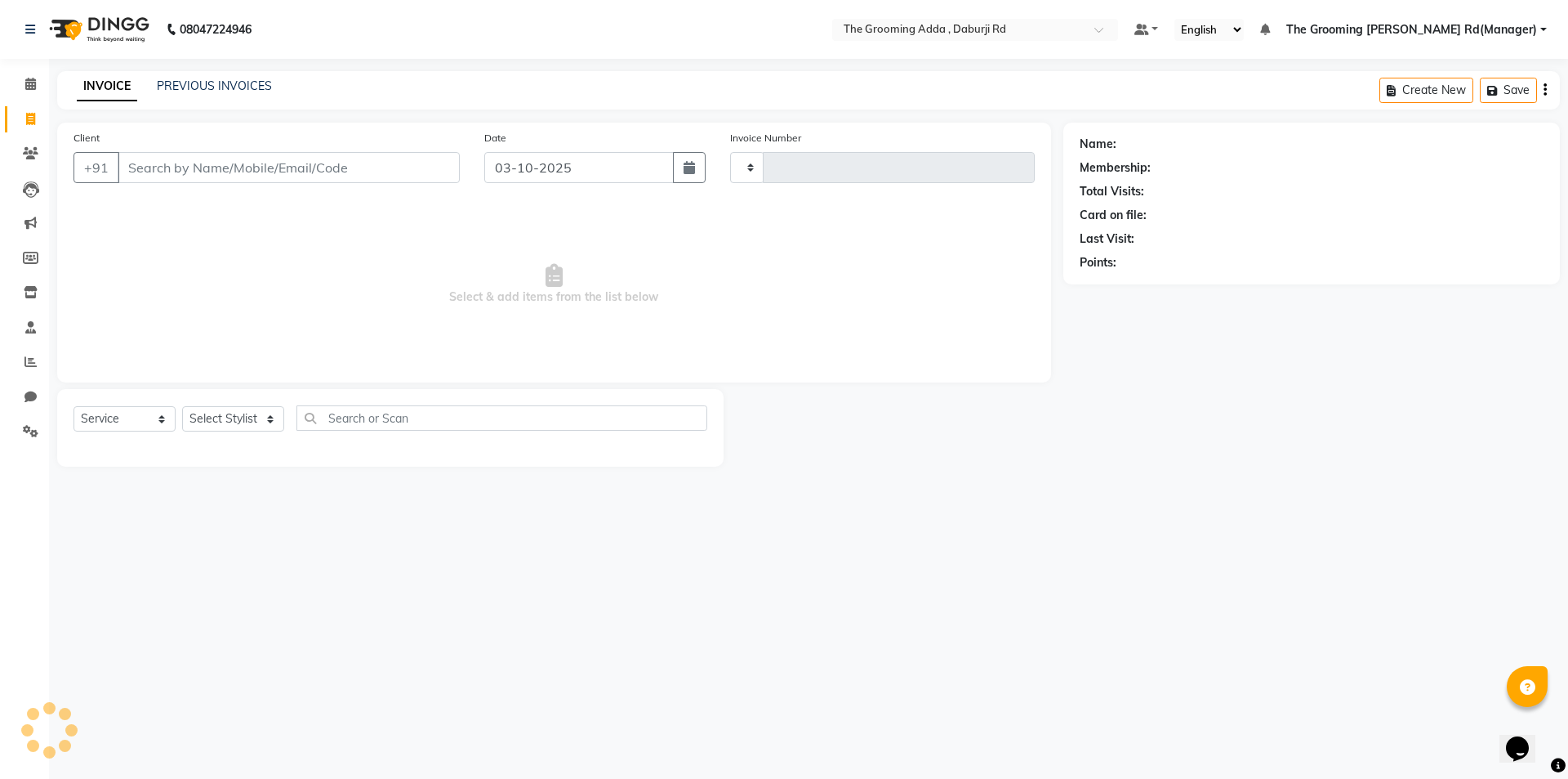
click at [169, 172] on input "Client" at bounding box center [289, 168] width 342 height 31
type input "2481"
select select "8001"
type input "7837489165"
select select "1: Object"
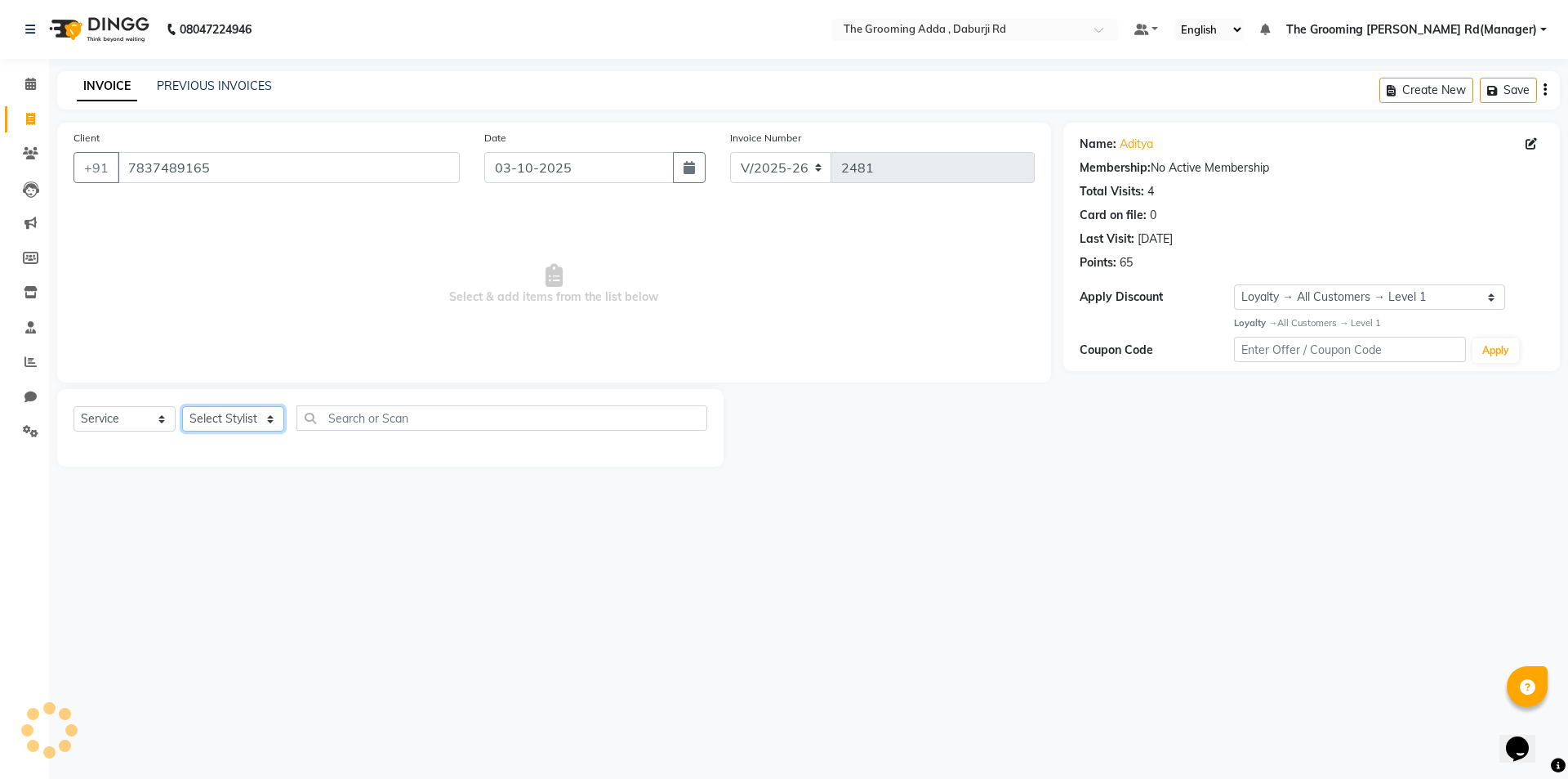
click at [260, 417] on select "Select Stylist" at bounding box center [233, 419] width 102 height 26
click at [234, 421] on select "Select Stylist" at bounding box center [233, 419] width 102 height 26
click at [235, 418] on select "Select Stylist" at bounding box center [233, 419] width 102 height 26
select select "79344"
click at [182, 406] on select "Select Stylist [PERSON_NAME] [PERSON_NAME] [PERSON_NAME] [PERSON_NAME] [PERSON_…" at bounding box center [258, 419] width 153 height 26
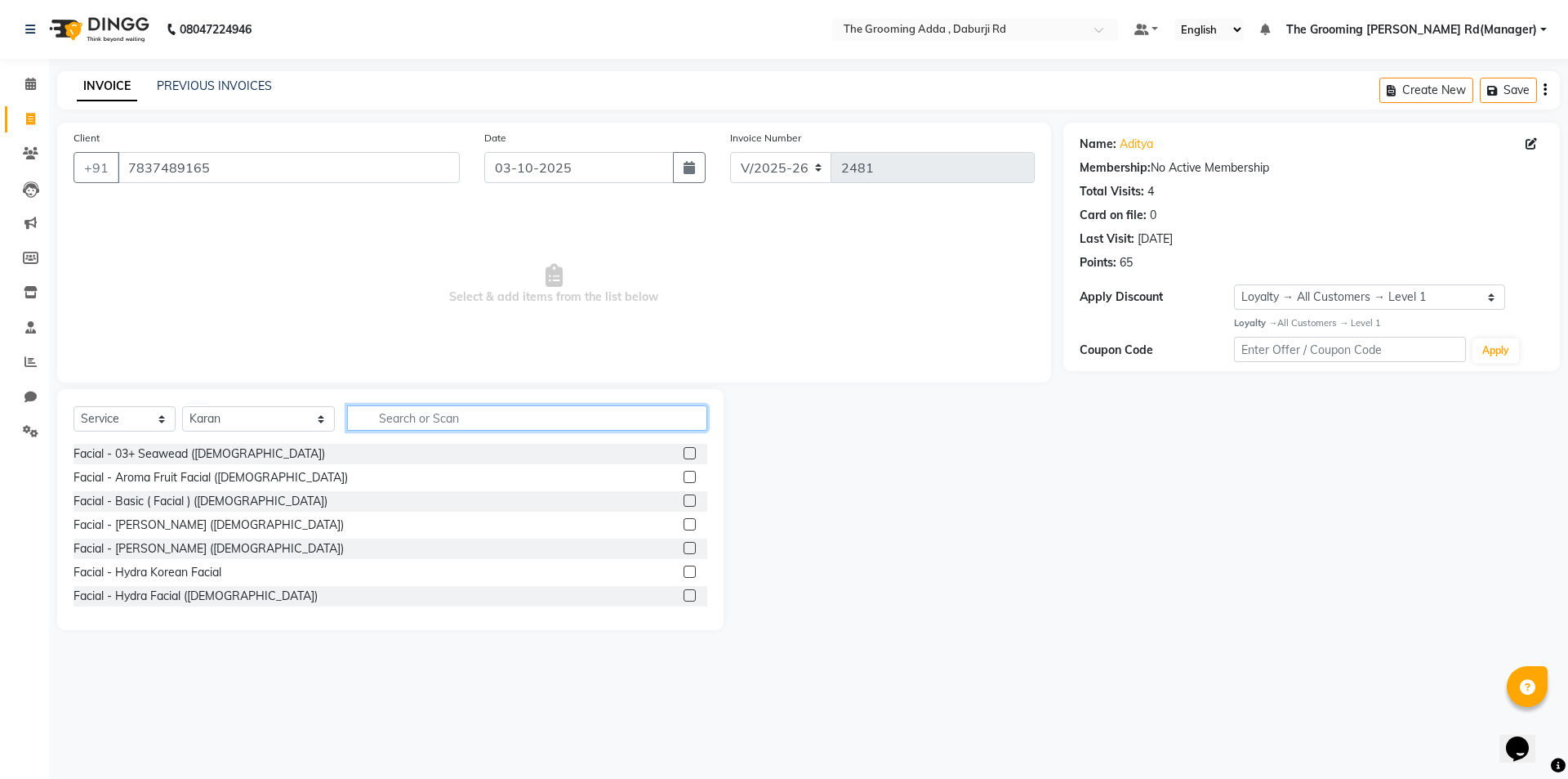
click at [381, 423] on input "text" at bounding box center [527, 418] width 360 height 26
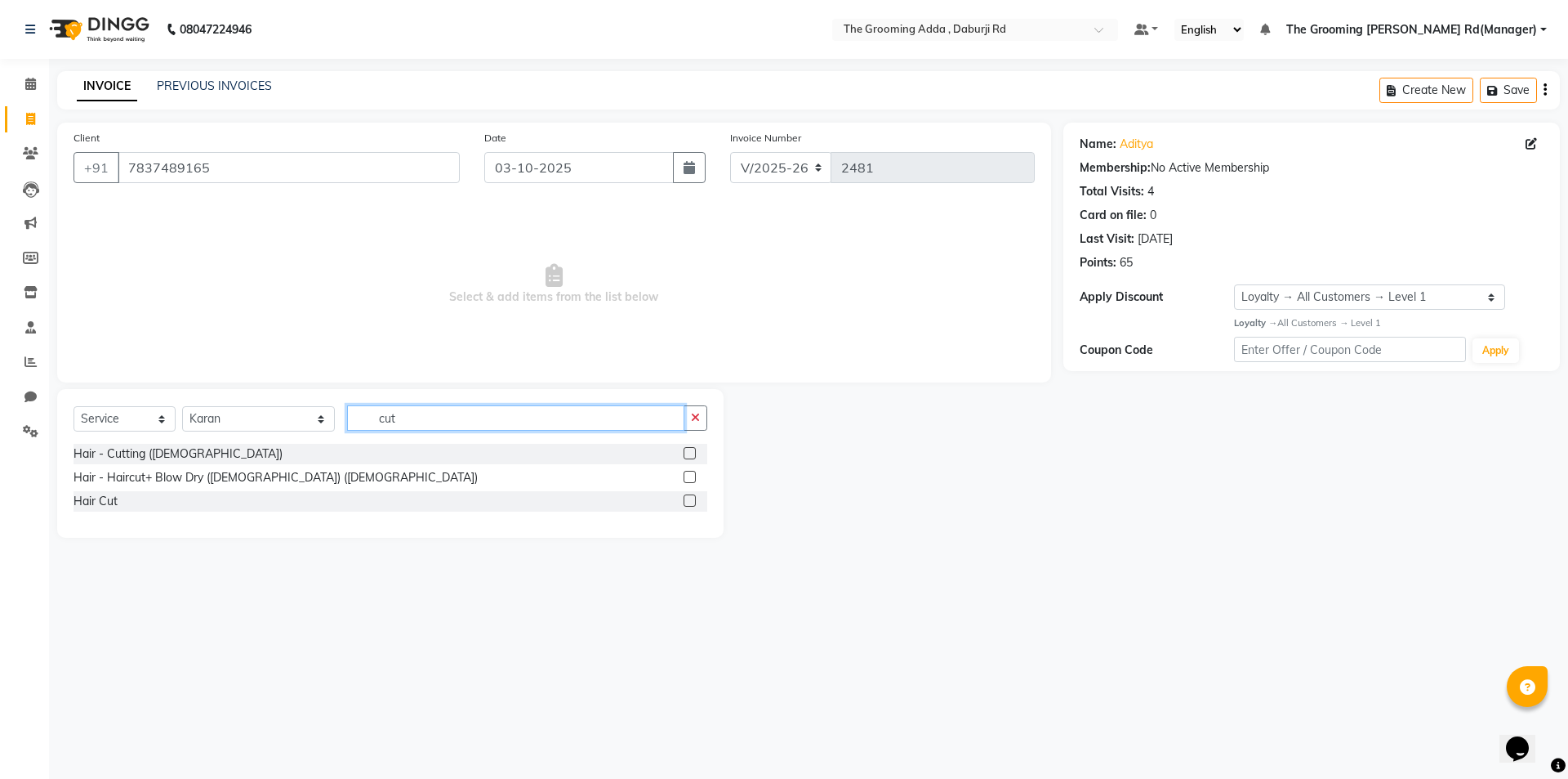
type input "cut"
click at [685, 454] on label at bounding box center [689, 452] width 12 height 12
click at [685, 454] on input "checkbox" at bounding box center [689, 454] width 11 height 11
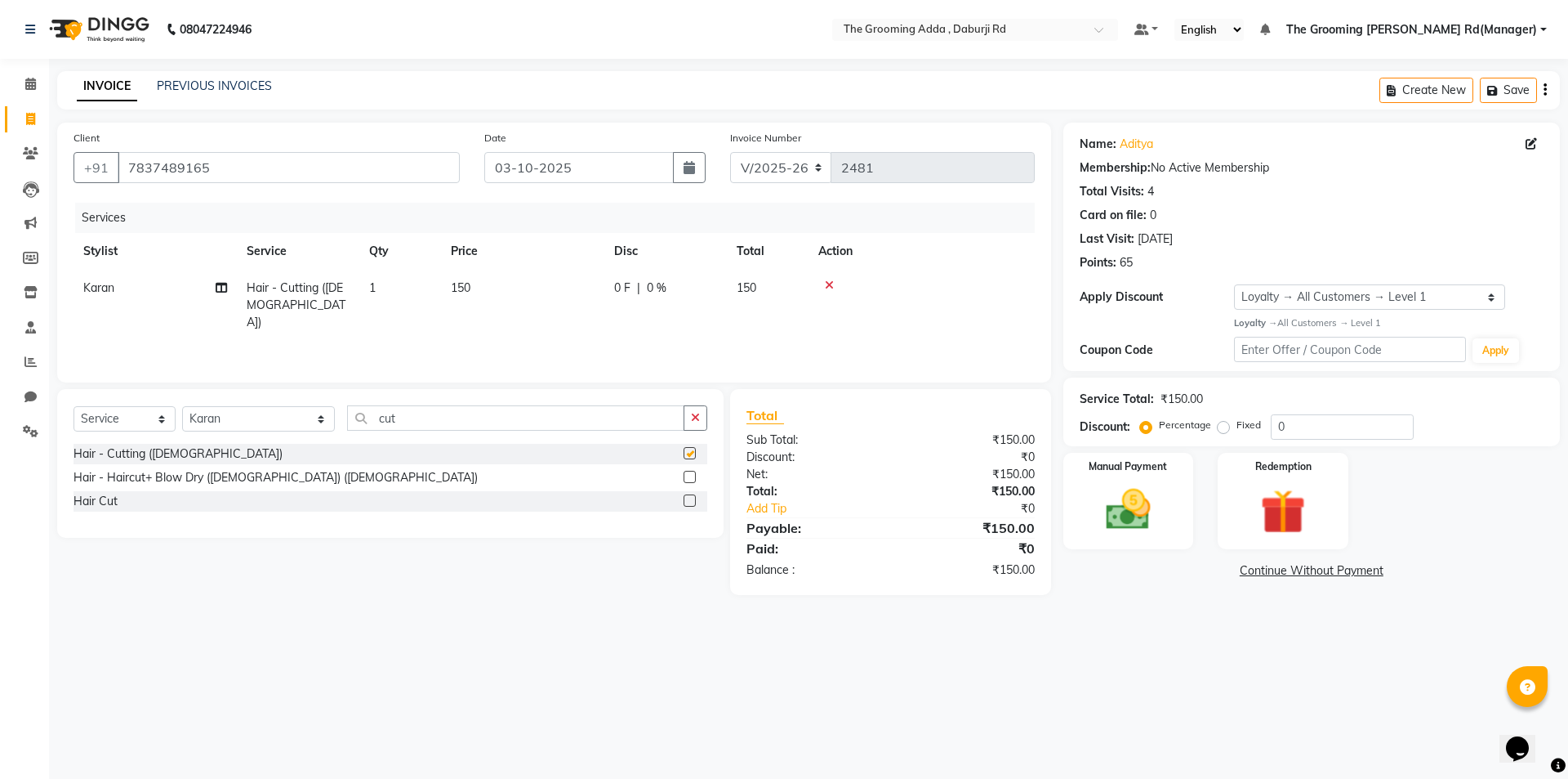
checkbox input "false"
drag, startPoint x: 479, startPoint y: 416, endPoint x: 317, endPoint y: 417, distance: 162.0
click at [317, 417] on div "Select Service Product Membership Package Voucher Prepaid Gift Card Select Styl…" at bounding box center [390, 425] width 634 height 38
type input "beard"
click at [689, 455] on label at bounding box center [689, 452] width 12 height 12
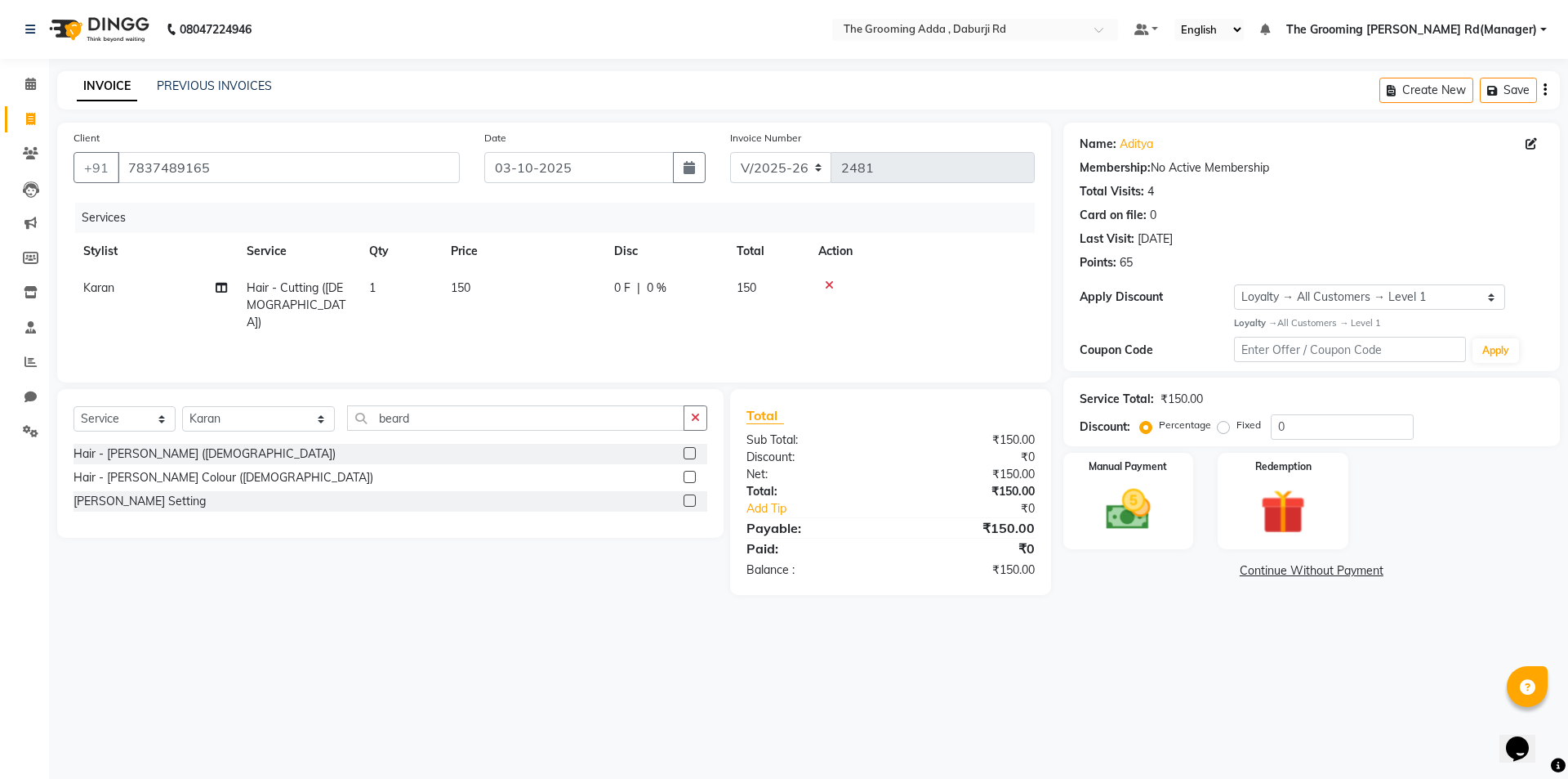
click at [689, 455] on input "checkbox" at bounding box center [689, 454] width 11 height 11
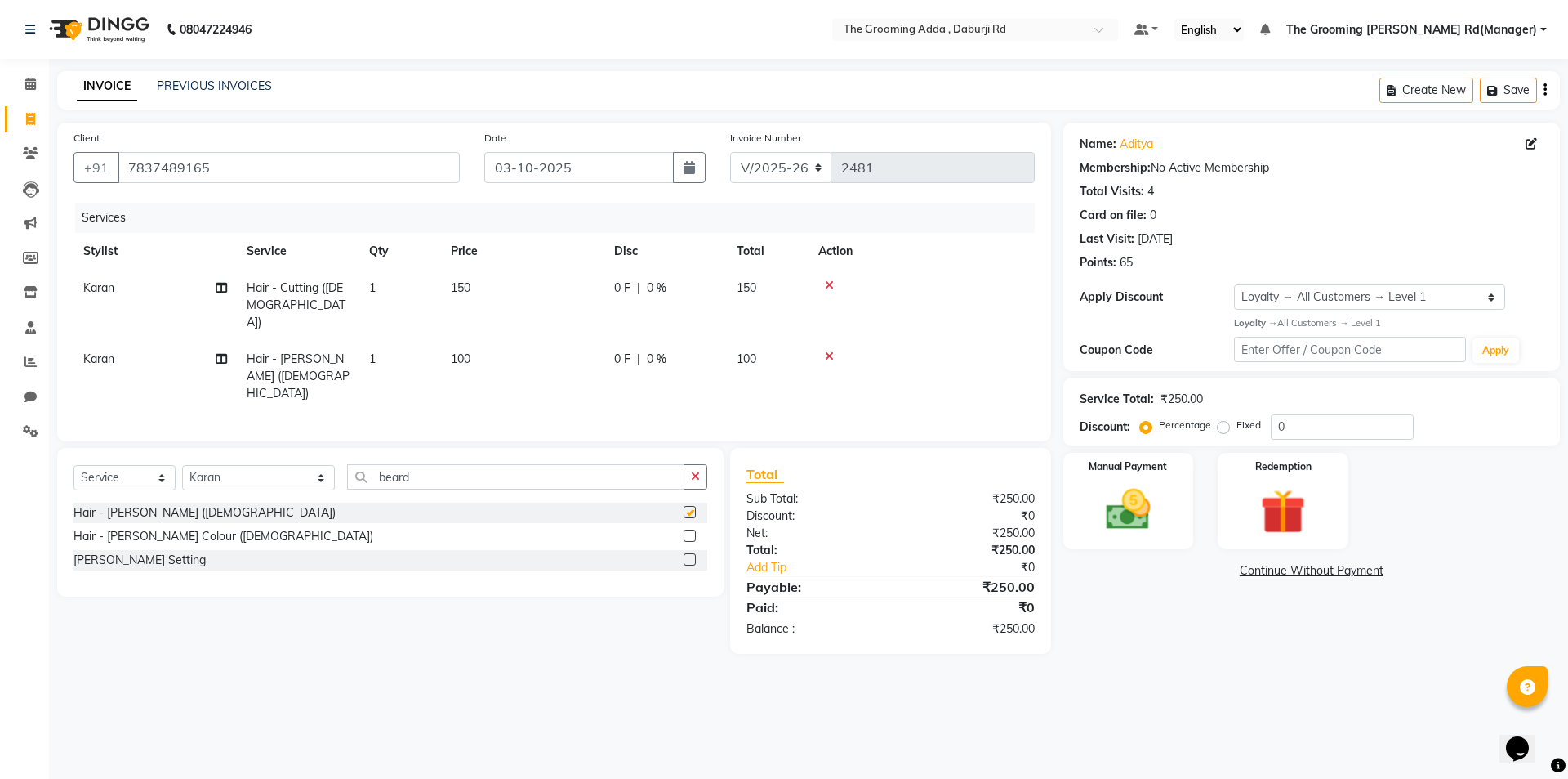
checkbox input "false"
drag, startPoint x: 429, startPoint y: 437, endPoint x: 356, endPoint y: 446, distance: 73.6
click at [356, 464] on input "beard" at bounding box center [515, 477] width 338 height 26
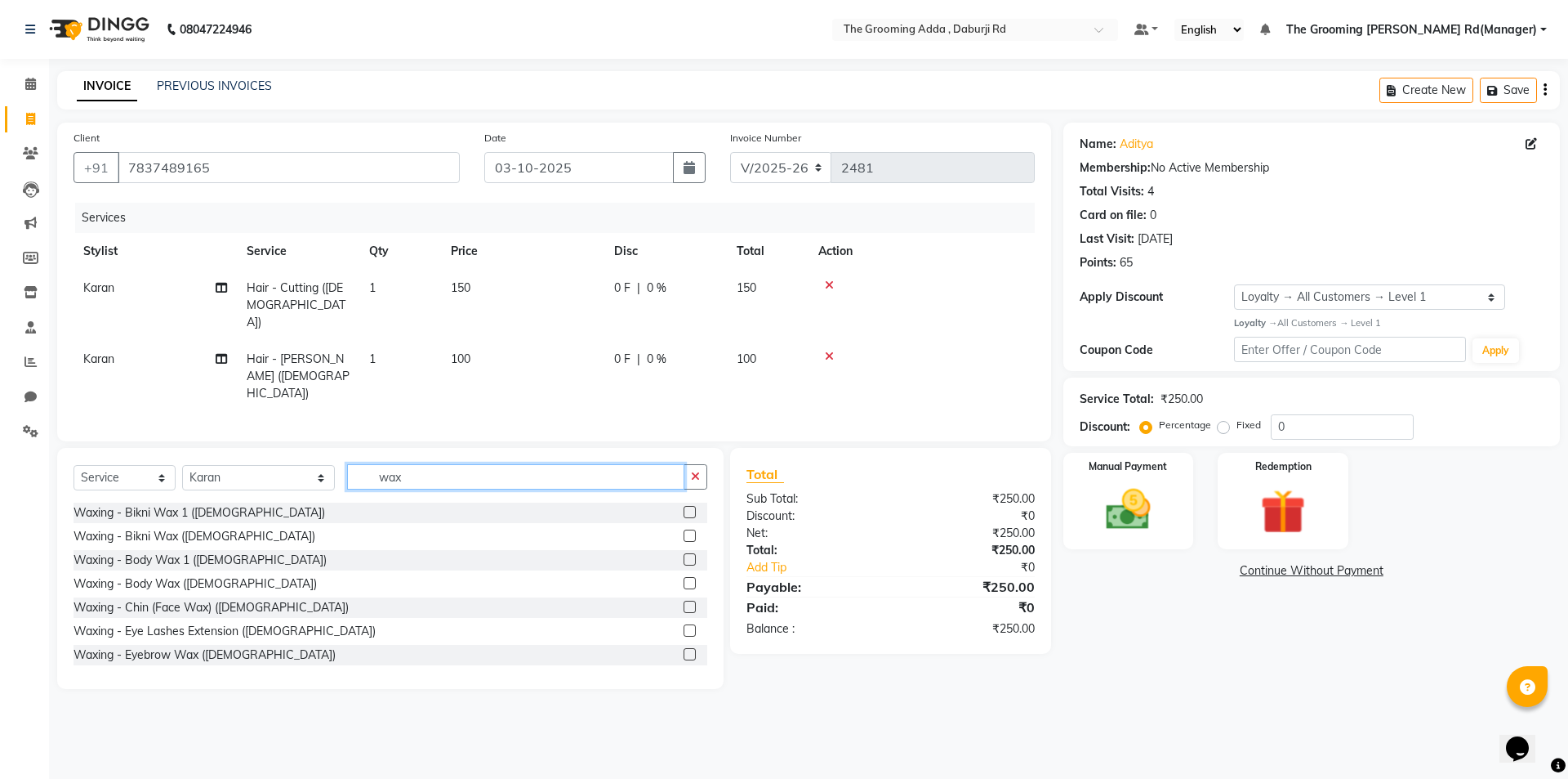
type input "wax"
click at [683, 600] on label at bounding box center [689, 606] width 12 height 12
click at [683, 602] on input "checkbox" at bounding box center [689, 608] width 11 height 11
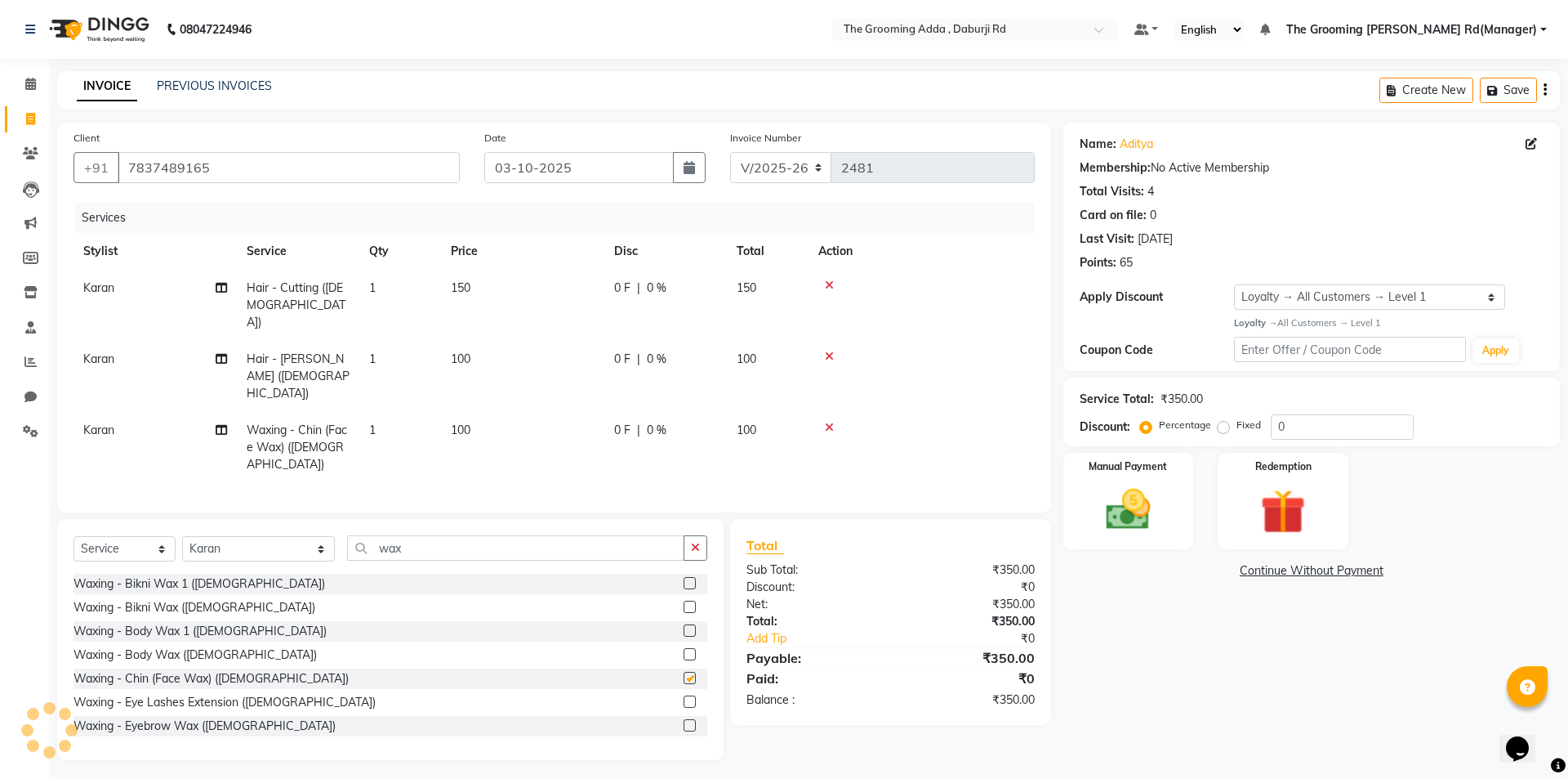
checkbox input "false"
click at [446, 412] on td "100" at bounding box center [522, 448] width 164 height 71
select select "79344"
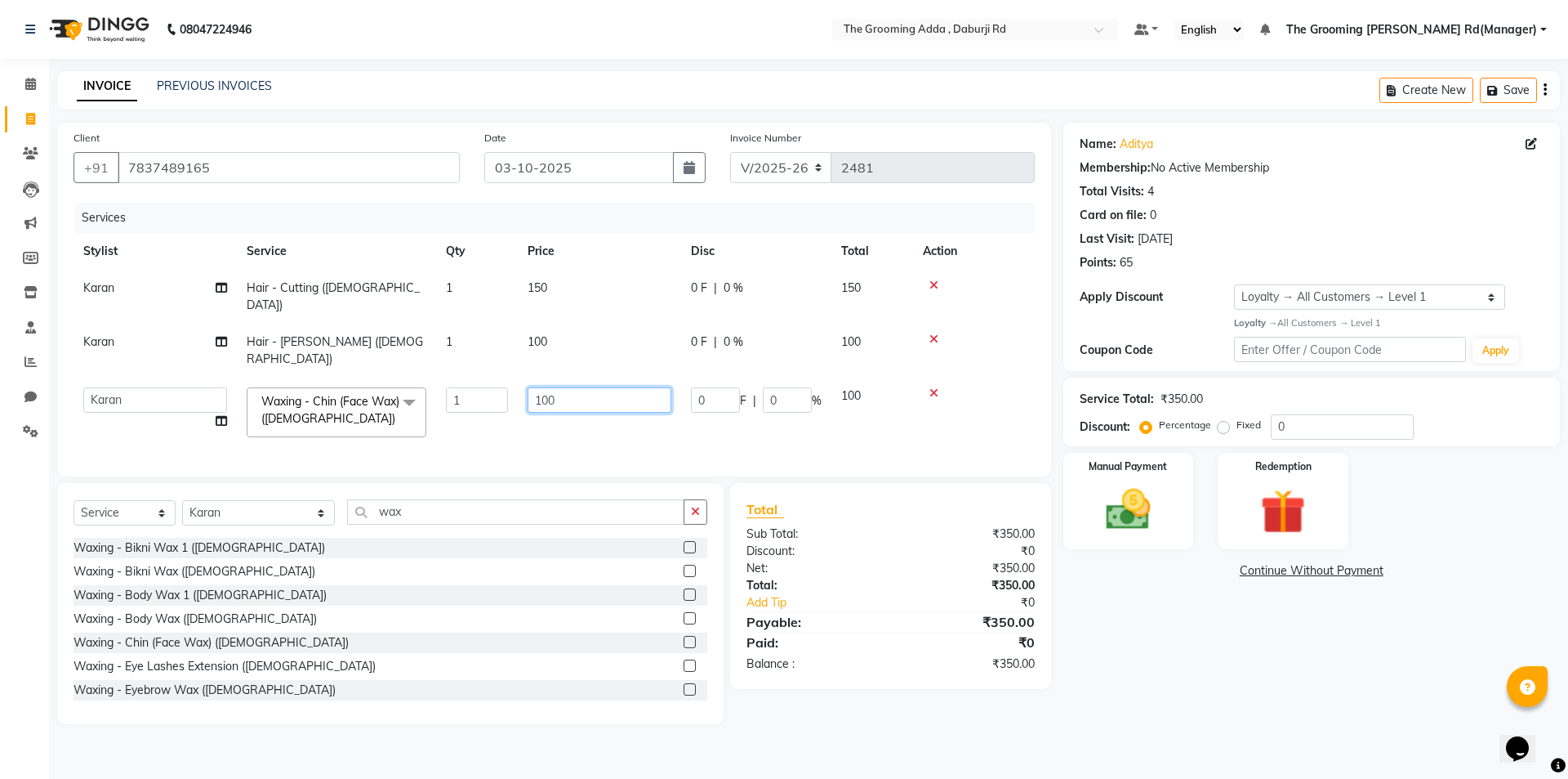
drag, startPoint x: 558, startPoint y: 366, endPoint x: 532, endPoint y: 368, distance: 26.1
click at [532, 387] on input "100" at bounding box center [599, 400] width 144 height 26
type input "200"
click at [1161, 644] on div "Name: Aditya Membership: No Active Membership Total Visits: 4 Card on file: 0 L…" at bounding box center [1317, 423] width 509 height 601
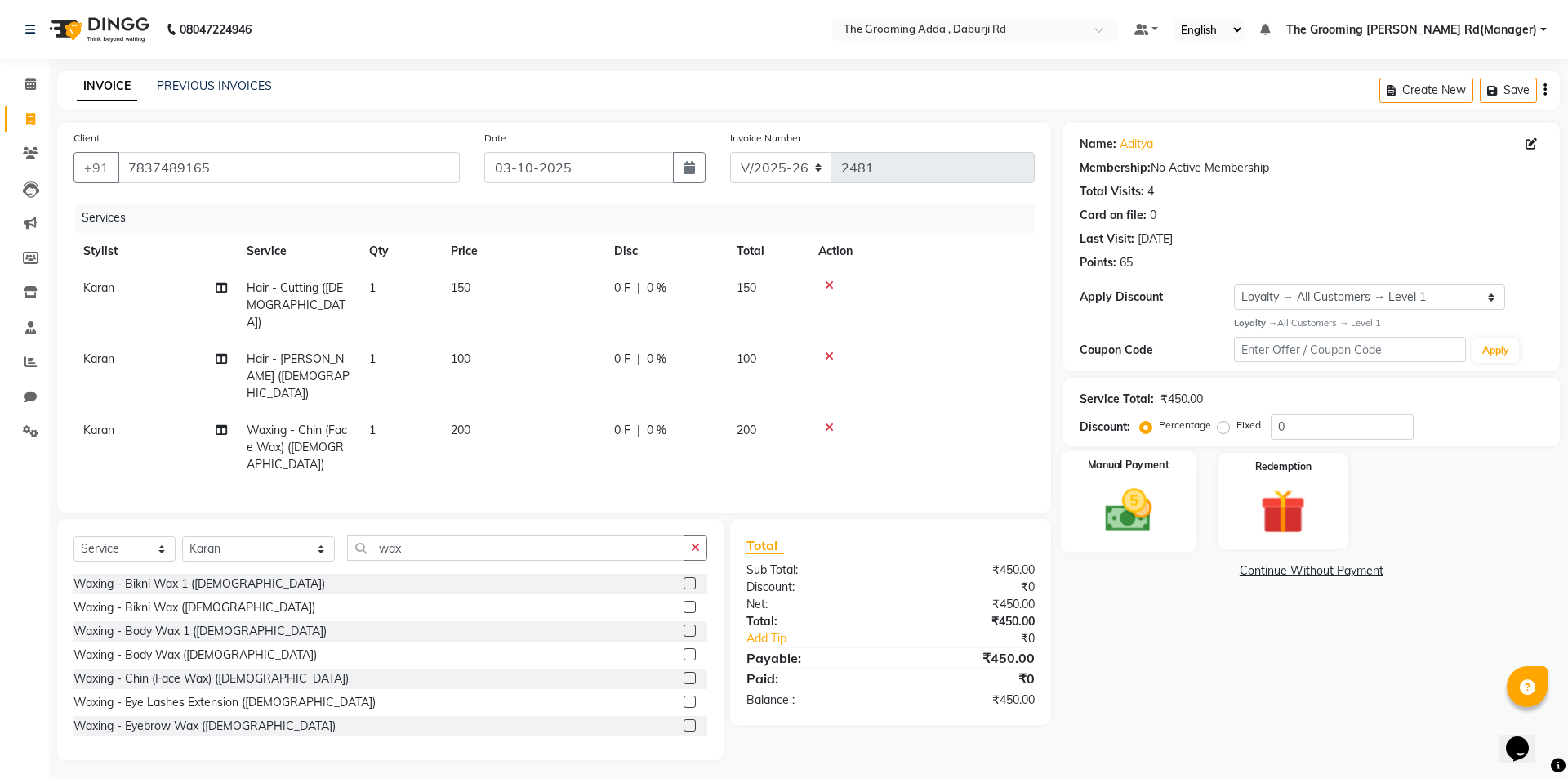
click at [1143, 511] on img at bounding box center [1128, 510] width 76 height 54
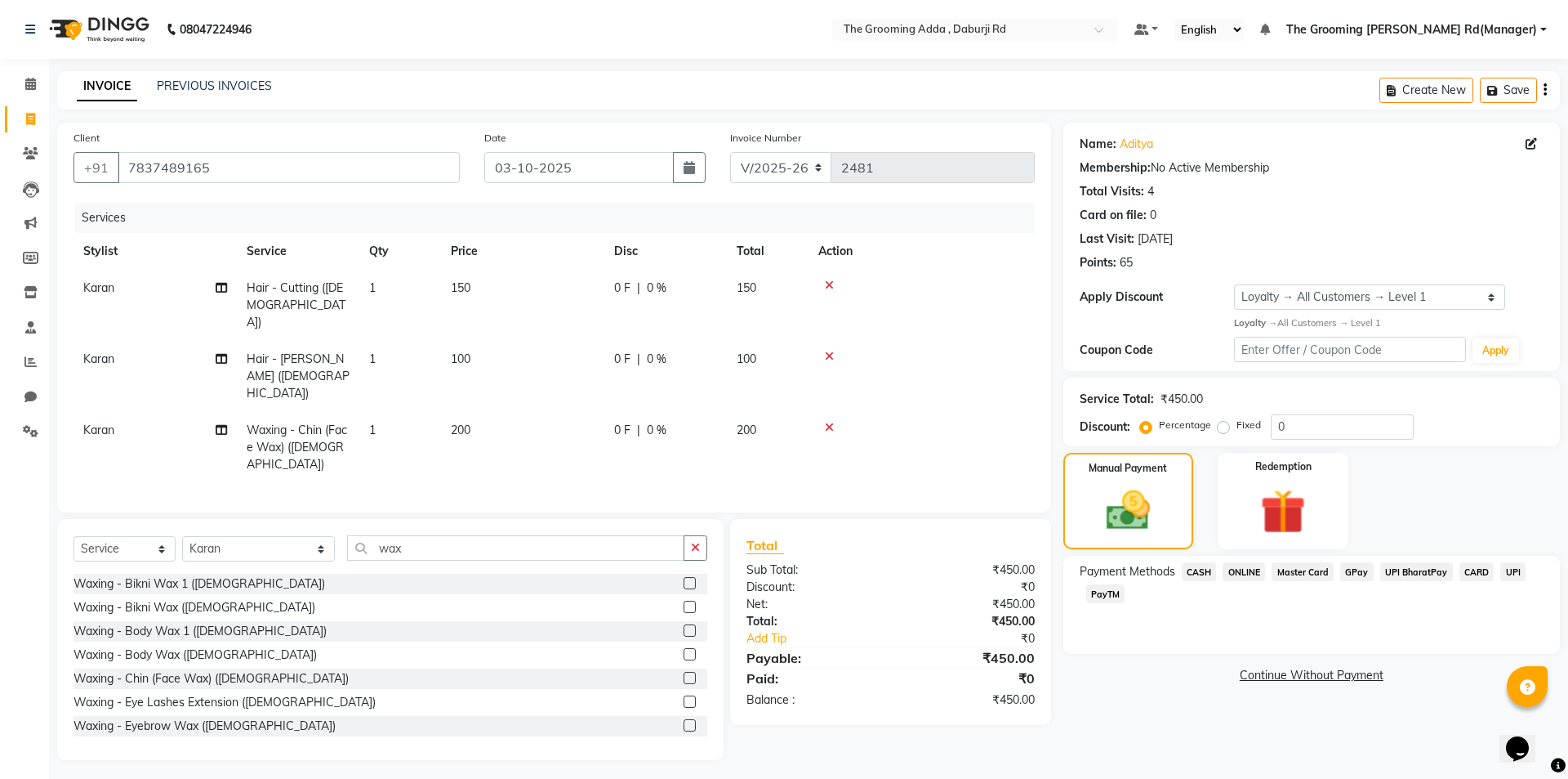
click at [1205, 579] on span "CASH" at bounding box center [1199, 571] width 35 height 19
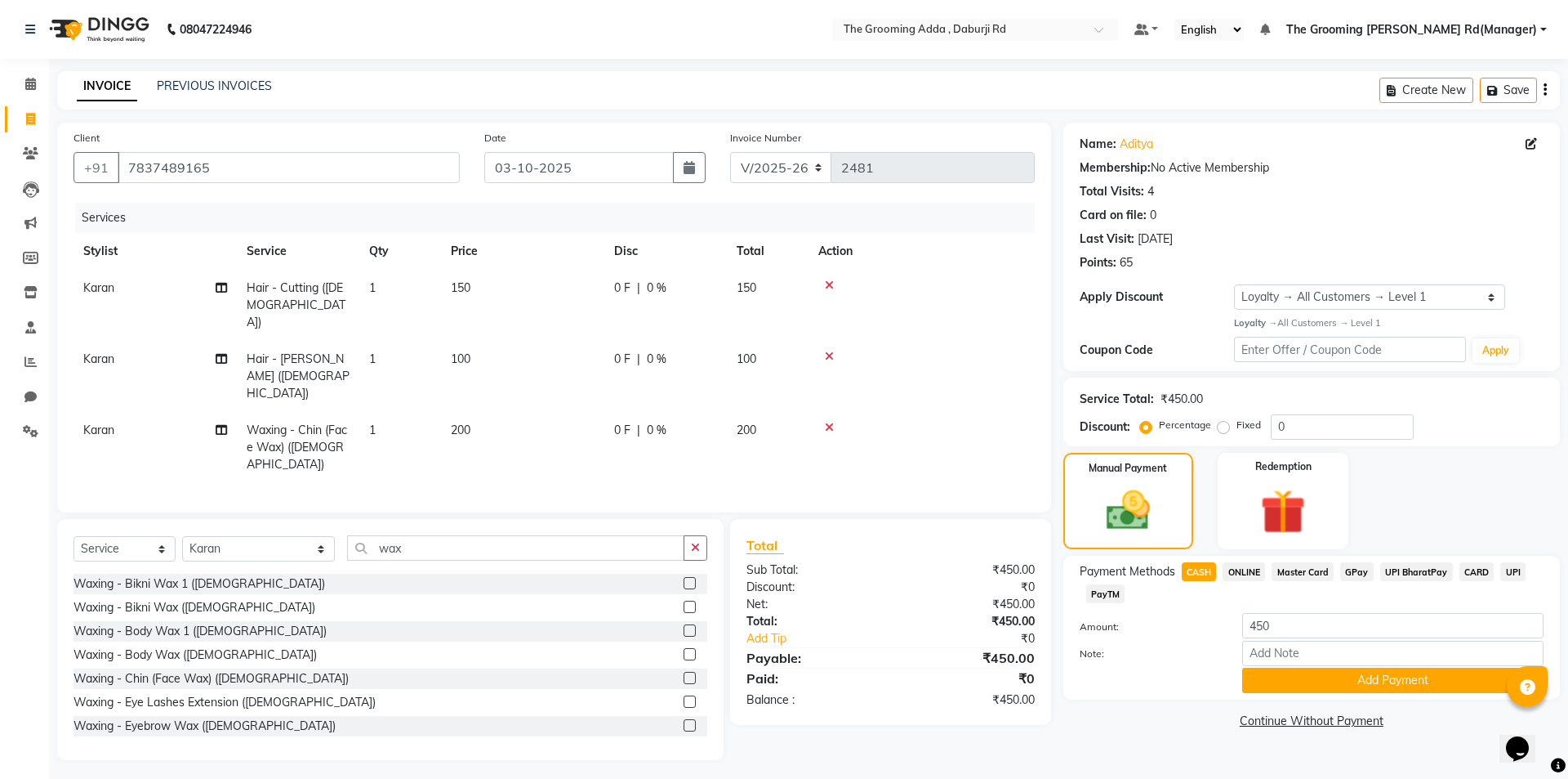
drag, startPoint x: 1198, startPoint y: 613, endPoint x: 1226, endPoint y: 614, distance: 28.0
click at [1198, 615] on div "Amount: 450" at bounding box center [1312, 627] width 489 height 27
click at [1237, 568] on span "ONLINE" at bounding box center [1244, 571] width 42 height 19
click at [1286, 689] on button "Add Payment" at bounding box center [1392, 680] width 301 height 26
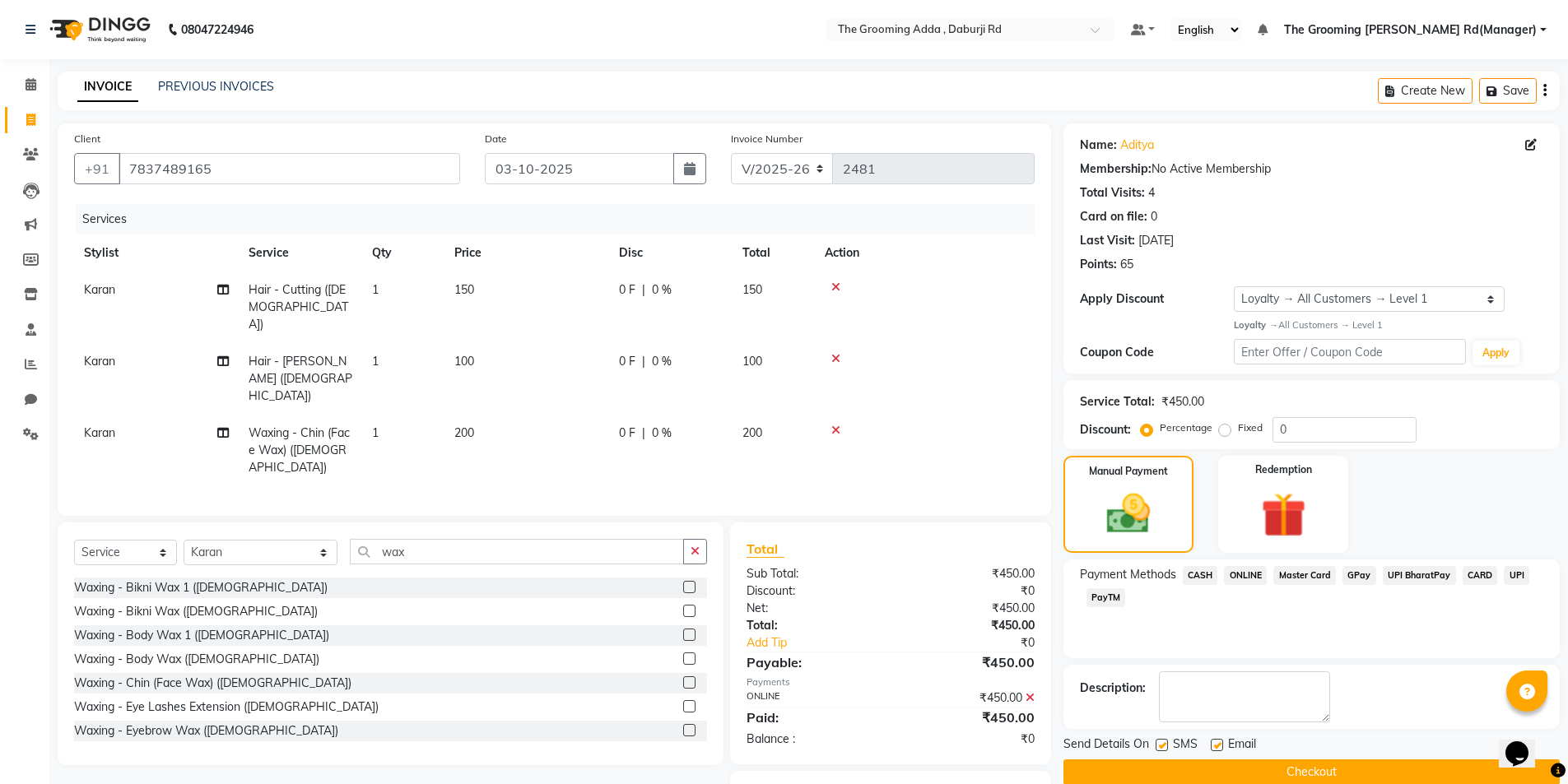
click at [1220, 744] on label at bounding box center [1216, 744] width 12 height 12
click at [1220, 744] on input "checkbox" at bounding box center [1216, 746] width 11 height 11
checkbox input "false"
click at [1163, 746] on label at bounding box center [1161, 744] width 12 height 12
click at [1163, 746] on input "checkbox" at bounding box center [1161, 746] width 11 height 11
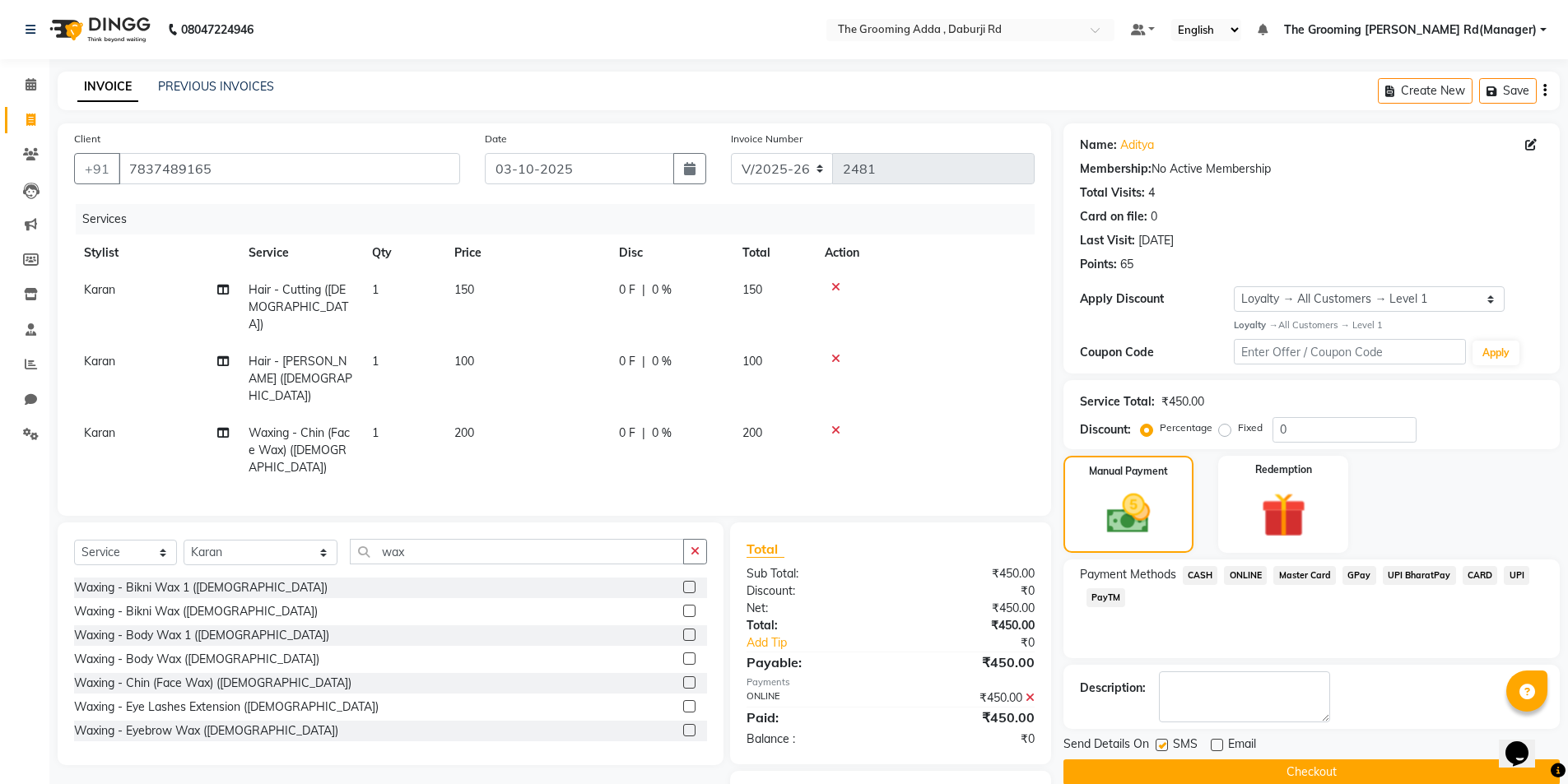
checkbox input "false"
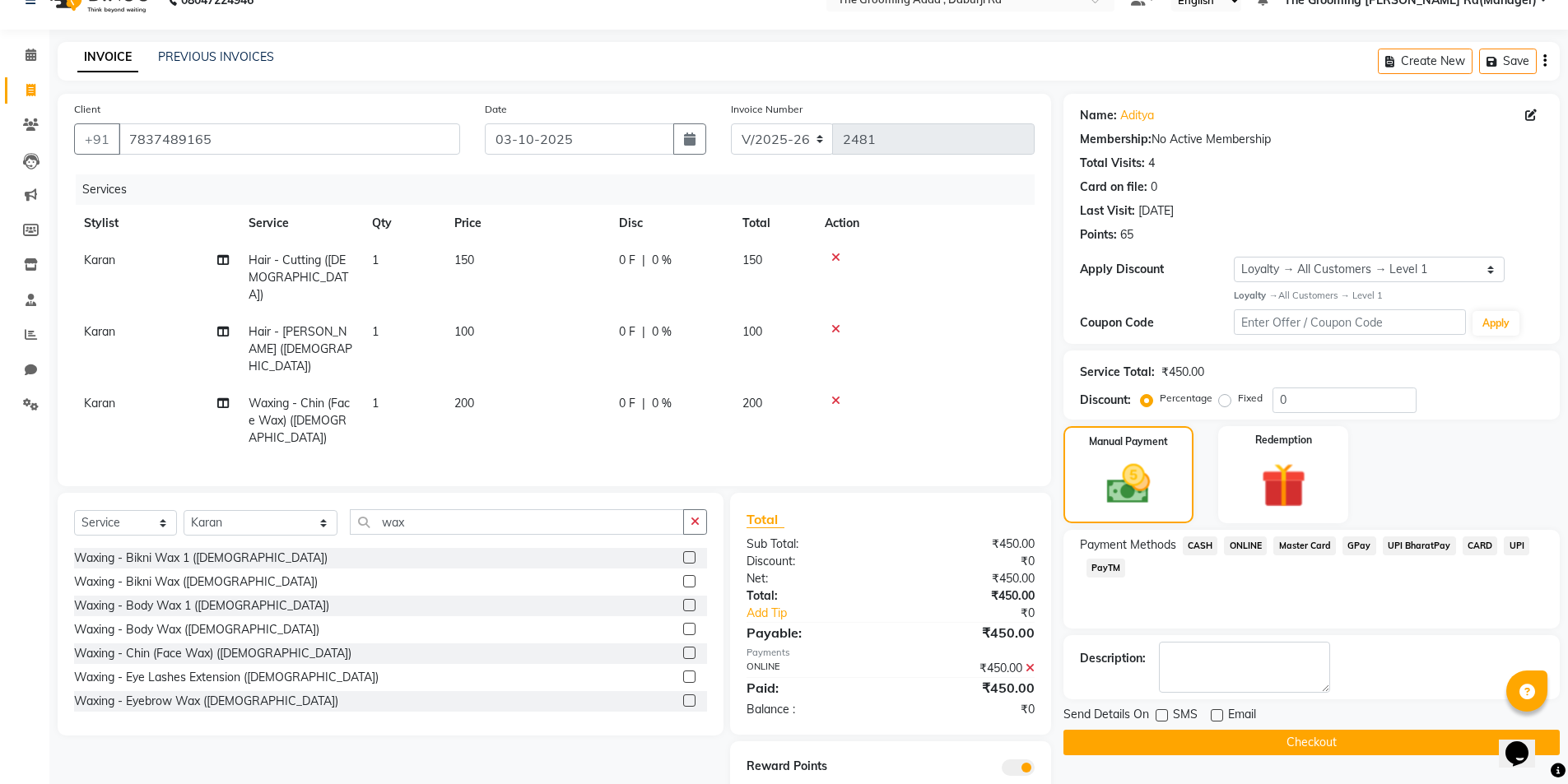
click at [1107, 741] on button "Checkout" at bounding box center [1312, 743] width 496 height 26
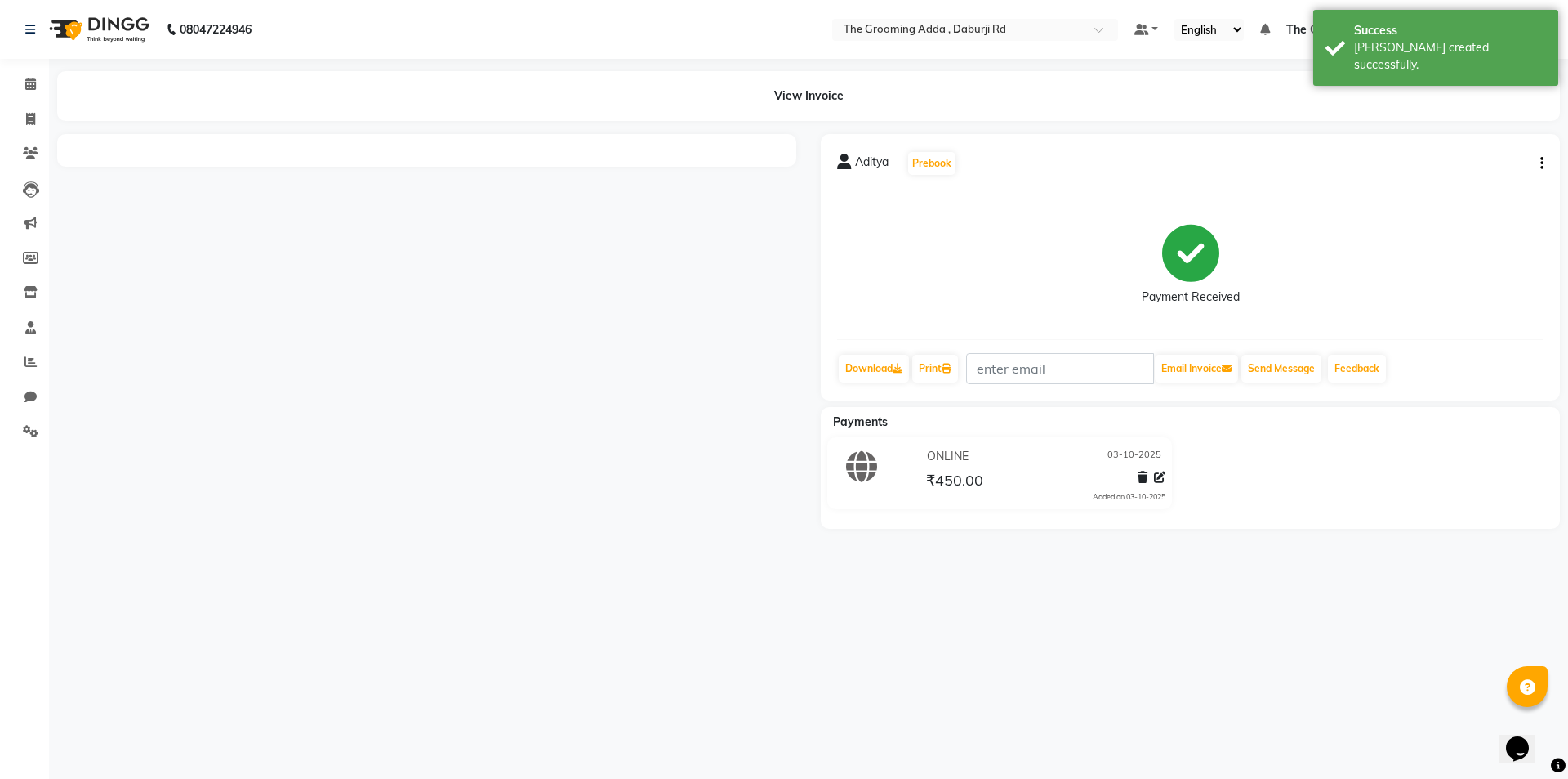
select select "service"
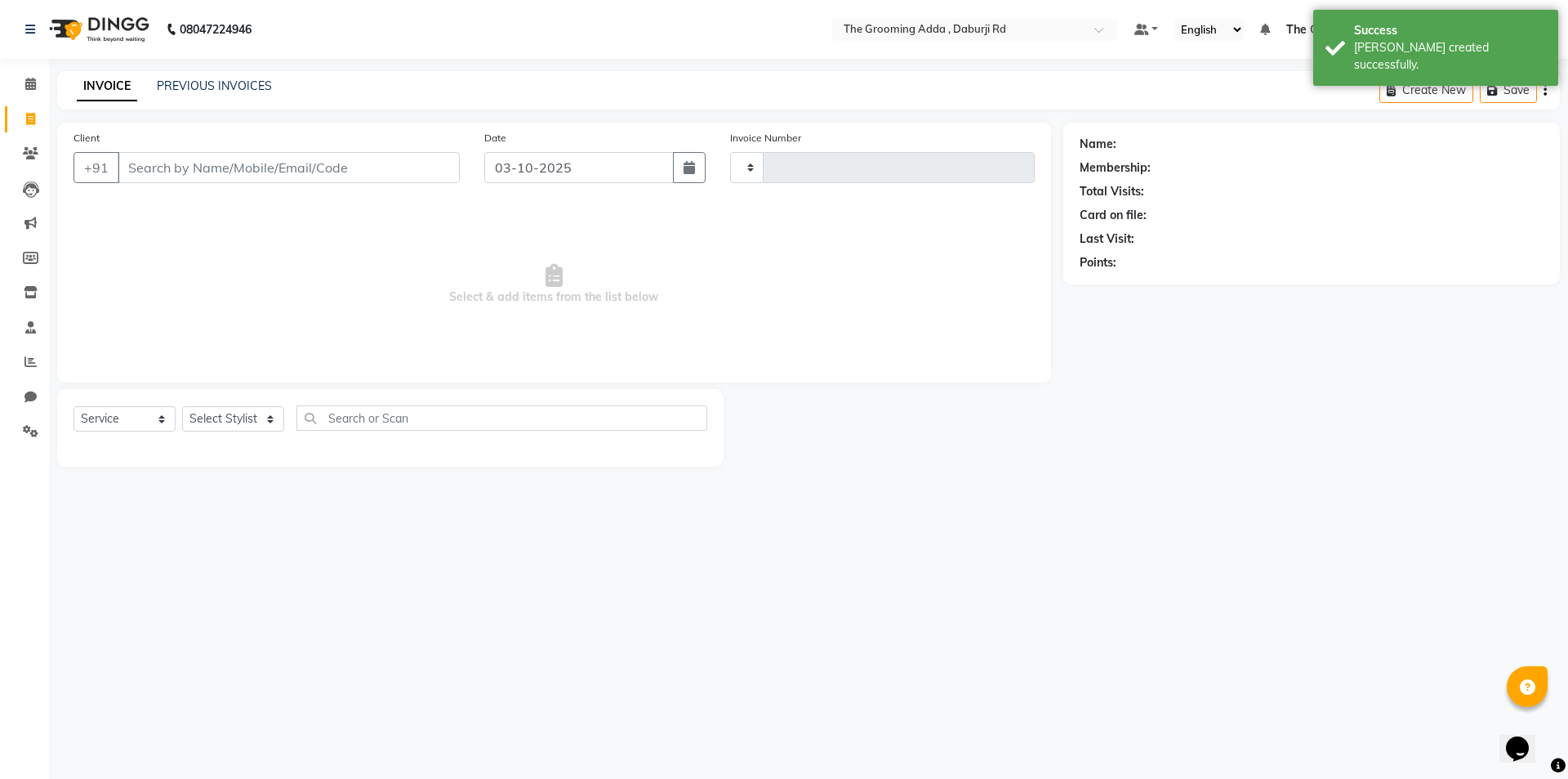
type input "2482"
select select "8001"
click at [165, 169] on input "Client" at bounding box center [289, 168] width 342 height 31
type input "9814653528"
select select "1: Object"
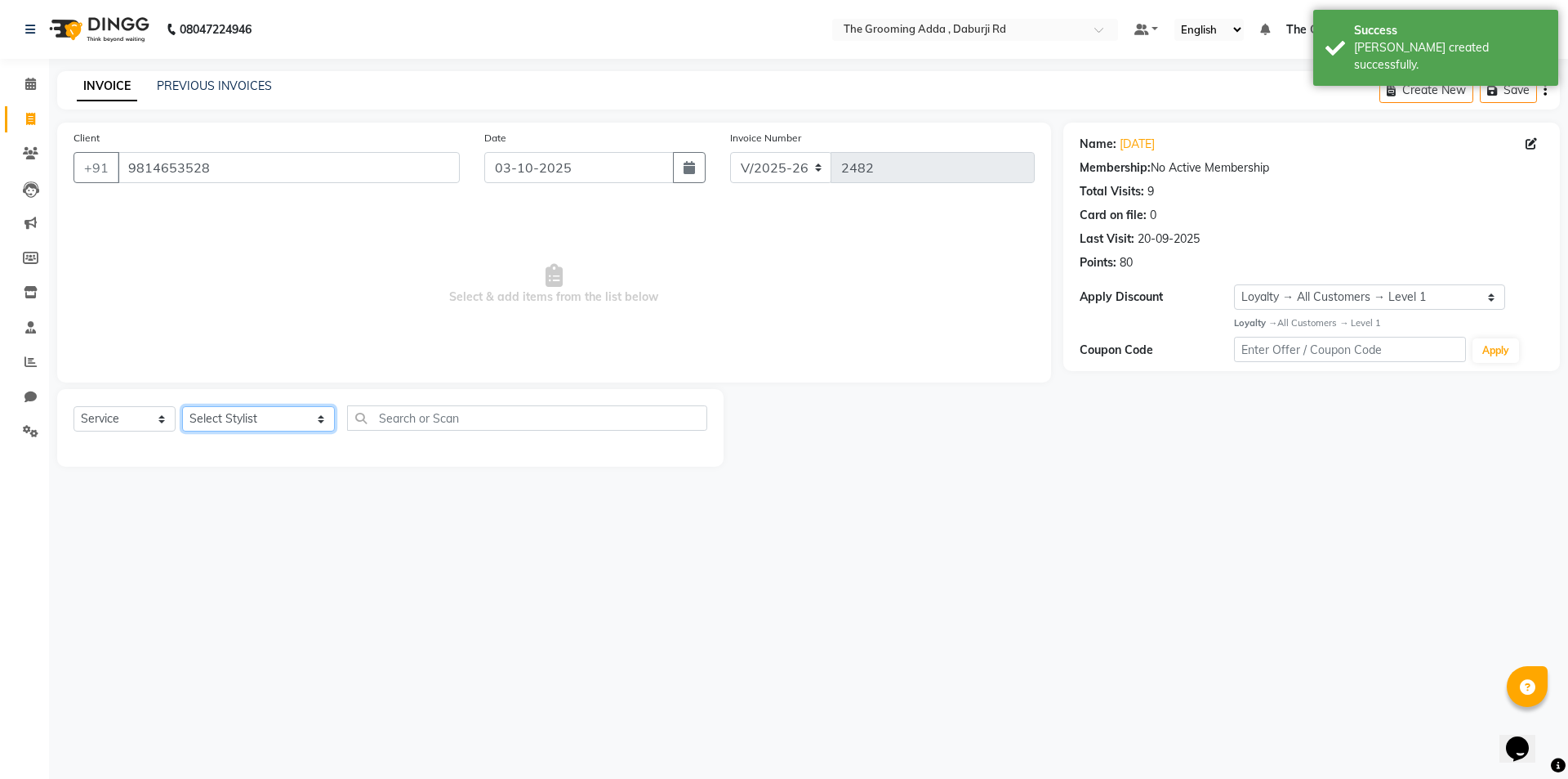
click at [262, 422] on select "Select Stylist [PERSON_NAME] [PERSON_NAME] [PERSON_NAME] [PERSON_NAME] [PERSON_…" at bounding box center [258, 419] width 153 height 26
select select "79355"
click at [182, 406] on select "Select Stylist [PERSON_NAME] [PERSON_NAME] [PERSON_NAME] [PERSON_NAME] [PERSON_…" at bounding box center [258, 419] width 153 height 26
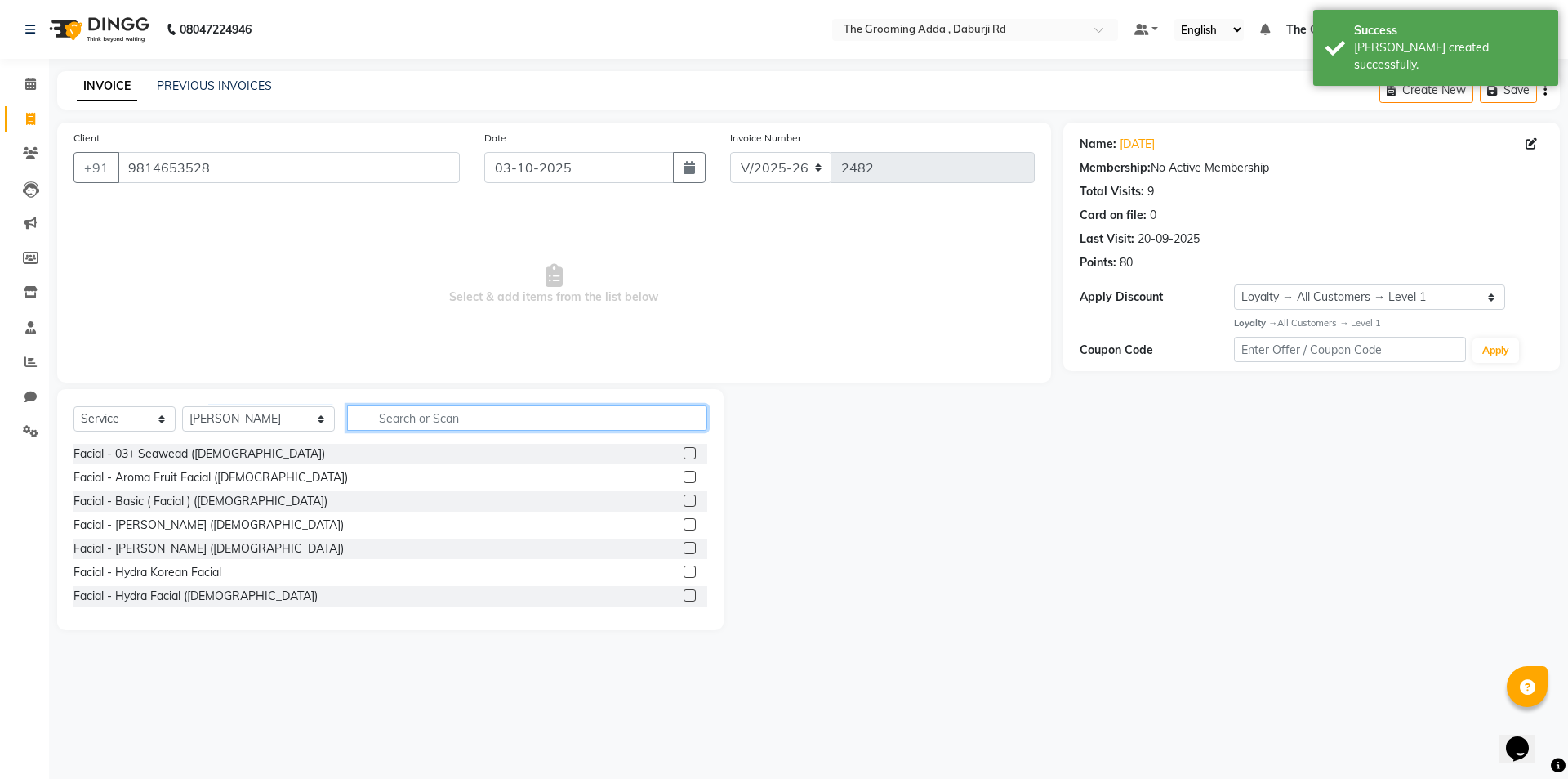
click at [381, 417] on input "text" at bounding box center [527, 418] width 360 height 26
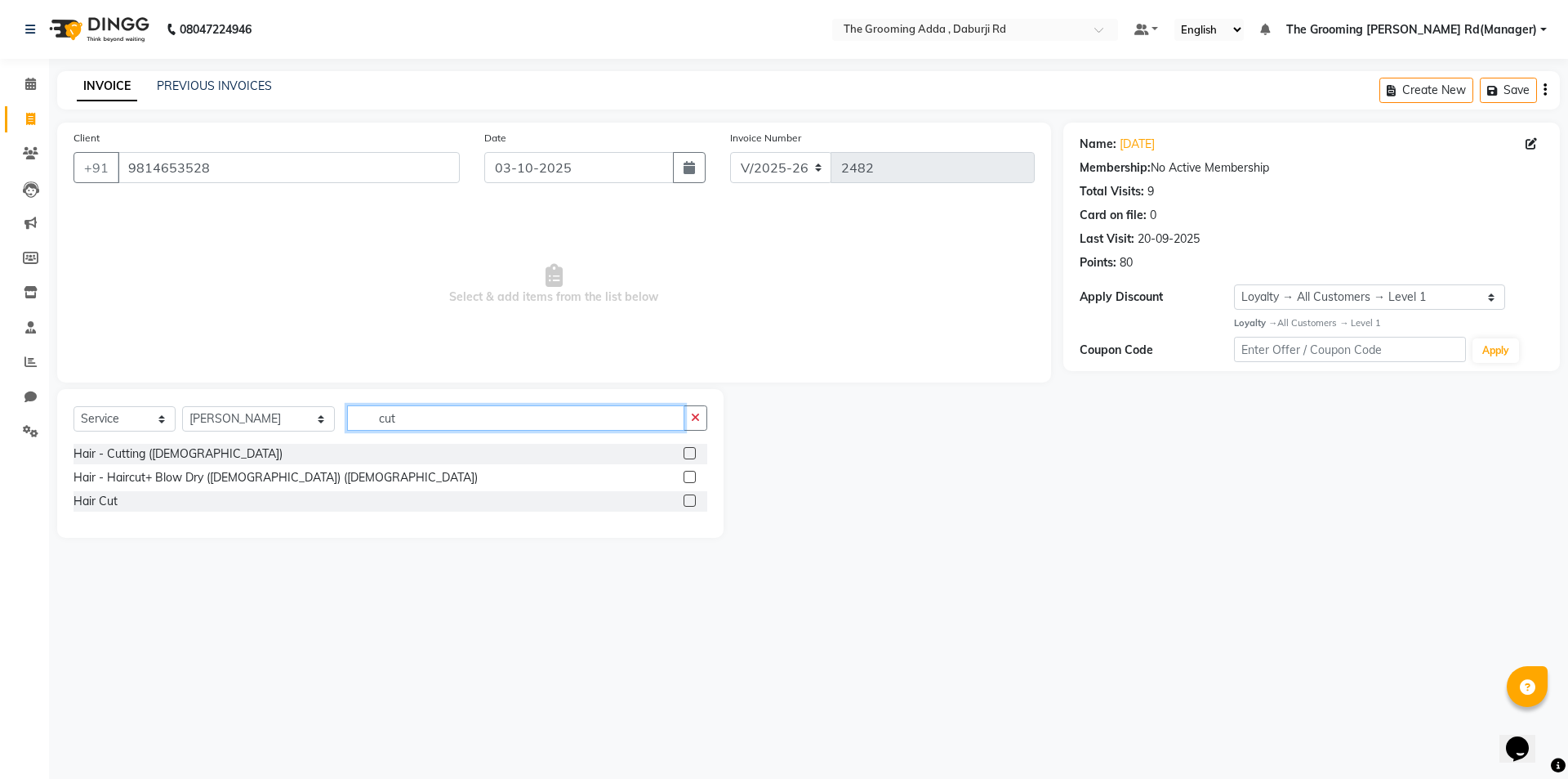
type input "cut"
click at [685, 452] on label at bounding box center [689, 452] width 12 height 12
click at [685, 452] on input "checkbox" at bounding box center [689, 454] width 11 height 11
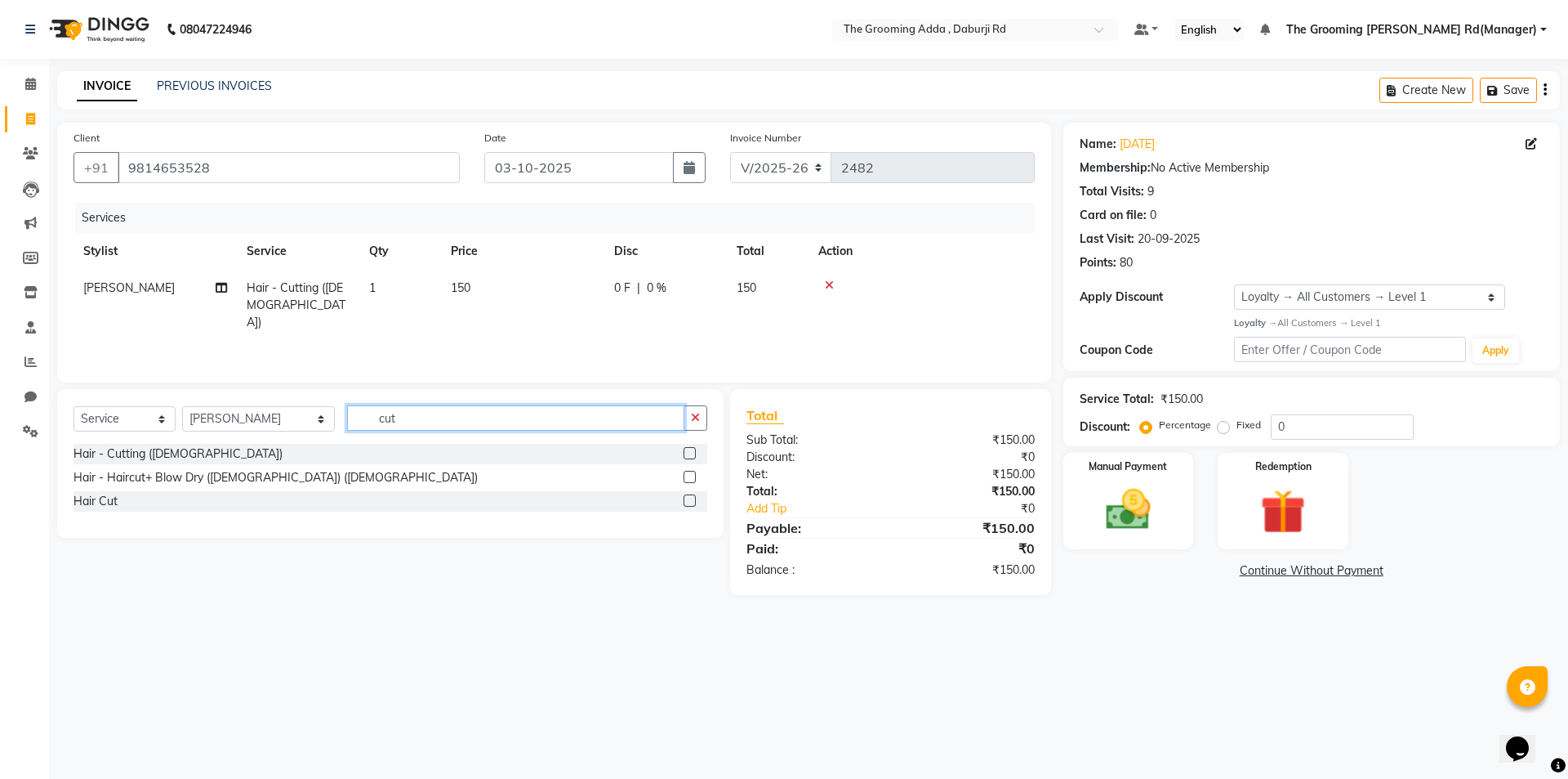
checkbox input "false"
drag, startPoint x: 431, startPoint y: 416, endPoint x: 328, endPoint y: 418, distance: 103.0
click at [328, 418] on div "Select Service Product Membership Package Voucher Prepaid Gift Card Select Styl…" at bounding box center [390, 425] width 634 height 38
type input "bea"
click at [693, 455] on label at bounding box center [689, 452] width 12 height 12
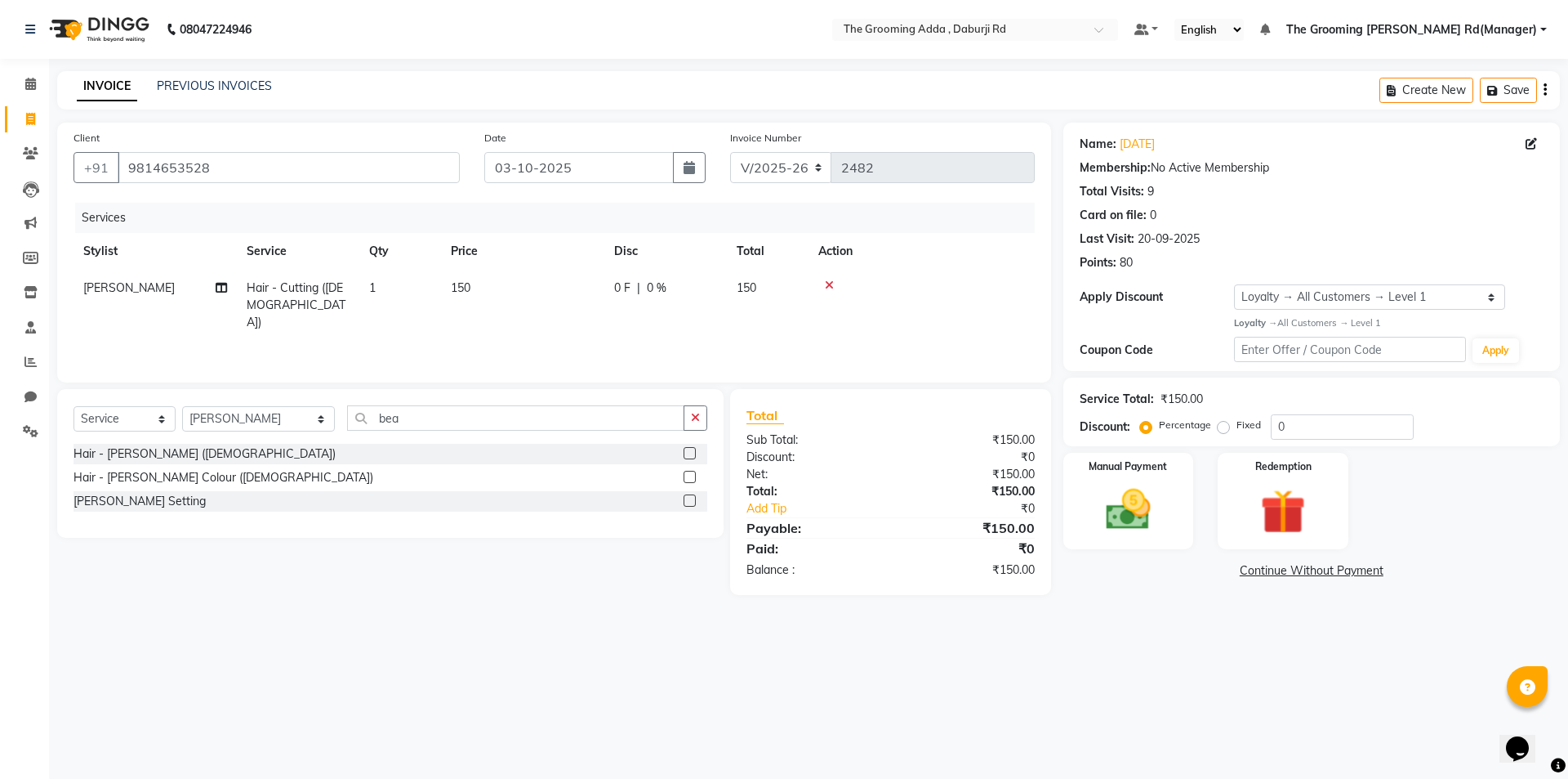
click at [693, 455] on input "checkbox" at bounding box center [689, 454] width 11 height 11
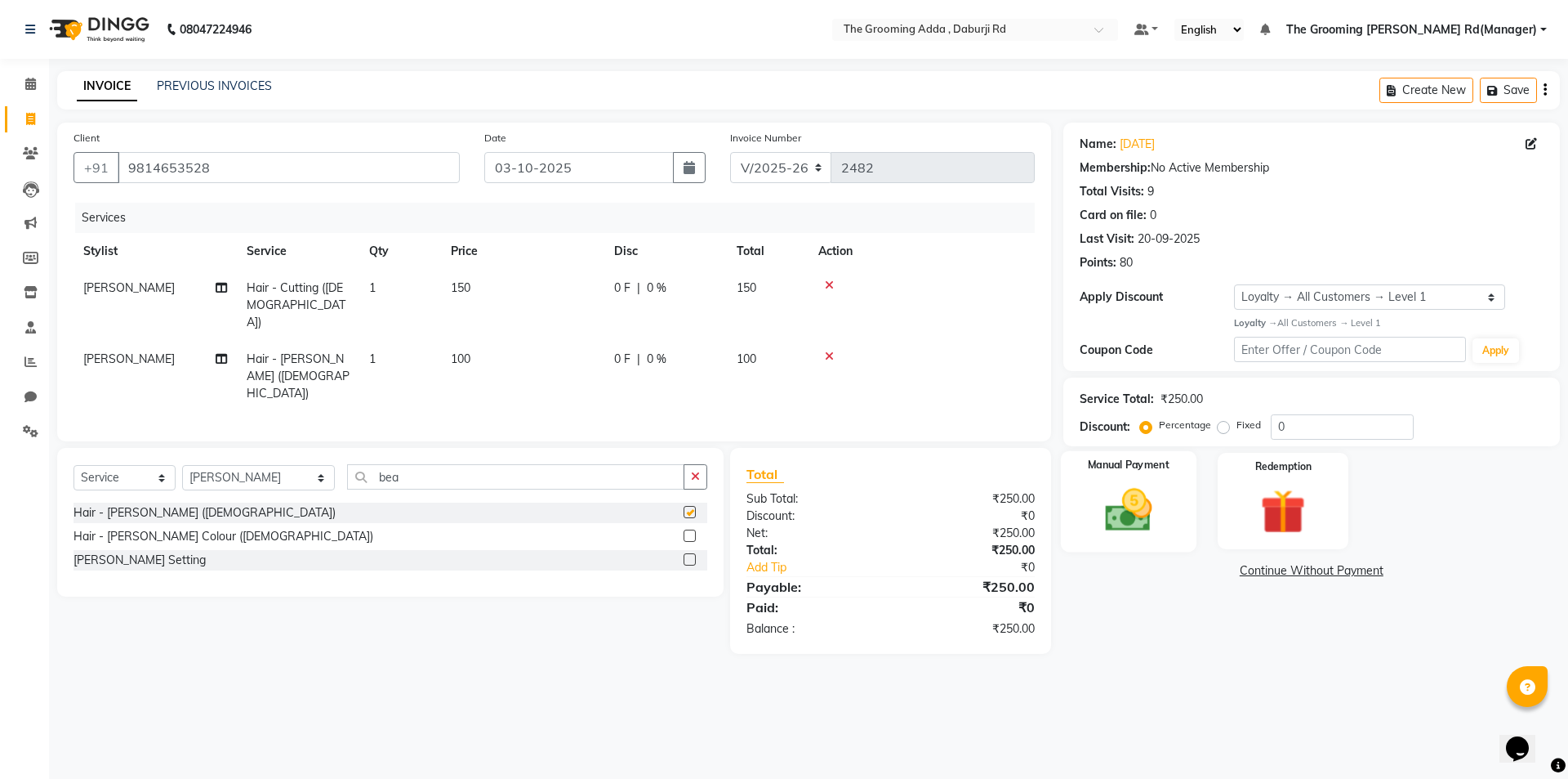
checkbox input "false"
click at [1107, 503] on img at bounding box center [1128, 510] width 76 height 54
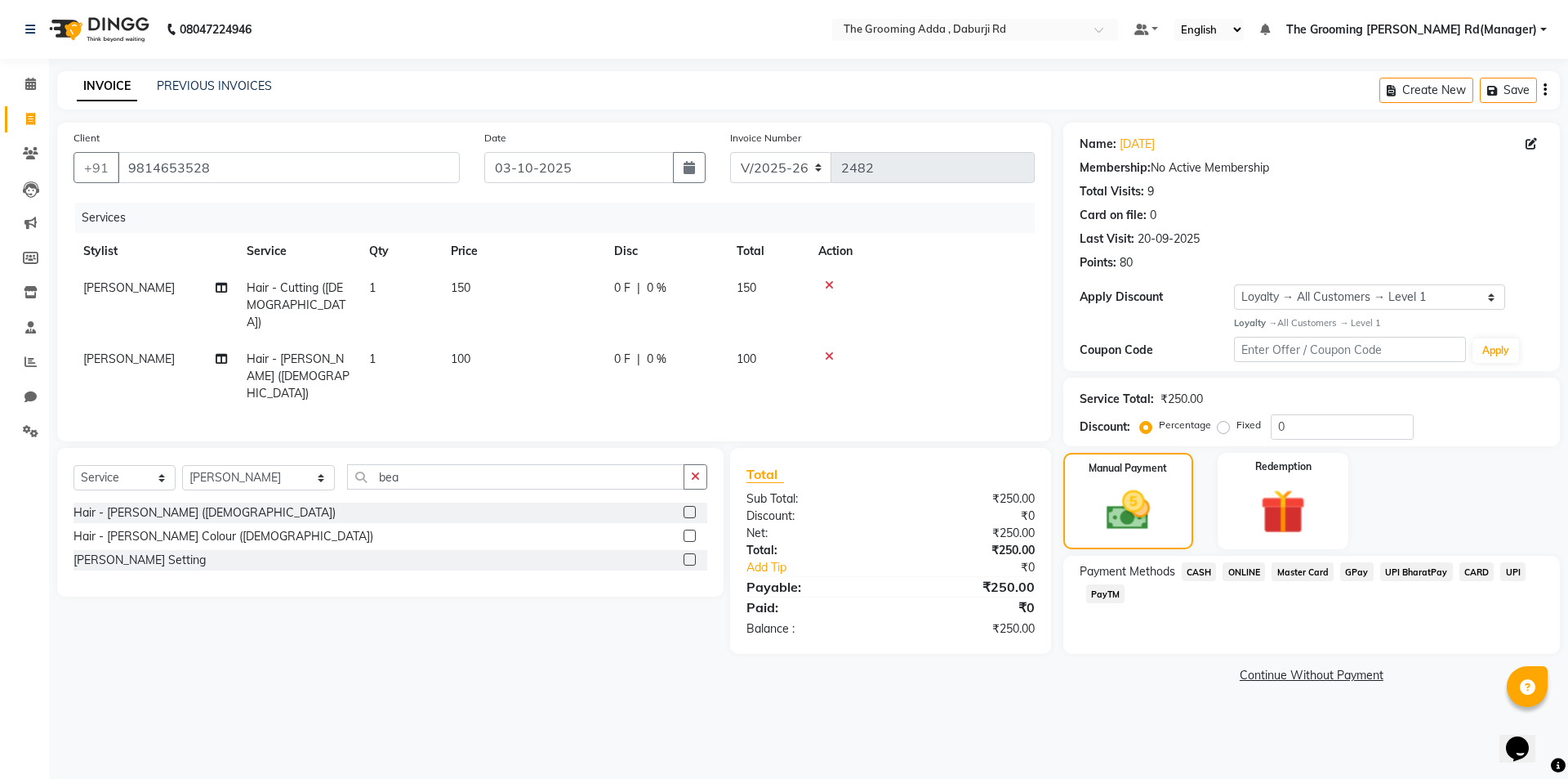
click at [1194, 575] on span "CASH" at bounding box center [1199, 571] width 35 height 19
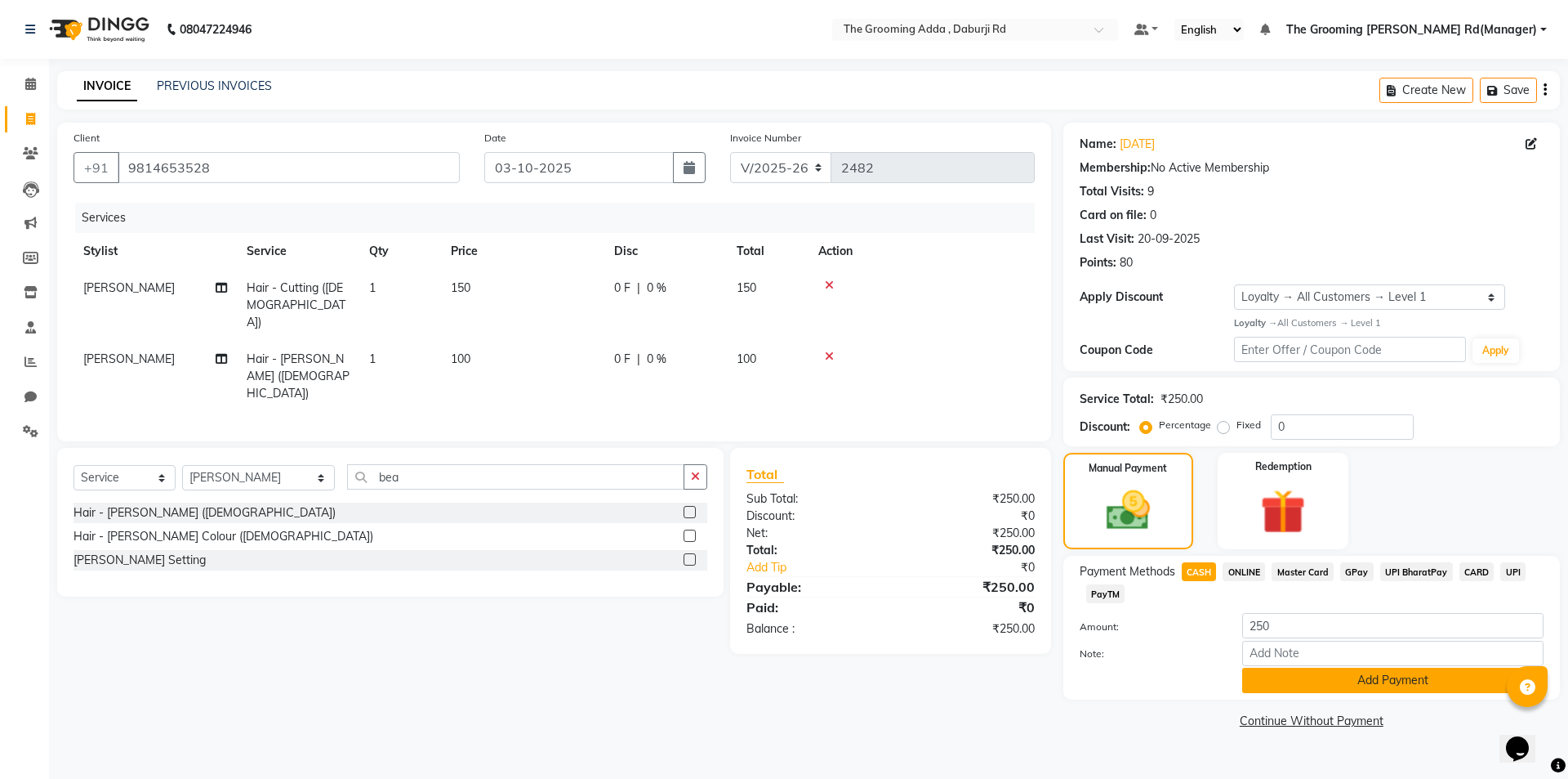
click at [1273, 676] on button "Add Payment" at bounding box center [1392, 680] width 301 height 26
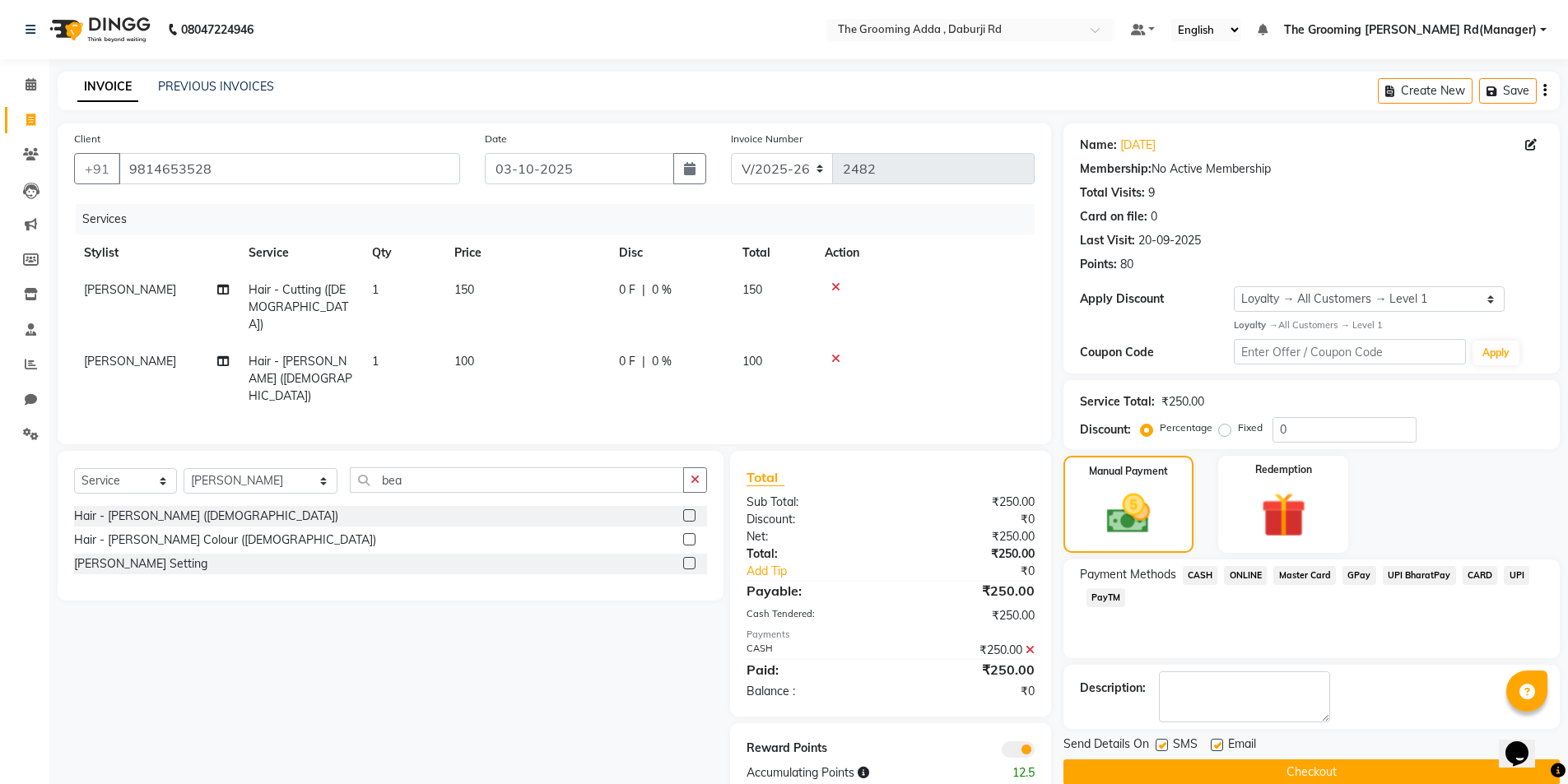
click at [1216, 747] on label at bounding box center [1216, 744] width 12 height 12
click at [1216, 747] on input "checkbox" at bounding box center [1216, 746] width 11 height 11
checkbox input "false"
click at [1163, 747] on label at bounding box center [1161, 744] width 12 height 12
click at [1163, 747] on input "checkbox" at bounding box center [1161, 746] width 11 height 11
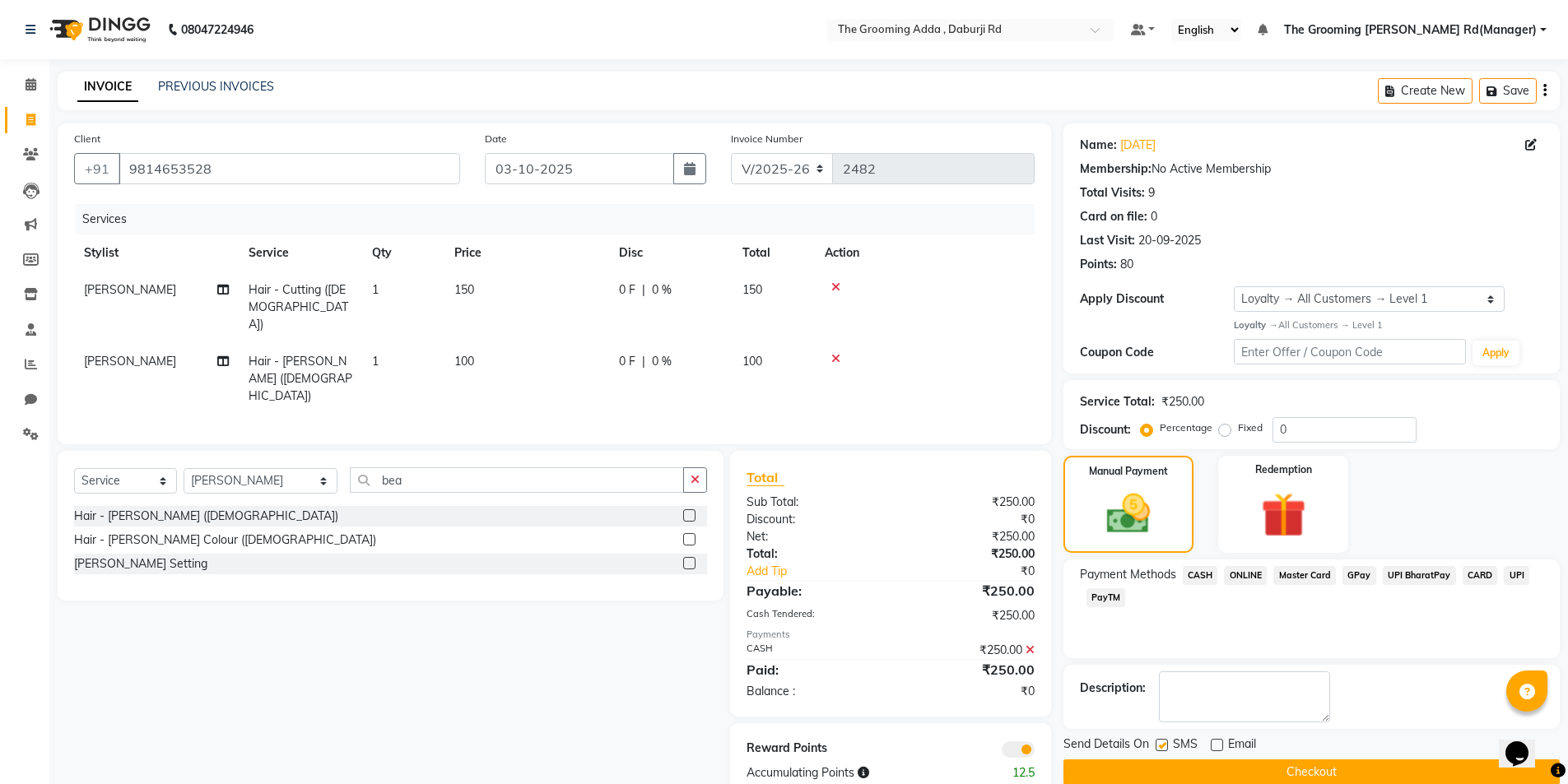
checkbox input "false"
click at [1161, 772] on button "Checkout" at bounding box center [1312, 772] width 496 height 26
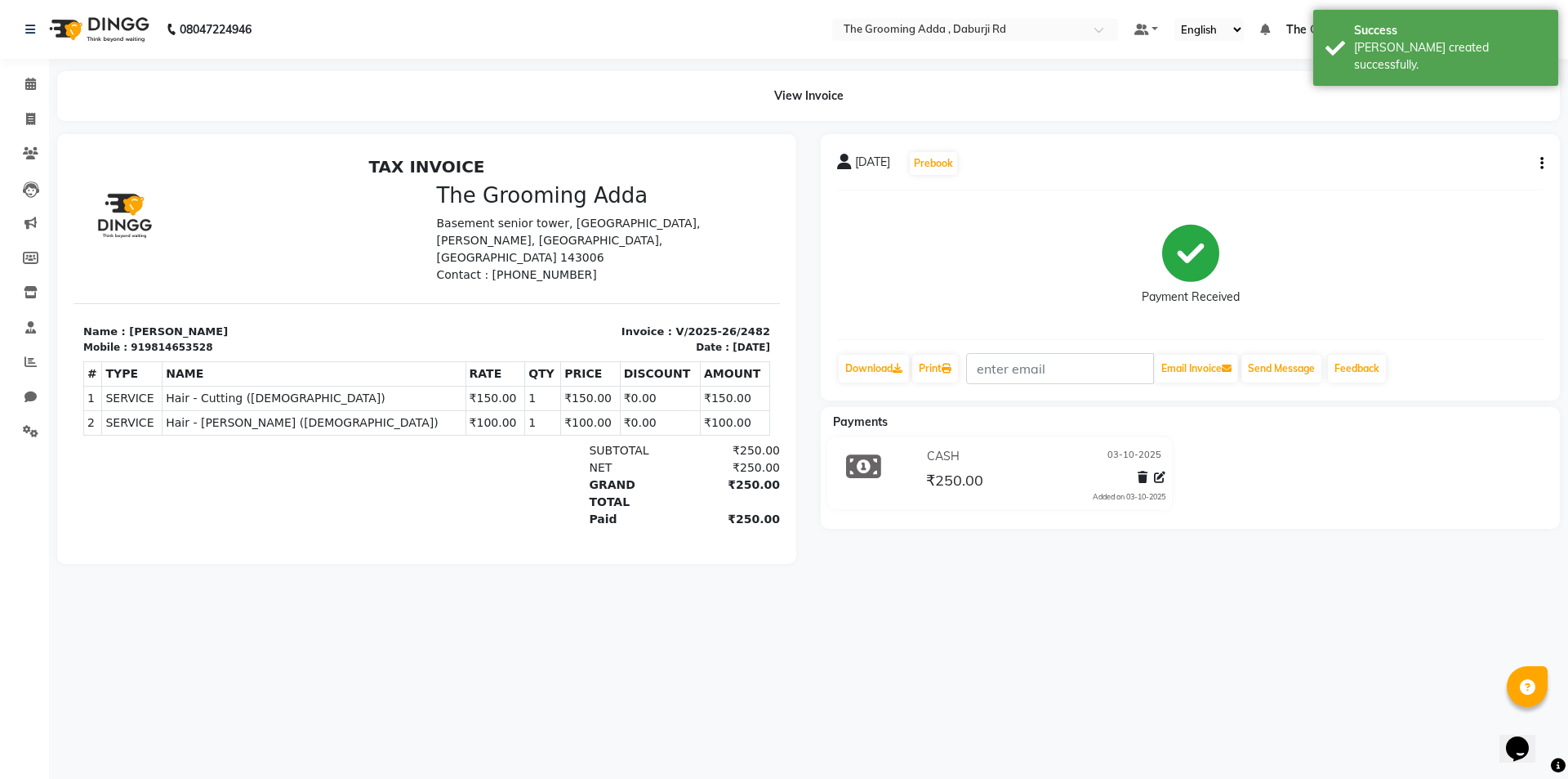
select select "service"
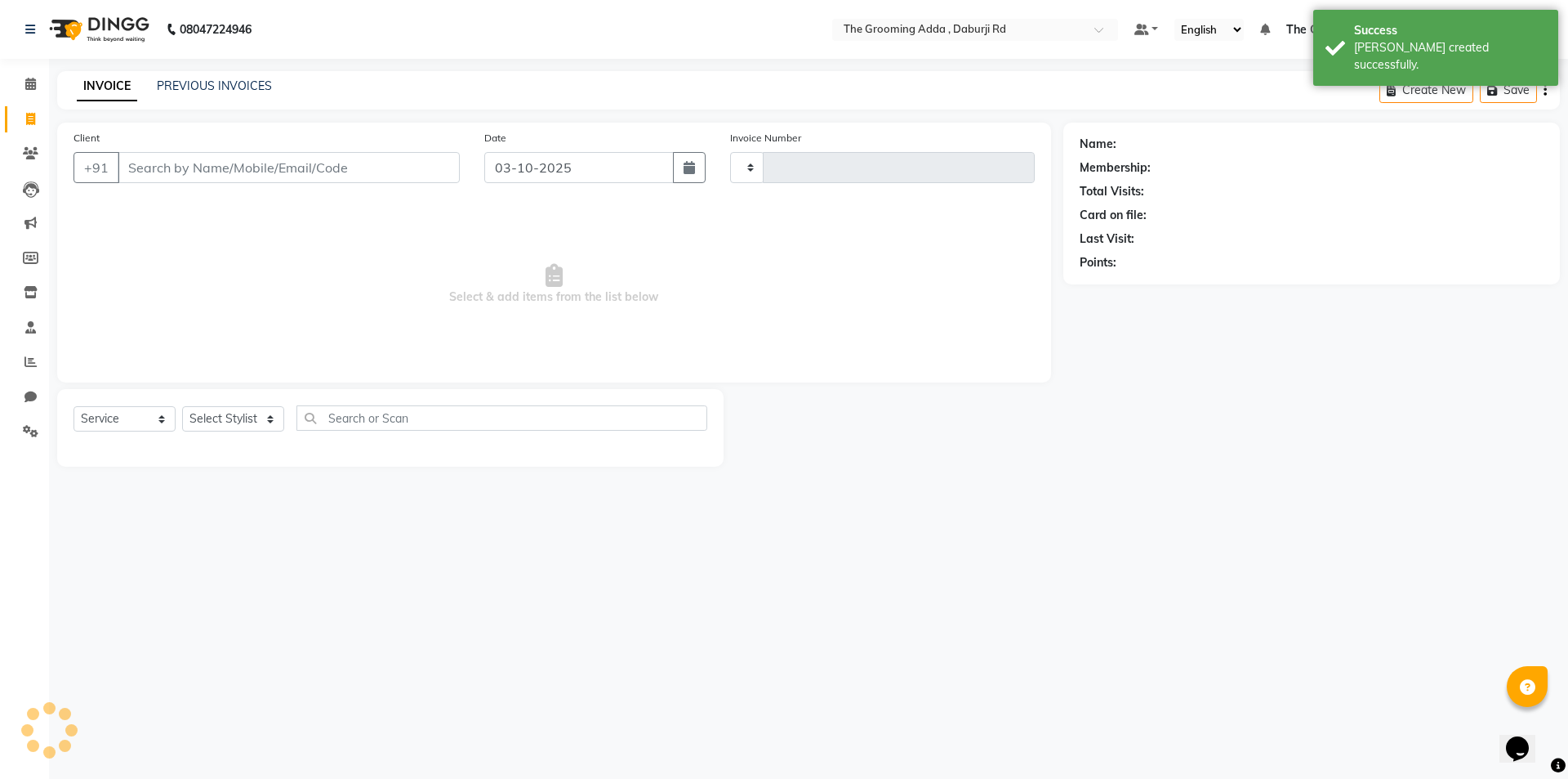
type input "2483"
select select "8001"
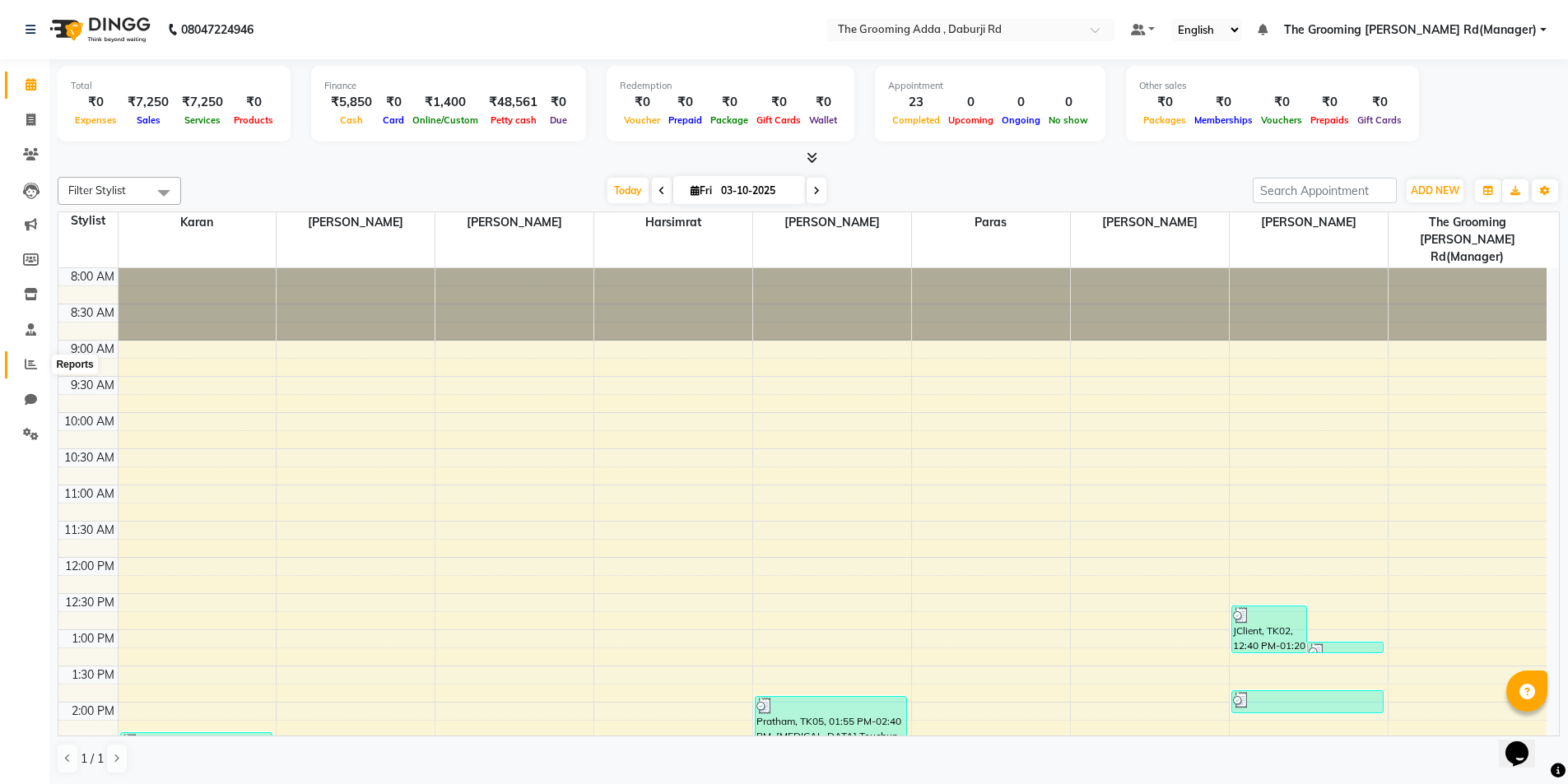
click at [29, 370] on span at bounding box center [30, 365] width 29 height 19
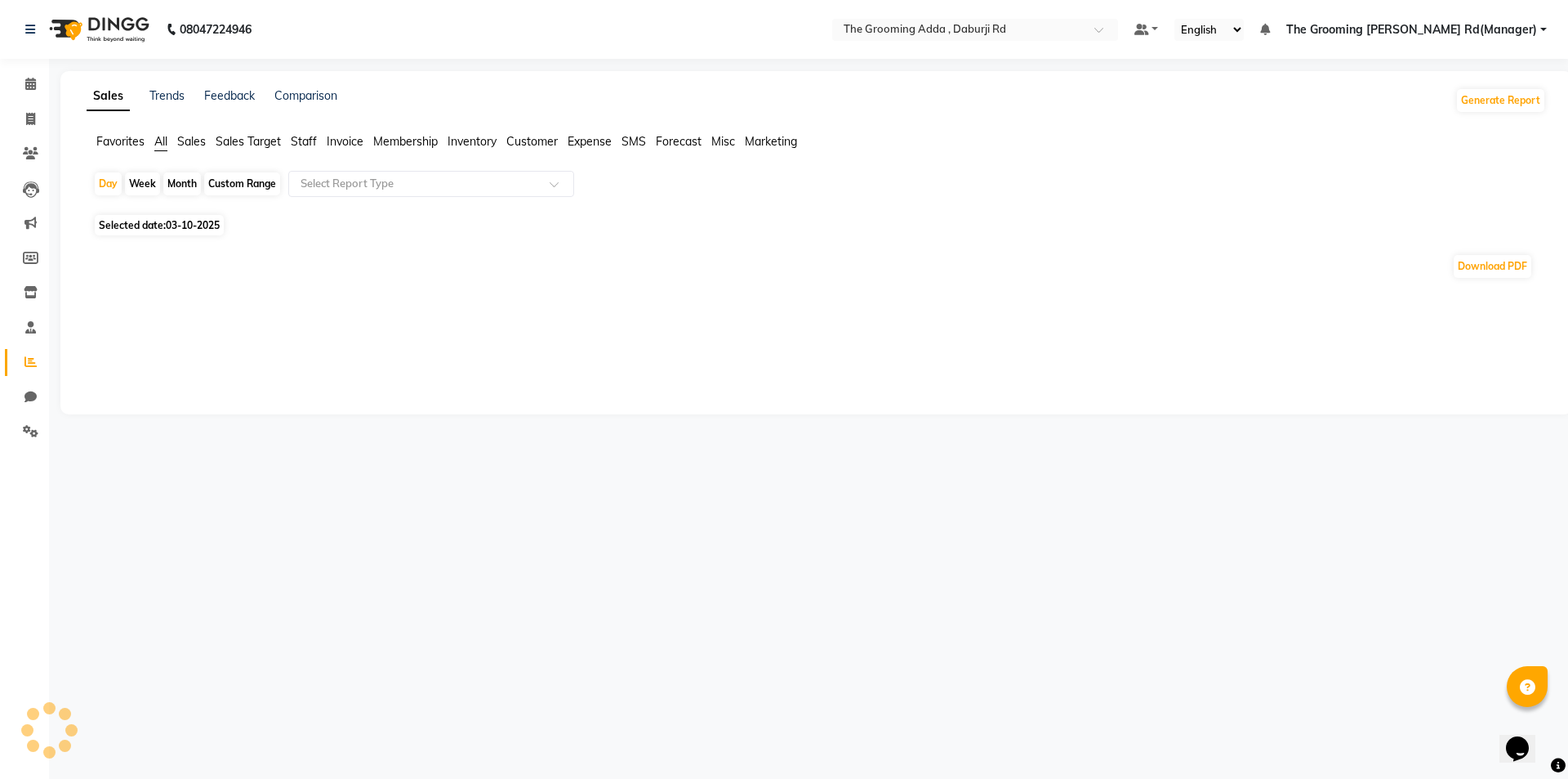
click at [266, 187] on div "Custom Range" at bounding box center [242, 183] width 76 height 23
select select "10"
select select "2025"
click at [195, 220] on span "03-10-2025" at bounding box center [192, 224] width 54 height 12
select select "10"
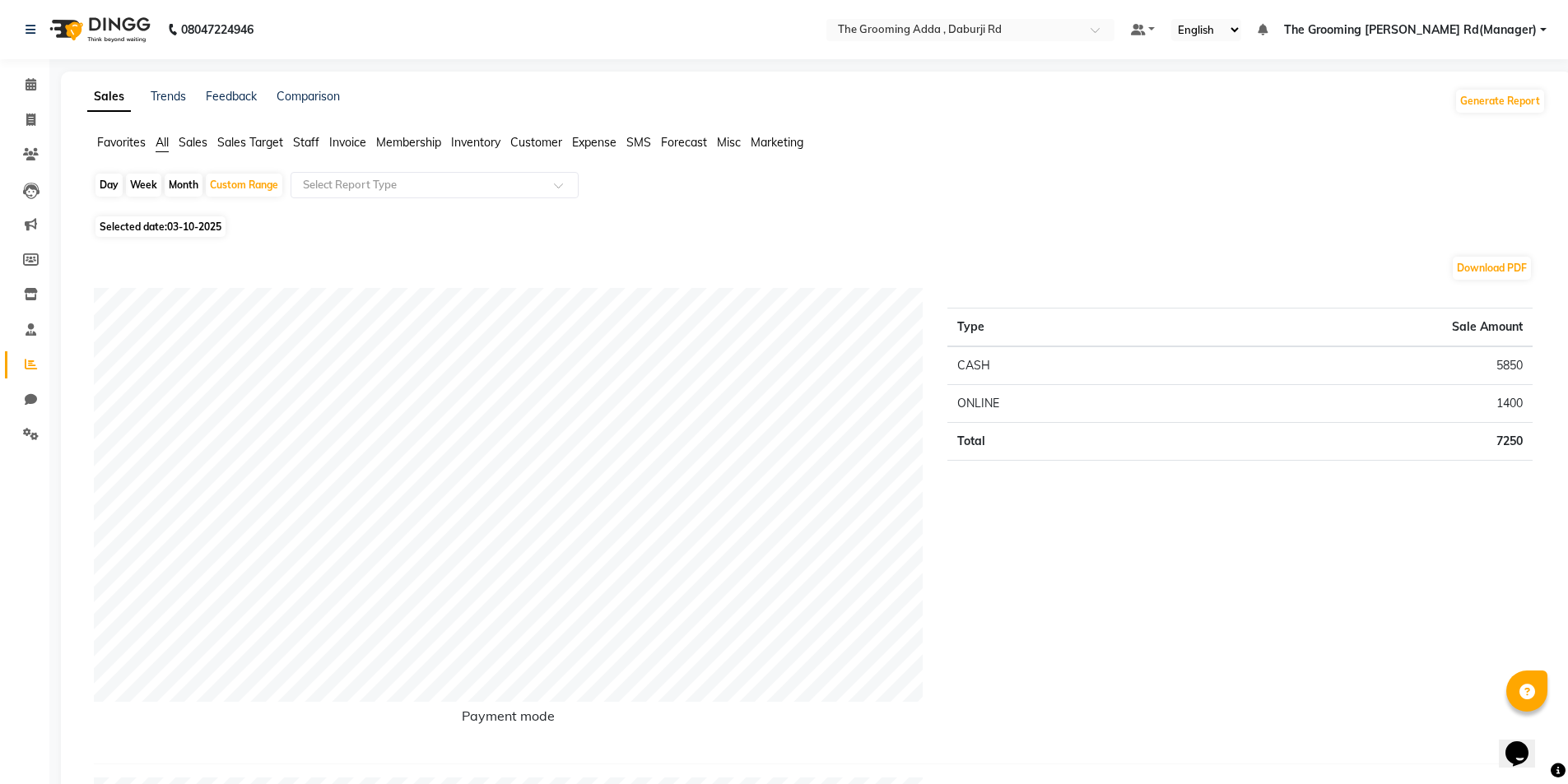
select select "2025"
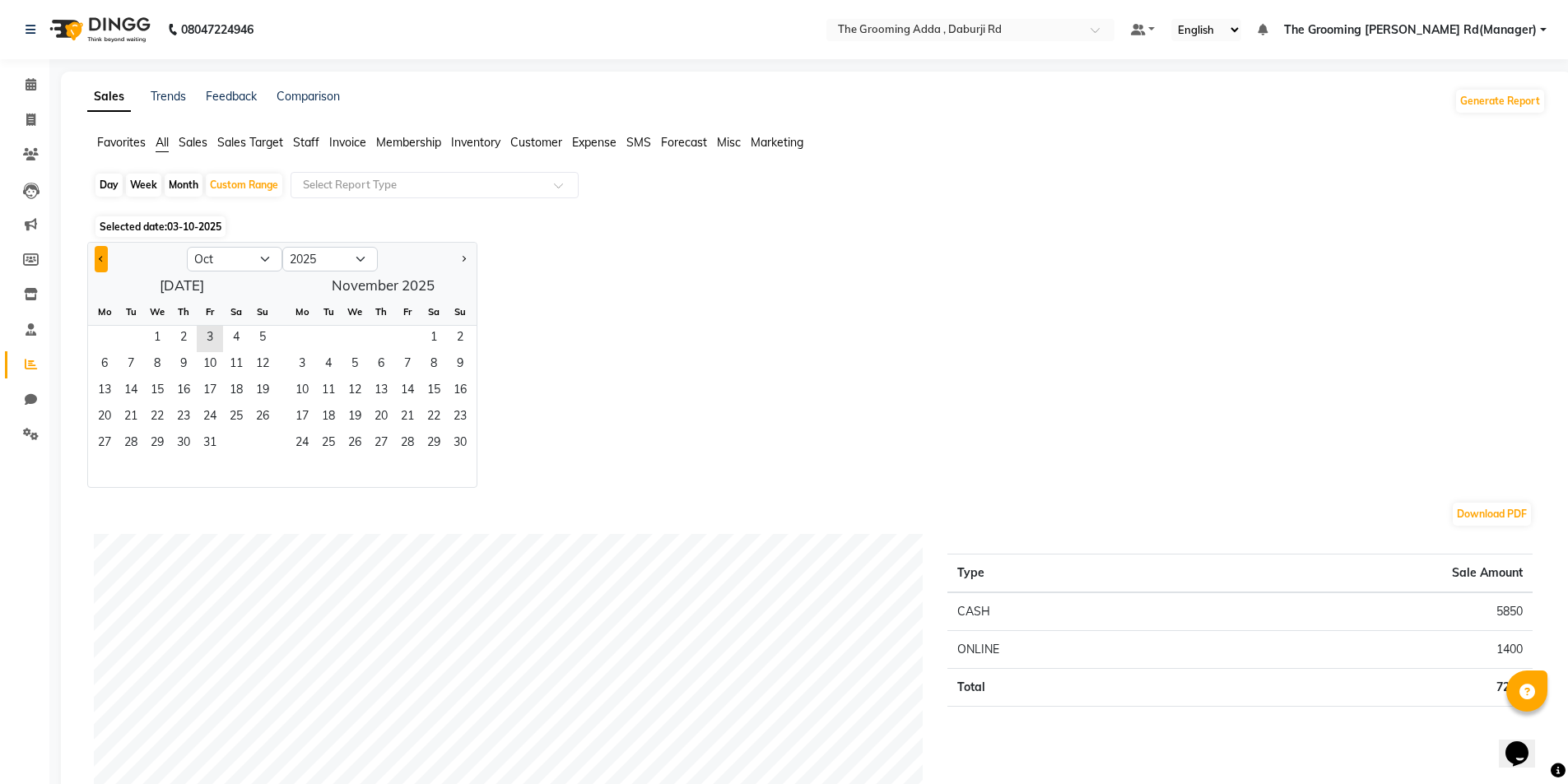
click at [107, 259] on button "Previous month" at bounding box center [101, 259] width 13 height 27
select select "9"
click at [181, 362] on span "11" at bounding box center [183, 365] width 27 height 27
click at [398, 333] on span "3" at bounding box center [407, 339] width 27 height 27
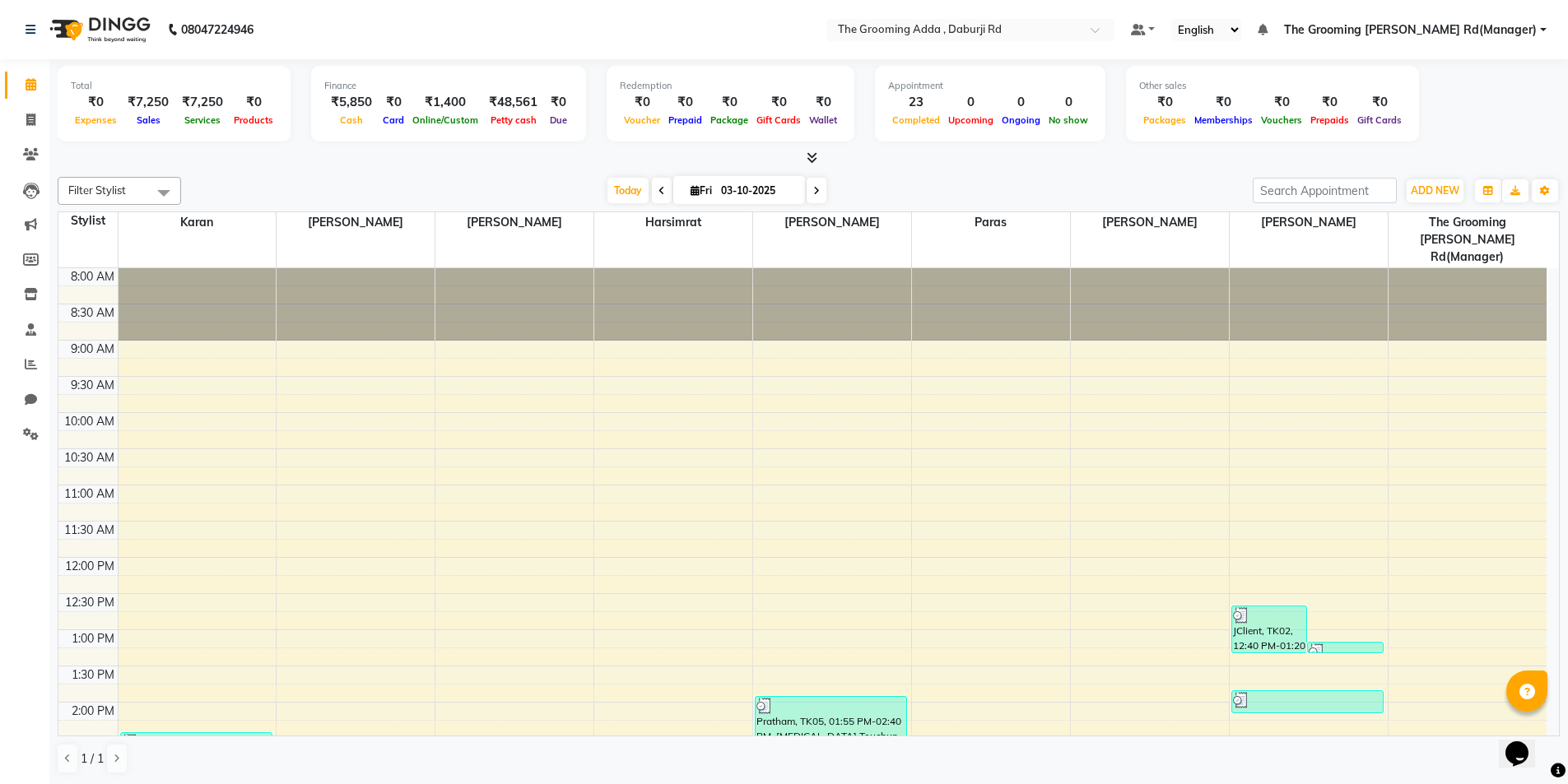
click at [1432, 29] on span "The Grooming [PERSON_NAME] Rd(Manager)" at bounding box center [1410, 29] width 253 height 18
click at [1441, 113] on link "Sign out" at bounding box center [1461, 113] width 150 height 26
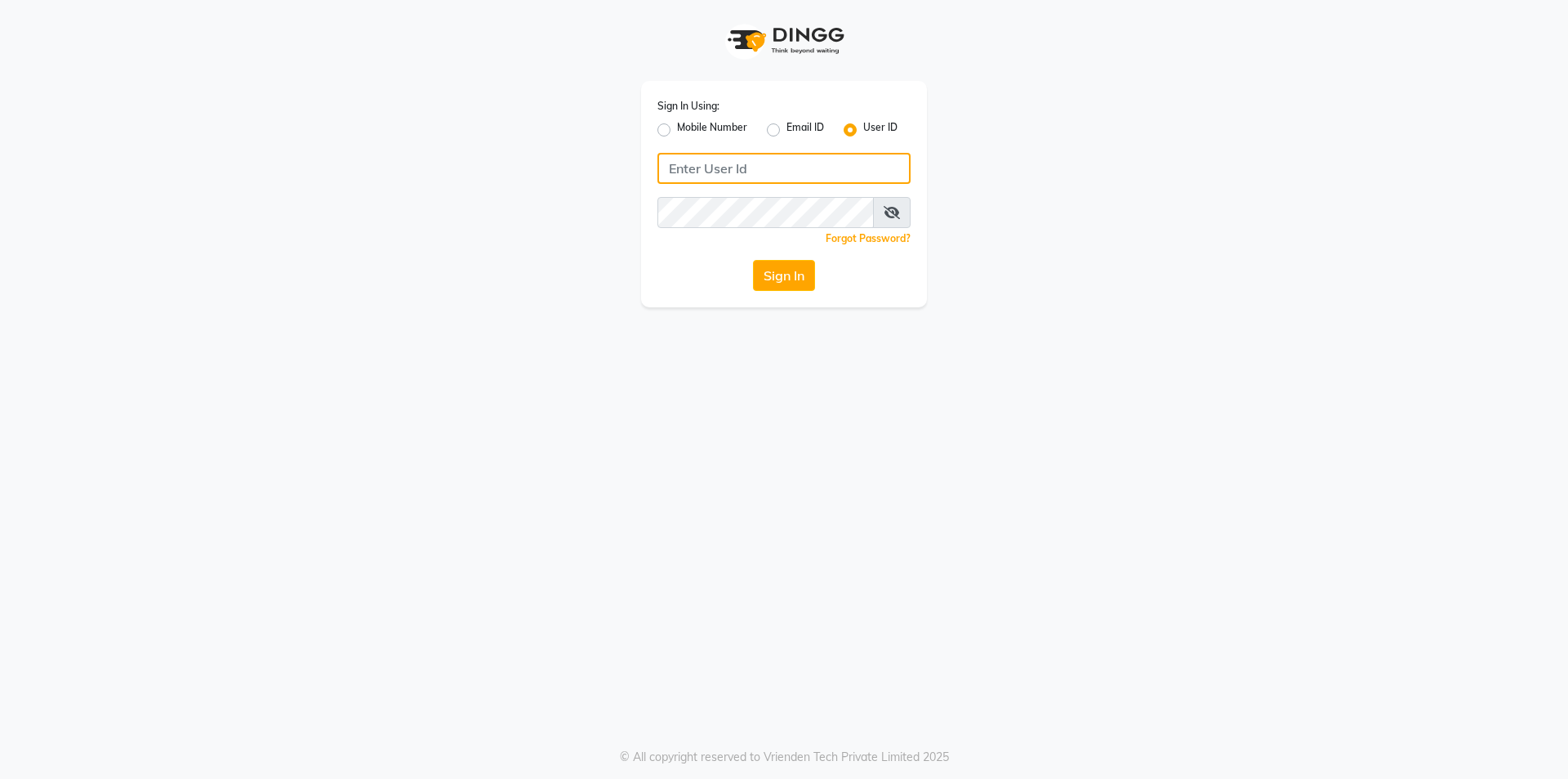
type input "7860000795"
click at [677, 131] on label "Mobile Number" at bounding box center [712, 129] width 70 height 19
click at [677, 131] on input "Mobile Number" at bounding box center [682, 125] width 11 height 11
radio input "true"
radio input "false"
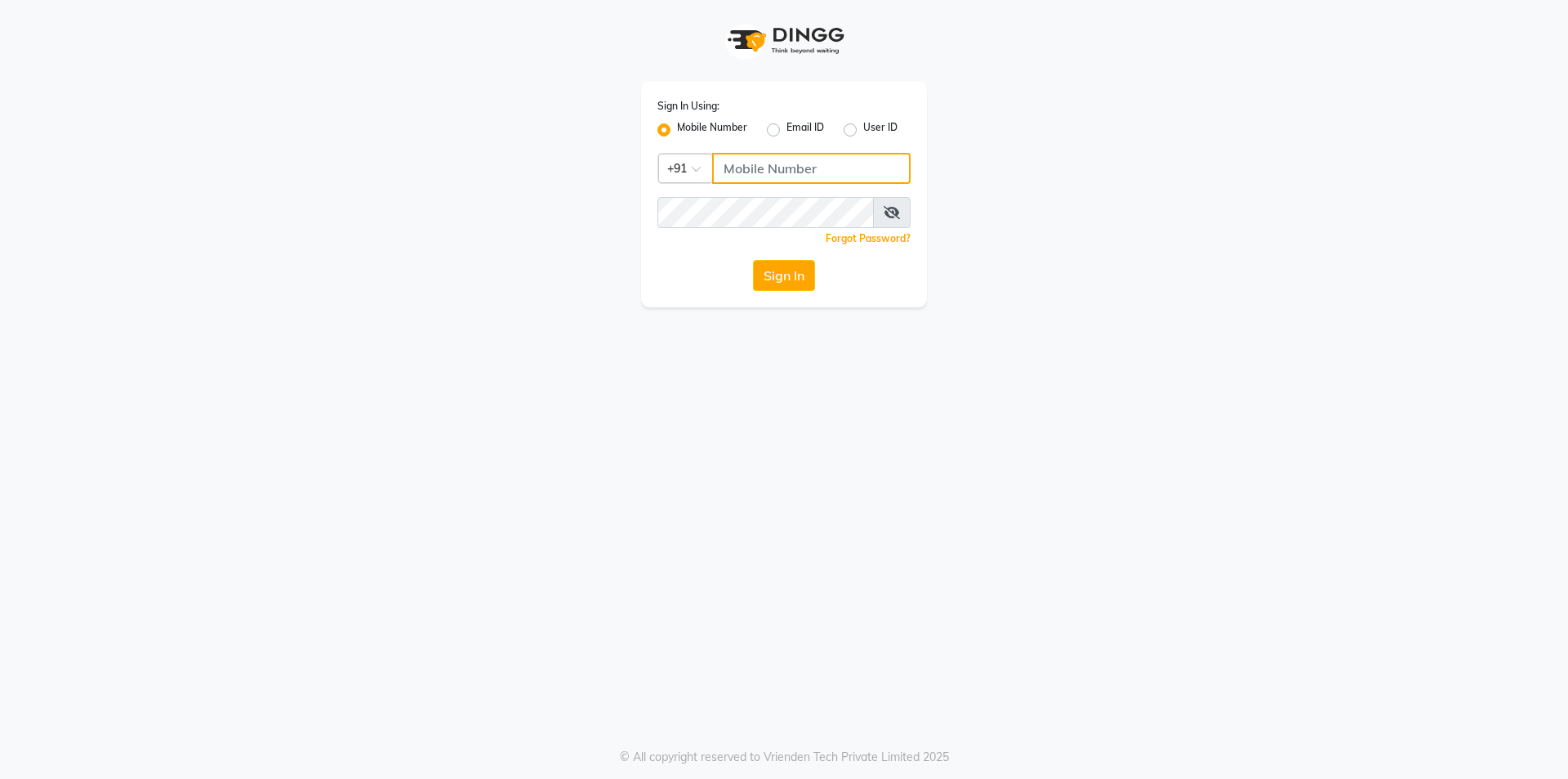
click at [742, 168] on input "Username" at bounding box center [811, 168] width 199 height 31
type input "7860000186"
click at [783, 283] on button "Sign In" at bounding box center [784, 276] width 62 height 31
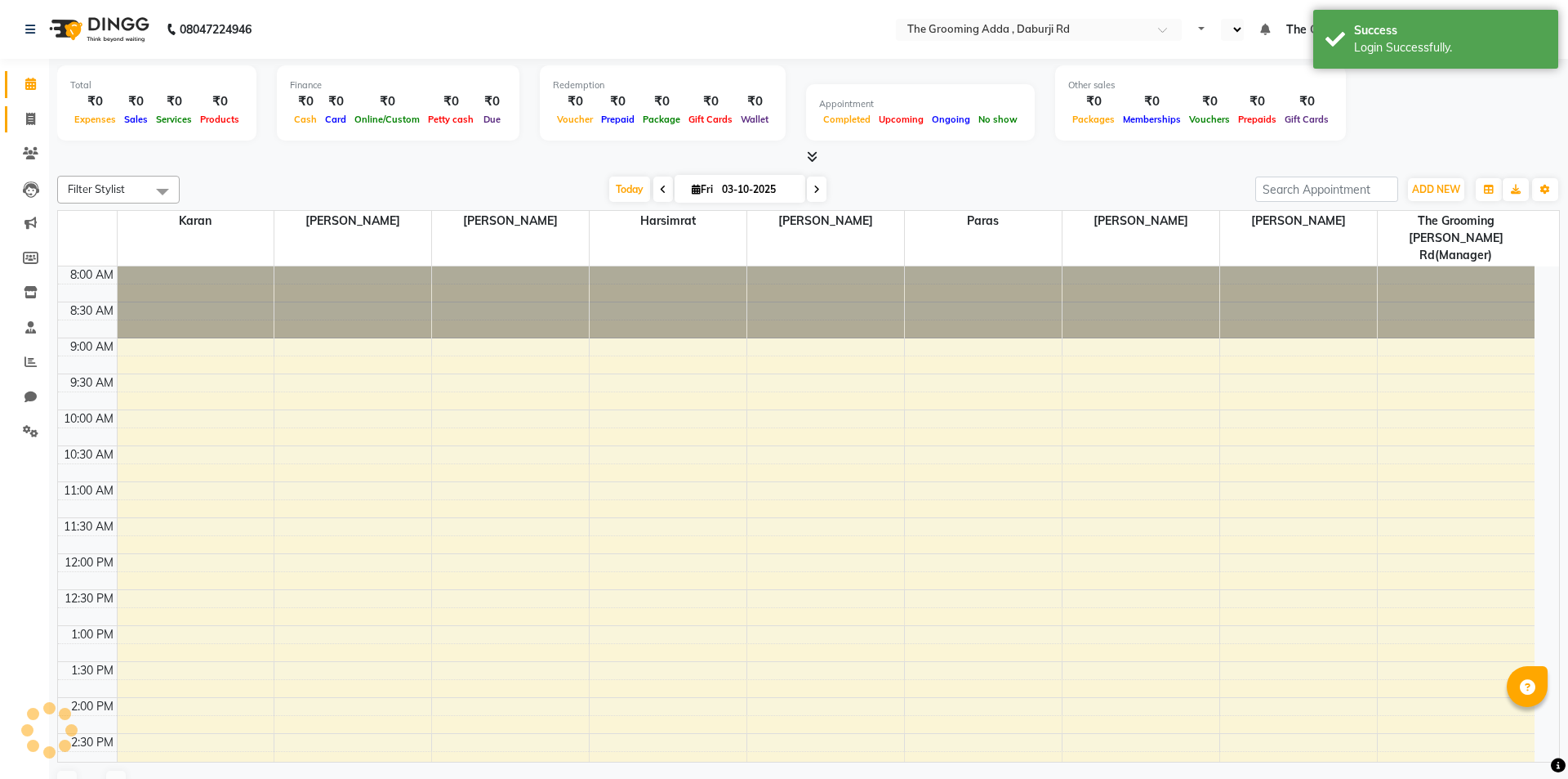
select select "en"
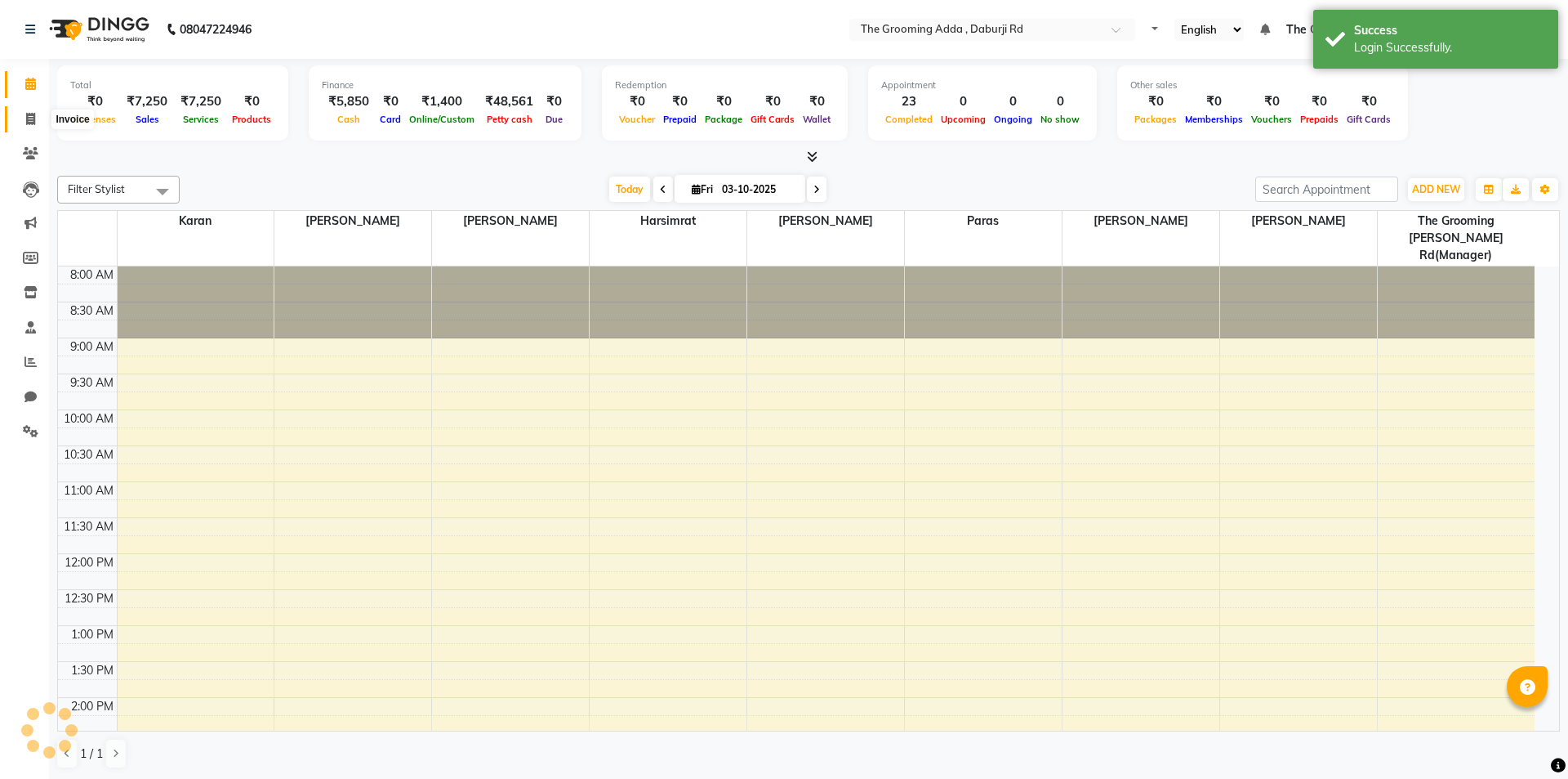
click at [40, 119] on span at bounding box center [30, 120] width 28 height 19
select select "service"
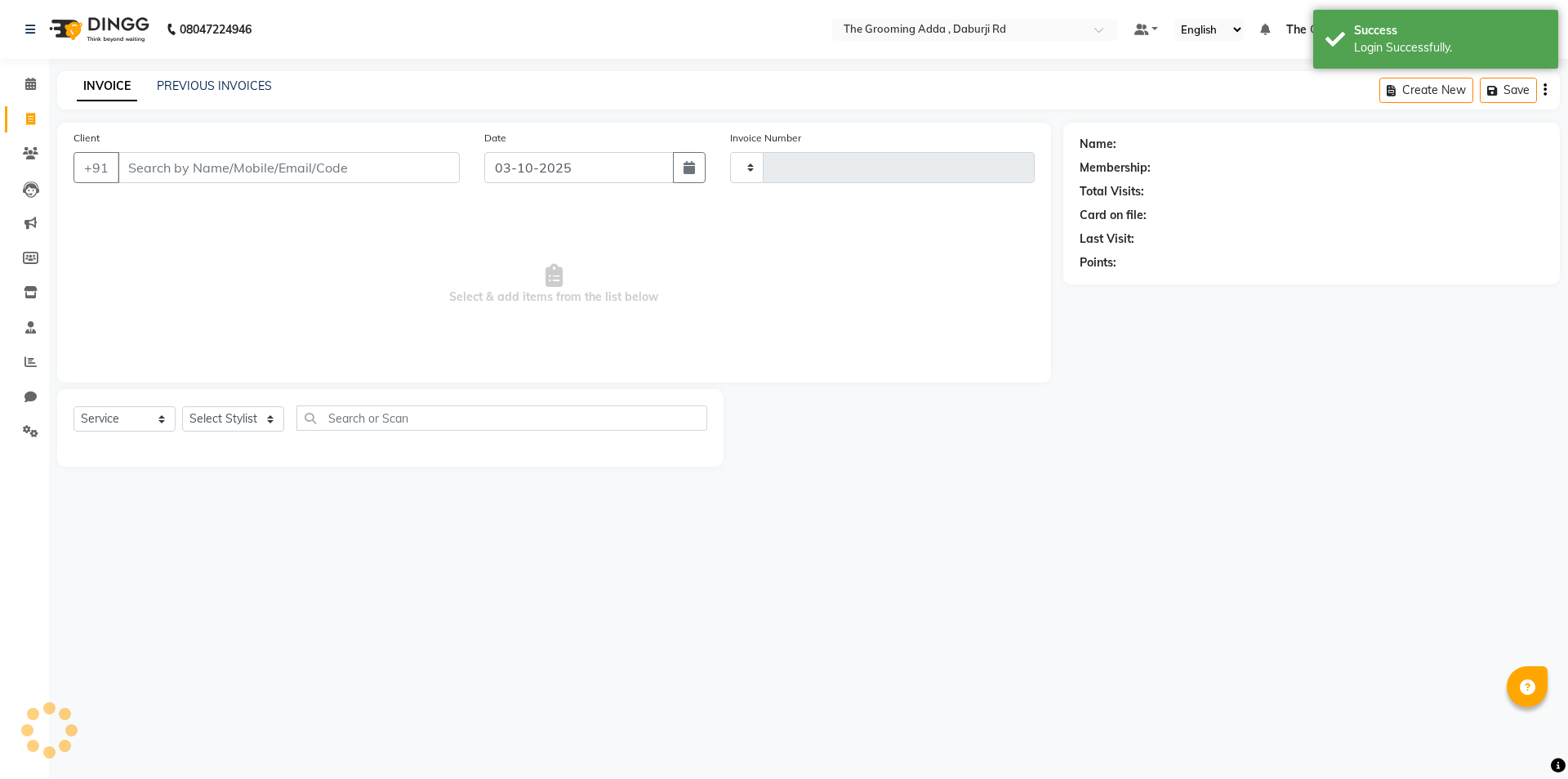
drag, startPoint x: 40, startPoint y: 119, endPoint x: 142, endPoint y: 164, distance: 111.5
click at [142, 164] on input "Client" at bounding box center [289, 168] width 342 height 31
select select "8001"
type input "2483"
type input "7710359333"
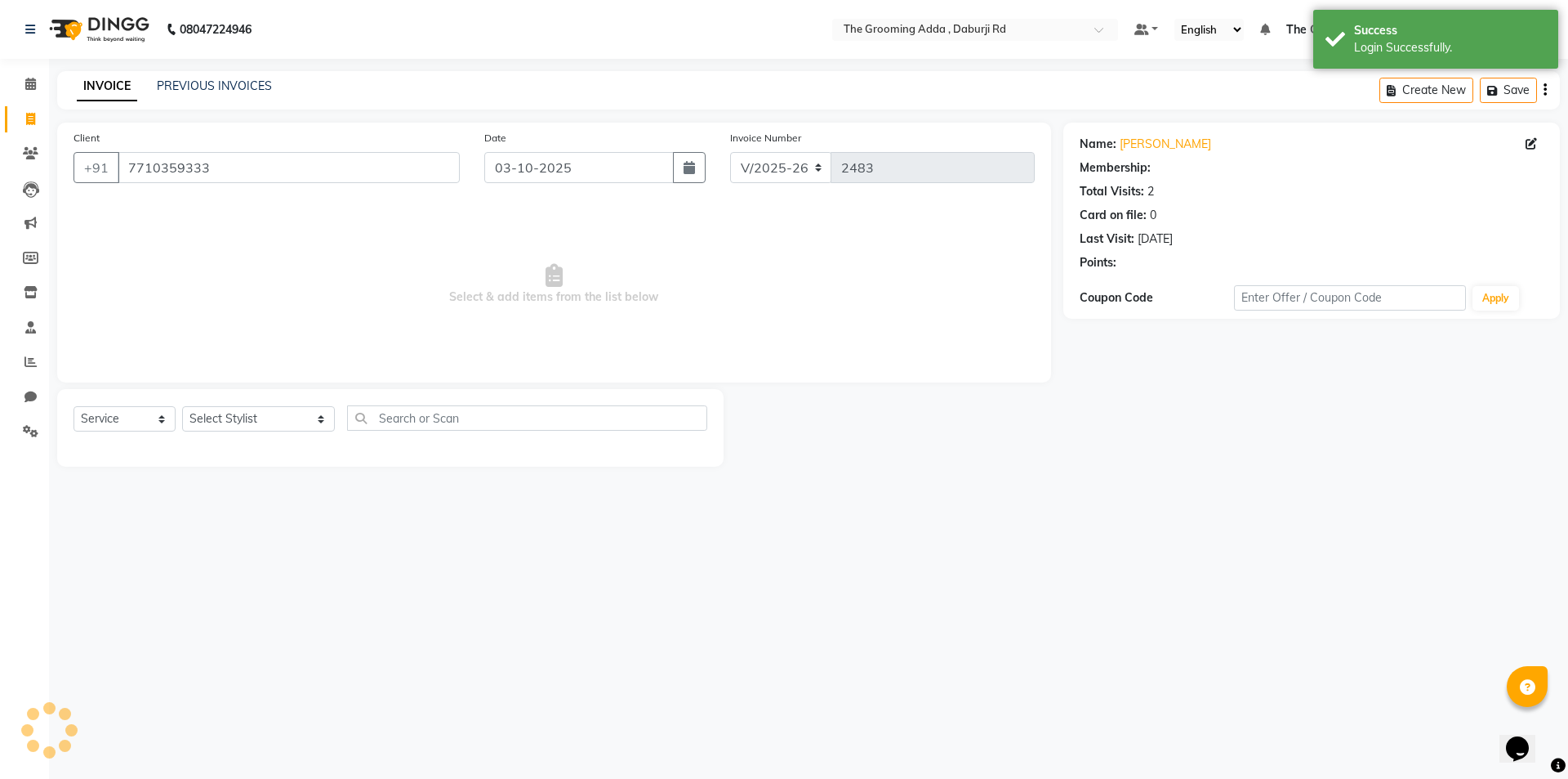
select select "1: Object"
click at [273, 418] on select "Select Stylist [PERSON_NAME] [PERSON_NAME] [PERSON_NAME] [PERSON_NAME] [PERSON_…" at bounding box center [258, 419] width 153 height 26
click at [182, 406] on select "Select Stylist [PERSON_NAME] [PERSON_NAME] [PERSON_NAME] [PERSON_NAME] [PERSON_…" at bounding box center [258, 419] width 153 height 26
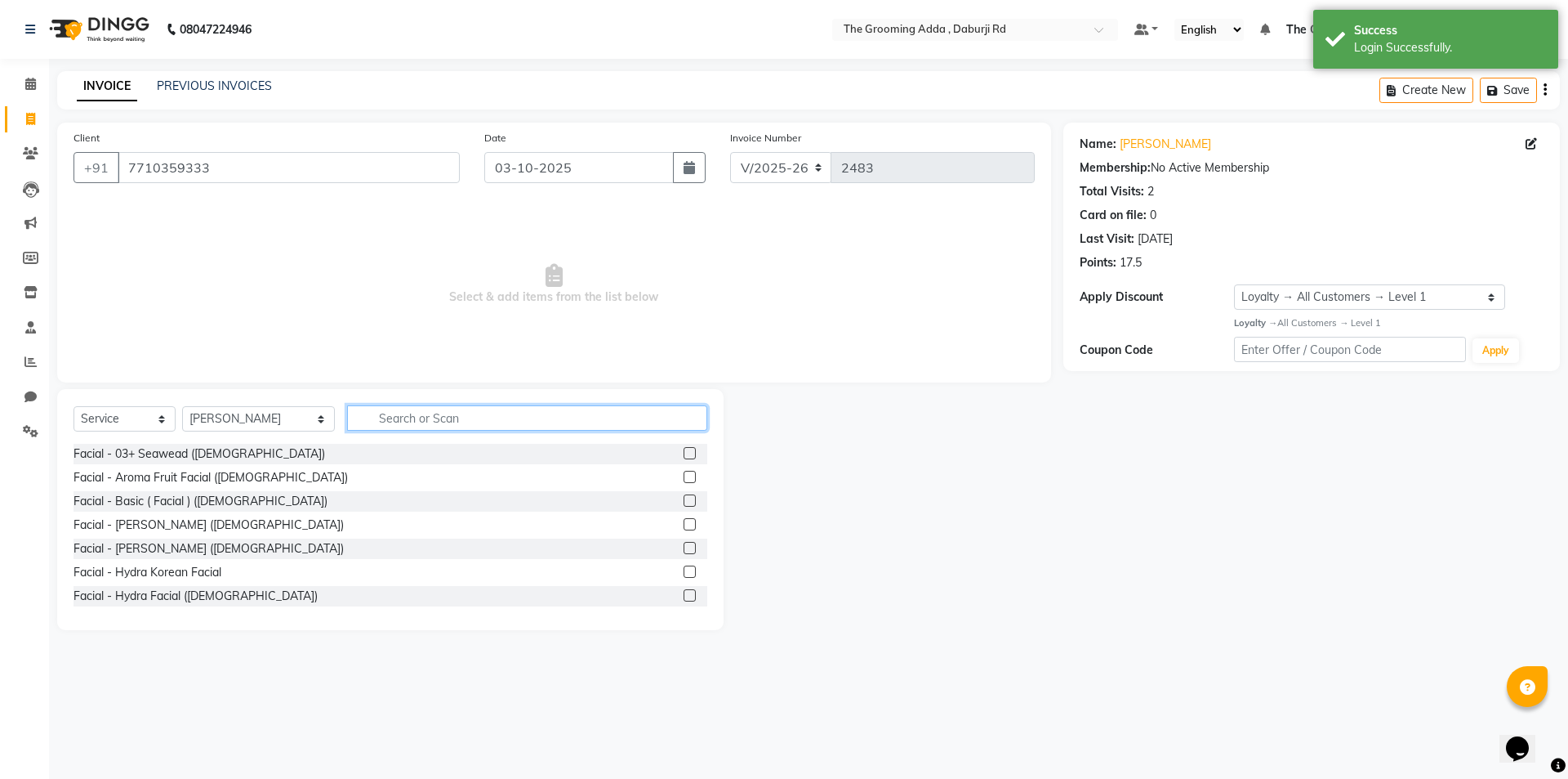
click at [384, 420] on input "text" at bounding box center [527, 418] width 360 height 26
drag, startPoint x: 277, startPoint y: 419, endPoint x: 276, endPoint y: 429, distance: 10.0
click at [277, 419] on select "Select Stylist [PERSON_NAME] [PERSON_NAME] [PERSON_NAME] [PERSON_NAME] [PERSON_…" at bounding box center [258, 419] width 153 height 26
click at [182, 406] on select "Select Stylist [PERSON_NAME] [PERSON_NAME] [PERSON_NAME] [PERSON_NAME] [PERSON_…" at bounding box center [258, 419] width 153 height 26
click at [266, 423] on select "Select Stylist [PERSON_NAME] [PERSON_NAME] [PERSON_NAME] [PERSON_NAME] [PERSON_…" at bounding box center [258, 419] width 153 height 26
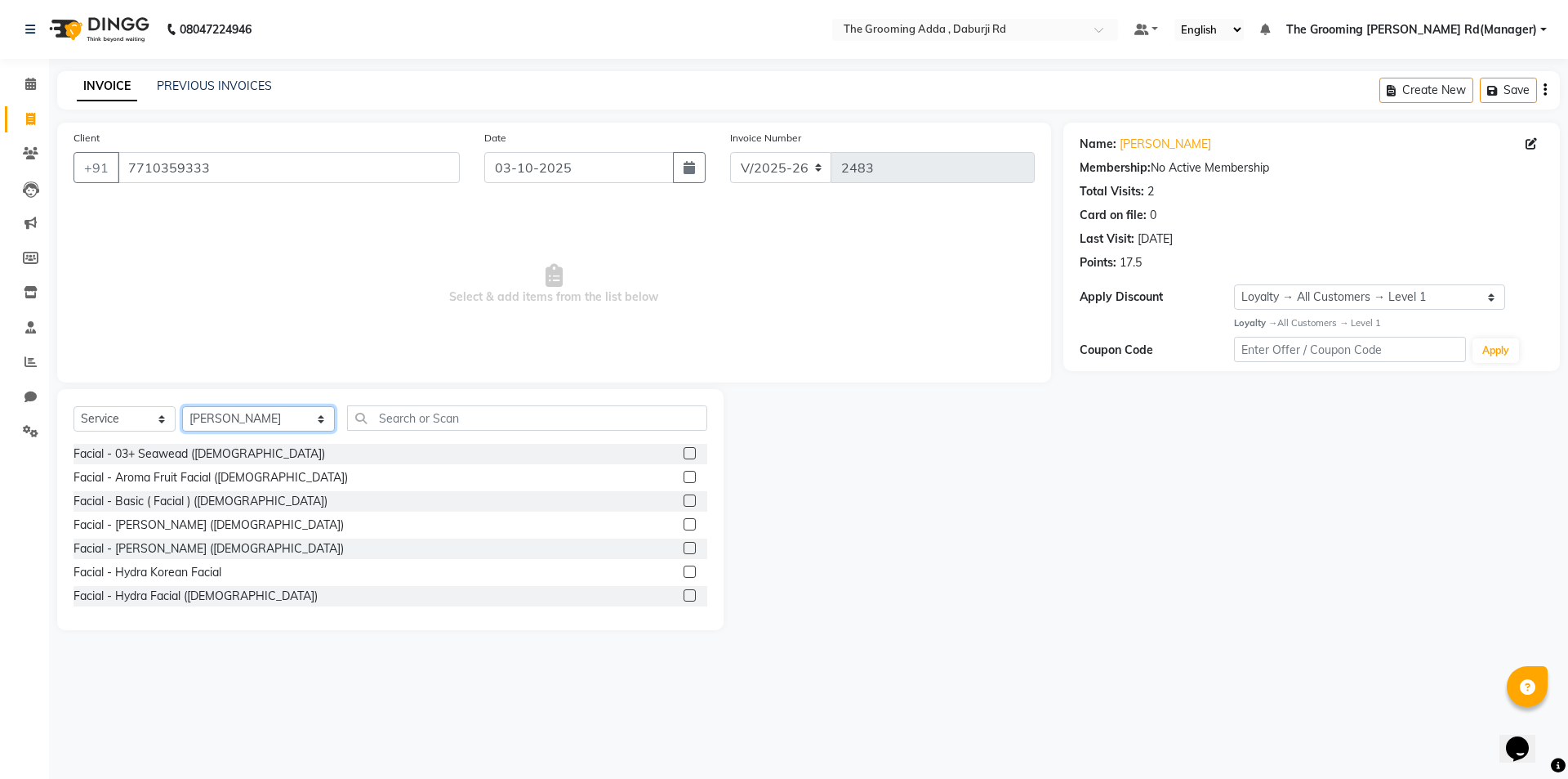
select select "79352"
click at [182, 406] on select "Select Stylist [PERSON_NAME] [PERSON_NAME] [PERSON_NAME] [PERSON_NAME] [PERSON_…" at bounding box center [258, 419] width 153 height 26
click at [388, 419] on input "text" at bounding box center [527, 418] width 360 height 26
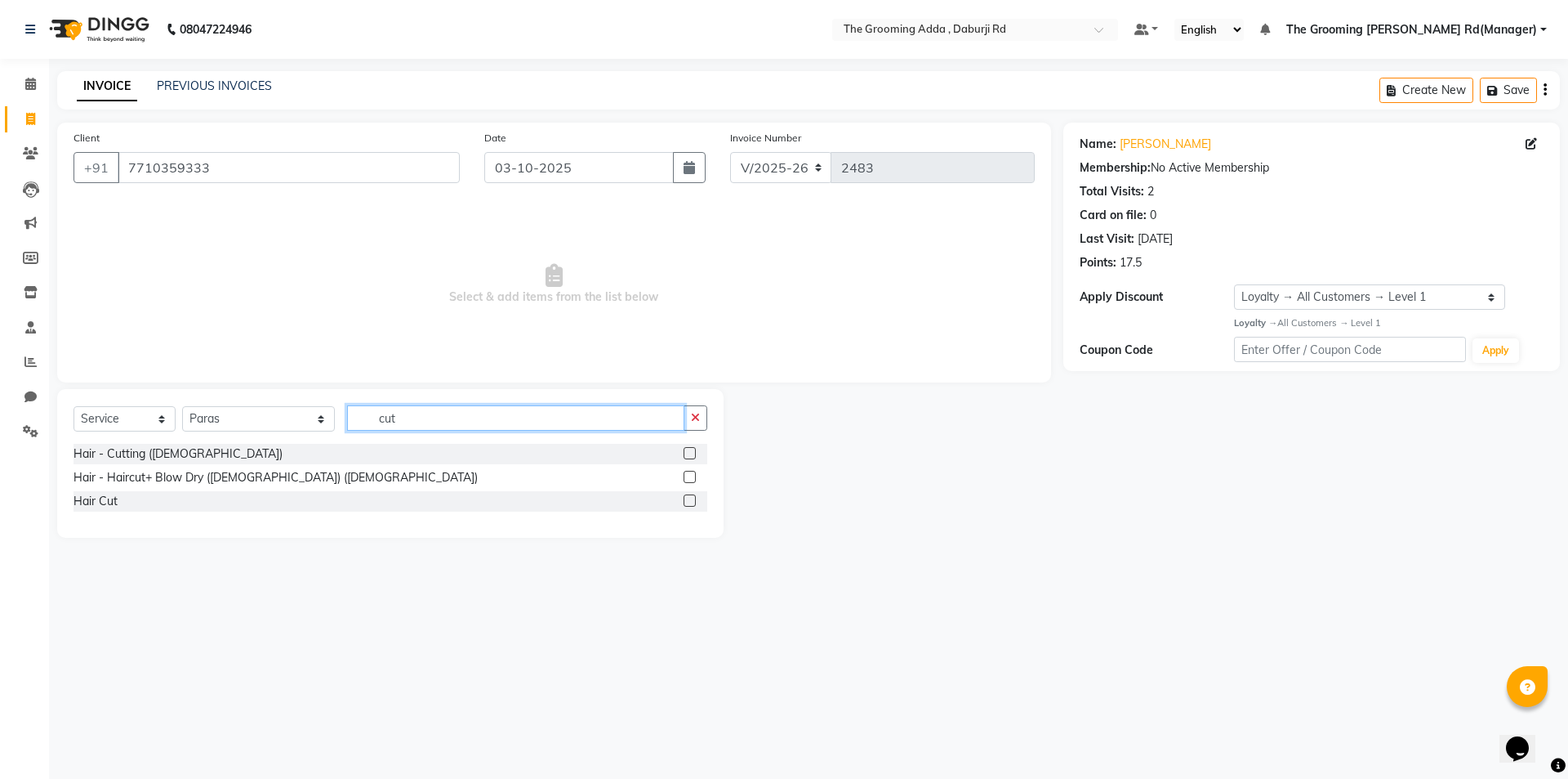
type input "cut"
click at [689, 454] on label at bounding box center [689, 452] width 12 height 12
click at [689, 454] on input "checkbox" at bounding box center [689, 454] width 11 height 11
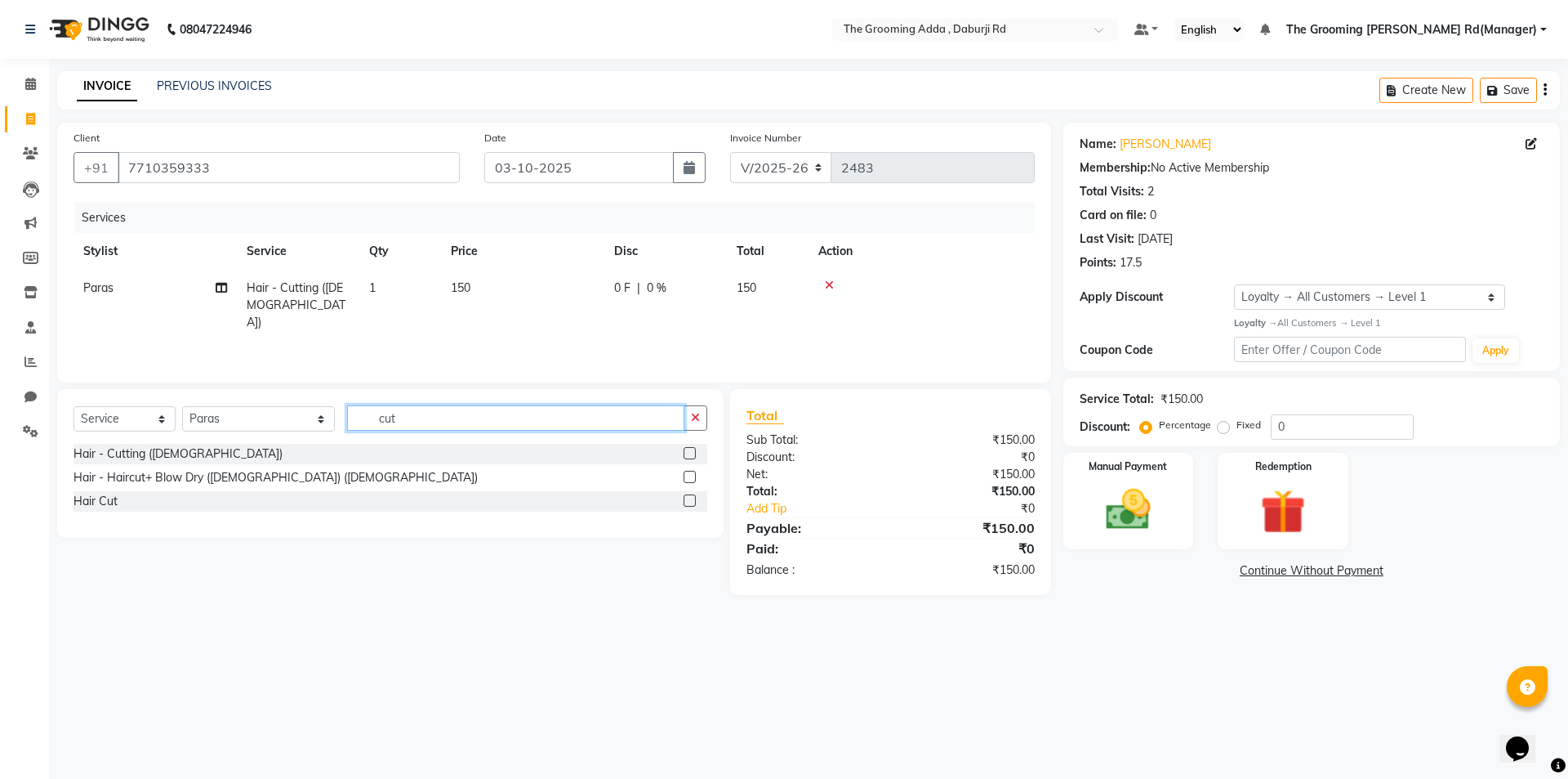
checkbox input "false"
drag, startPoint x: 620, startPoint y: 429, endPoint x: 350, endPoint y: 432, distance: 270.0
click at [350, 432] on div "Select Service Product Membership Package Voucher Prepaid Gift Card Select Styl…" at bounding box center [390, 425] width 634 height 38
type input "bea"
click at [682, 455] on div "Hair - [PERSON_NAME] ([DEMOGRAPHIC_DATA])" at bounding box center [390, 454] width 634 height 20
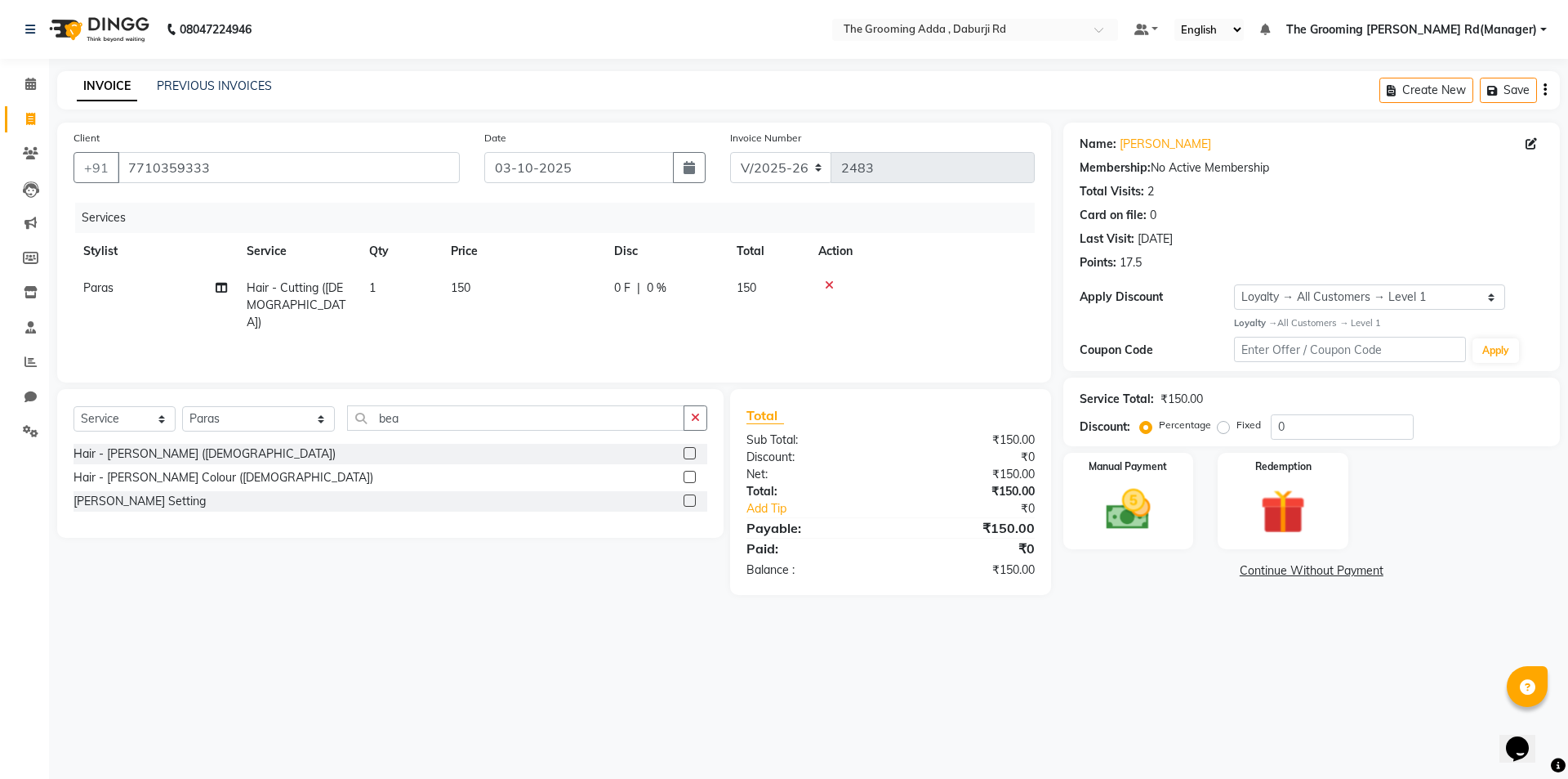
click at [685, 454] on label at bounding box center [689, 452] width 12 height 12
click at [685, 454] on input "checkbox" at bounding box center [689, 454] width 11 height 11
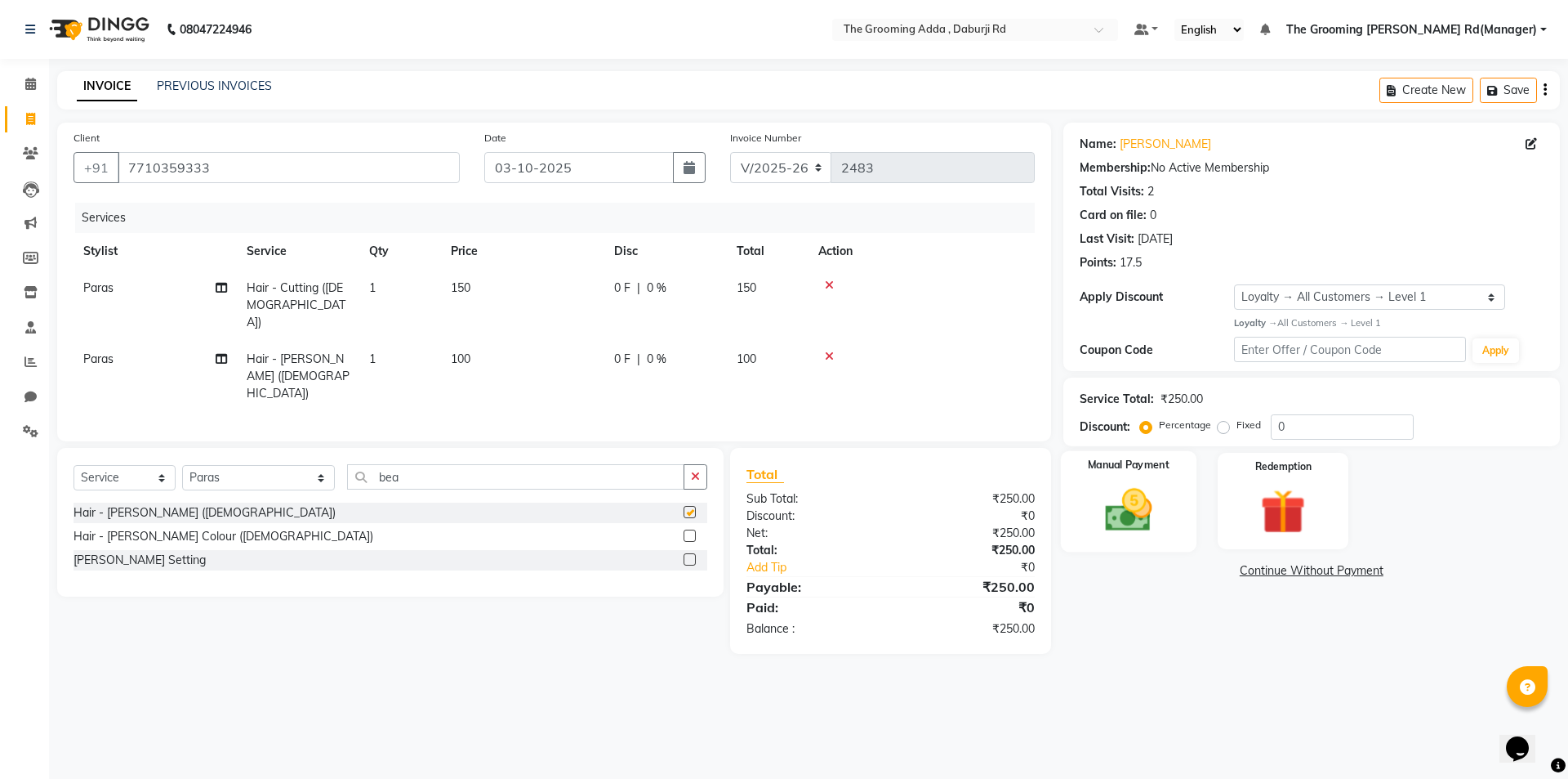
checkbox input "false"
click at [1119, 507] on img at bounding box center [1128, 510] width 76 height 54
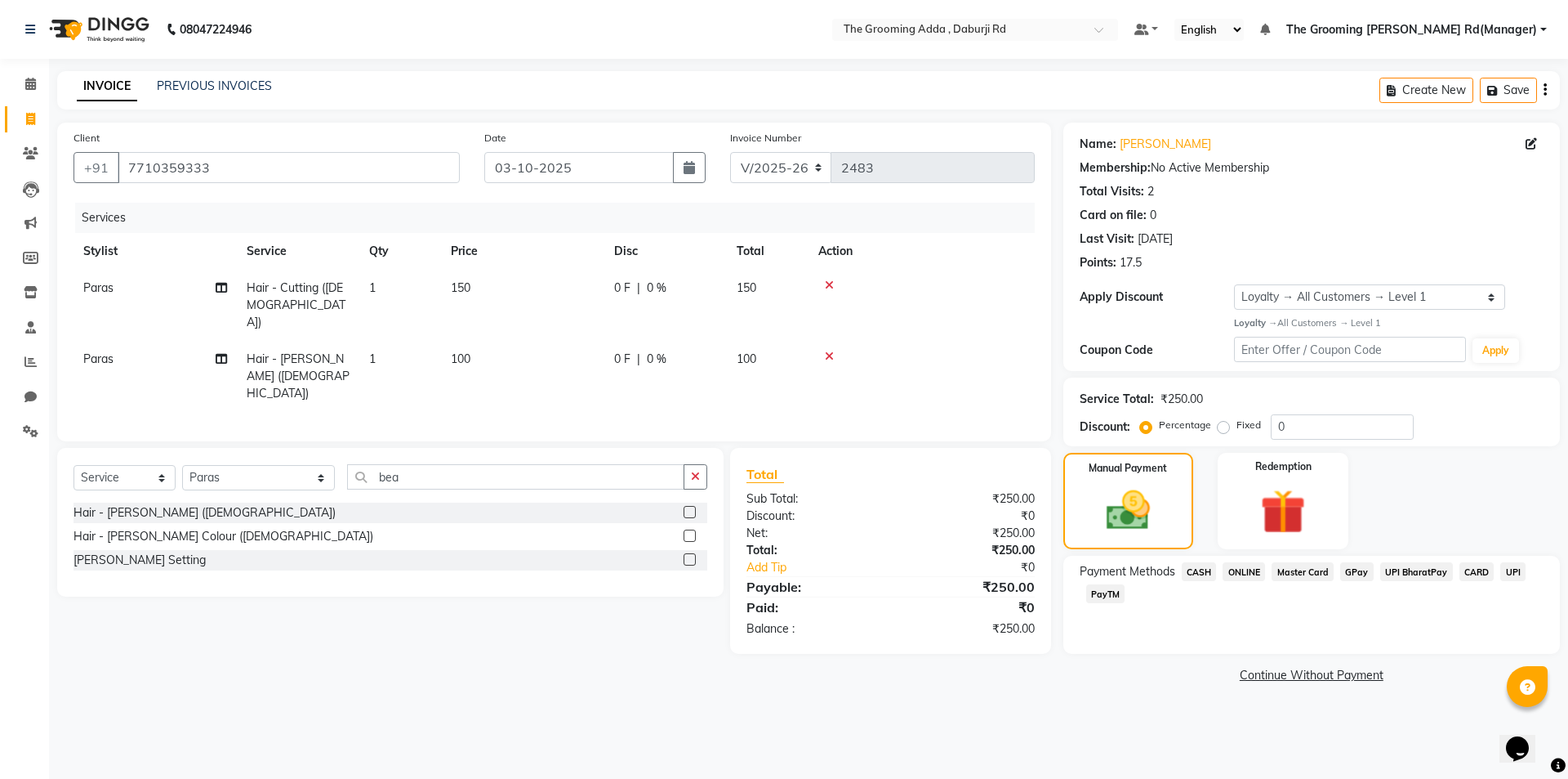
click at [1228, 568] on span "ONLINE" at bounding box center [1244, 571] width 42 height 19
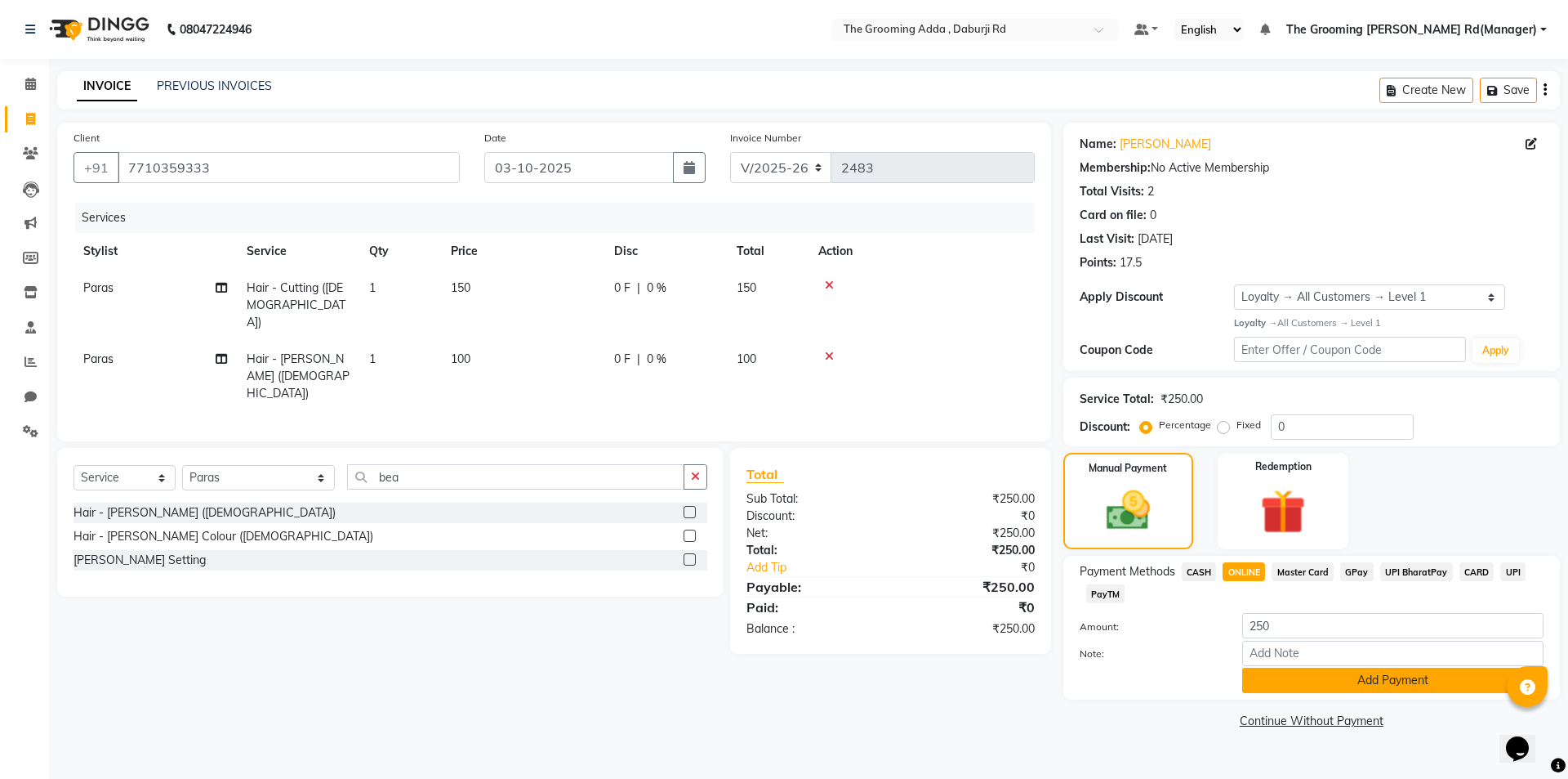
click at [1267, 688] on button "Add Payment" at bounding box center [1392, 680] width 301 height 26
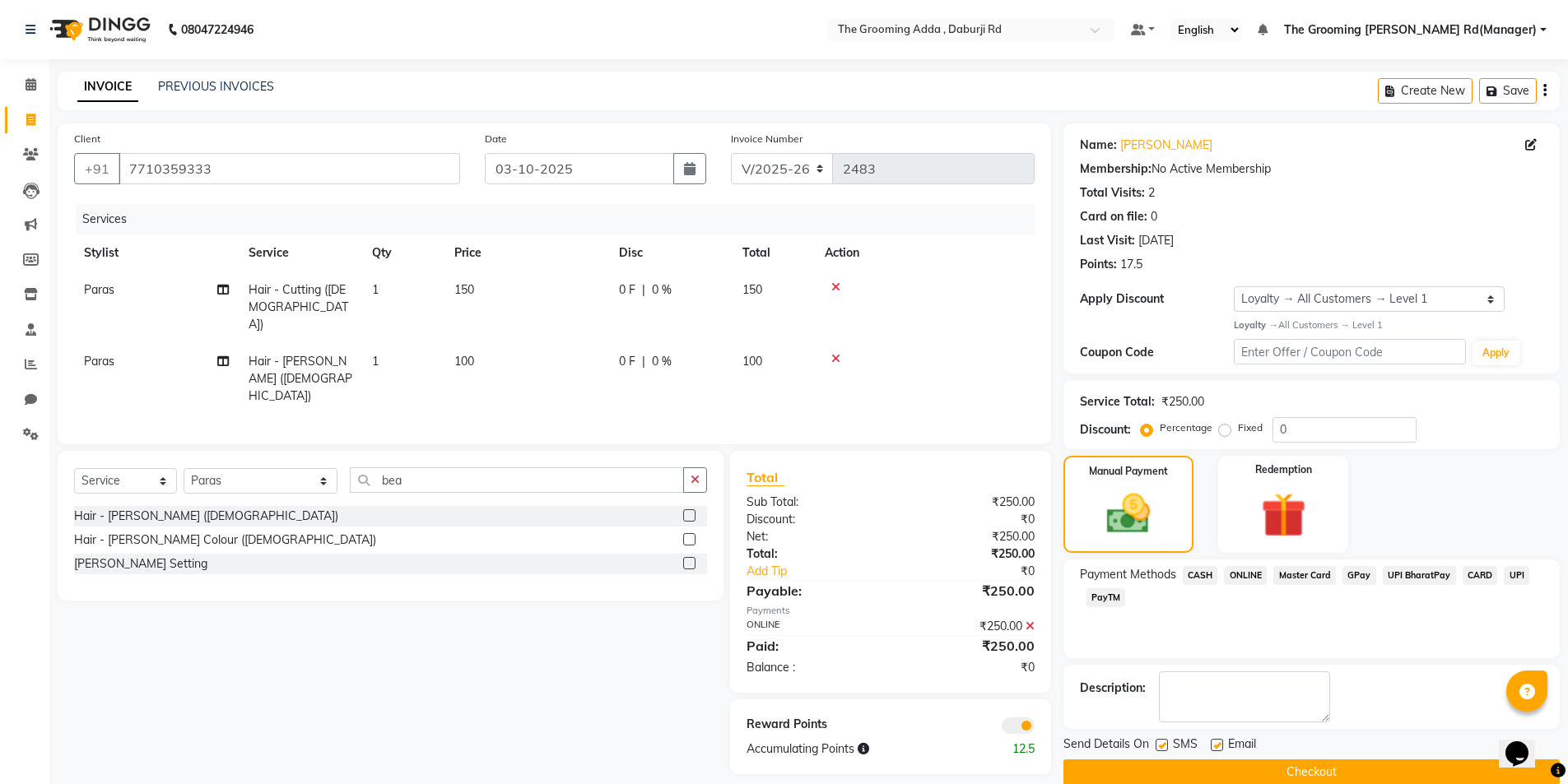
click at [1217, 743] on label at bounding box center [1216, 744] width 12 height 12
click at [1217, 743] on input "checkbox" at bounding box center [1216, 746] width 11 height 11
checkbox input "false"
drag, startPoint x: 1169, startPoint y: 743, endPoint x: 1156, endPoint y: 742, distance: 13.0
click at [1167, 743] on div "SMS" at bounding box center [1183, 745] width 55 height 20
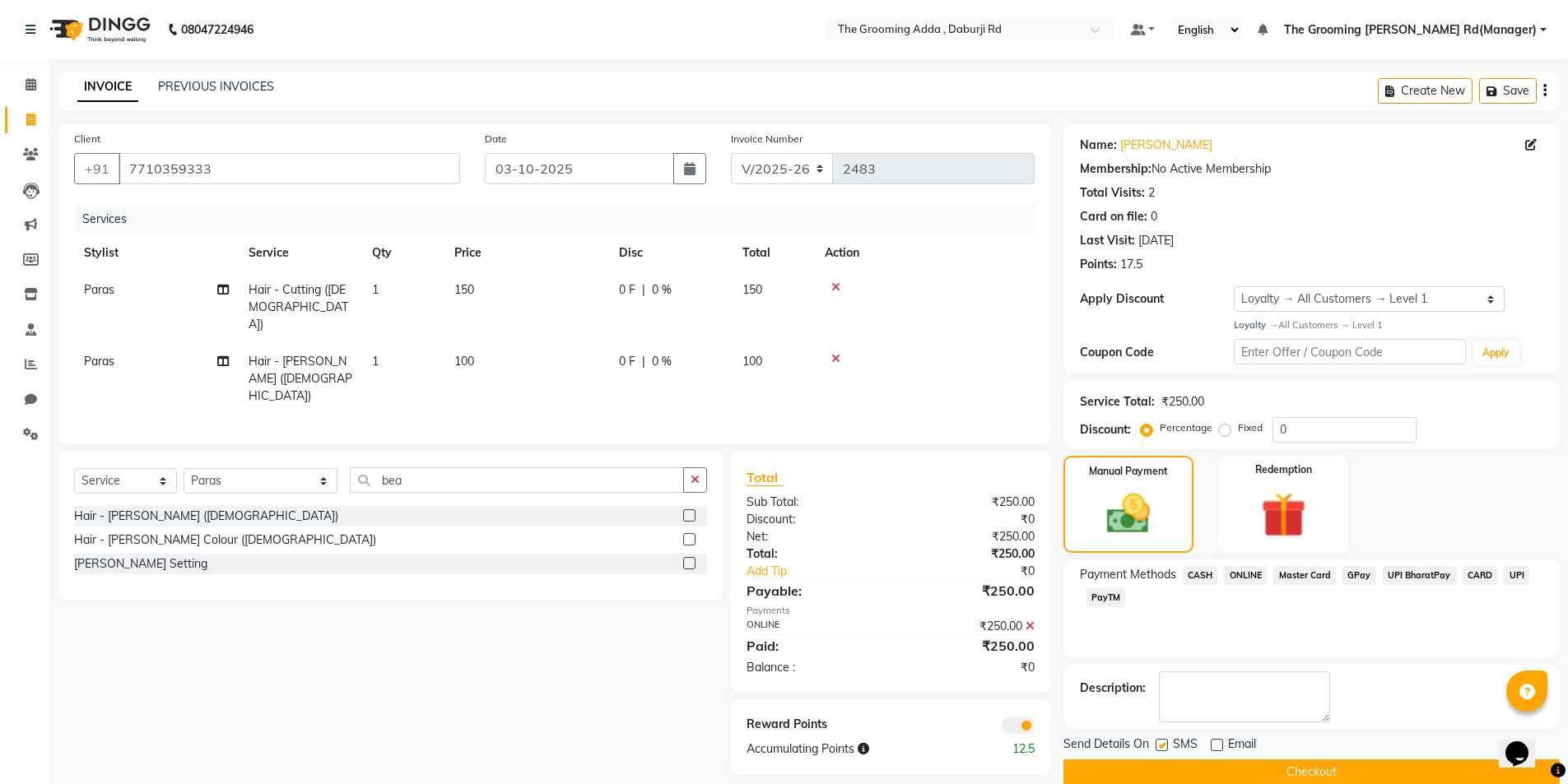
drag, startPoint x: 1156, startPoint y: 741, endPoint x: 1162, endPoint y: 750, distance: 10.8
click at [1158, 741] on label at bounding box center [1161, 744] width 12 height 12
click at [1158, 741] on input "checkbox" at bounding box center [1161, 746] width 11 height 11
checkbox input "false"
click at [1163, 781] on button "Checkout" at bounding box center [1312, 772] width 496 height 26
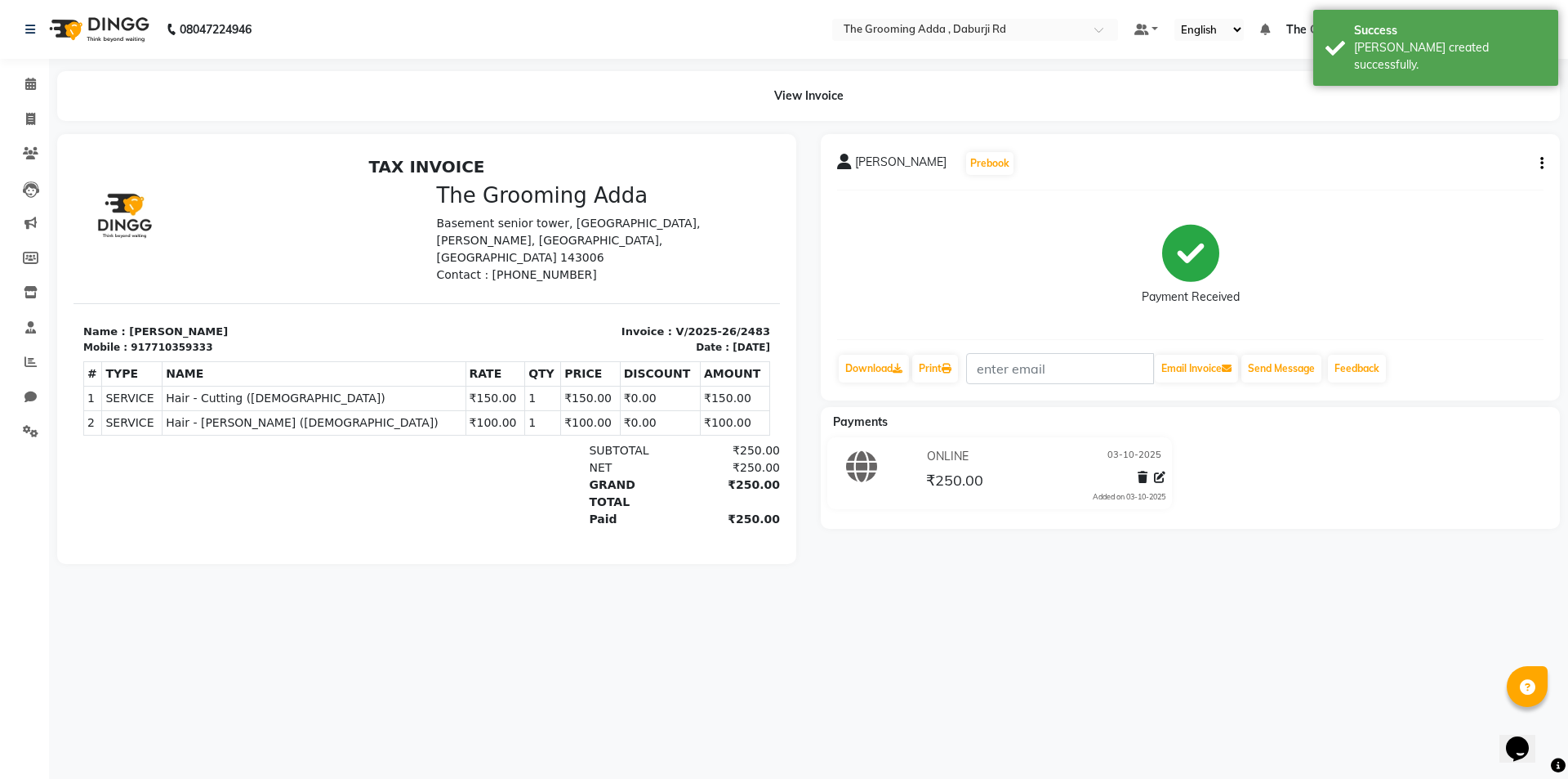
select select "service"
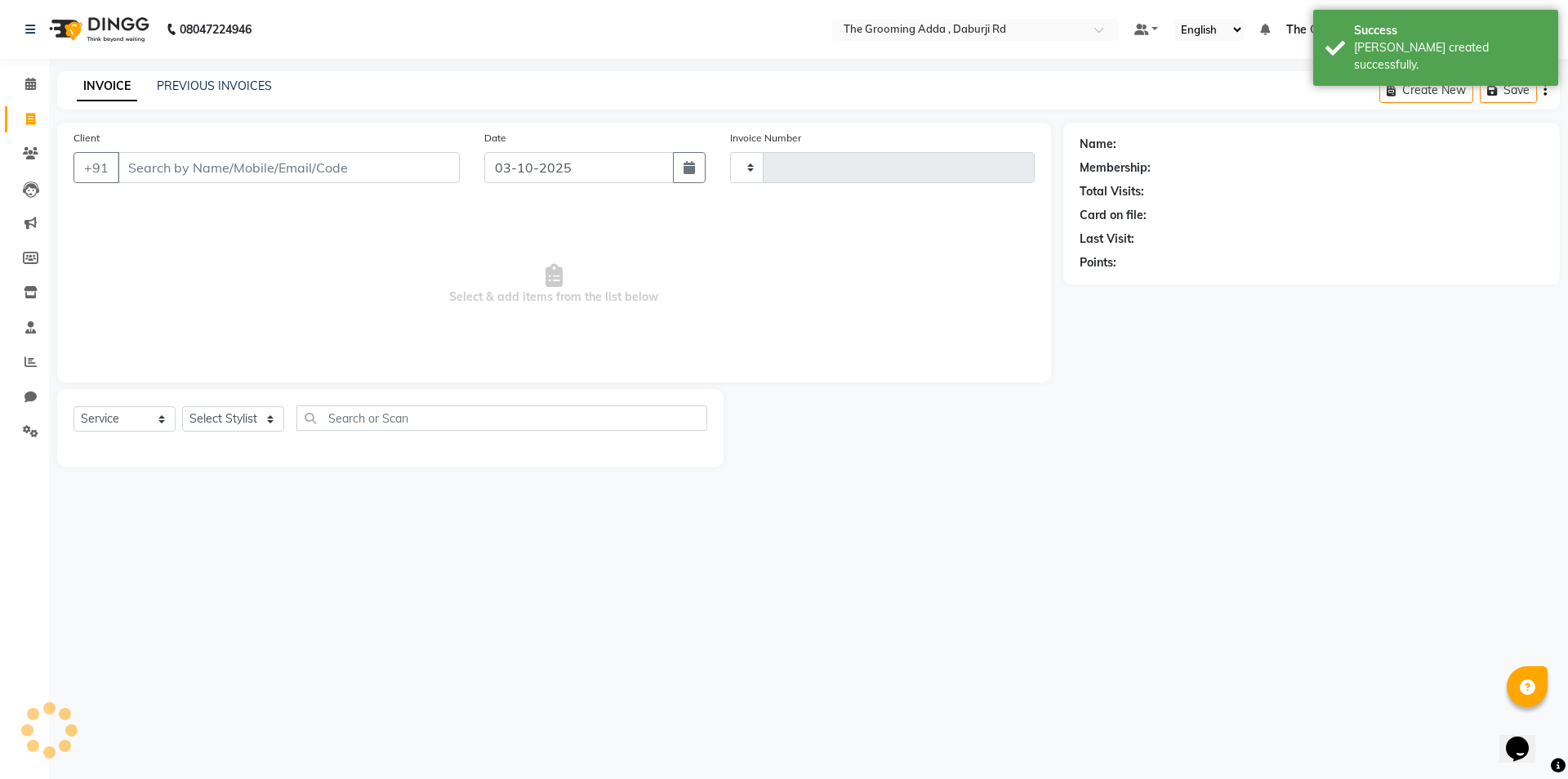
type input "2484"
select select "8001"
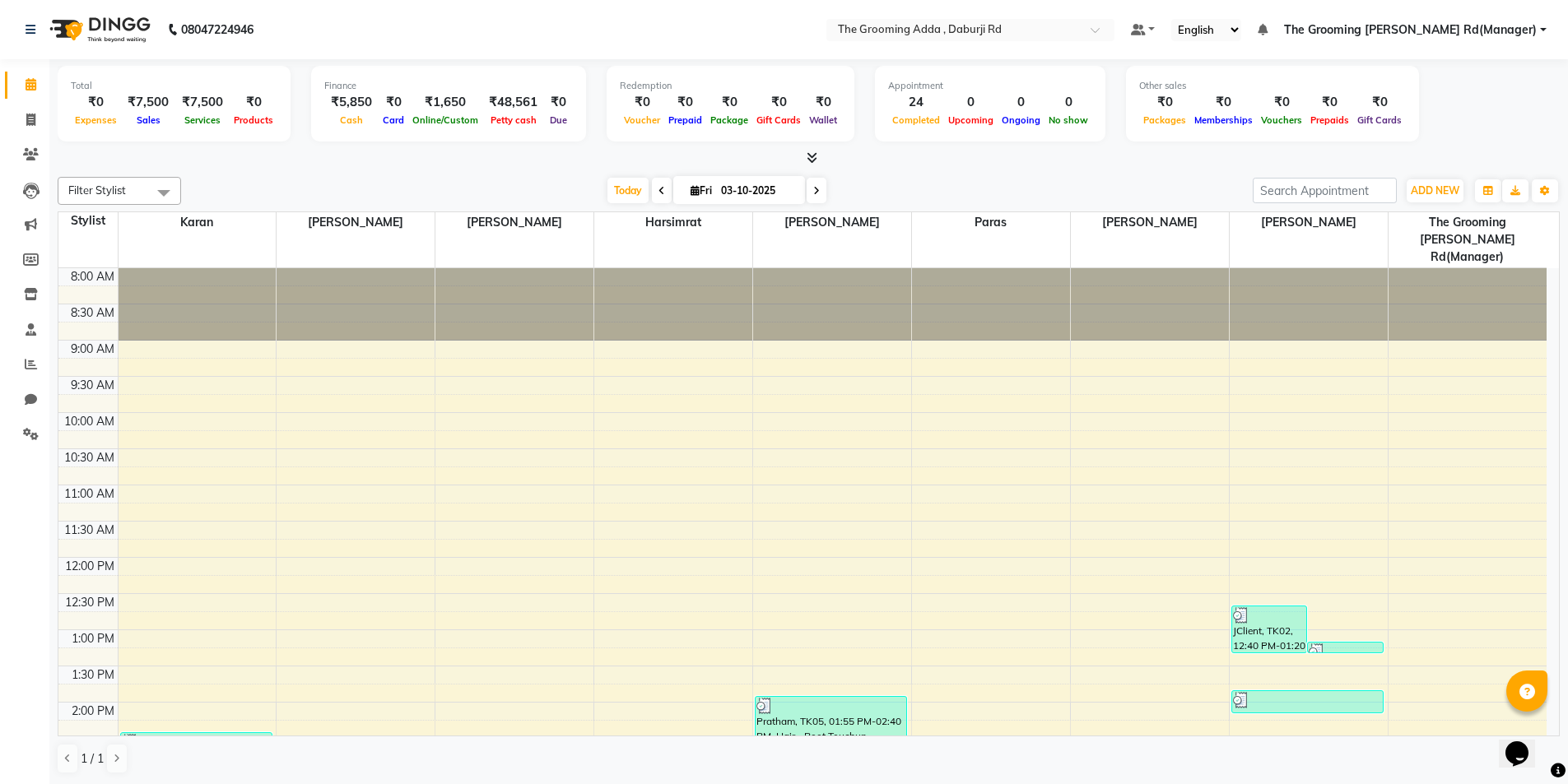
click at [1389, 30] on span "The Grooming [PERSON_NAME] Rd(Manager)" at bounding box center [1410, 29] width 253 height 18
click at [1440, 121] on link "Sign out" at bounding box center [1461, 113] width 150 height 26
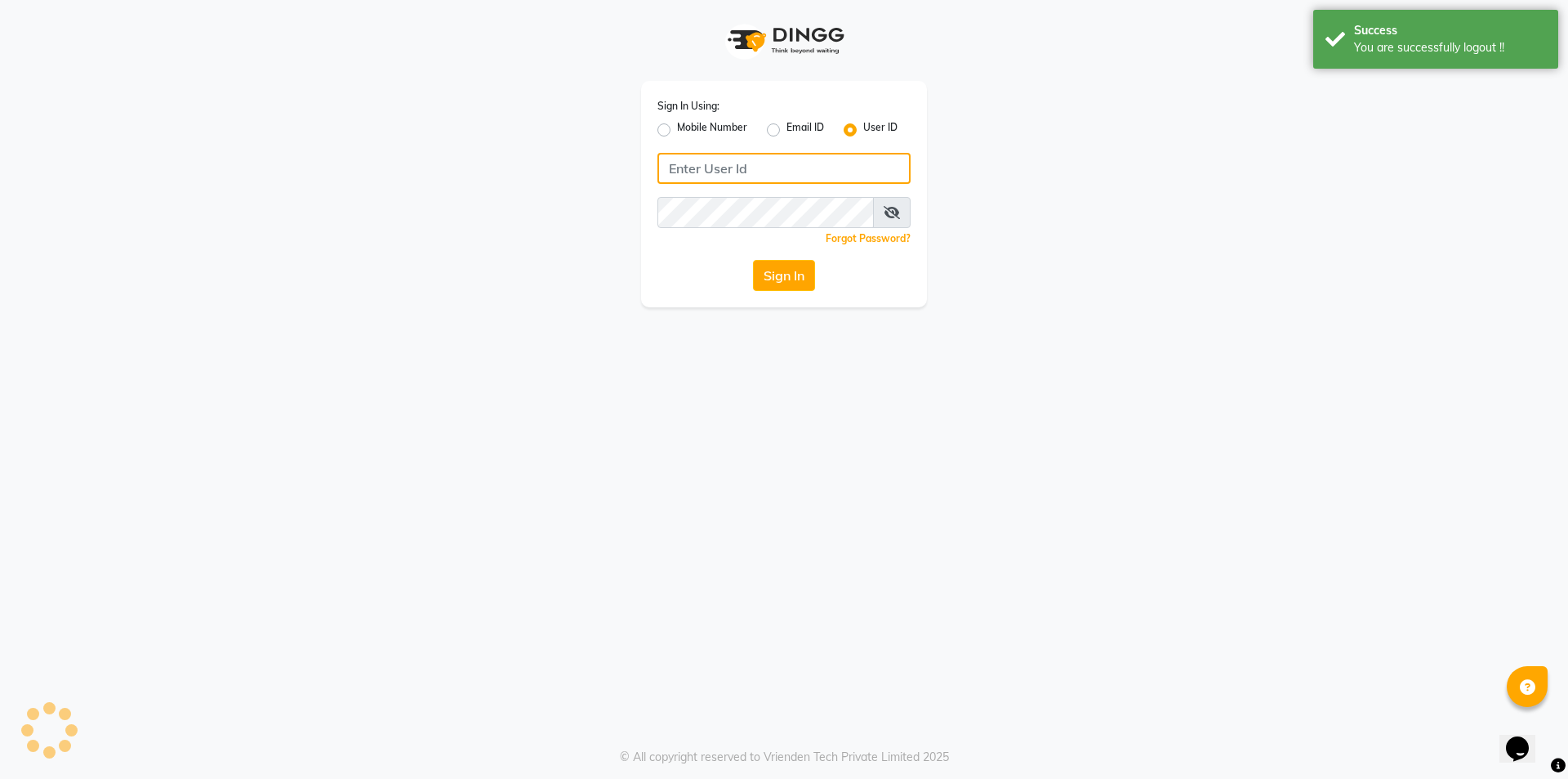
type input "7860000186"
